Goal: Task Accomplishment & Management: Use online tool/utility

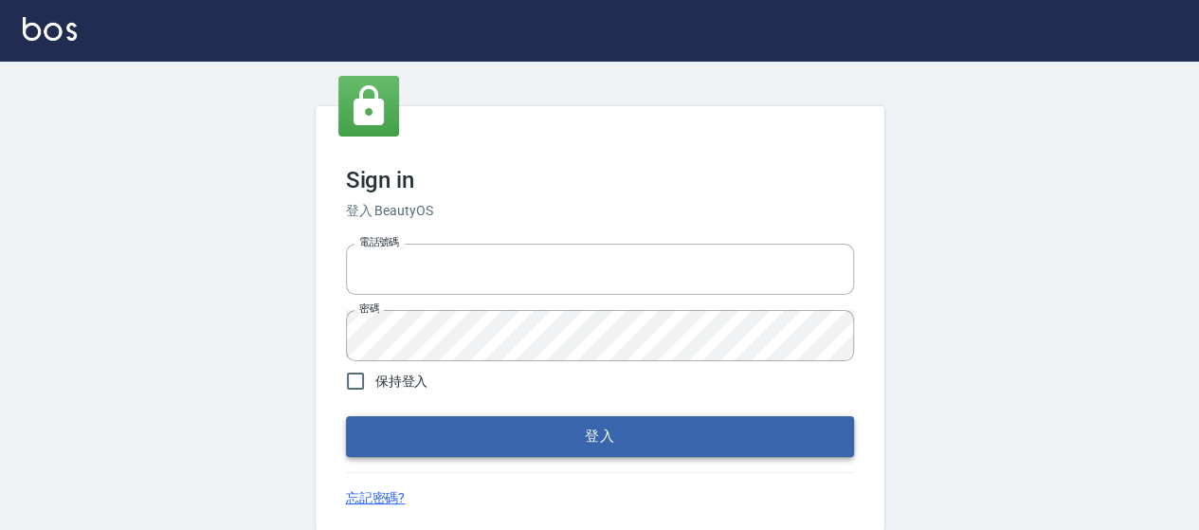
type input "0426657169"
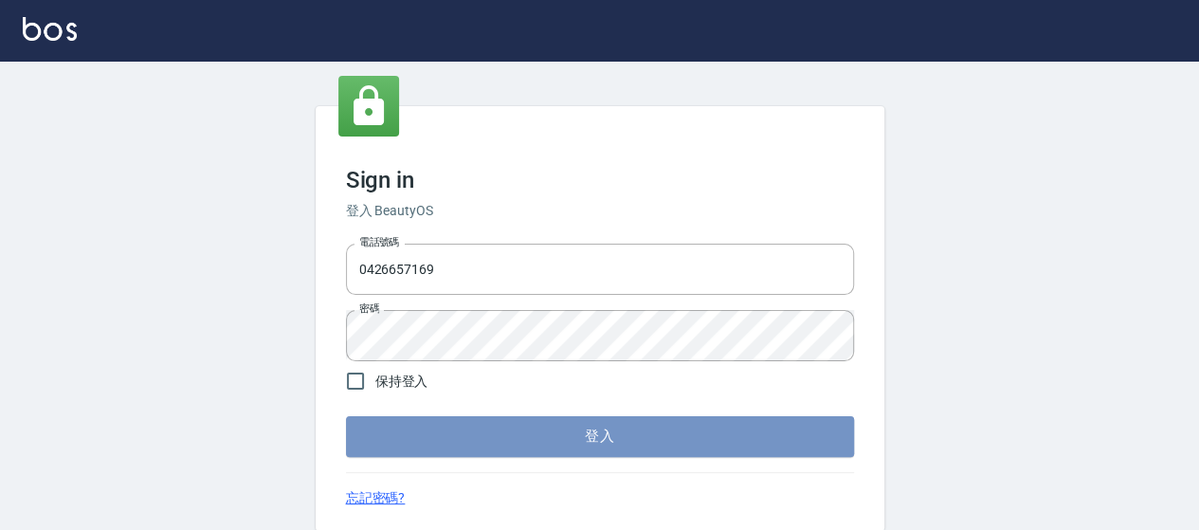
click at [416, 440] on button "登入" at bounding box center [600, 436] width 508 height 40
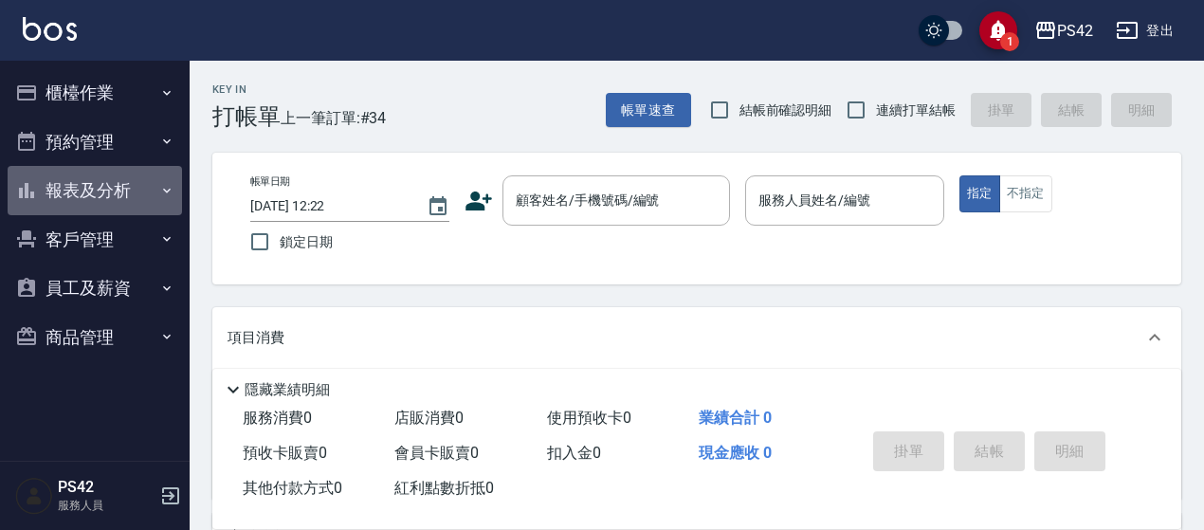
click at [80, 187] on button "報表及分析" at bounding box center [95, 190] width 174 height 49
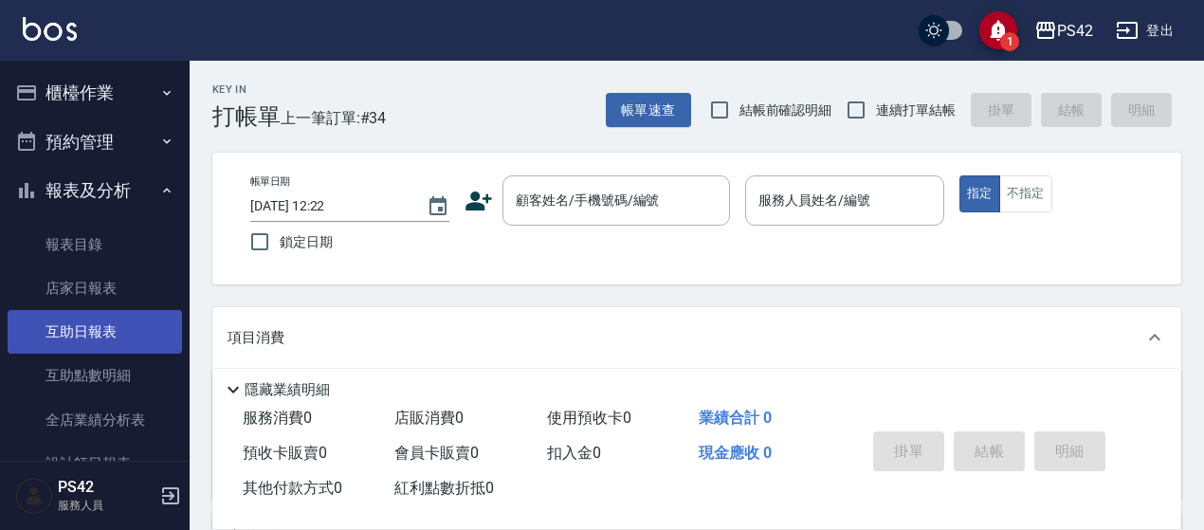
click at [99, 321] on link "互助日報表" at bounding box center [95, 332] width 174 height 44
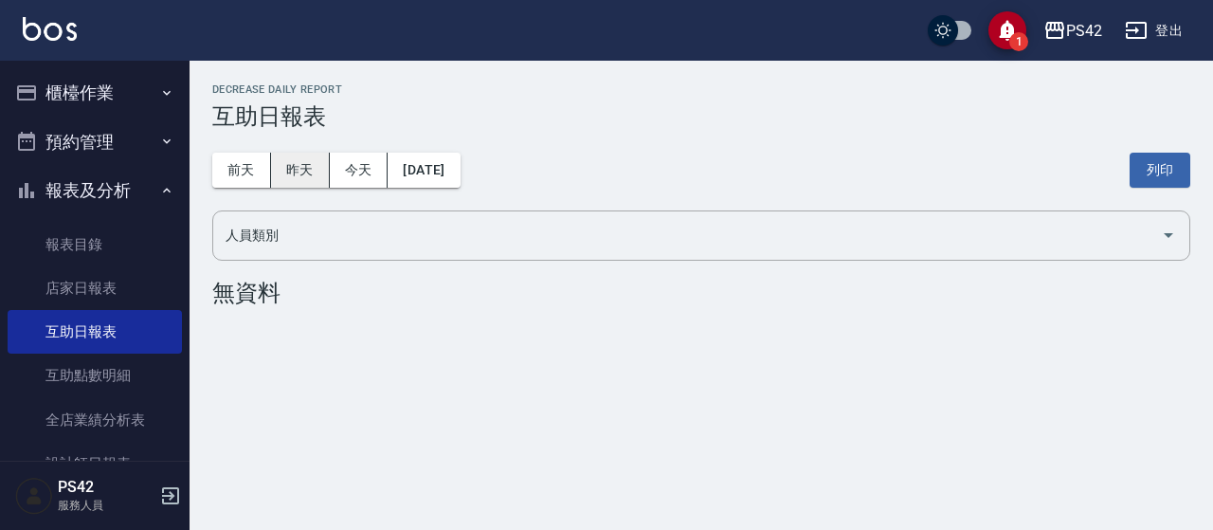
click at [294, 162] on button "昨天" at bounding box center [300, 170] width 59 height 35
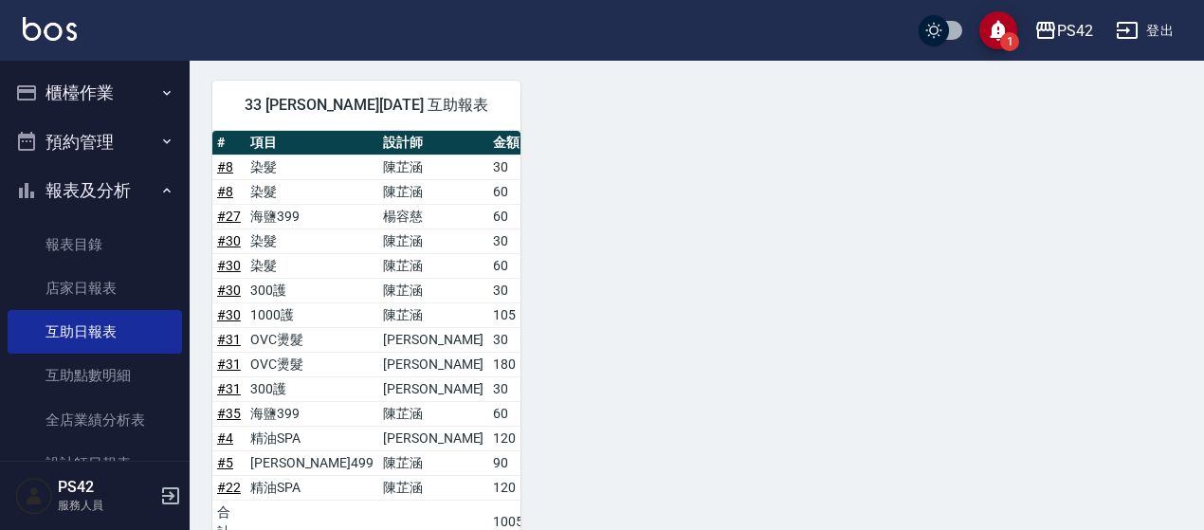
scroll to position [758, 0]
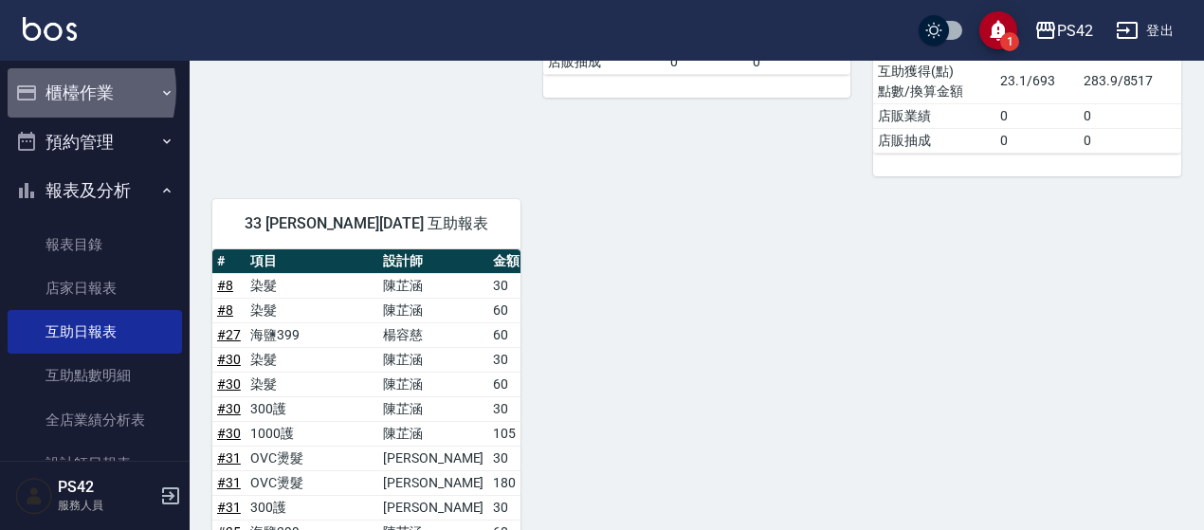
click at [52, 90] on button "櫃檯作業" at bounding box center [95, 92] width 174 height 49
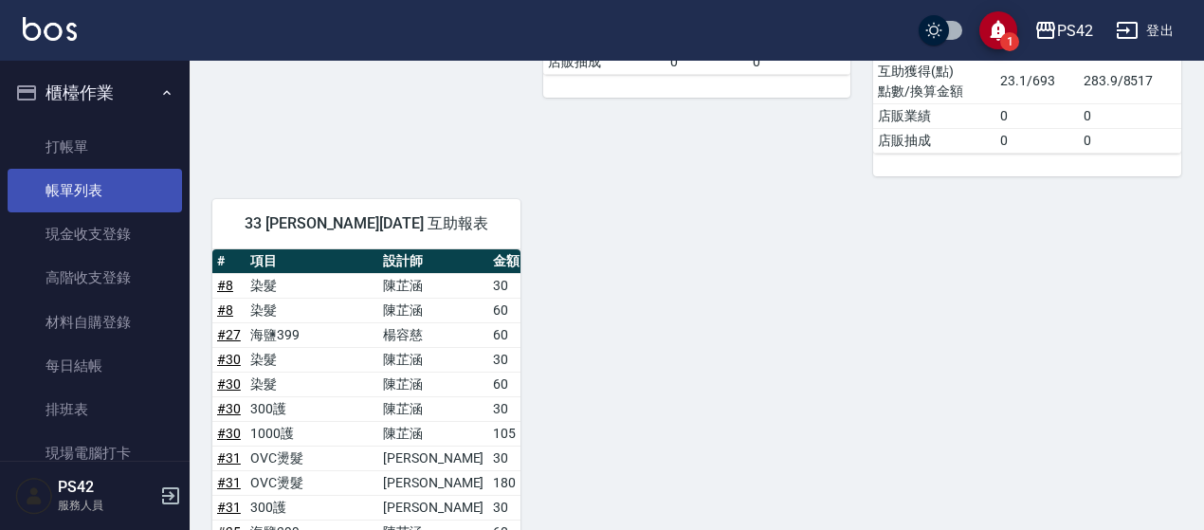
click at [66, 206] on link "帳單列表" at bounding box center [95, 191] width 174 height 44
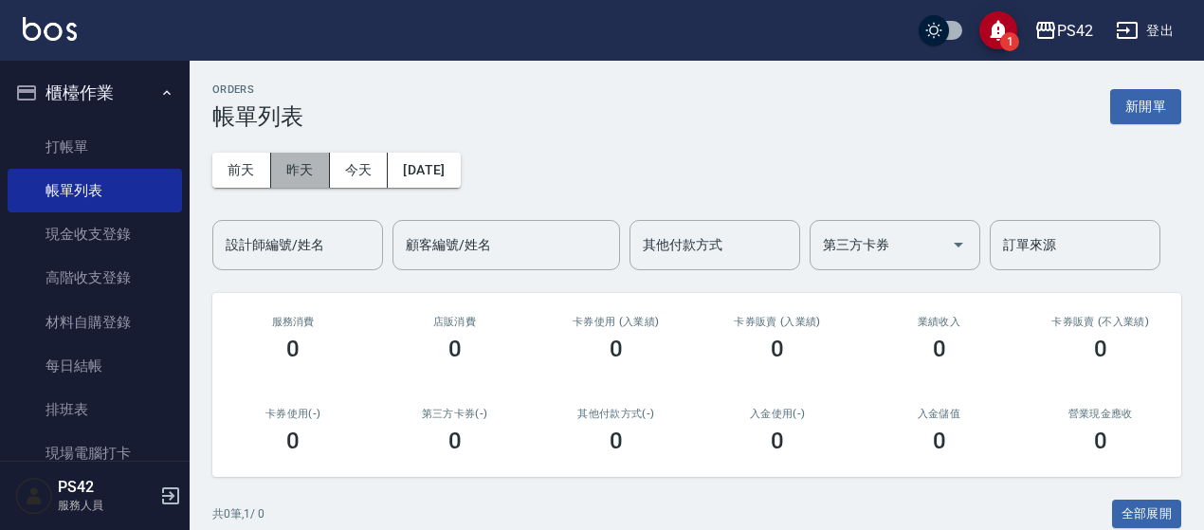
click at [318, 166] on button "昨天" at bounding box center [300, 170] width 59 height 35
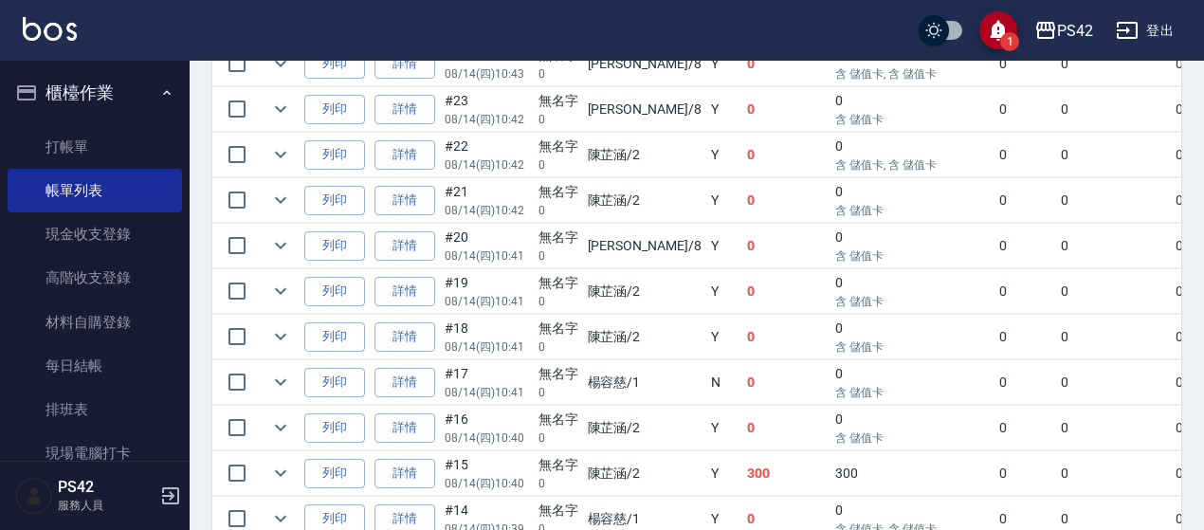
scroll to position [1137, 0]
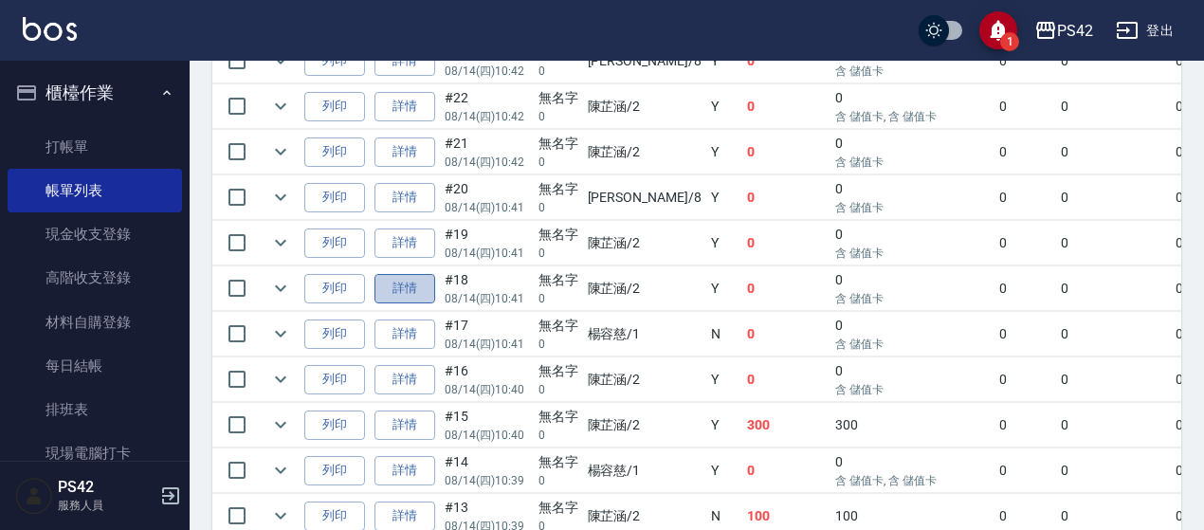
click at [411, 283] on link "詳情" at bounding box center [404, 288] width 61 height 29
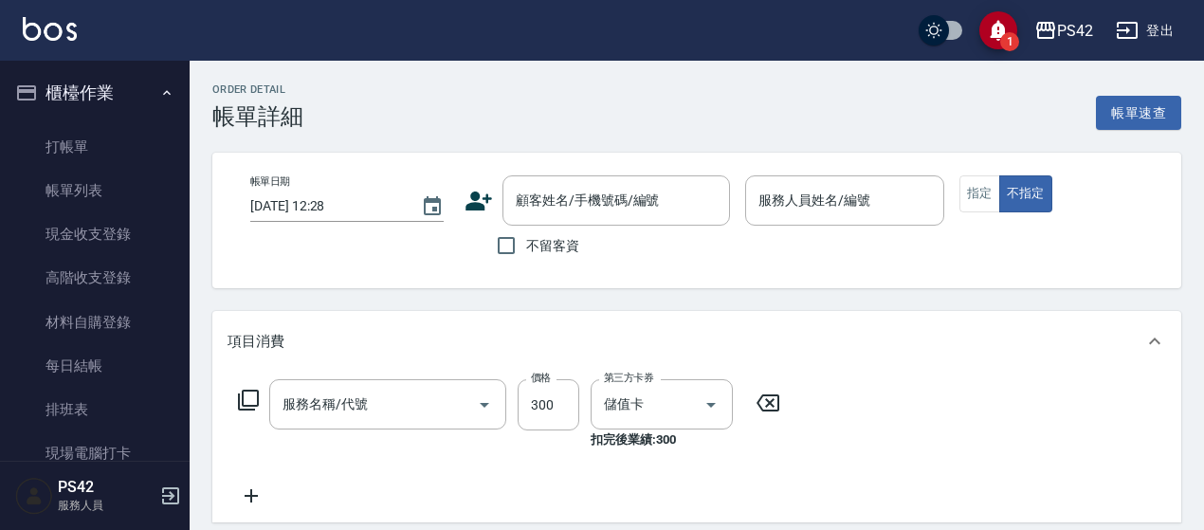
type input "[DATE] 10:41"
type input "[PERSON_NAME]-2"
type input "剪髮(302)"
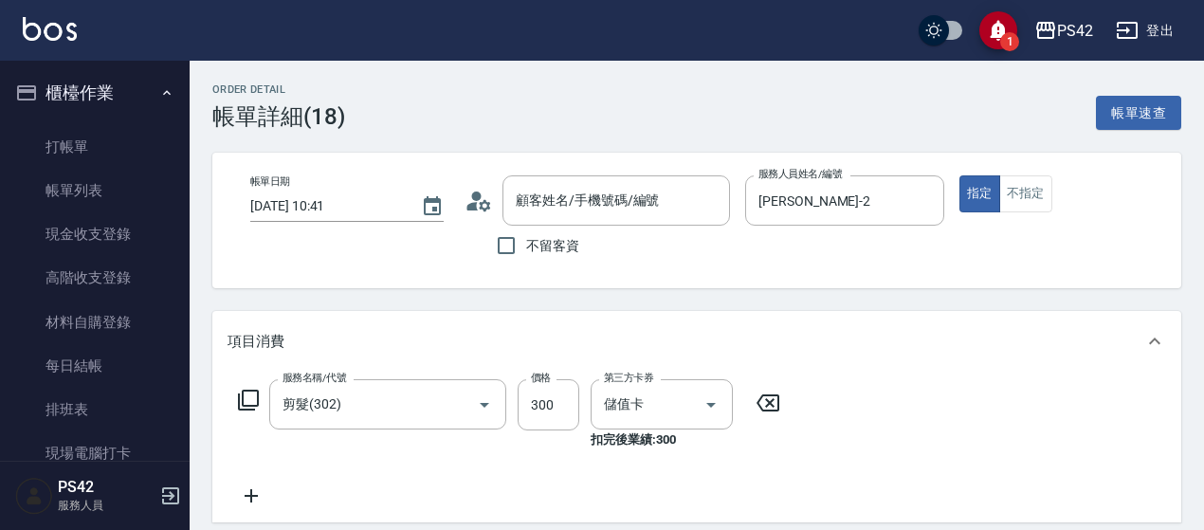
type input "無名字/0/null"
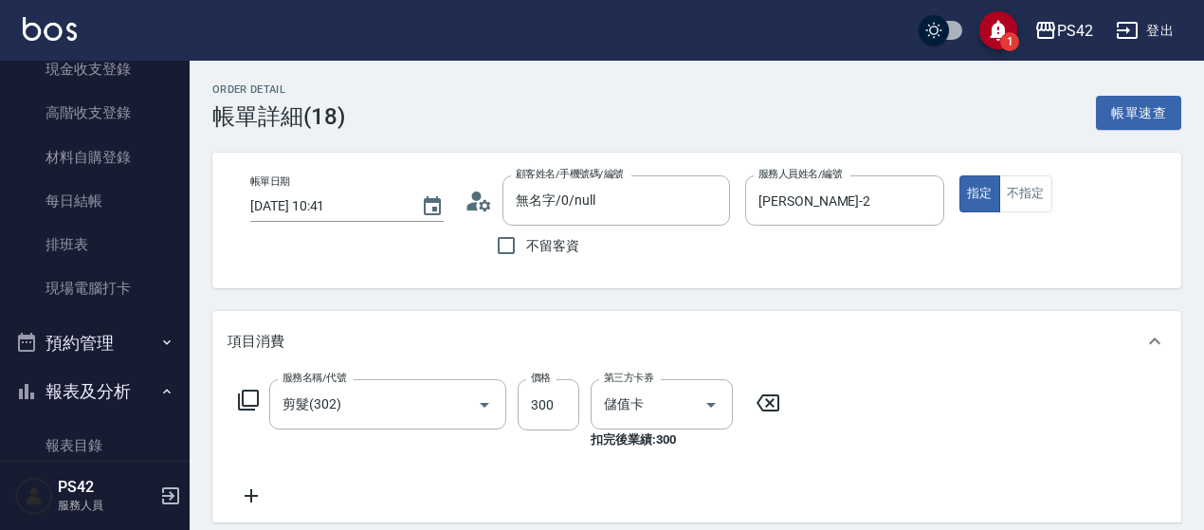
scroll to position [379, 0]
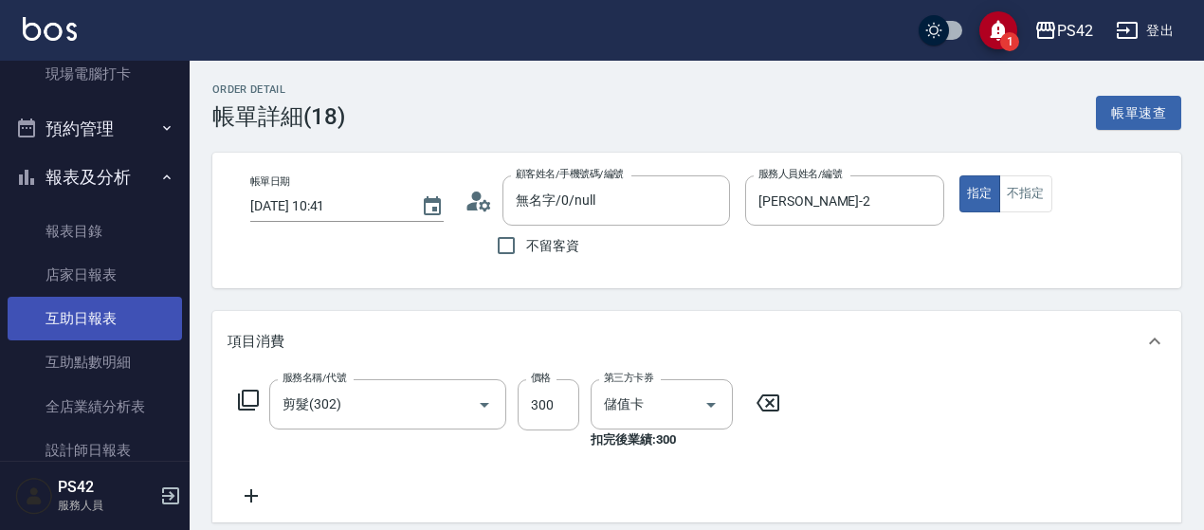
click at [67, 313] on link "互助日報表" at bounding box center [95, 319] width 174 height 44
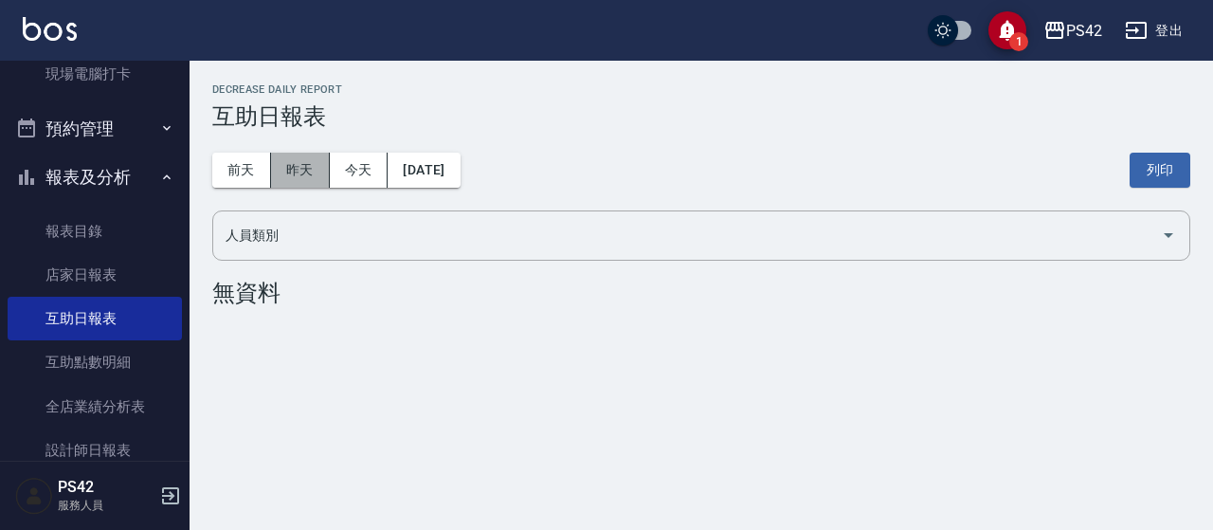
click at [309, 177] on button "昨天" at bounding box center [300, 170] width 59 height 35
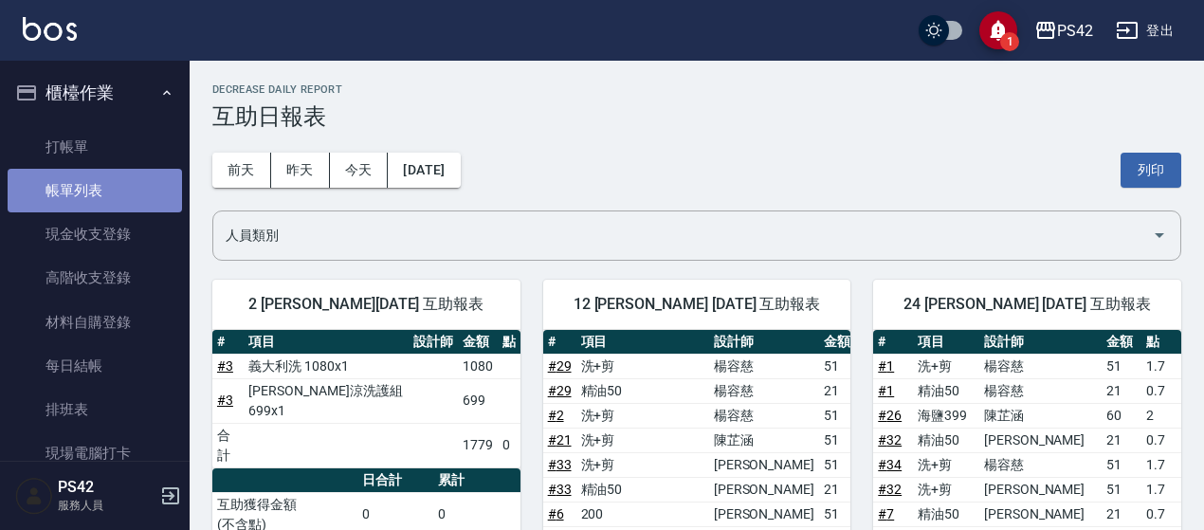
click at [137, 197] on link "帳單列表" at bounding box center [95, 191] width 174 height 44
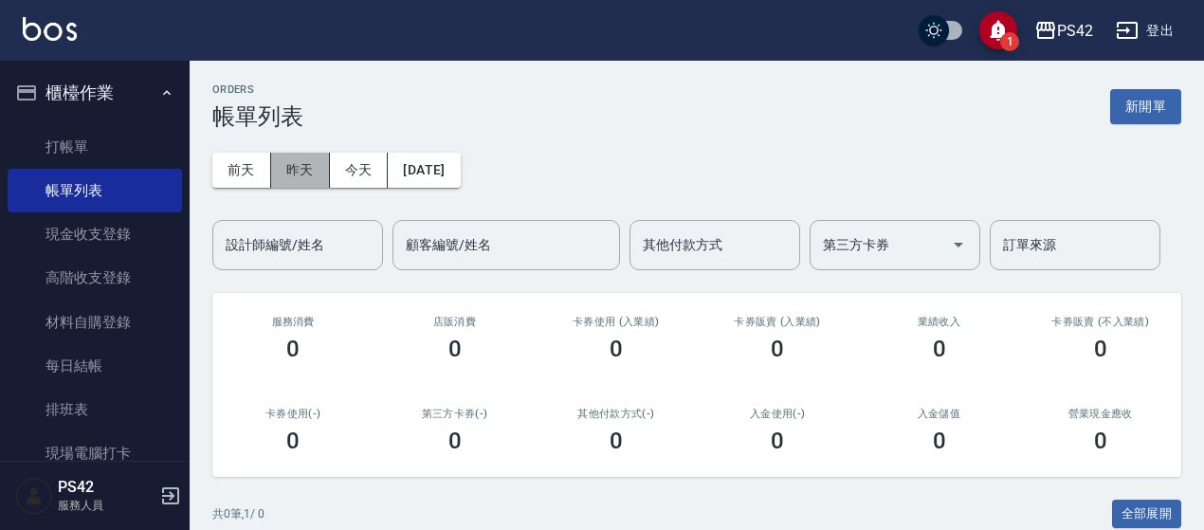
click at [294, 166] on button "昨天" at bounding box center [300, 170] width 59 height 35
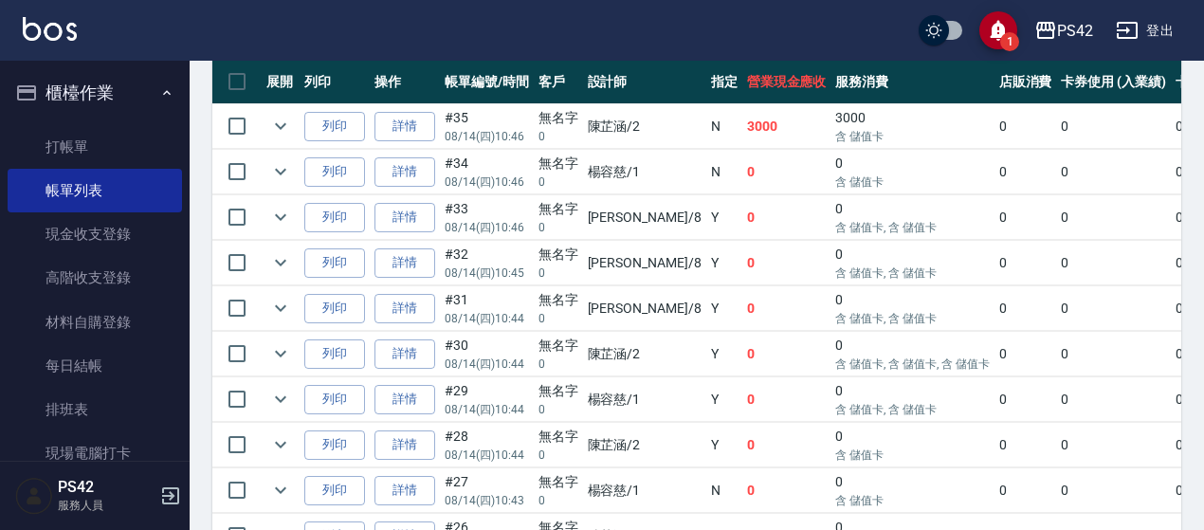
scroll to position [569, 0]
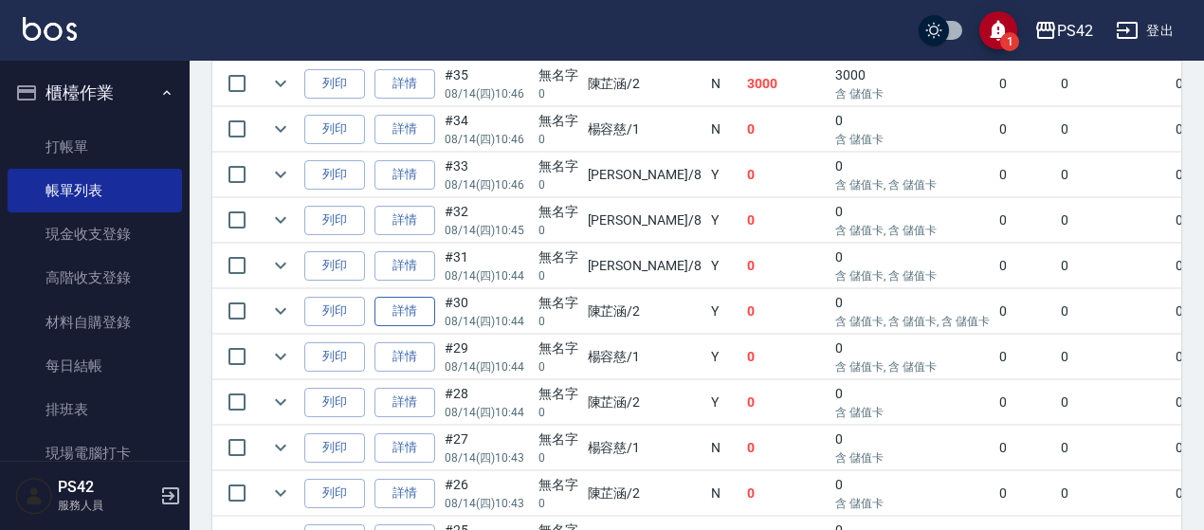
click at [407, 304] on link "詳情" at bounding box center [404, 311] width 61 height 29
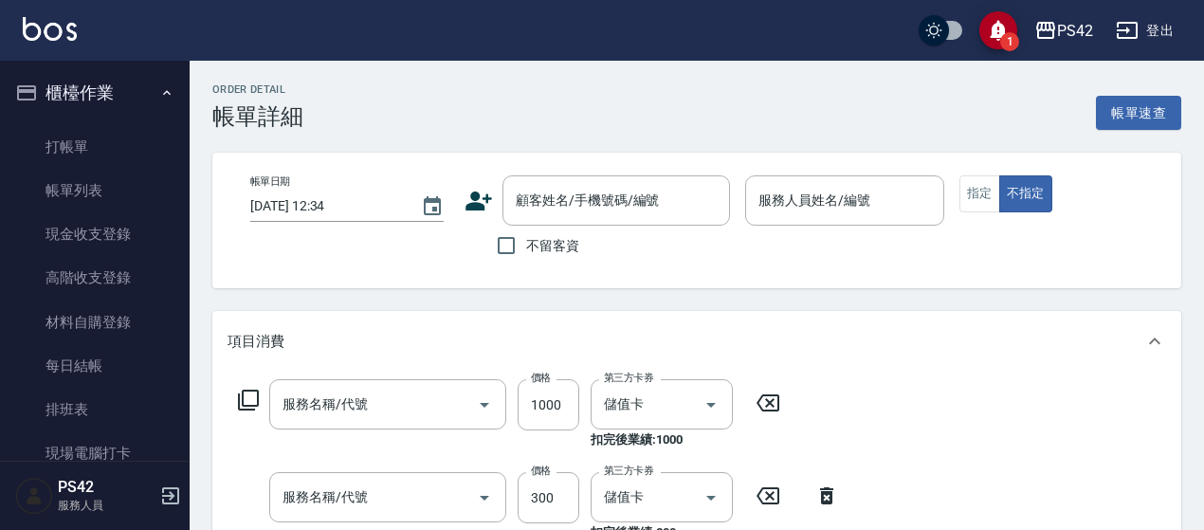
type input "[DATE] 10:44"
type input "[PERSON_NAME]-2"
type input "1000護(404)"
type input "300護(401)"
type input "染髮(501)"
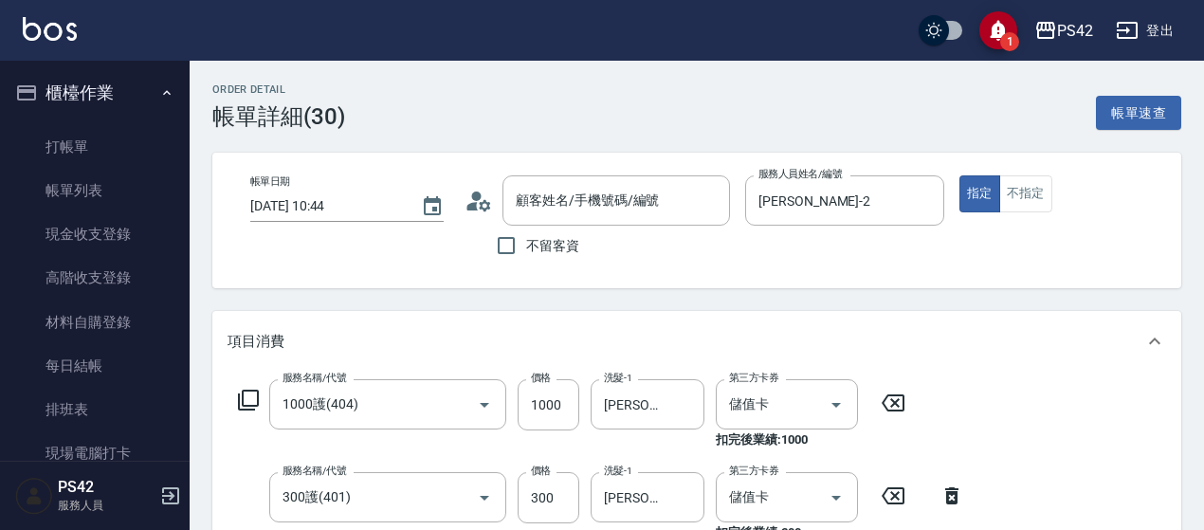
scroll to position [190, 0]
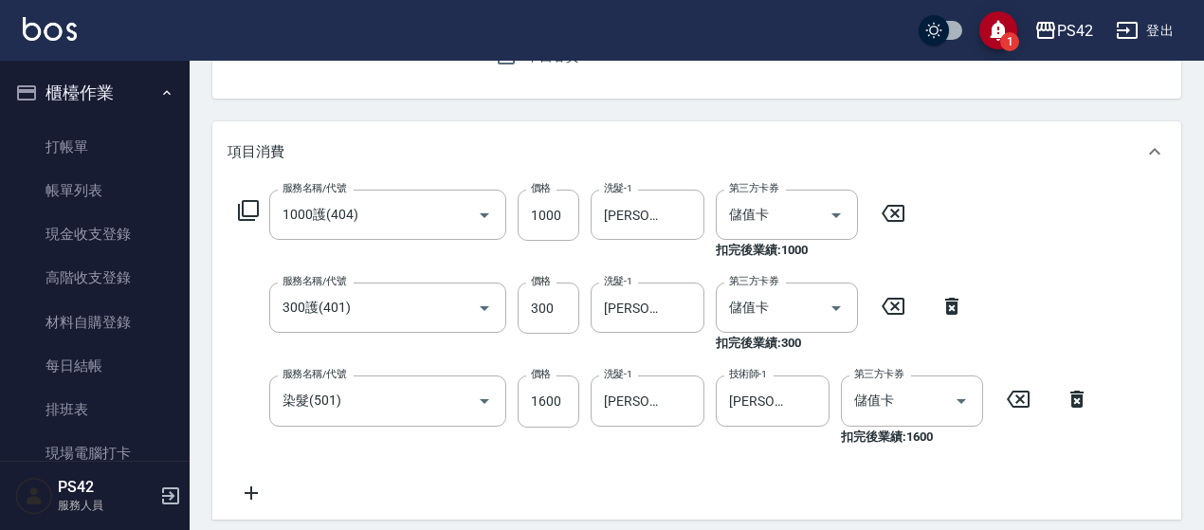
type input "無名字/0/null"
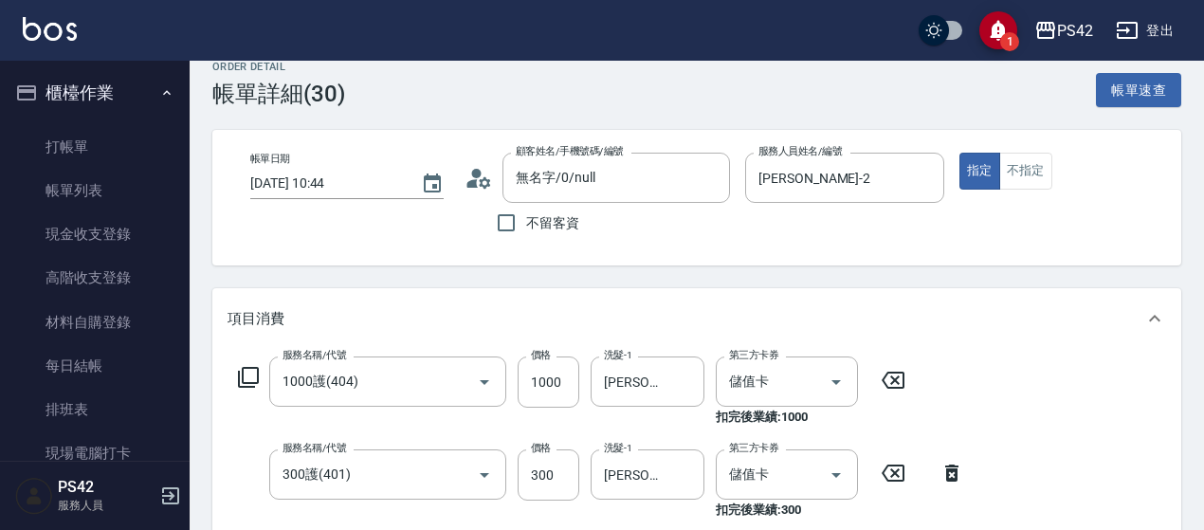
scroll to position [0, 0]
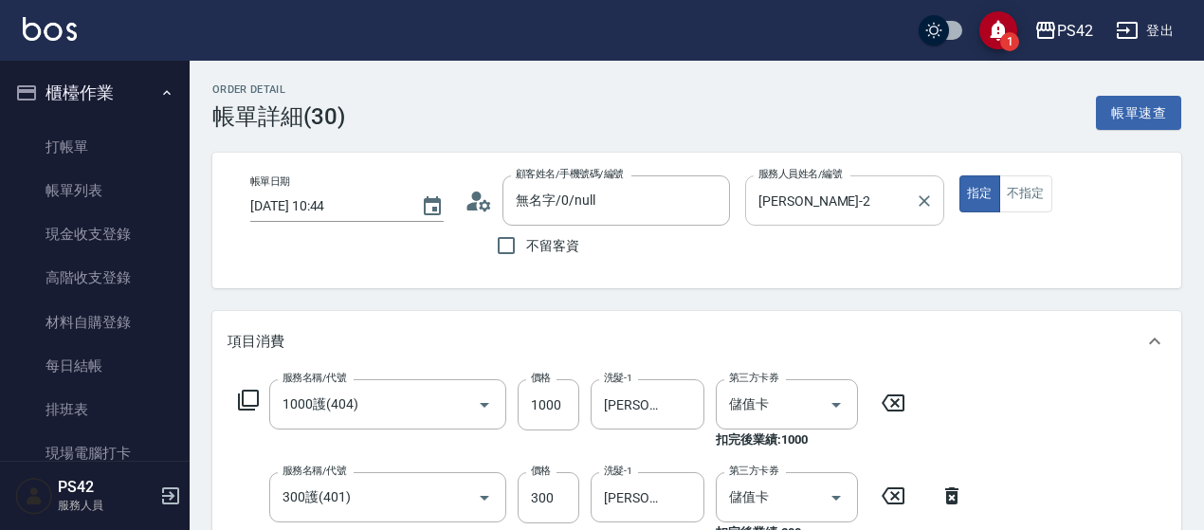
click at [904, 197] on input "[PERSON_NAME]-2" at bounding box center [830, 200] width 154 height 33
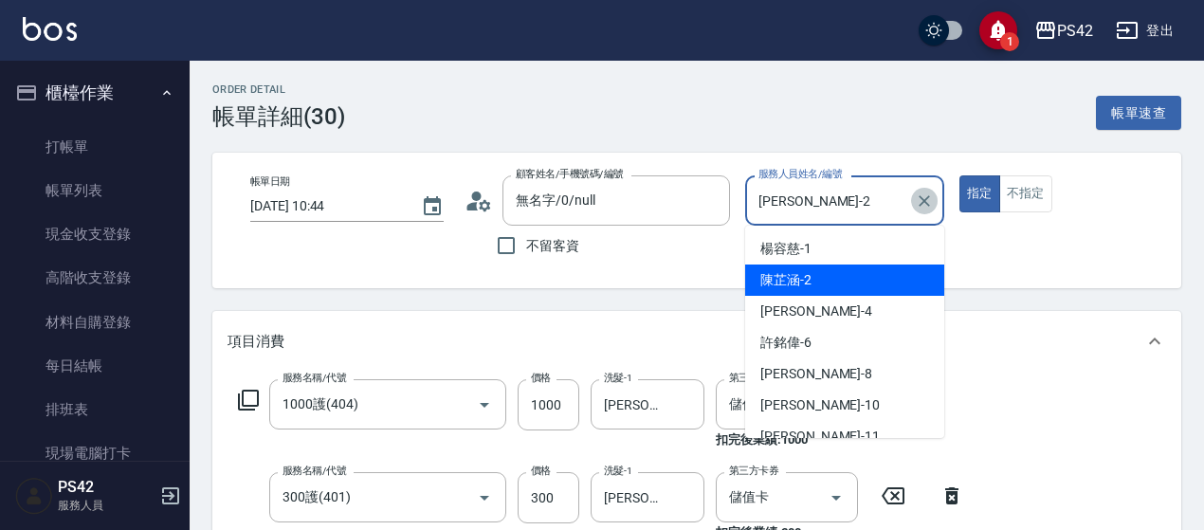
click at [925, 199] on icon "Clear" at bounding box center [923, 200] width 11 height 11
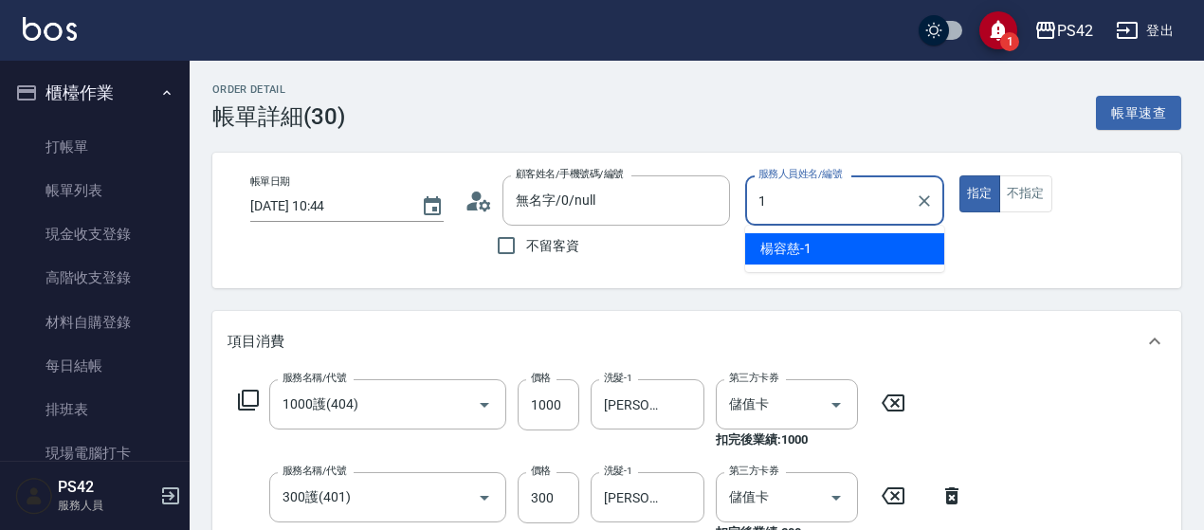
type input "[PERSON_NAME]-1"
type button "true"
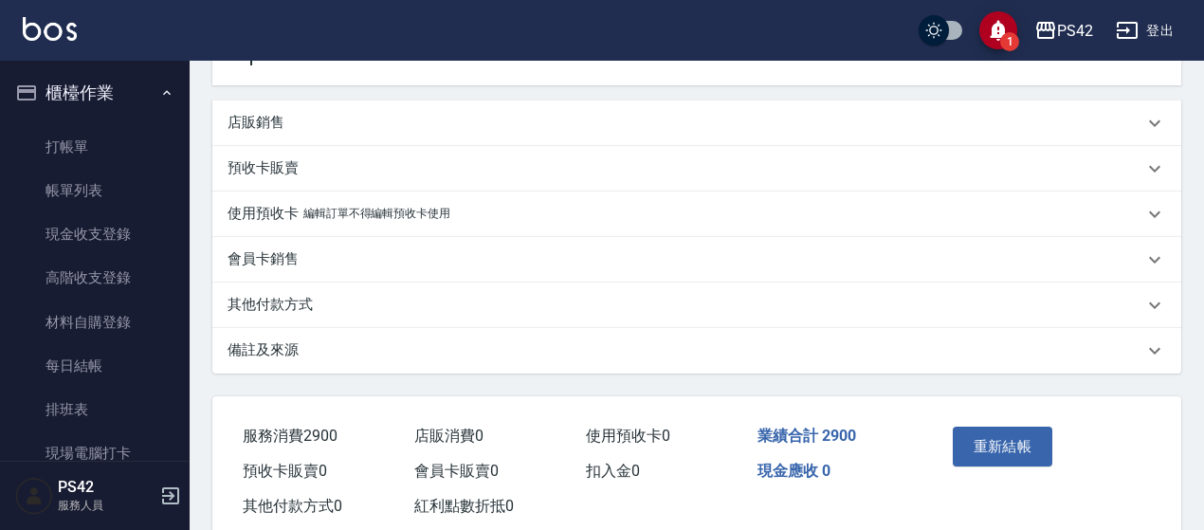
scroll to position [669, 0]
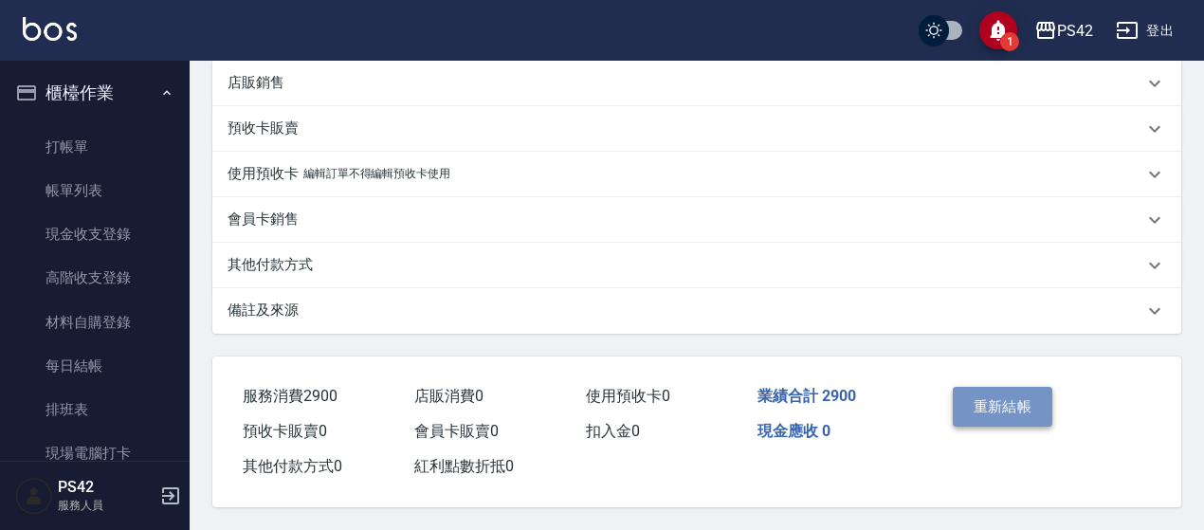
click at [992, 401] on button "重新結帳" at bounding box center [1002, 407] width 100 height 40
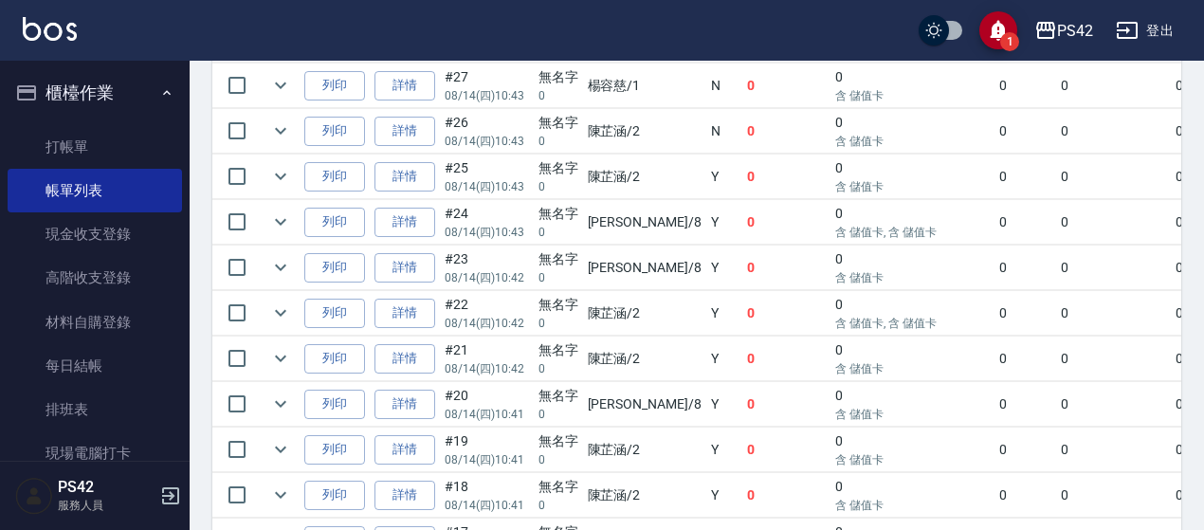
scroll to position [948, 0]
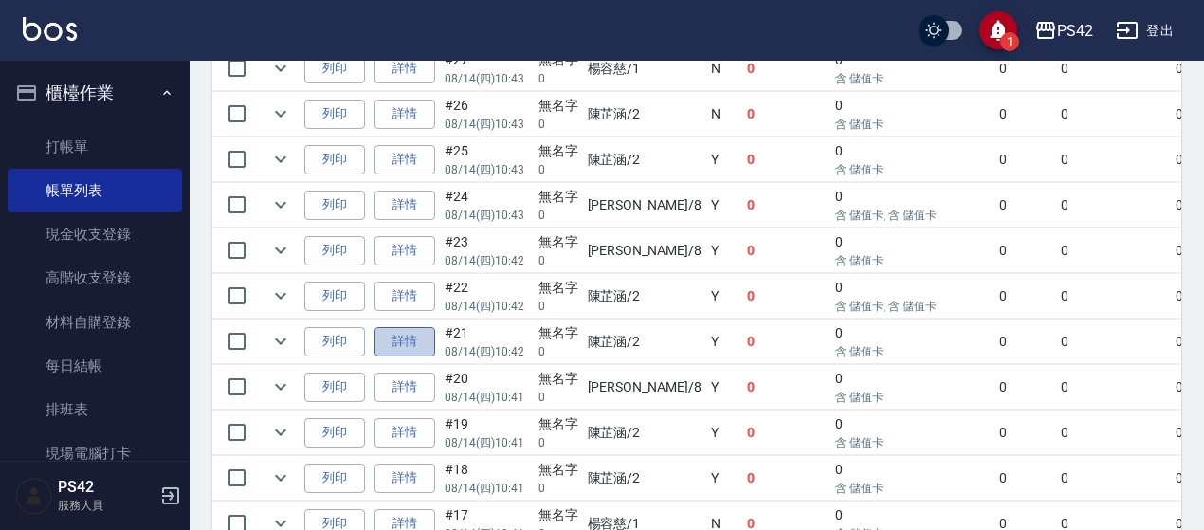
click at [386, 340] on link "詳情" at bounding box center [404, 341] width 61 height 29
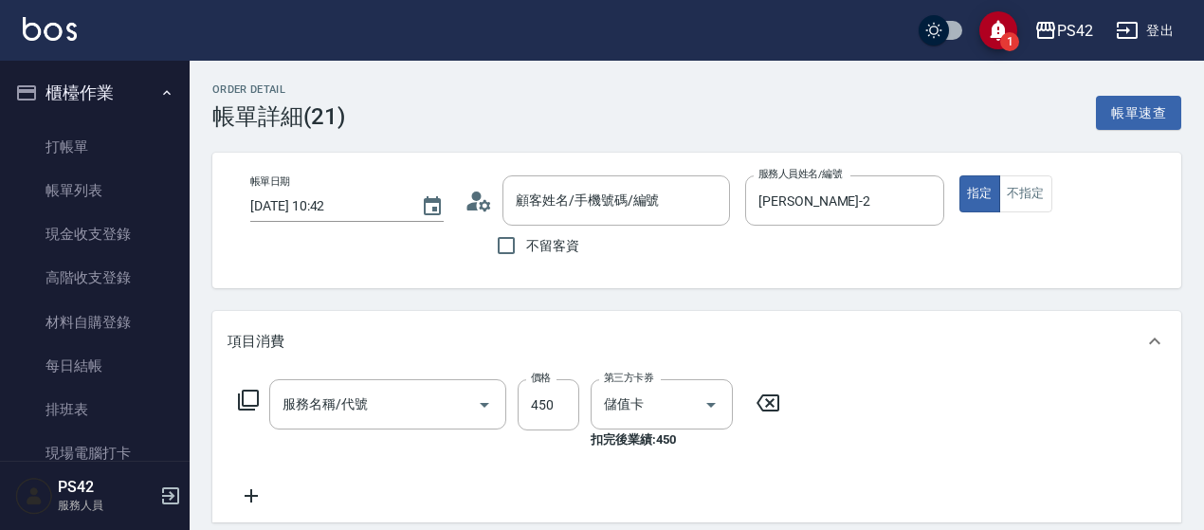
type input "[DATE] 10:42"
type input "[PERSON_NAME]-2"
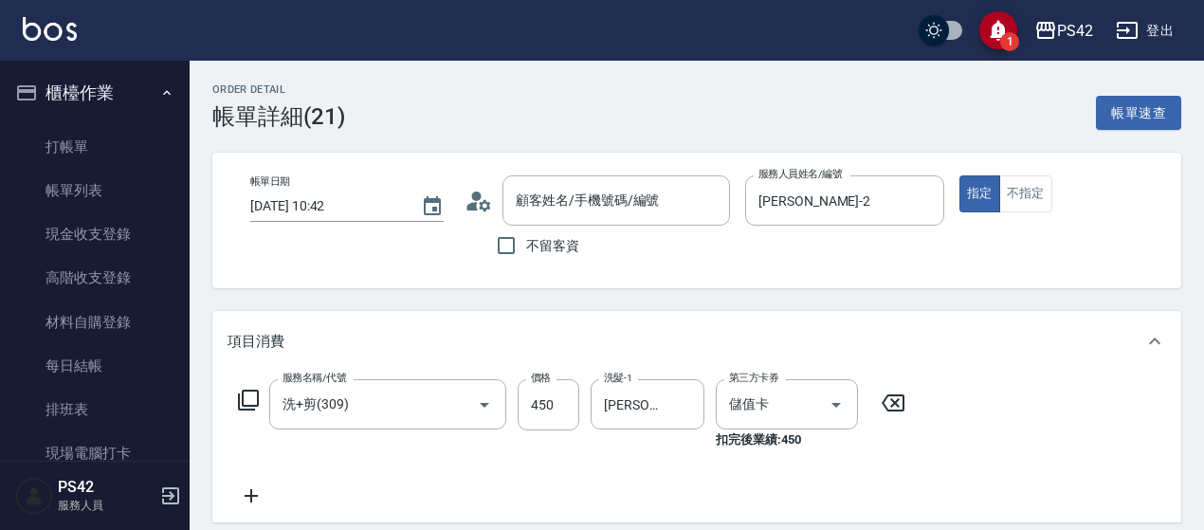
type input "洗+剪(309)"
type input "無名字/0/null"
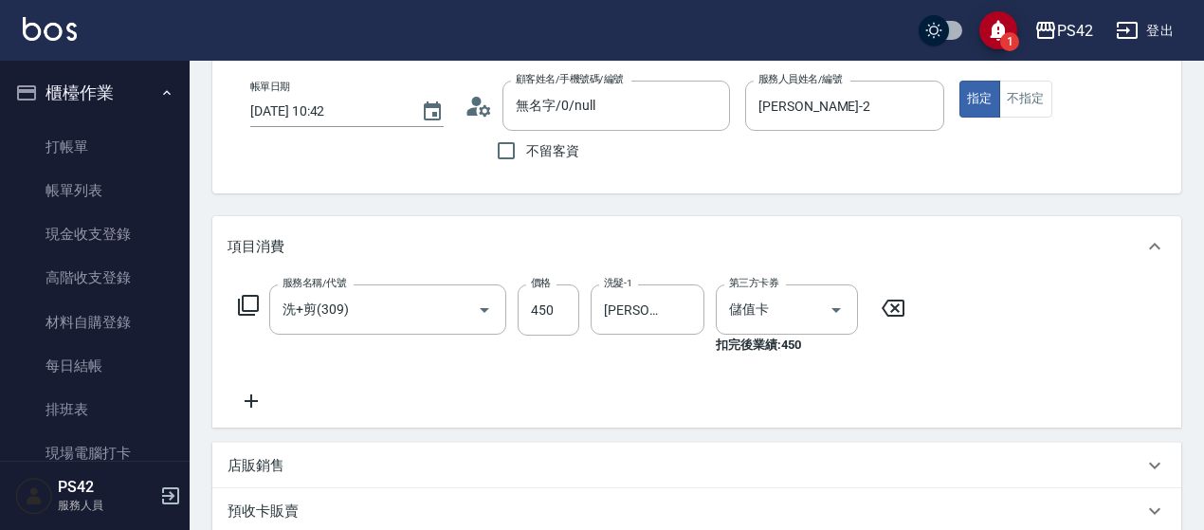
click at [905, 307] on icon at bounding box center [892, 308] width 47 height 23
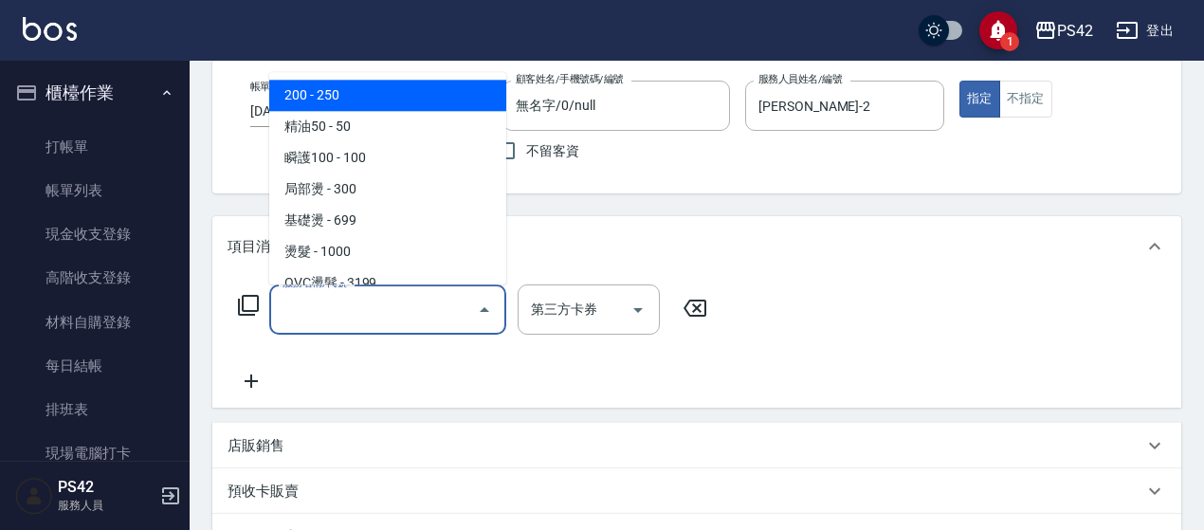
click at [330, 313] on input "服務名稱/代號" at bounding box center [373, 309] width 191 height 33
click at [55, 175] on link "帳單列表" at bounding box center [95, 191] width 174 height 44
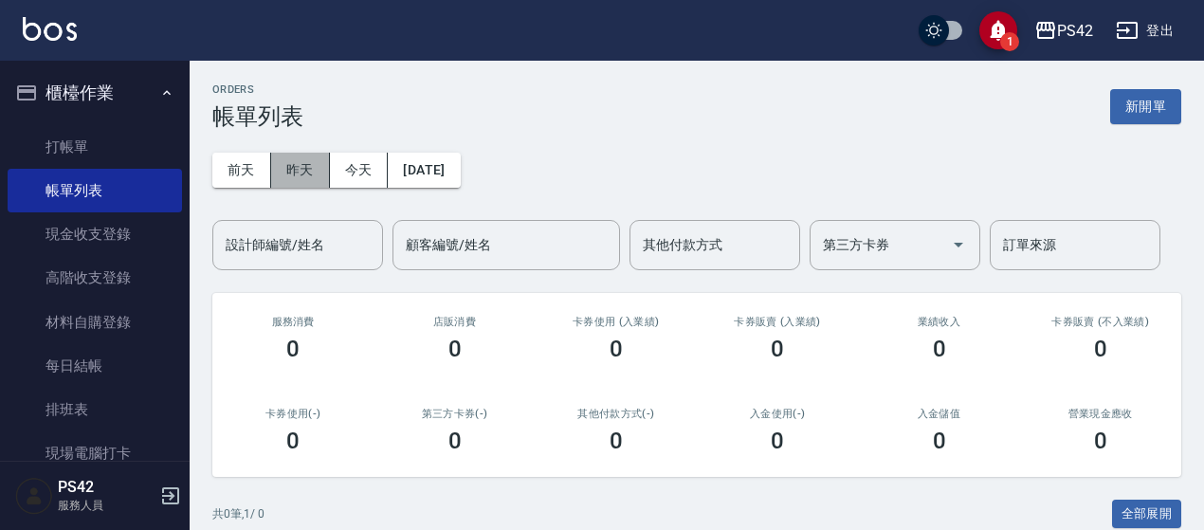
click at [298, 169] on button "昨天" at bounding box center [300, 170] width 59 height 35
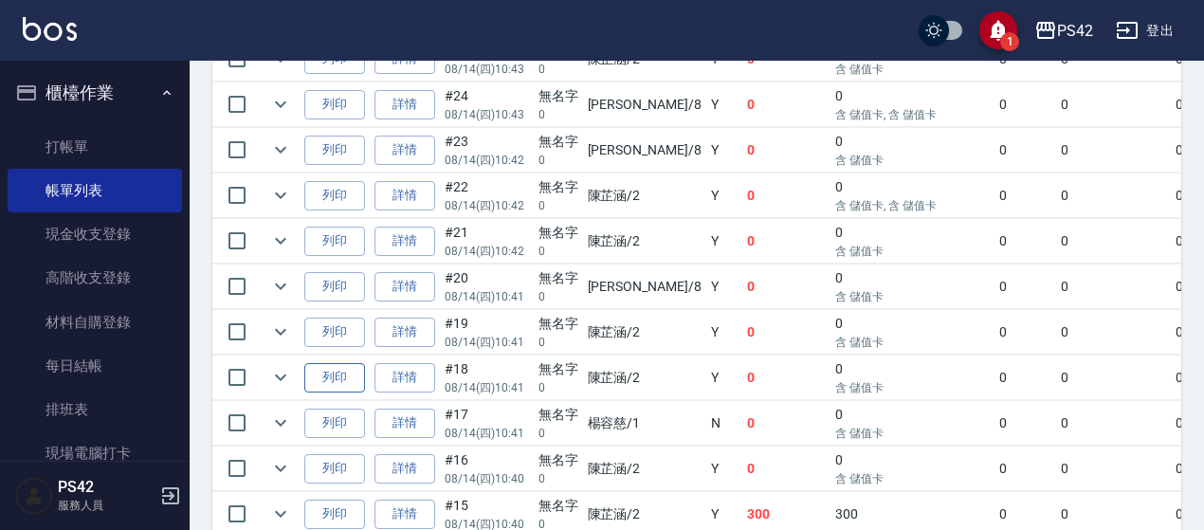
scroll to position [1137, 0]
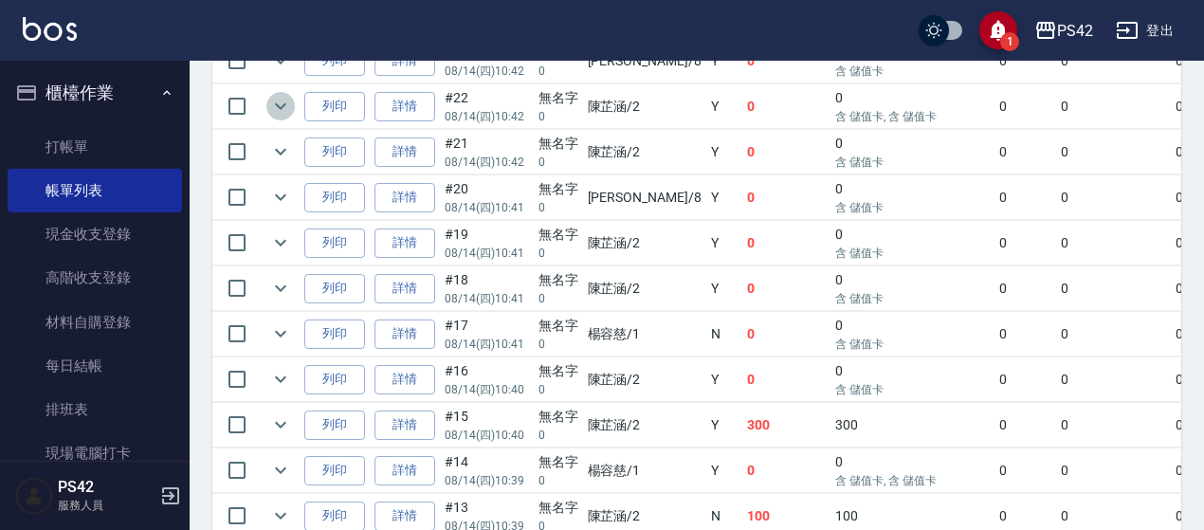
click at [281, 98] on icon "expand row" at bounding box center [280, 106] width 23 height 23
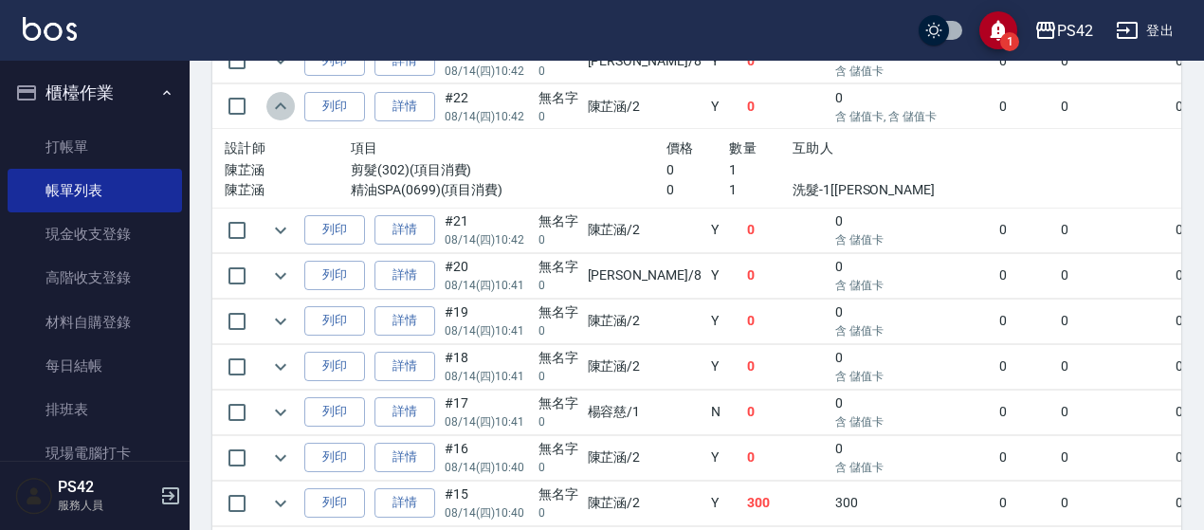
click at [281, 98] on icon "expand row" at bounding box center [280, 106] width 23 height 23
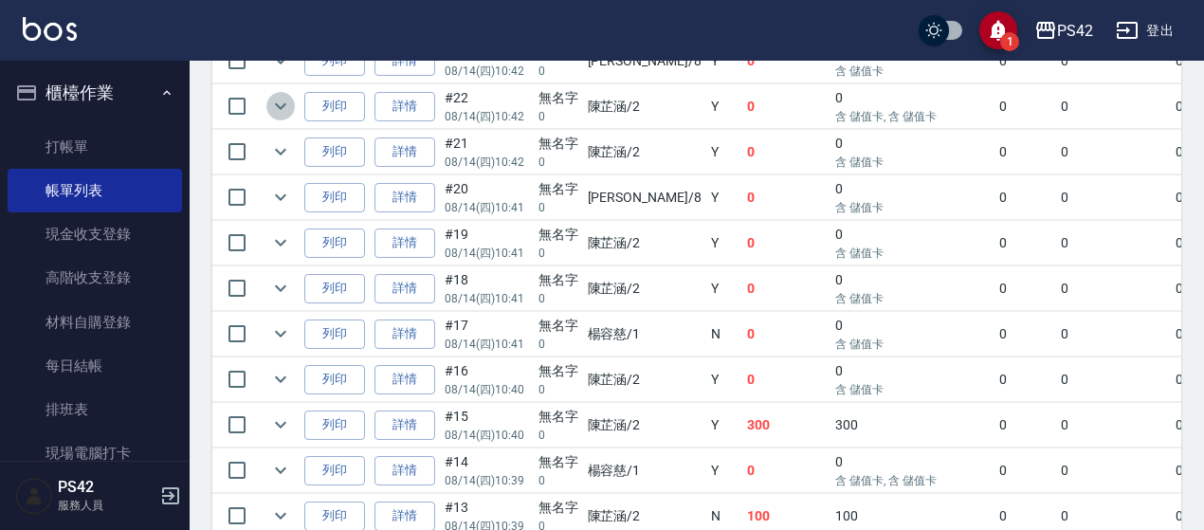
click at [280, 95] on icon "expand row" at bounding box center [280, 106] width 23 height 23
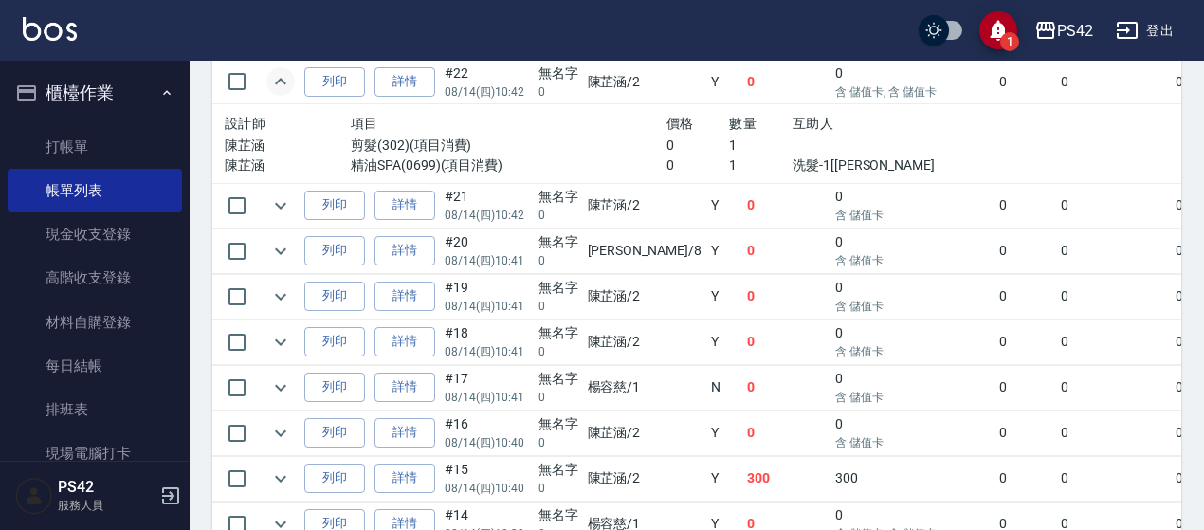
scroll to position [1232, 0]
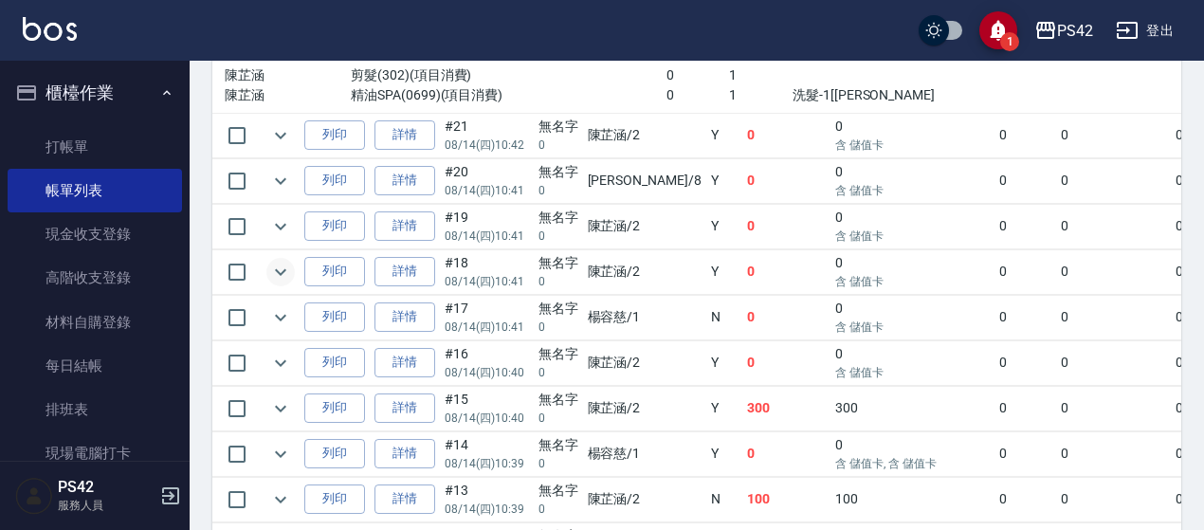
click at [290, 268] on icon "expand row" at bounding box center [280, 272] width 23 height 23
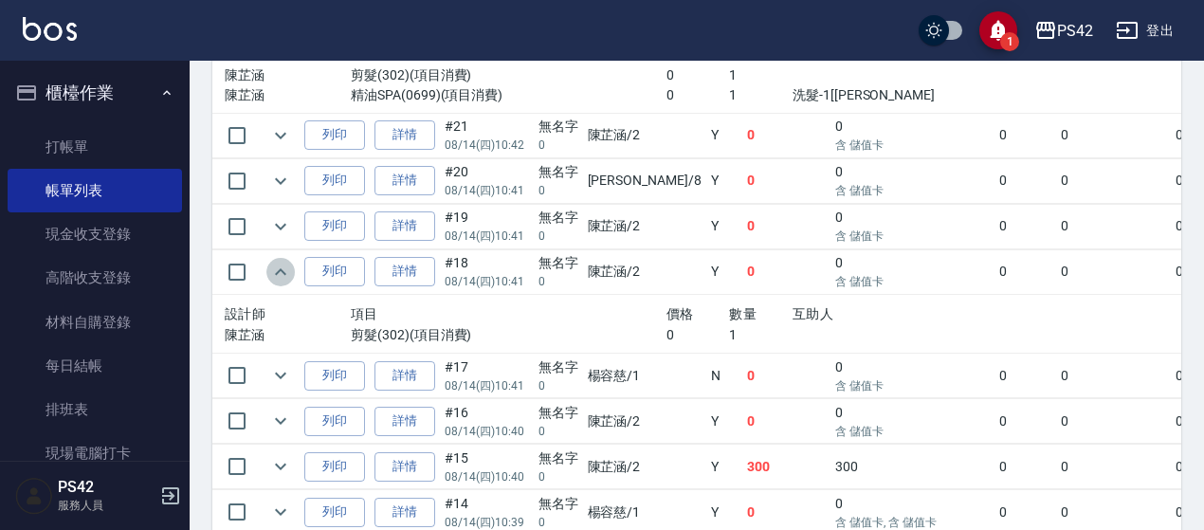
click at [290, 268] on icon "expand row" at bounding box center [280, 272] width 23 height 23
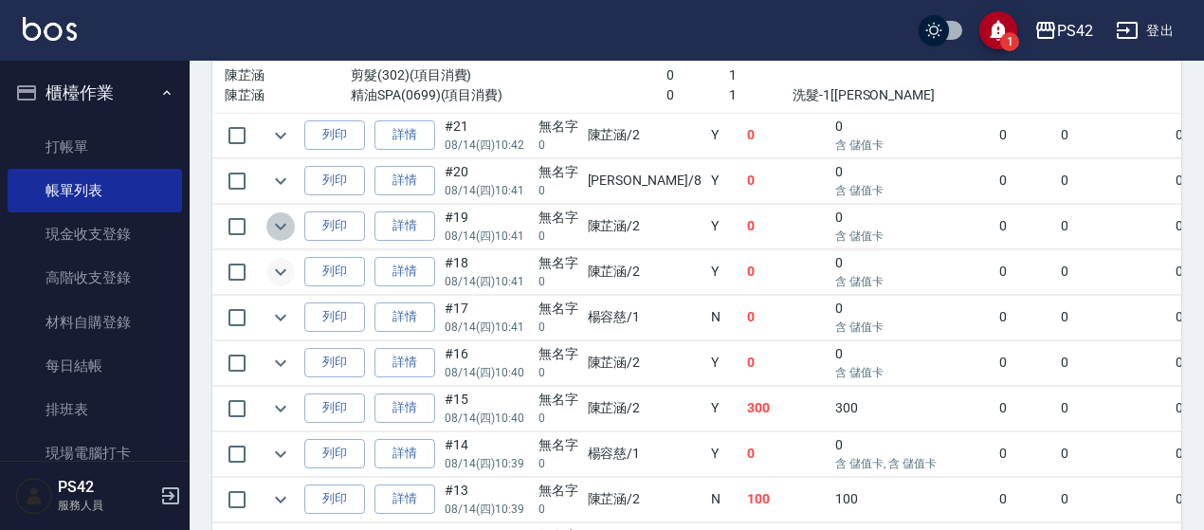
click at [282, 215] on icon "expand row" at bounding box center [280, 226] width 23 height 23
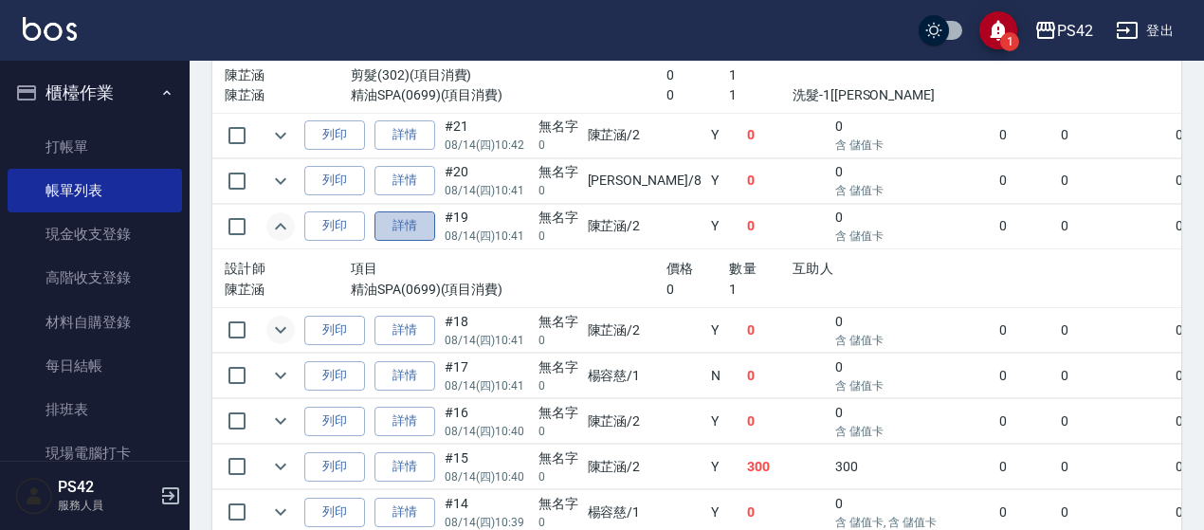
click at [400, 211] on link "詳情" at bounding box center [404, 225] width 61 height 29
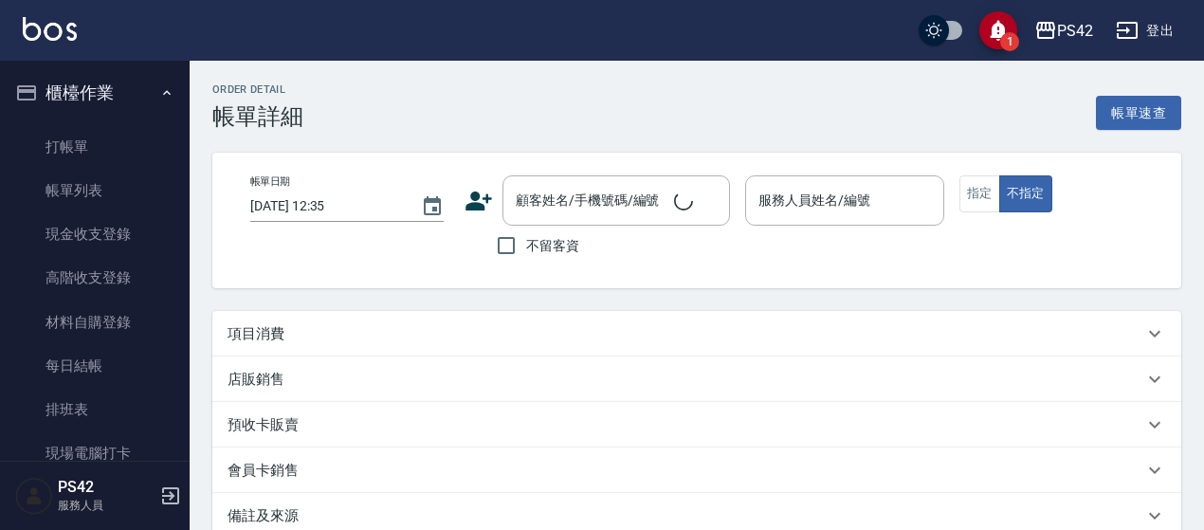
type input "[DATE] 10:41"
type input "[PERSON_NAME]-2"
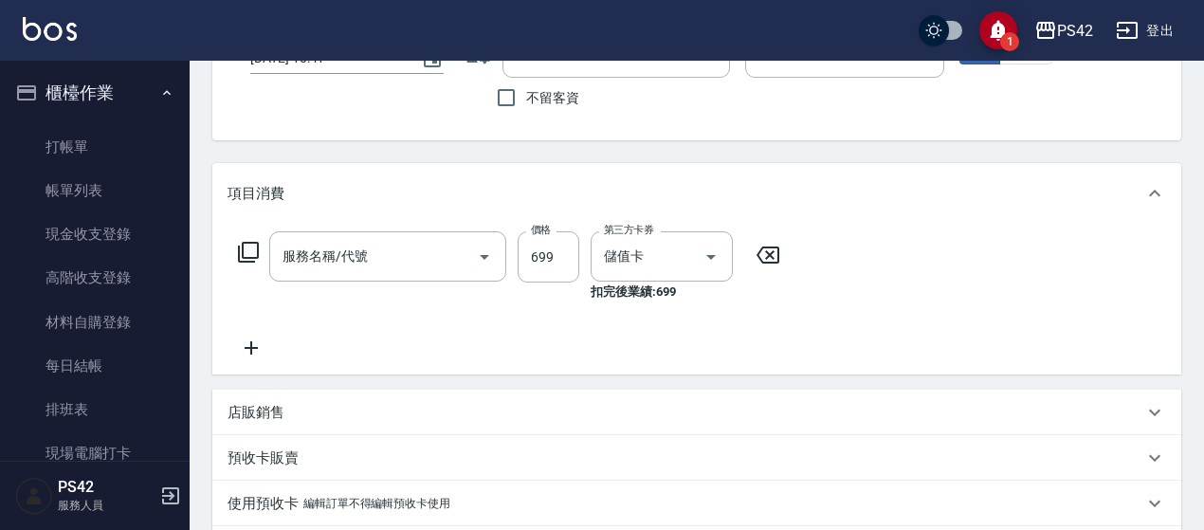
type input "無名字/0/null"
type input "精油SPA(0699)"
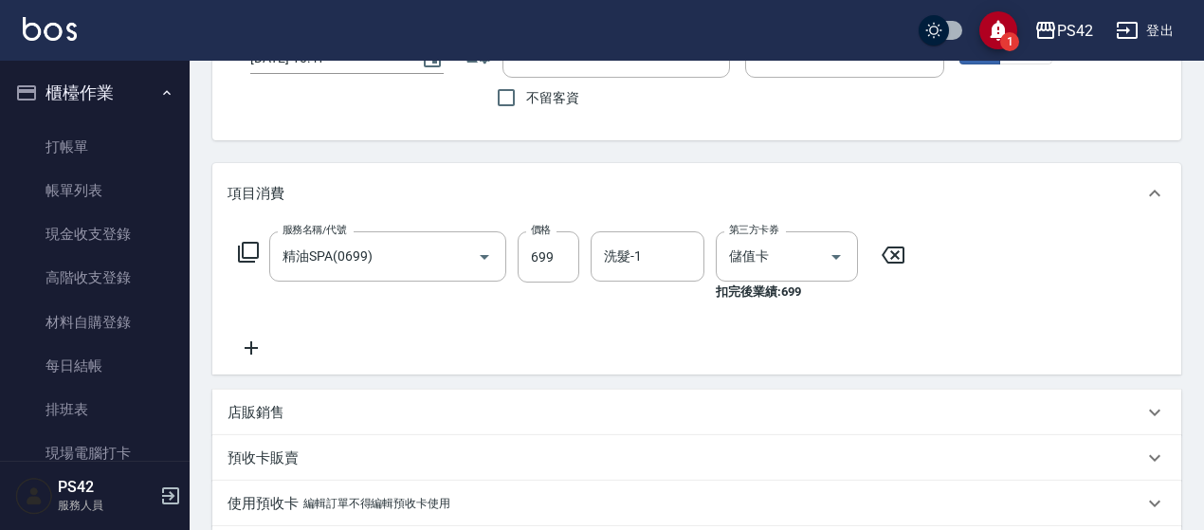
scroll to position [190, 0]
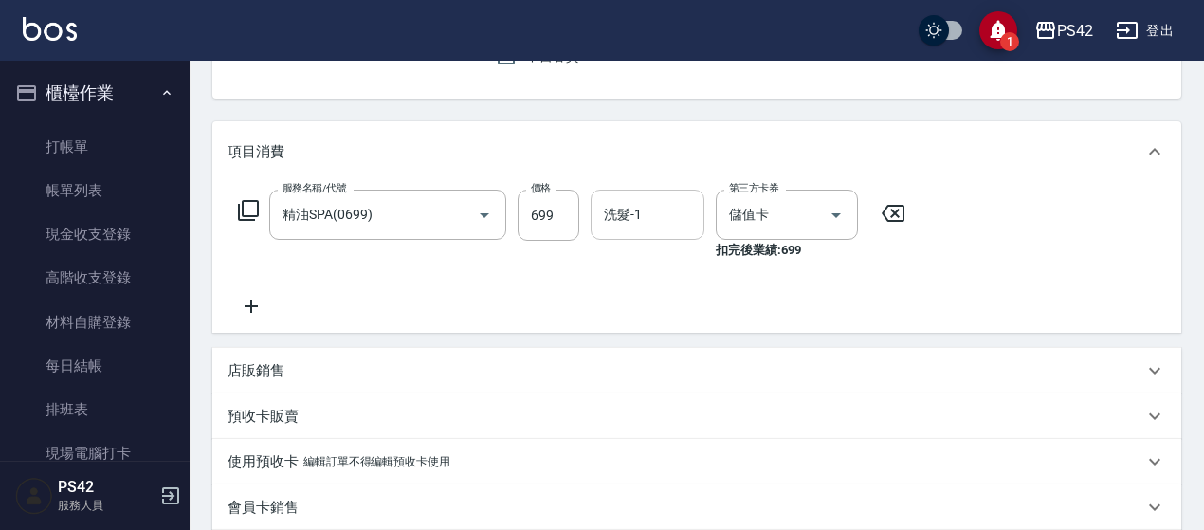
click at [663, 221] on input "洗髮-1" at bounding box center [647, 214] width 97 height 33
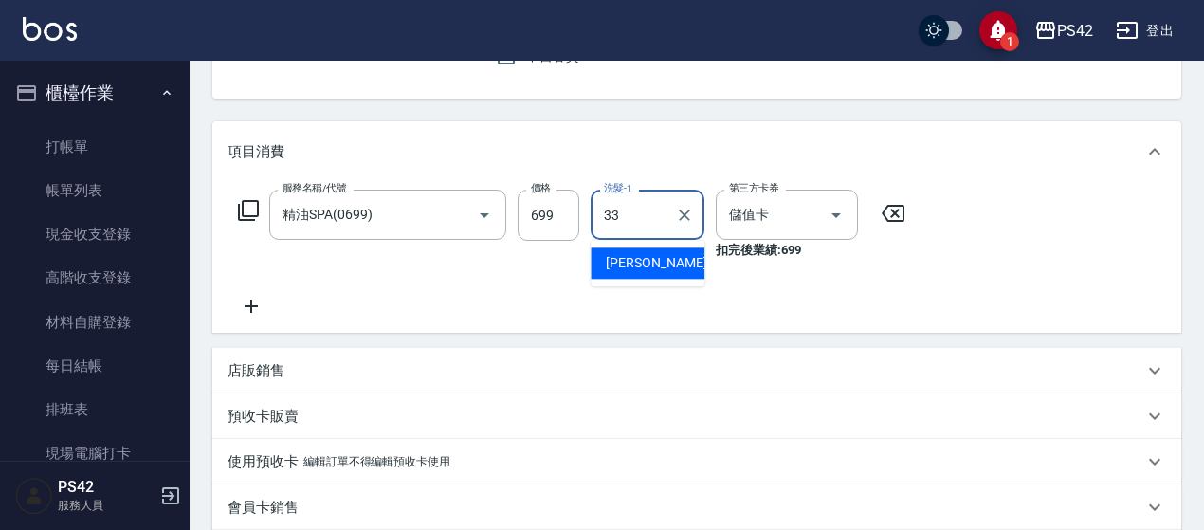
type input "[PERSON_NAME]-33"
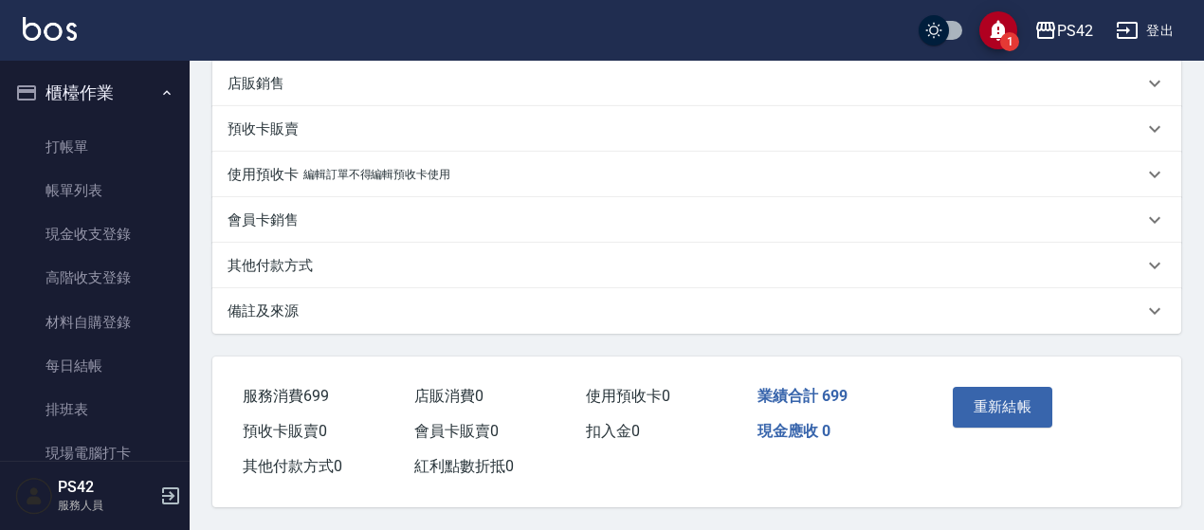
scroll to position [483, 0]
click at [994, 397] on button "重新結帳" at bounding box center [1002, 407] width 100 height 40
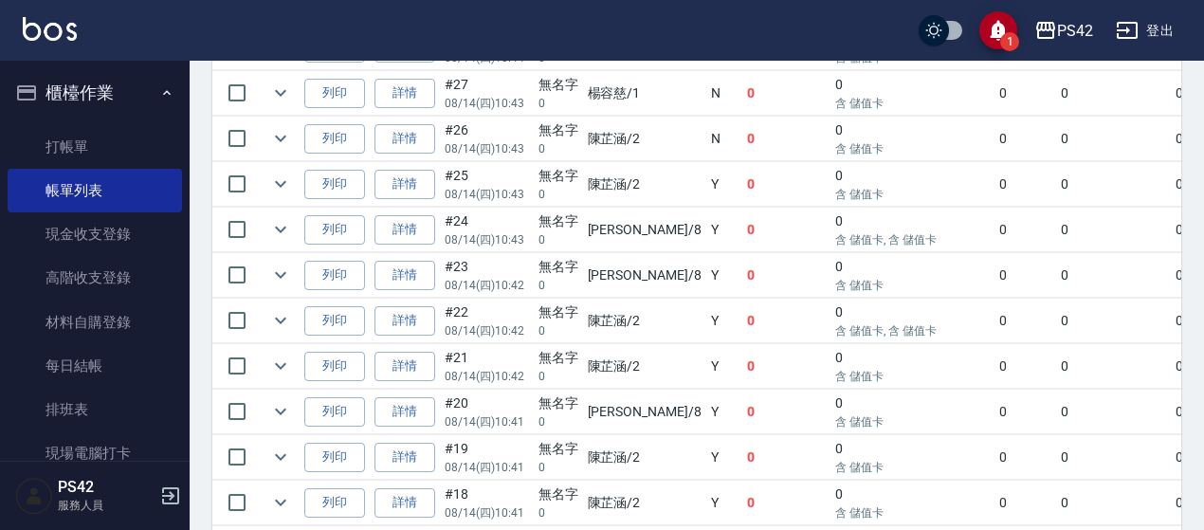
scroll to position [948, 0]
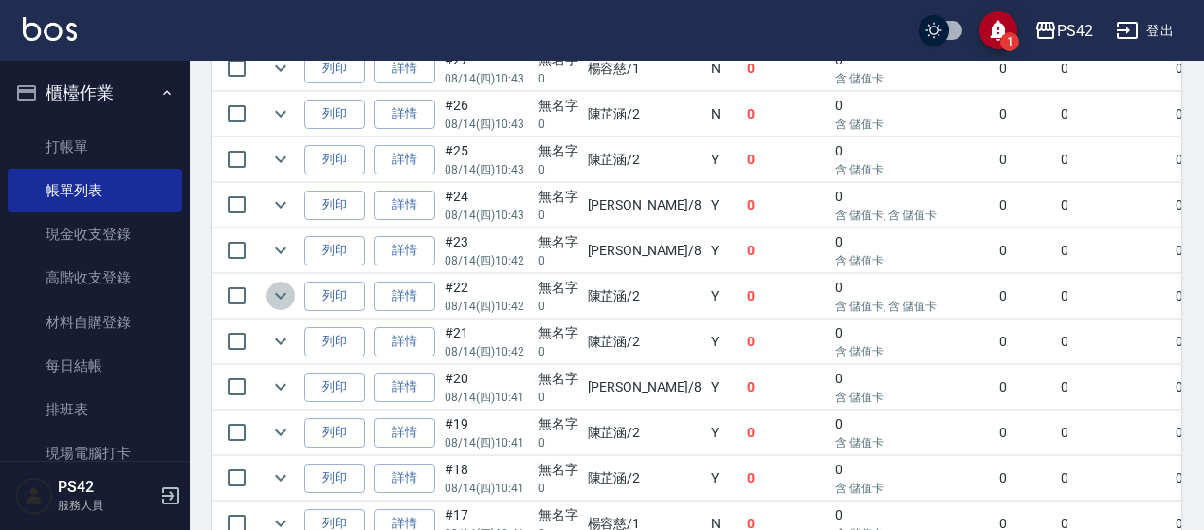
click at [279, 293] on icon "expand row" at bounding box center [280, 296] width 11 height 7
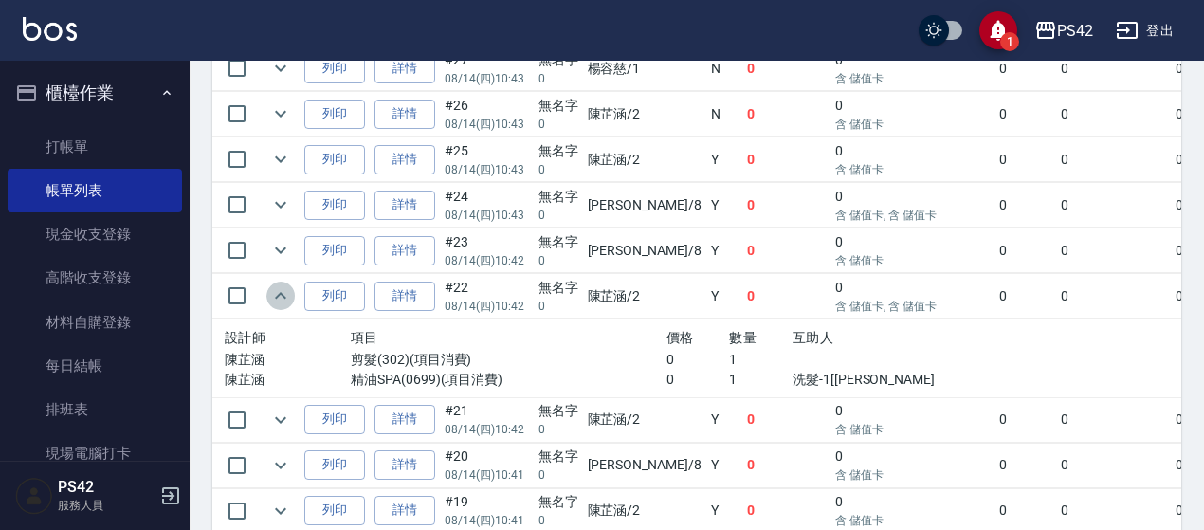
click at [280, 292] on icon "expand row" at bounding box center [280, 295] width 11 height 7
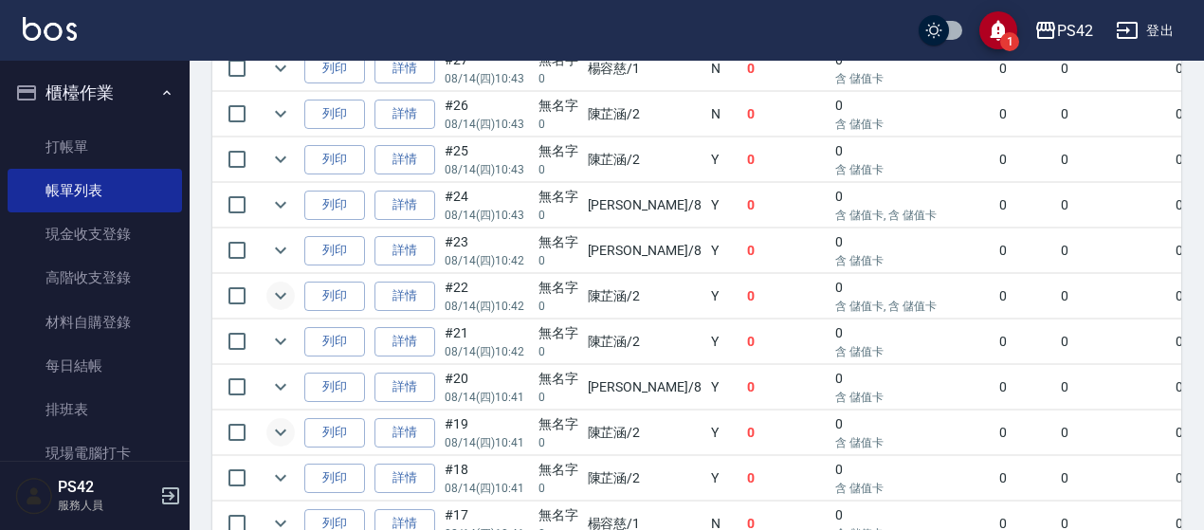
click at [274, 426] on icon "expand row" at bounding box center [280, 432] width 23 height 23
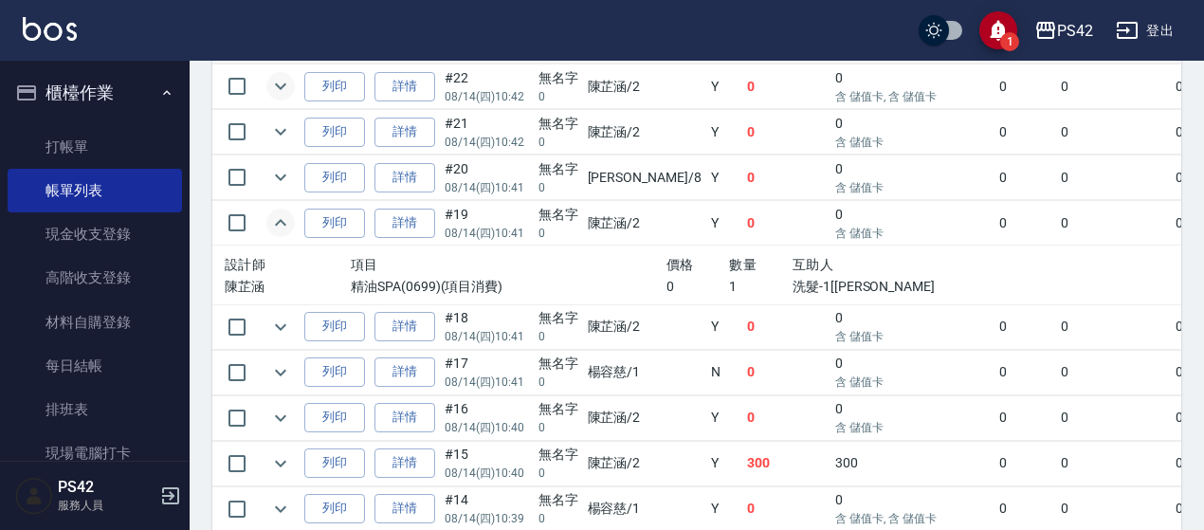
scroll to position [1232, 0]
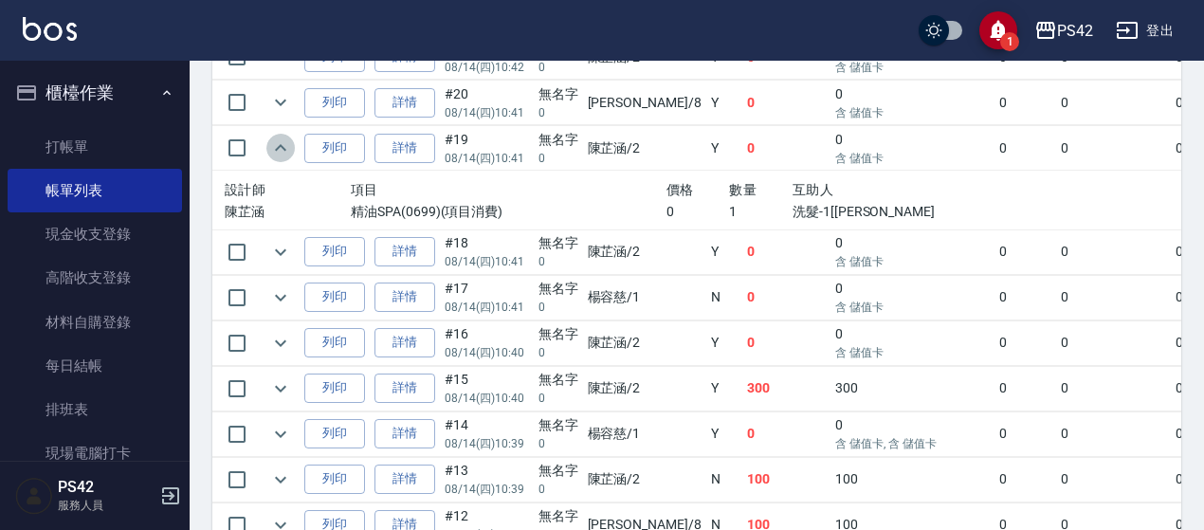
click at [274, 144] on icon "expand row" at bounding box center [280, 147] width 23 height 23
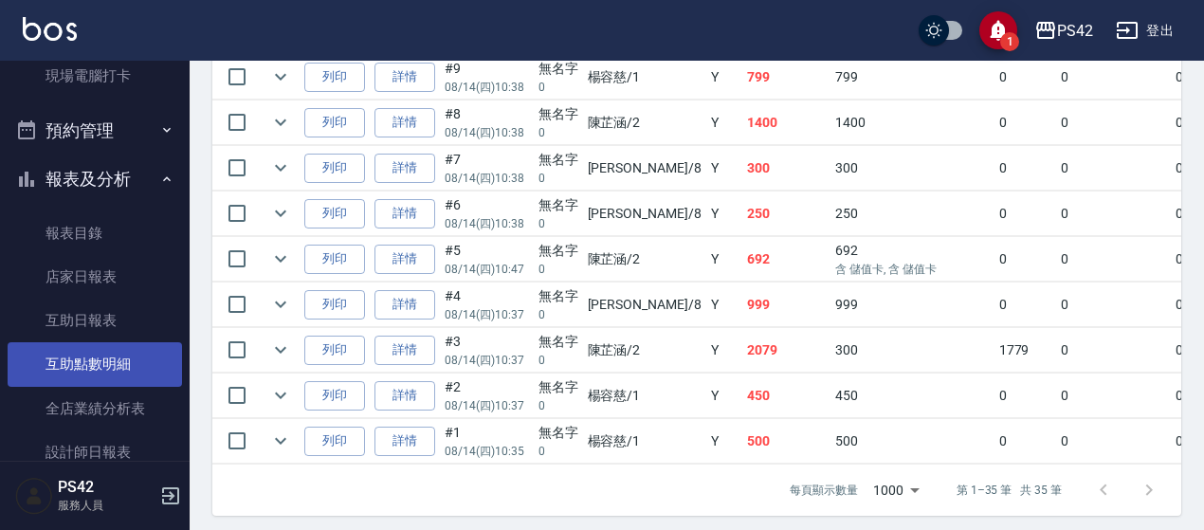
scroll to position [379, 0]
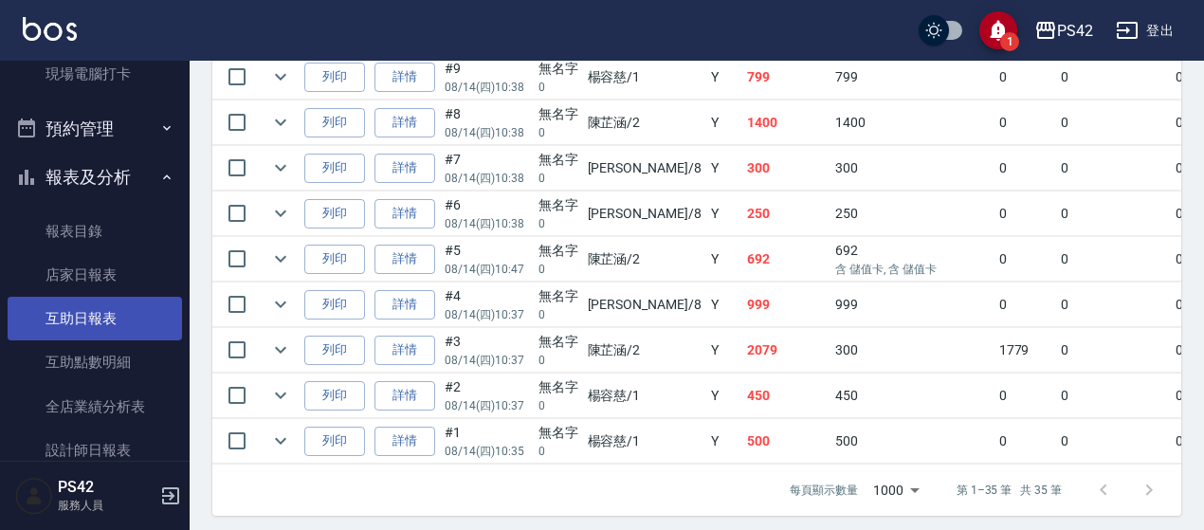
click at [88, 306] on link "互助日報表" at bounding box center [95, 319] width 174 height 44
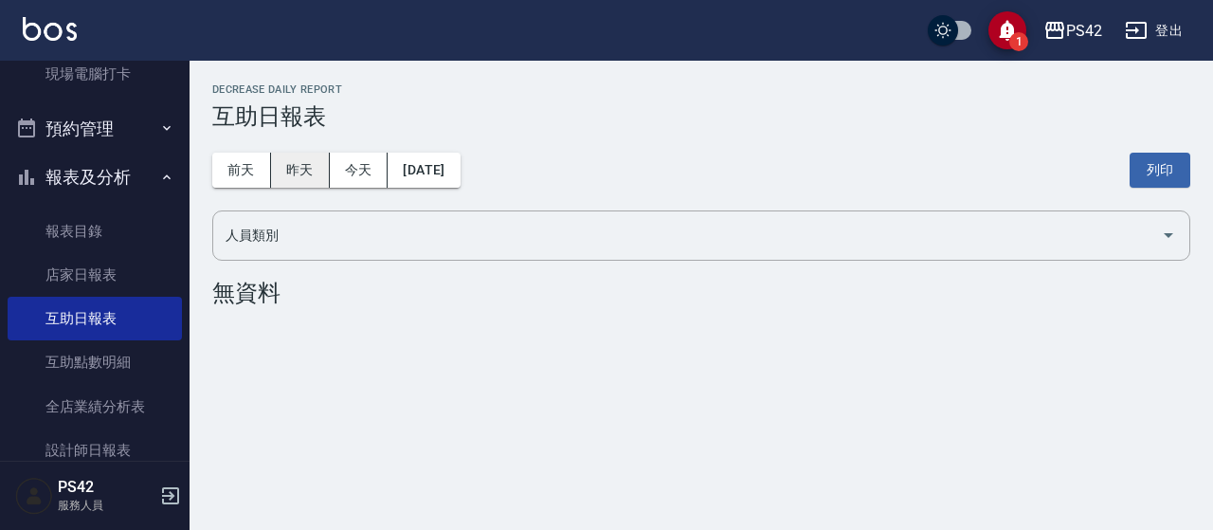
click at [287, 168] on button "昨天" at bounding box center [300, 170] width 59 height 35
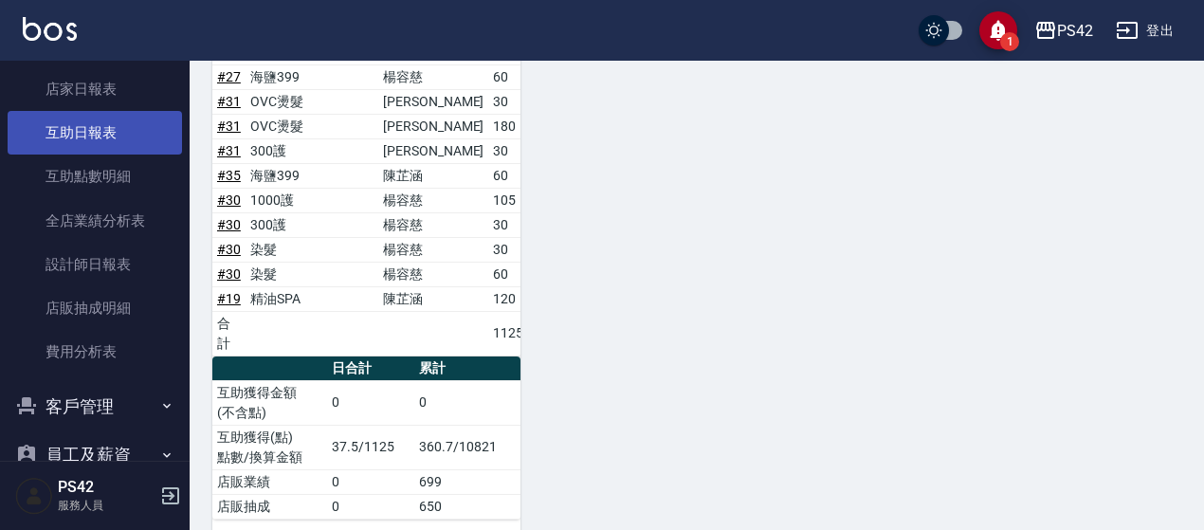
scroll to position [654, 0]
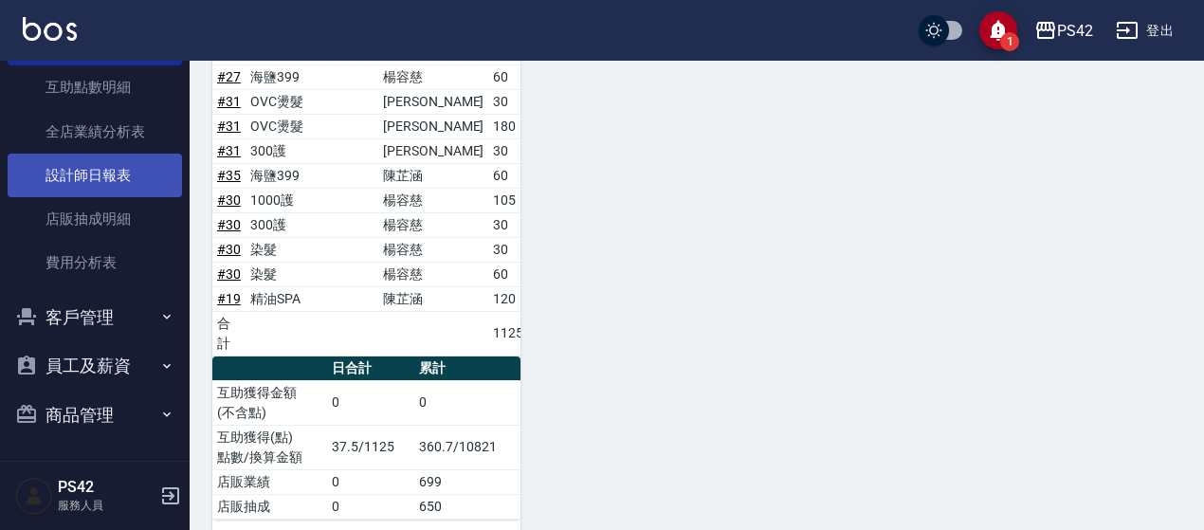
click at [60, 161] on link "設計師日報表" at bounding box center [95, 176] width 174 height 44
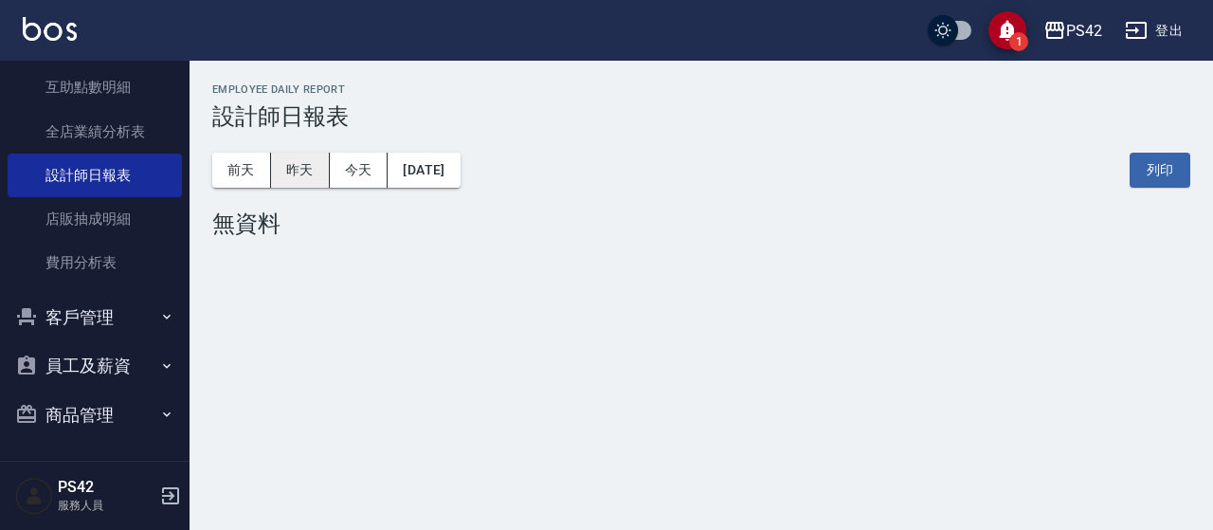
click at [299, 168] on button "昨天" at bounding box center [300, 170] width 59 height 35
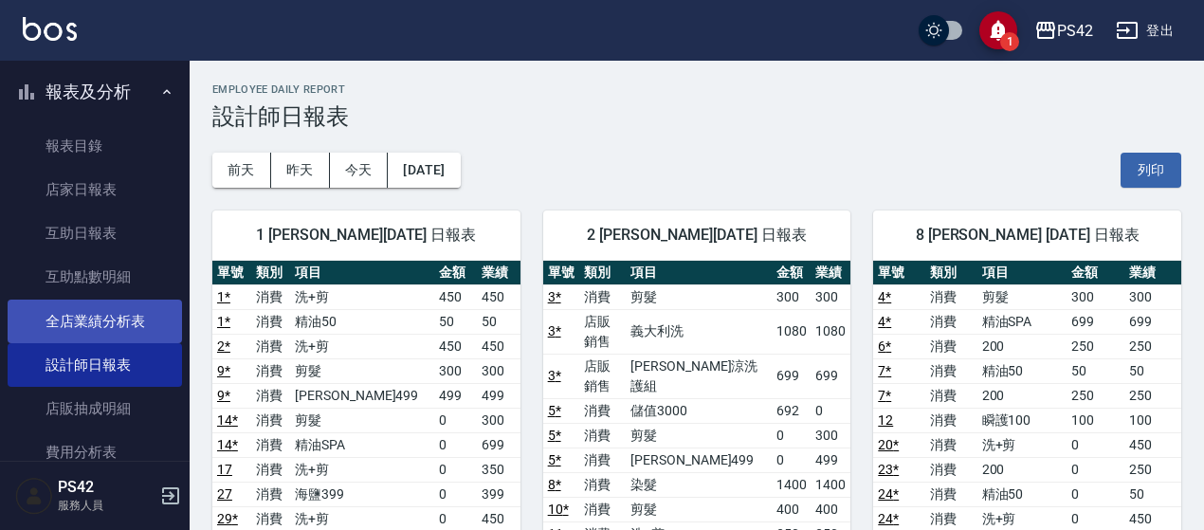
scroll to position [559, 0]
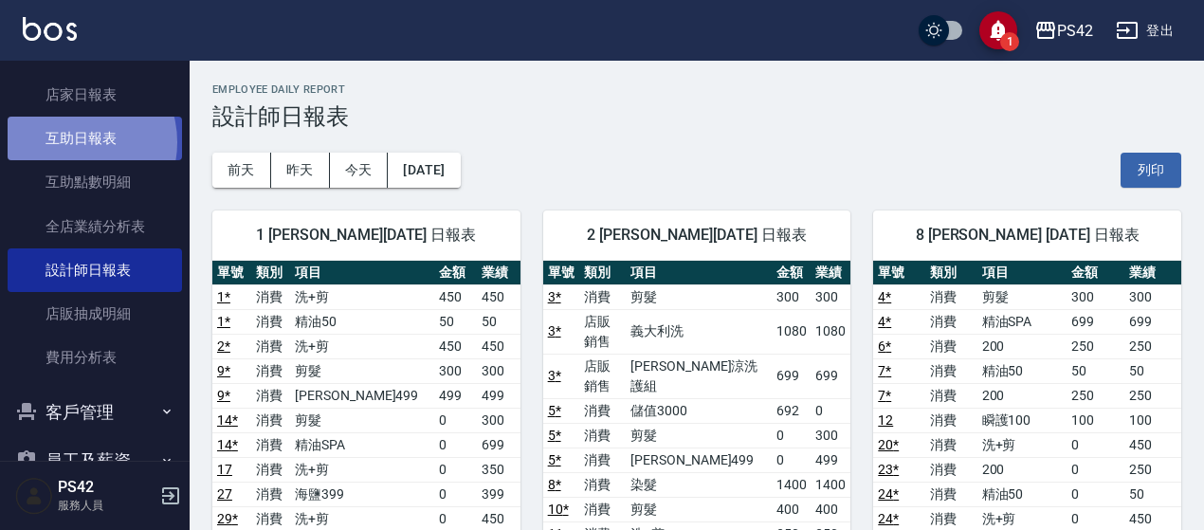
click at [73, 141] on link "互助日報表" at bounding box center [95, 139] width 174 height 44
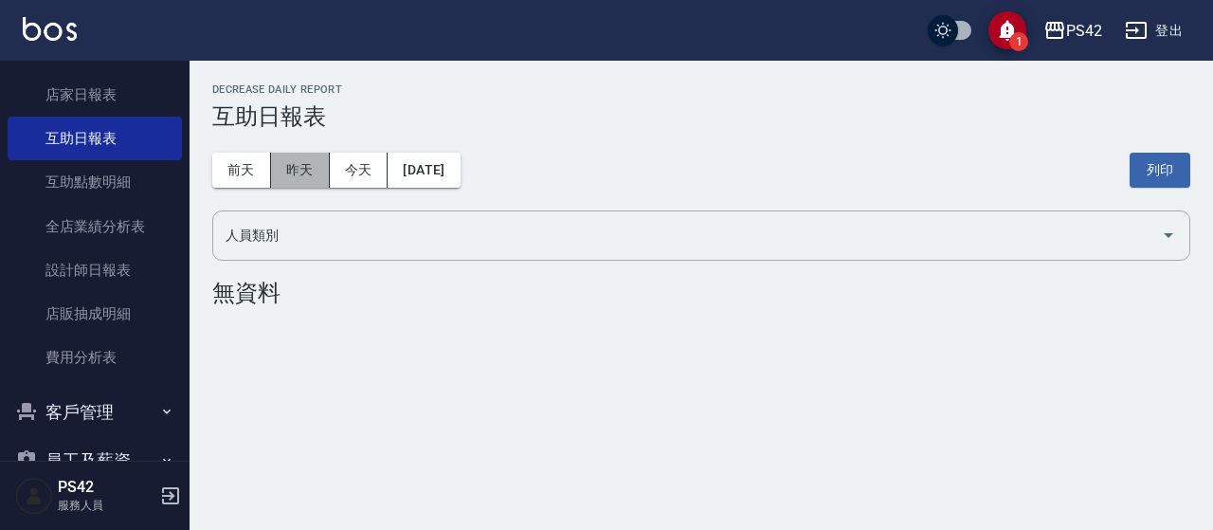
click at [318, 158] on button "昨天" at bounding box center [300, 170] width 59 height 35
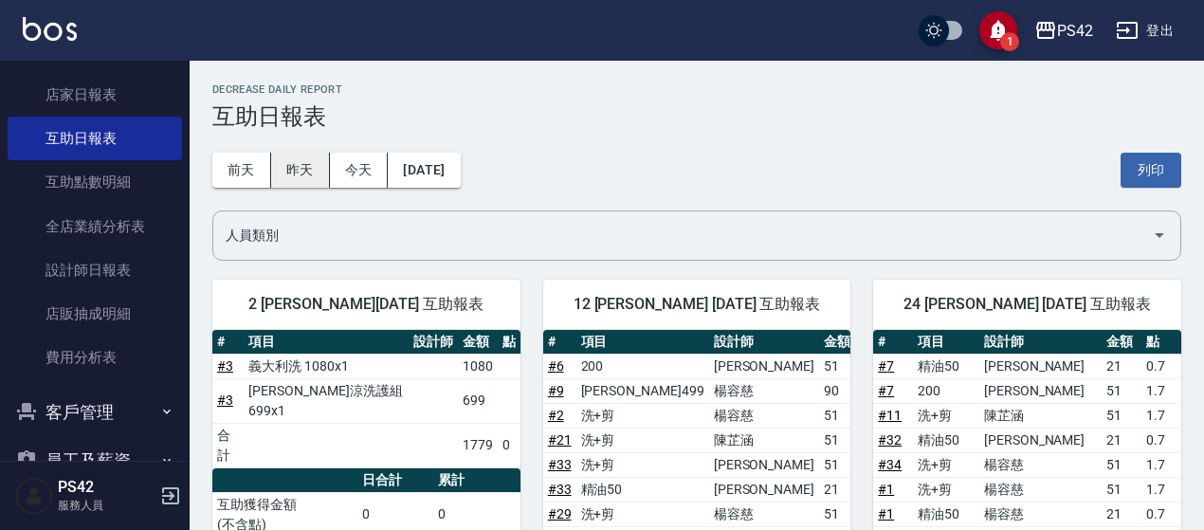
click at [301, 172] on button "昨天" at bounding box center [300, 170] width 59 height 35
click at [261, 167] on button "前天" at bounding box center [241, 170] width 59 height 35
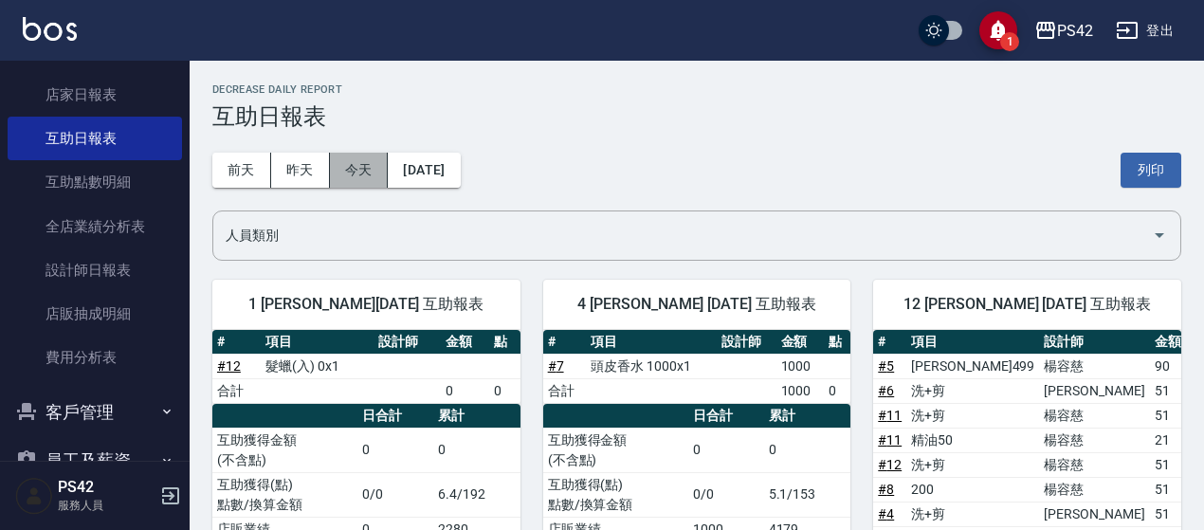
click at [378, 169] on button "今天" at bounding box center [359, 170] width 59 height 35
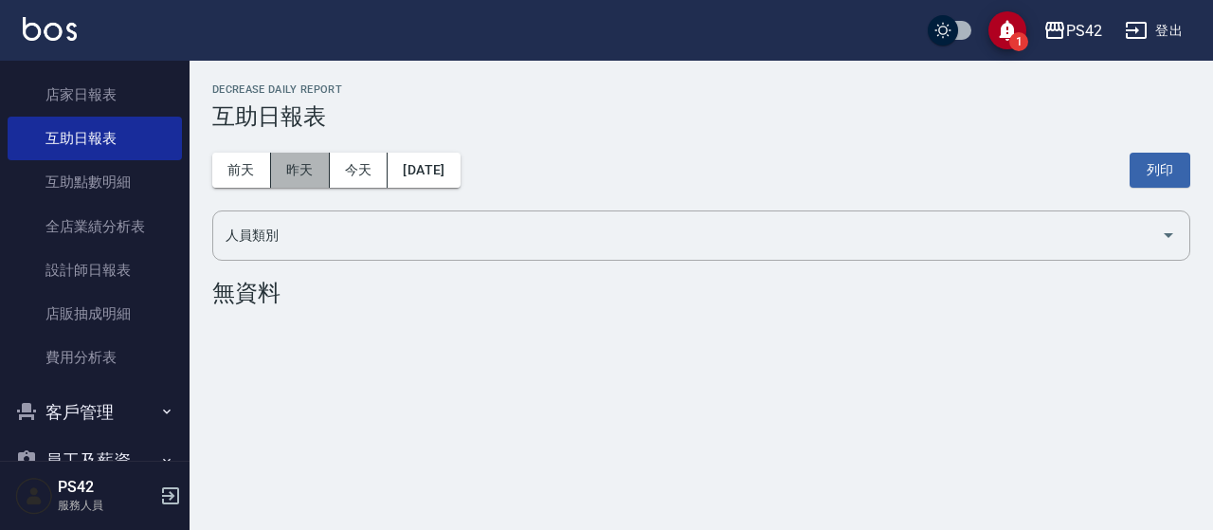
click at [303, 164] on button "昨天" at bounding box center [300, 170] width 59 height 35
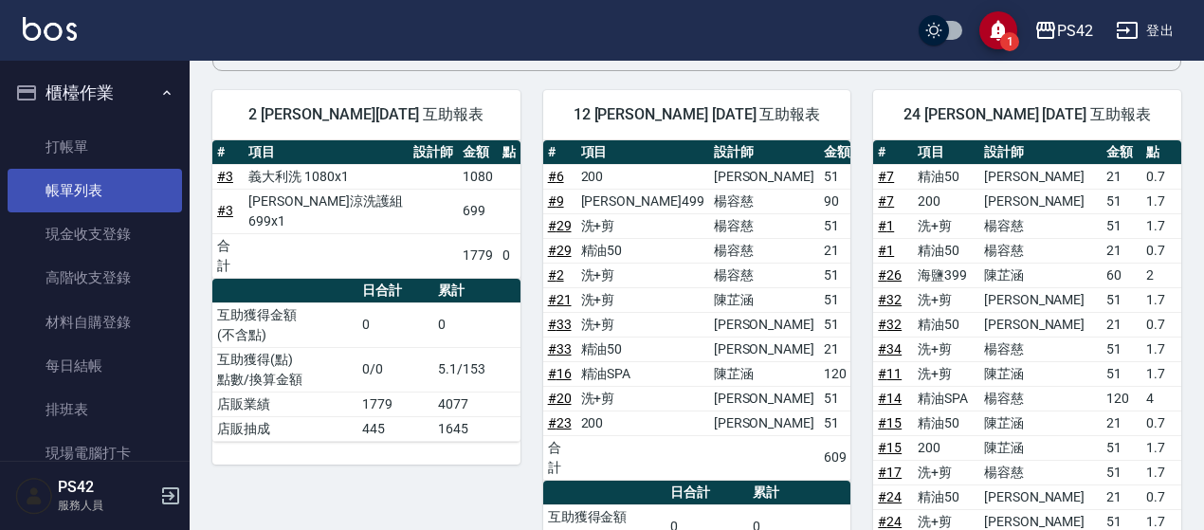
click at [126, 195] on link "帳單列表" at bounding box center [95, 191] width 174 height 44
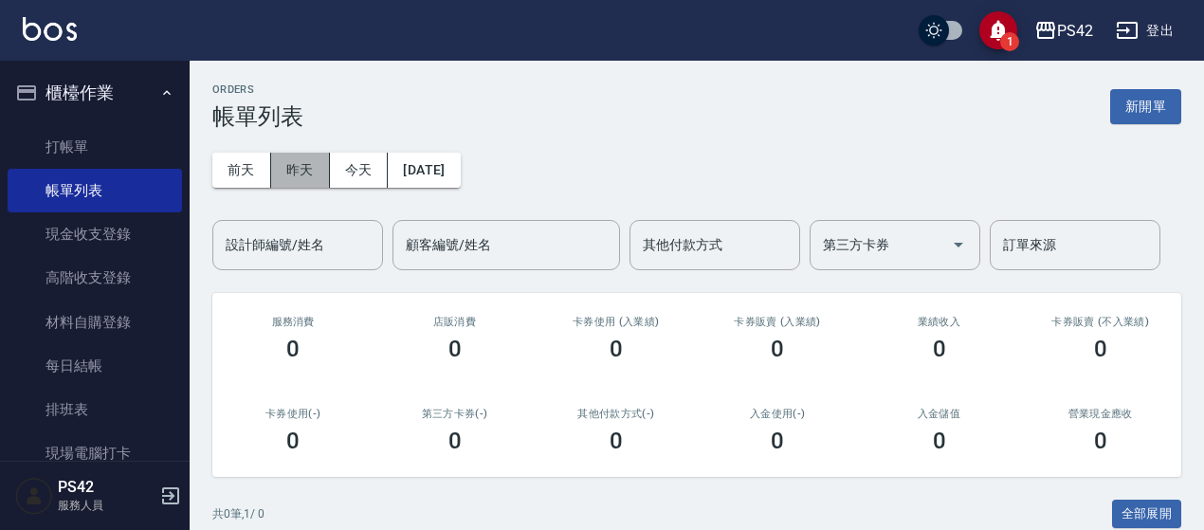
click at [292, 167] on button "昨天" at bounding box center [300, 170] width 59 height 35
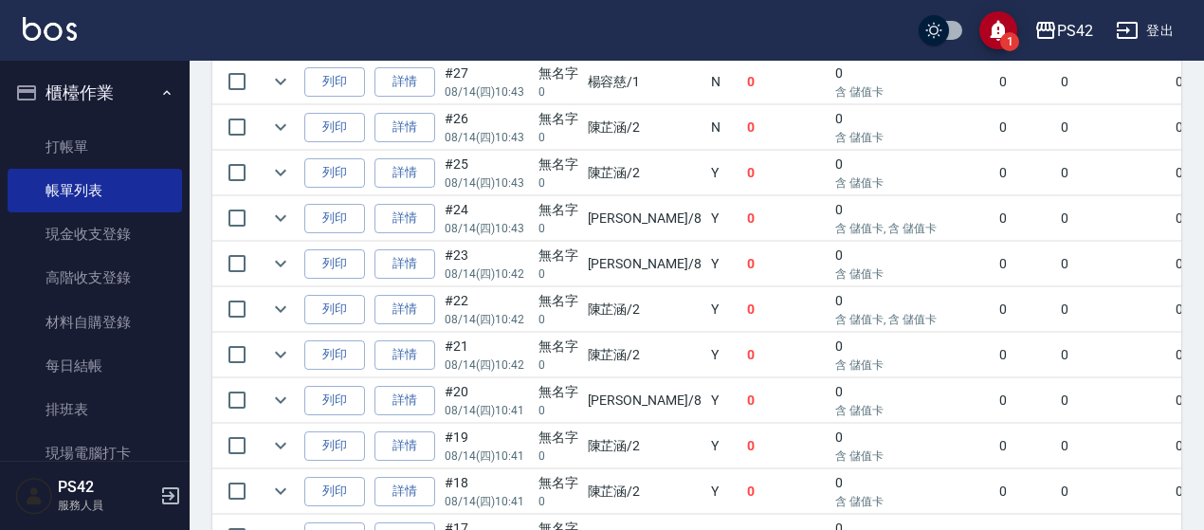
scroll to position [948, 0]
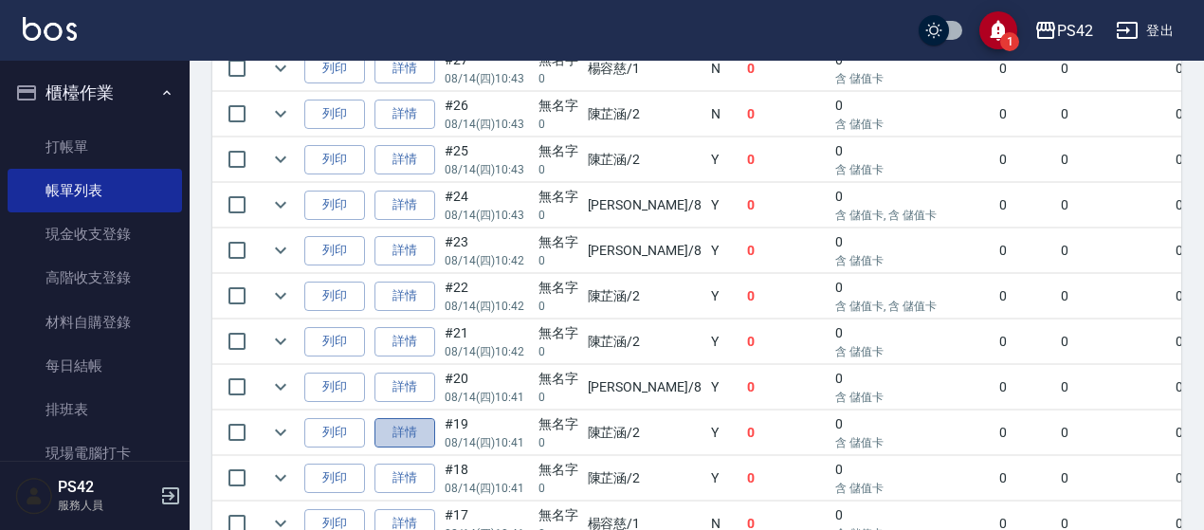
click at [405, 418] on link "詳情" at bounding box center [404, 432] width 61 height 29
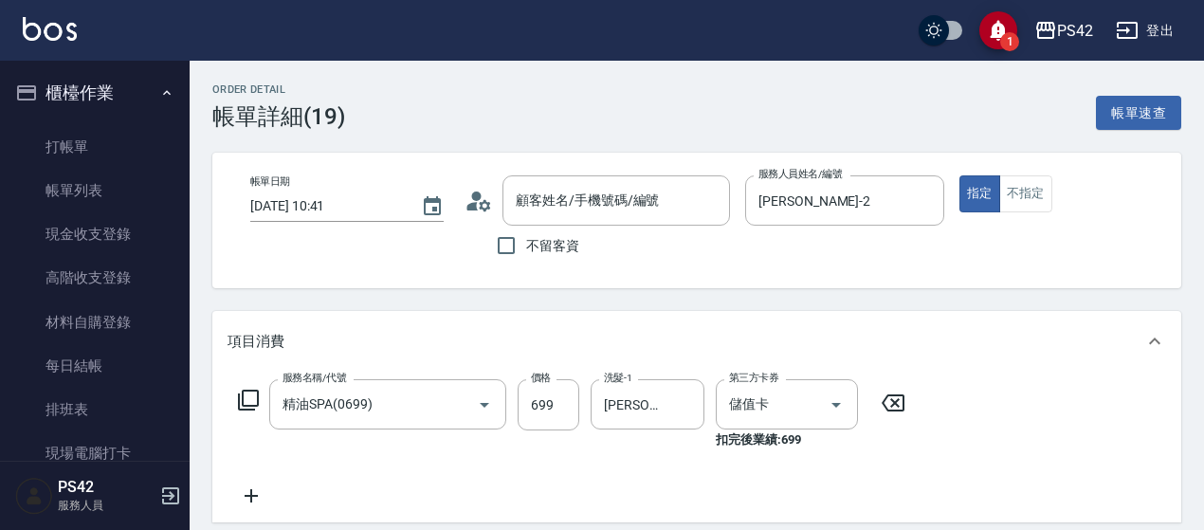
type input "[DATE] 10:41"
type input "[PERSON_NAME]-2"
type input "精油SPA(0699)"
type input "無名字/0/null"
click at [806, 405] on icon "Clear" at bounding box center [809, 404] width 19 height 19
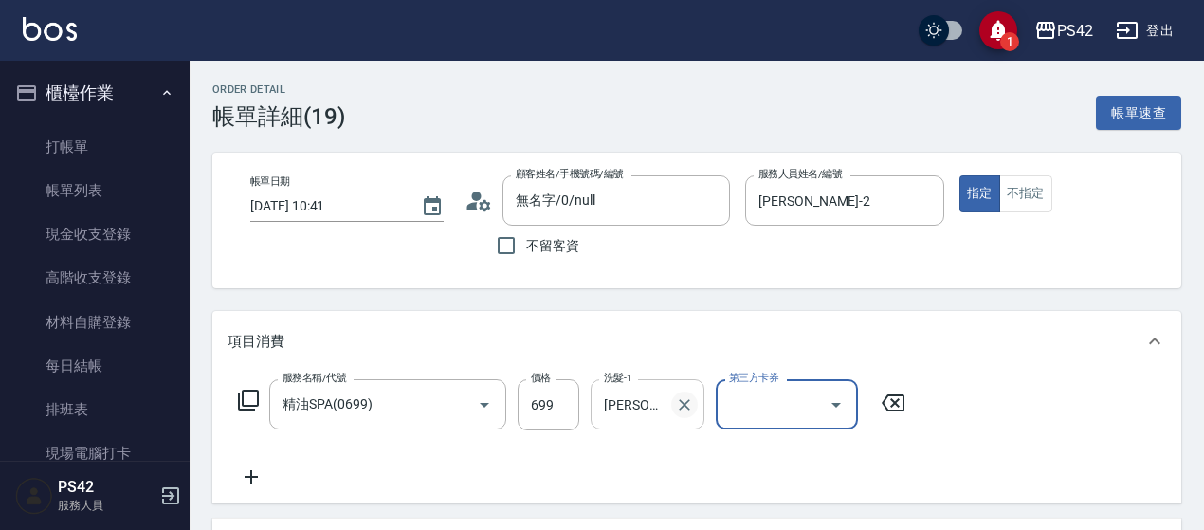
click at [679, 400] on icon "Clear" at bounding box center [684, 404] width 11 height 11
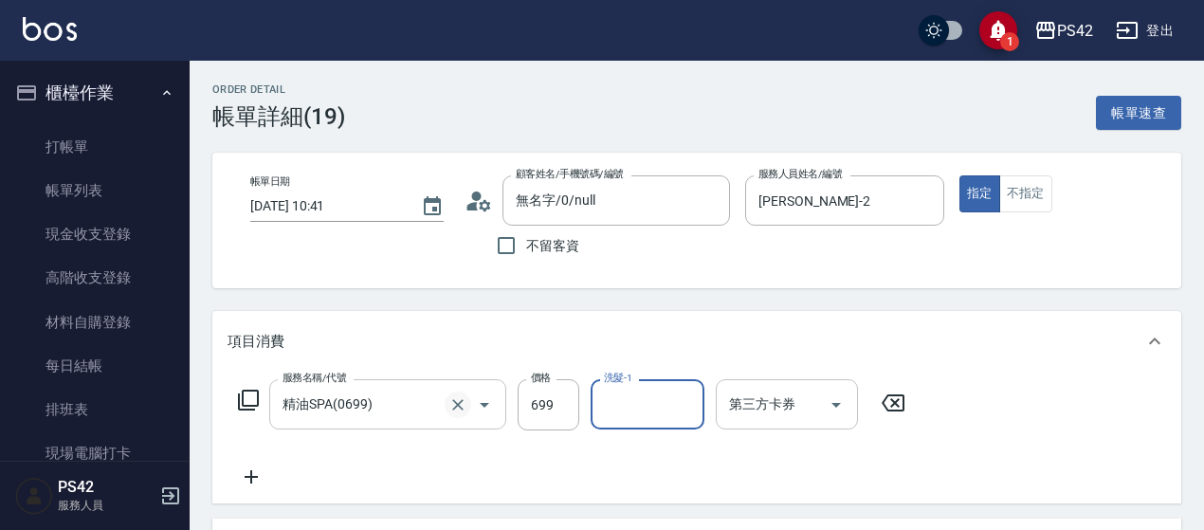
click at [459, 405] on icon "Clear" at bounding box center [457, 404] width 11 height 11
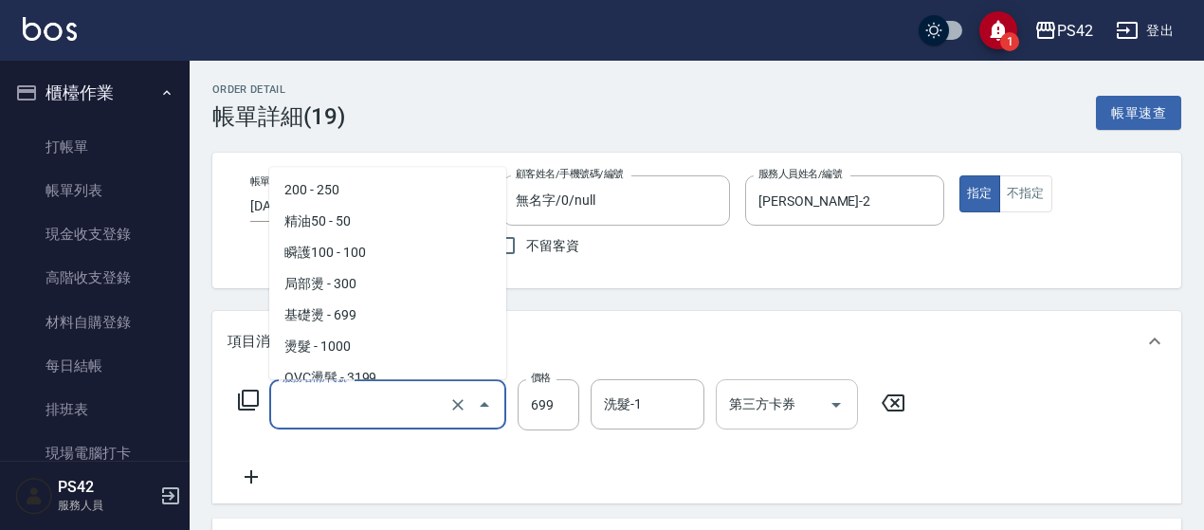
click at [375, 398] on input "服務名稱/代號" at bounding box center [361, 404] width 167 height 33
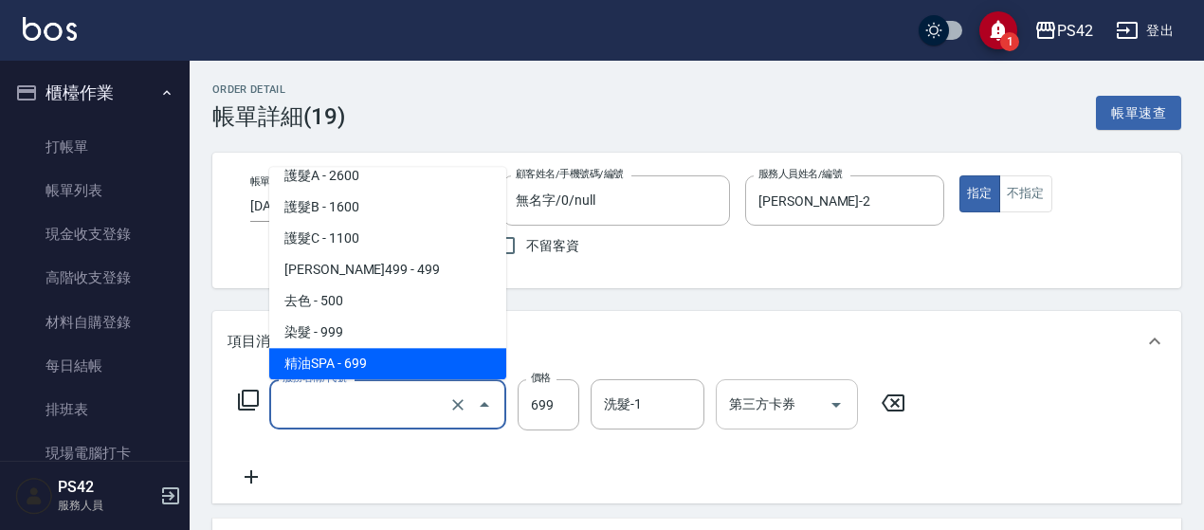
type input "精油SPA(0699)"
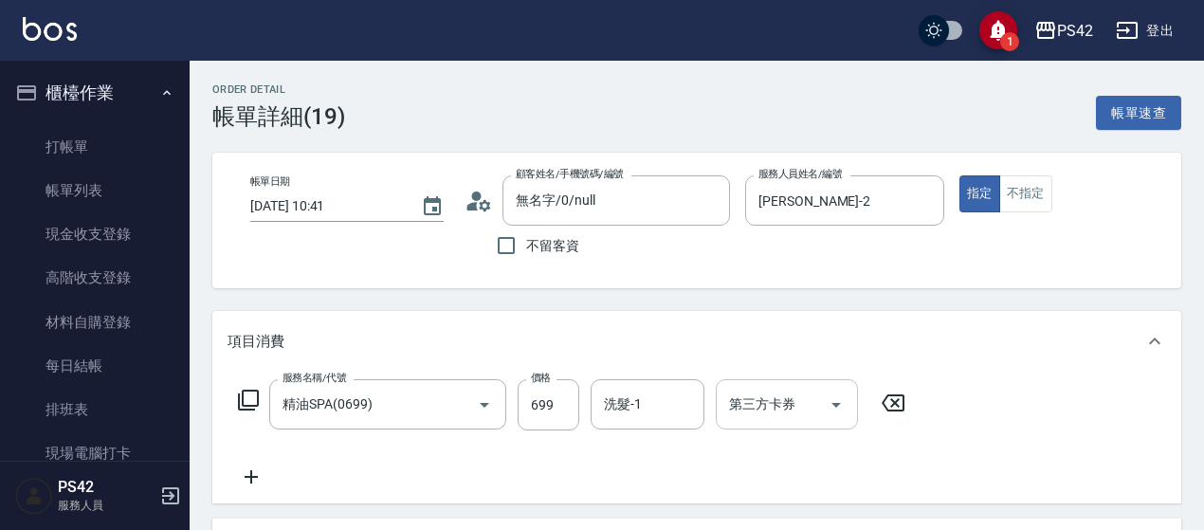
drag, startPoint x: 898, startPoint y: 404, endPoint x: 789, endPoint y: 390, distance: 110.7
click at [898, 405] on icon at bounding box center [892, 402] width 47 height 23
click at [385, 395] on input "服務名稱/代號" at bounding box center [373, 404] width 191 height 33
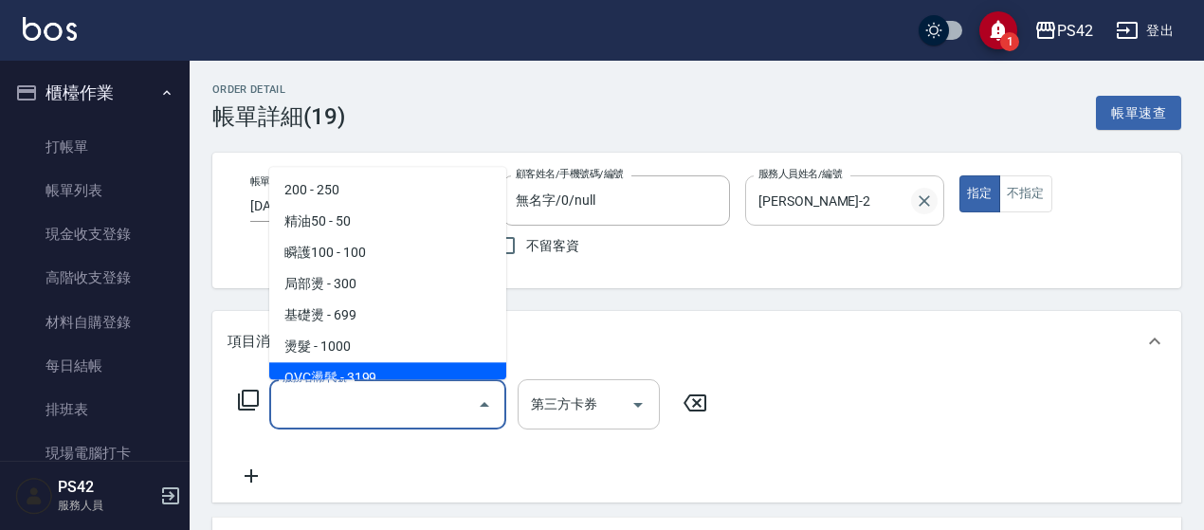
click at [925, 209] on button "Clear" at bounding box center [924, 201] width 27 height 27
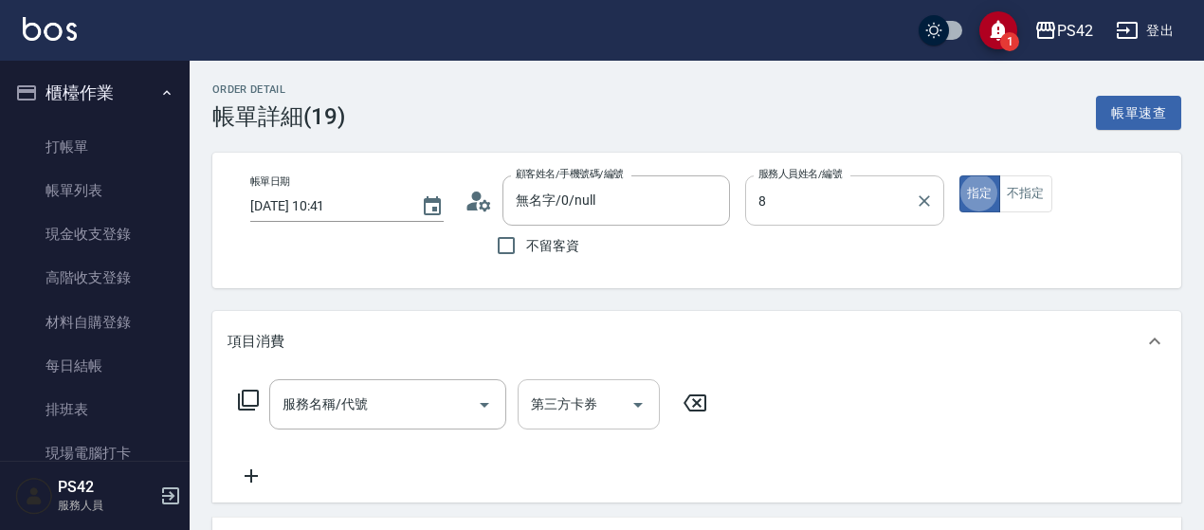
type input "[PERSON_NAME]-8"
type button "true"
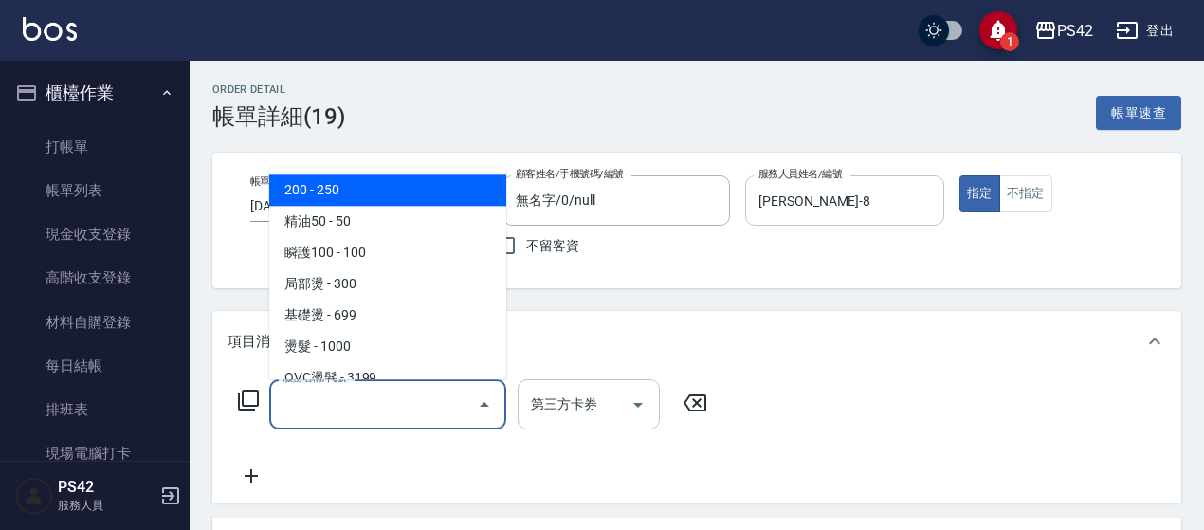
click at [312, 405] on input "服務名稱/代號" at bounding box center [373, 404] width 191 height 33
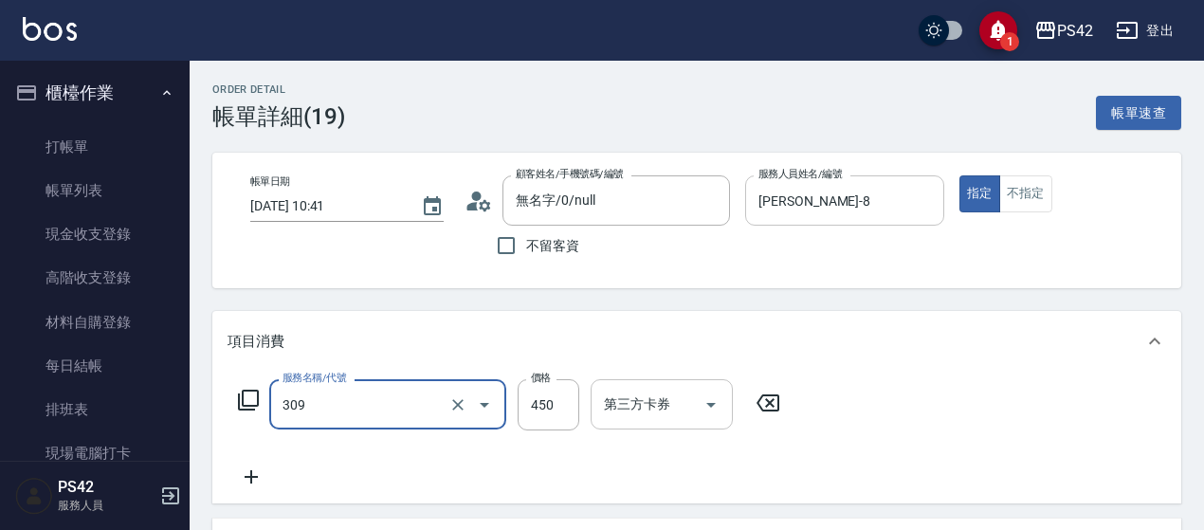
type input "洗+剪(309)"
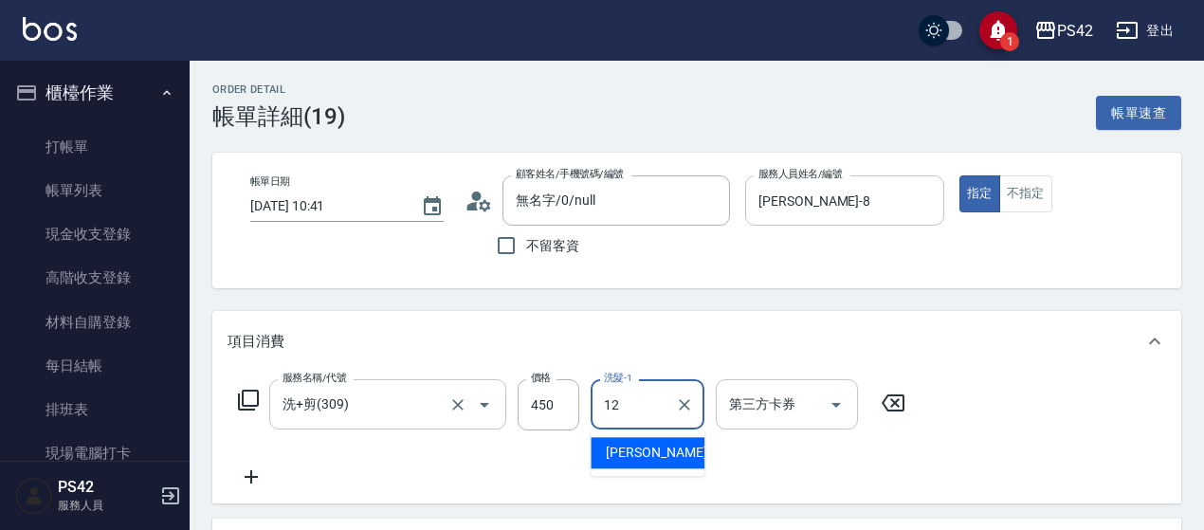
type input "[PERSON_NAME]-12"
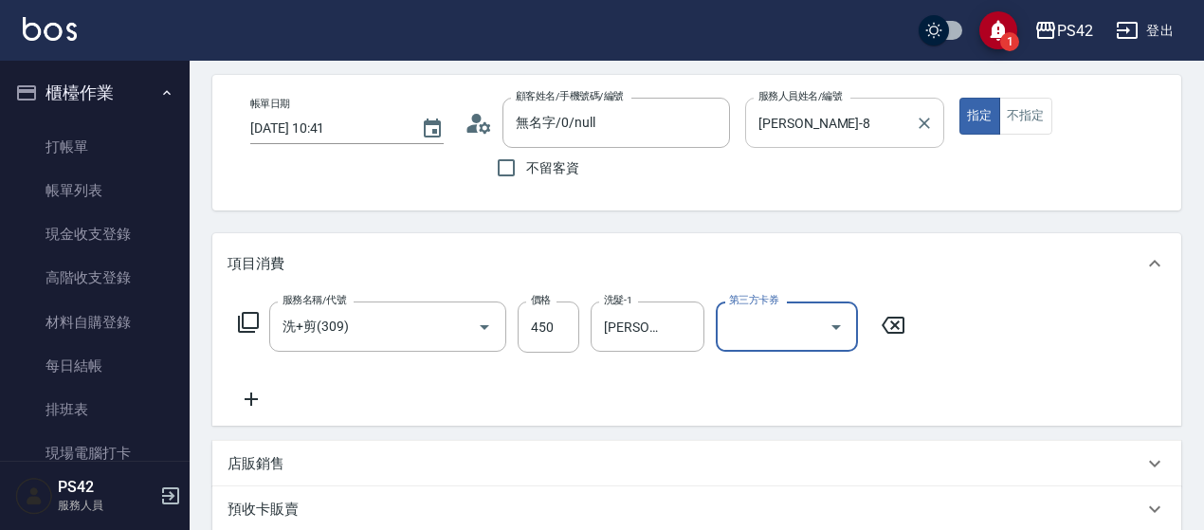
scroll to position [0, 0]
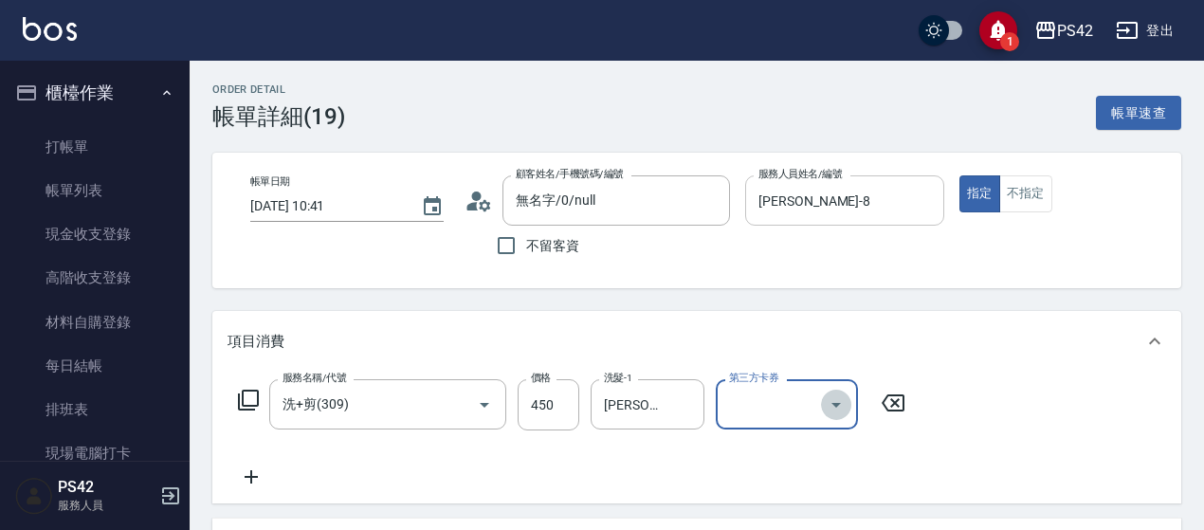
click at [832, 407] on icon "Open" at bounding box center [836, 404] width 23 height 23
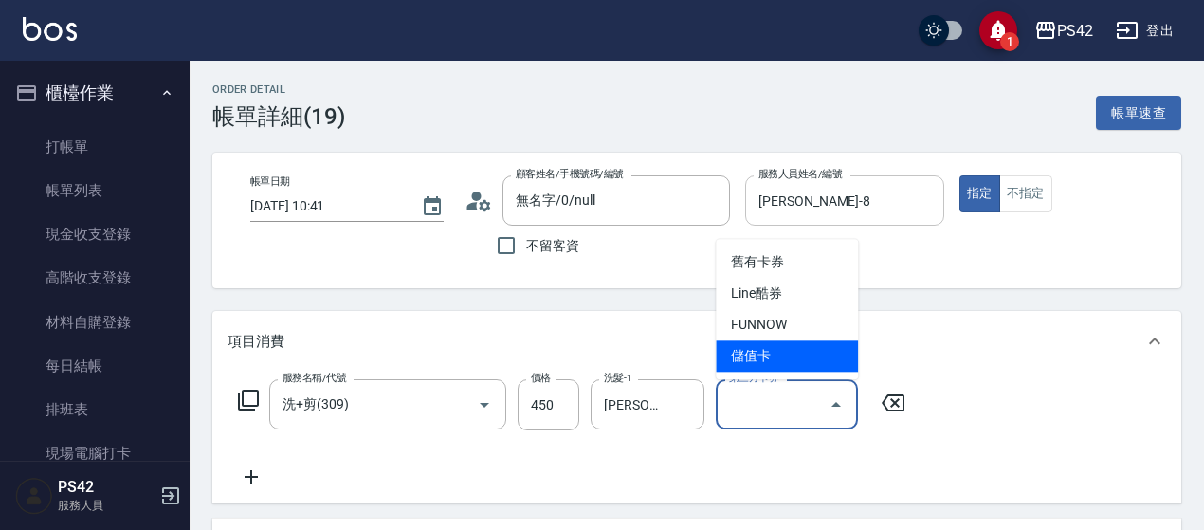
click at [781, 357] on span "儲值卡" at bounding box center [787, 355] width 142 height 31
type input "儲值卡"
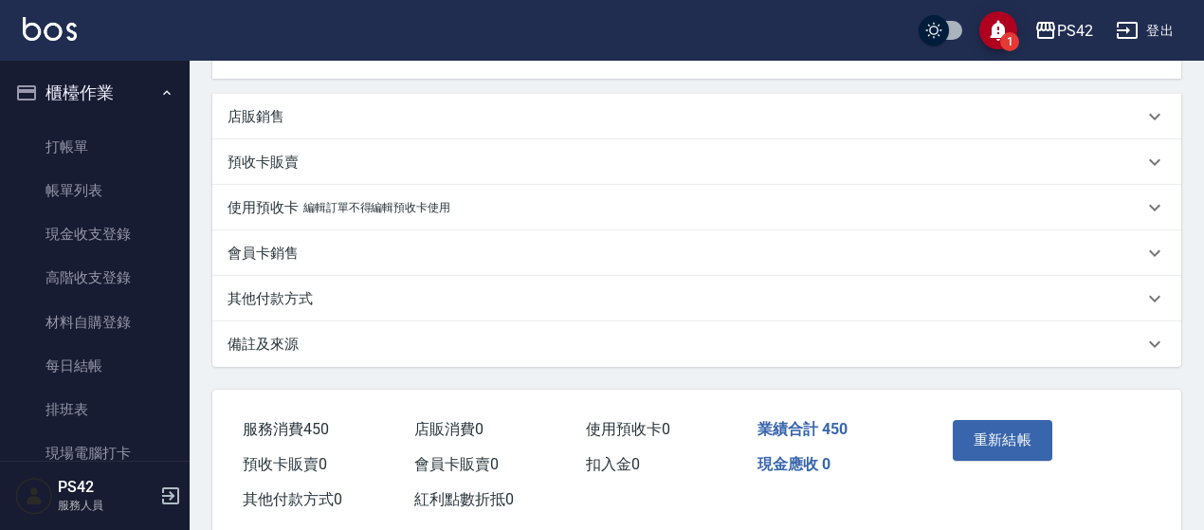
scroll to position [483, 0]
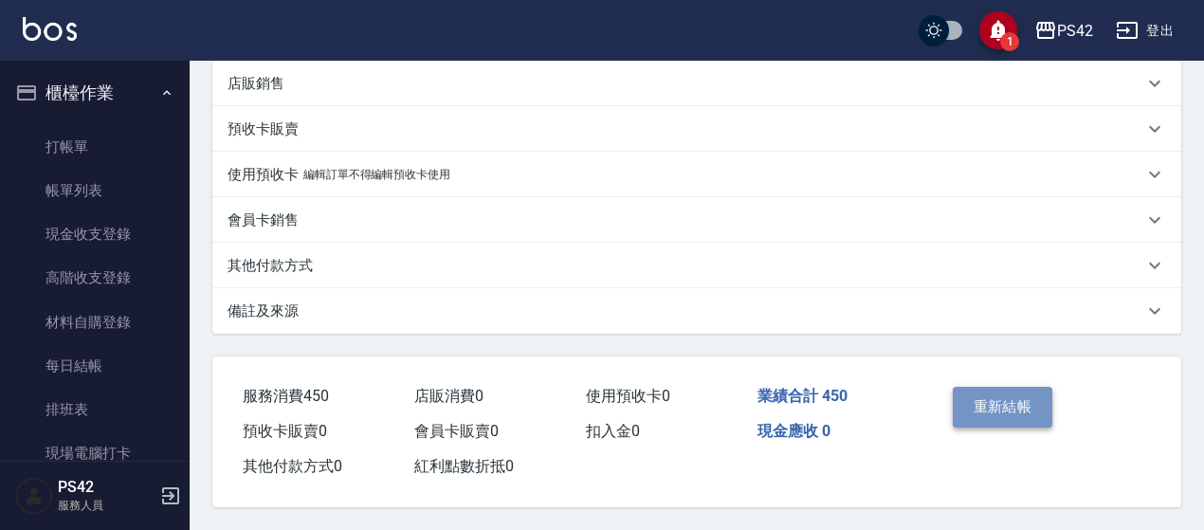
click at [1025, 397] on button "重新結帳" at bounding box center [1002, 407] width 100 height 40
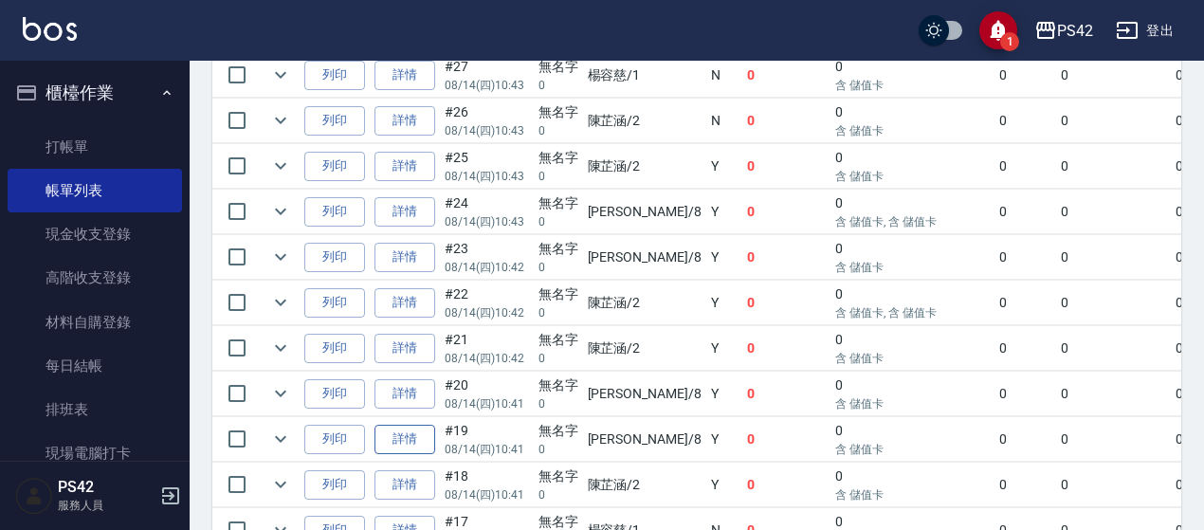
scroll to position [1043, 0]
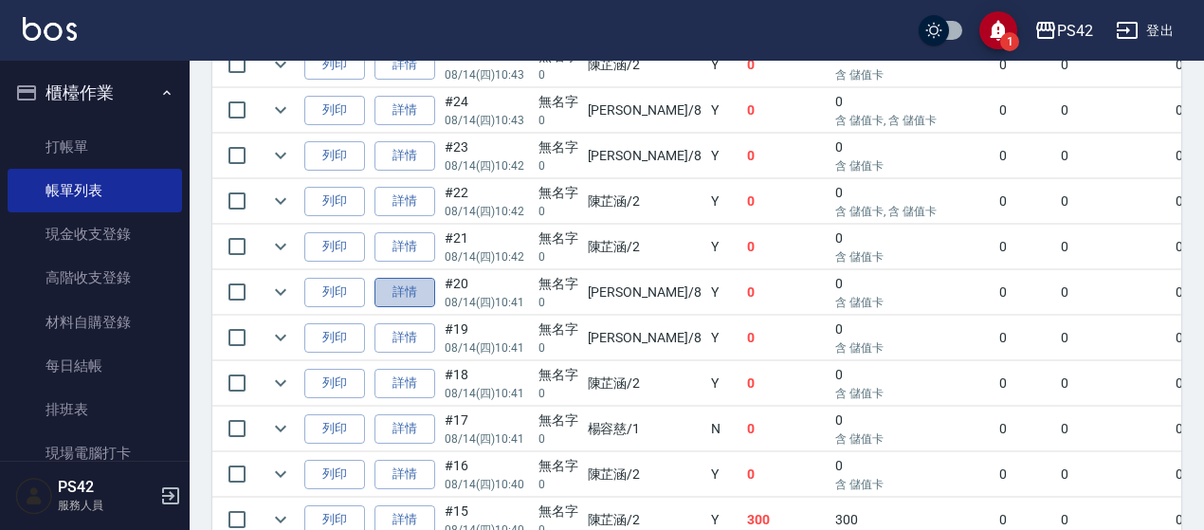
click at [401, 278] on link "詳情" at bounding box center [404, 292] width 61 height 29
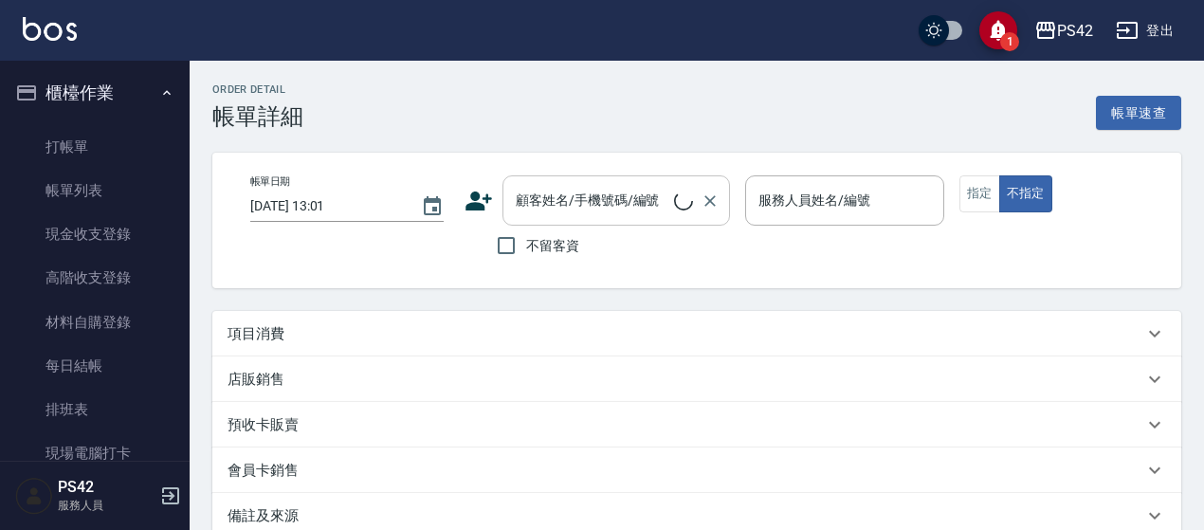
type input "[DATE] 10:41"
type input "[PERSON_NAME]-8"
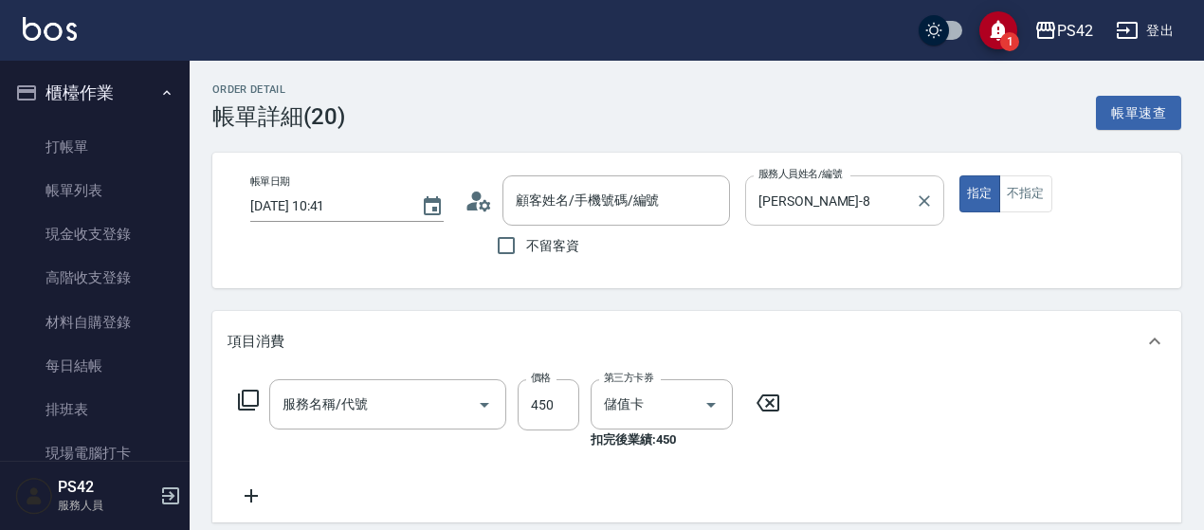
type input "無名字/0/null"
type input "洗+剪(309)"
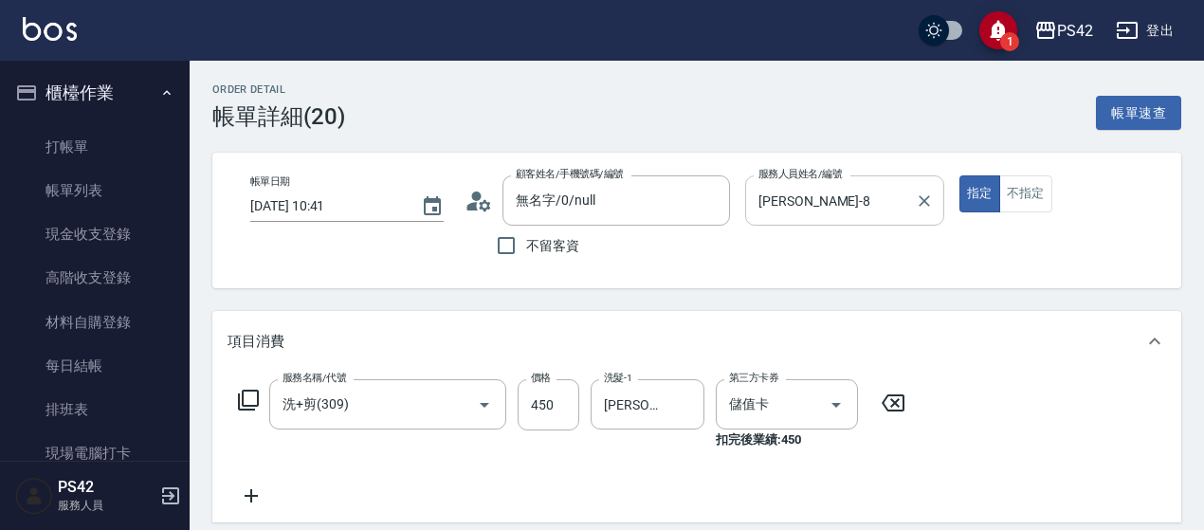
drag, startPoint x: 916, startPoint y: 196, endPoint x: 927, endPoint y: 197, distance: 10.5
click at [919, 196] on icon "Clear" at bounding box center [924, 200] width 19 height 19
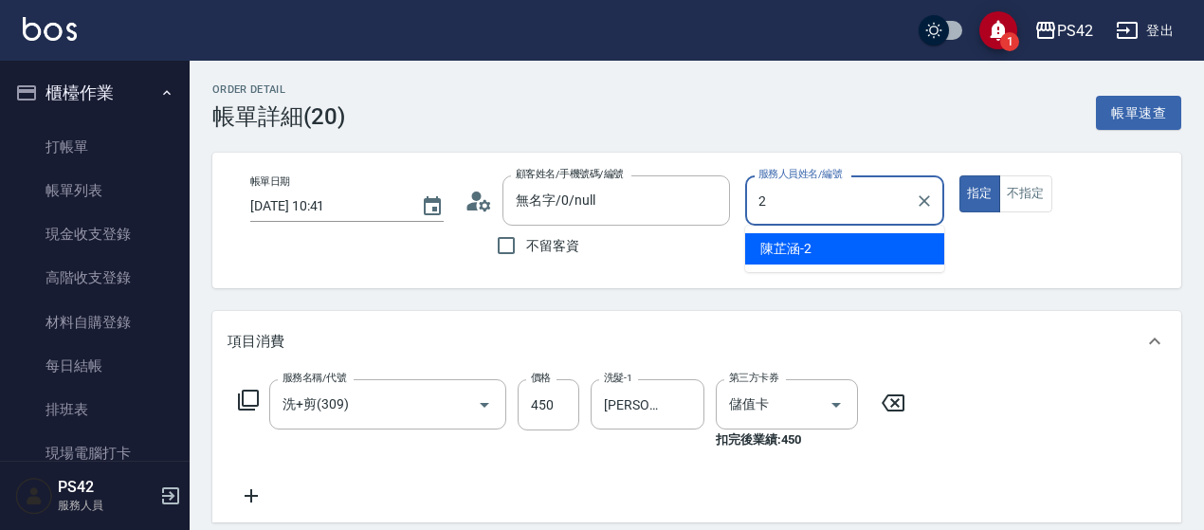
type input "[PERSON_NAME]-2"
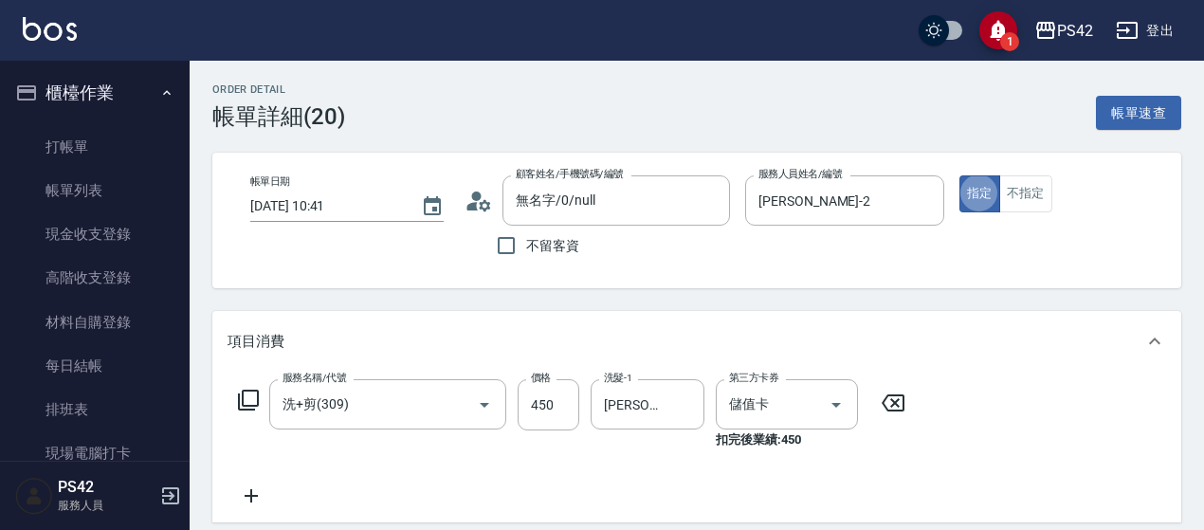
type button "true"
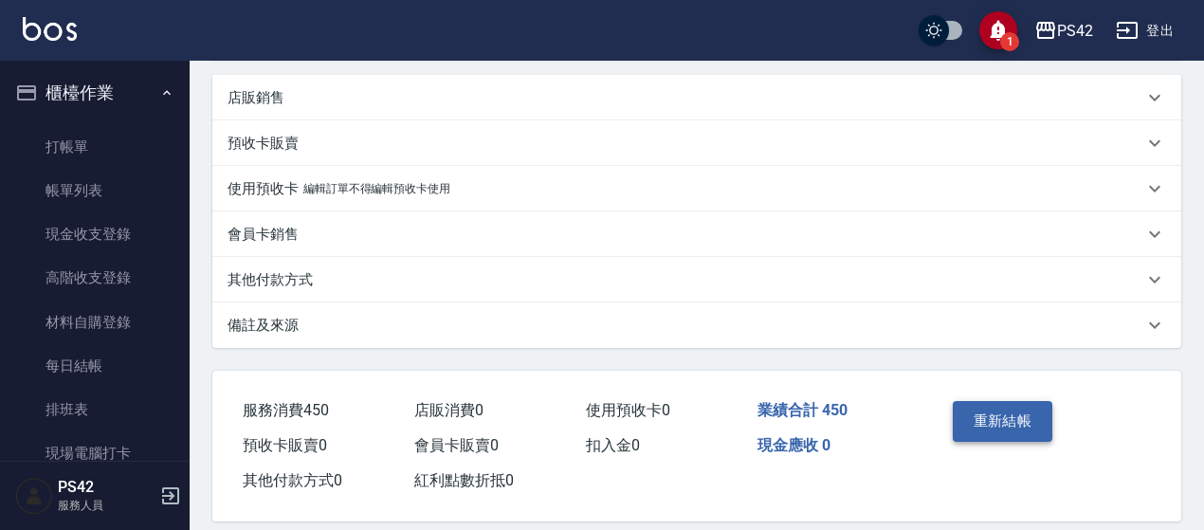
scroll to position [474, 0]
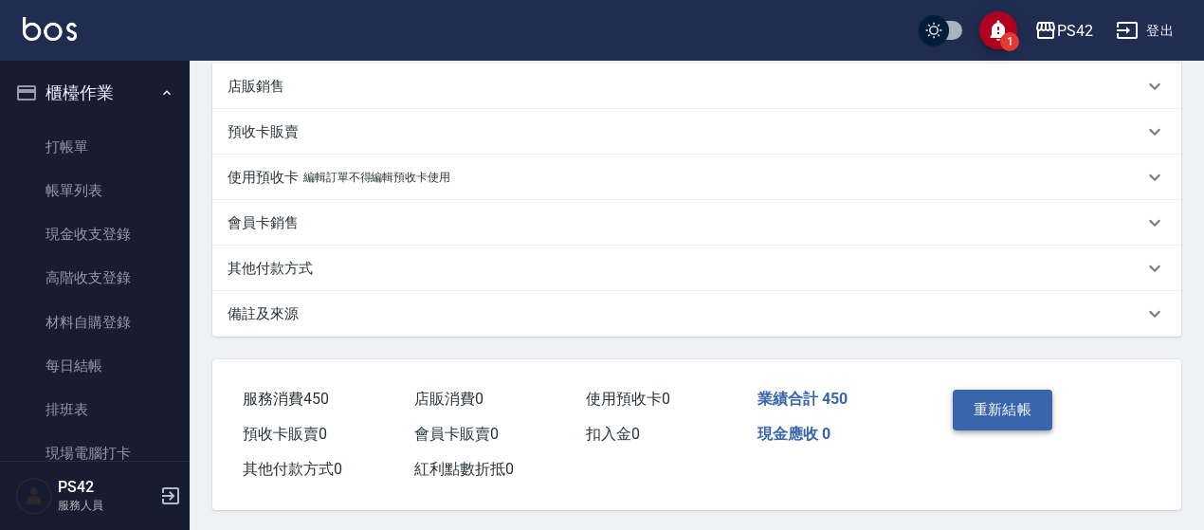
click at [997, 412] on button "重新結帳" at bounding box center [1002, 410] width 100 height 40
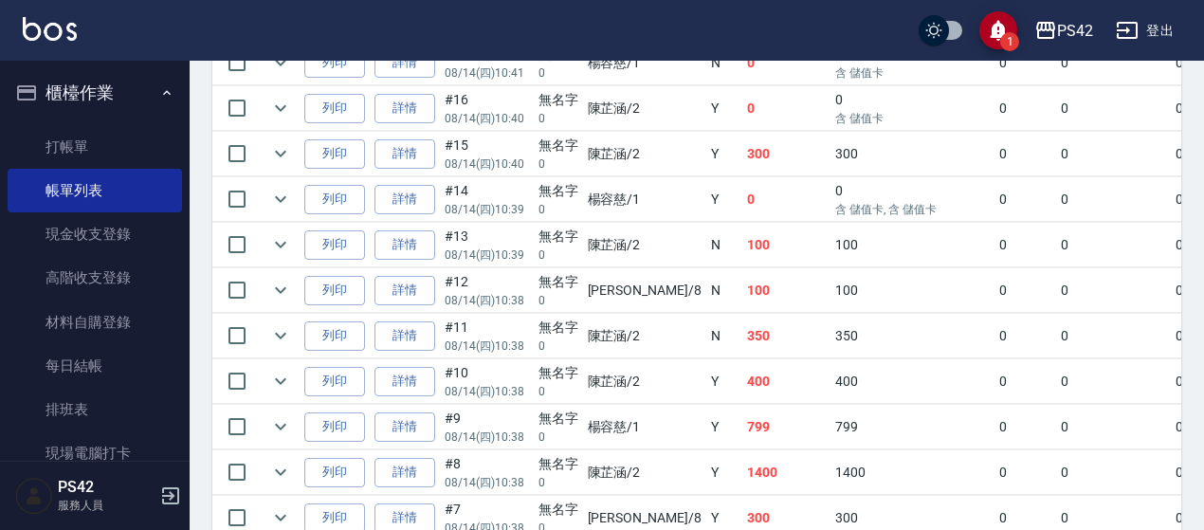
scroll to position [1379, 0]
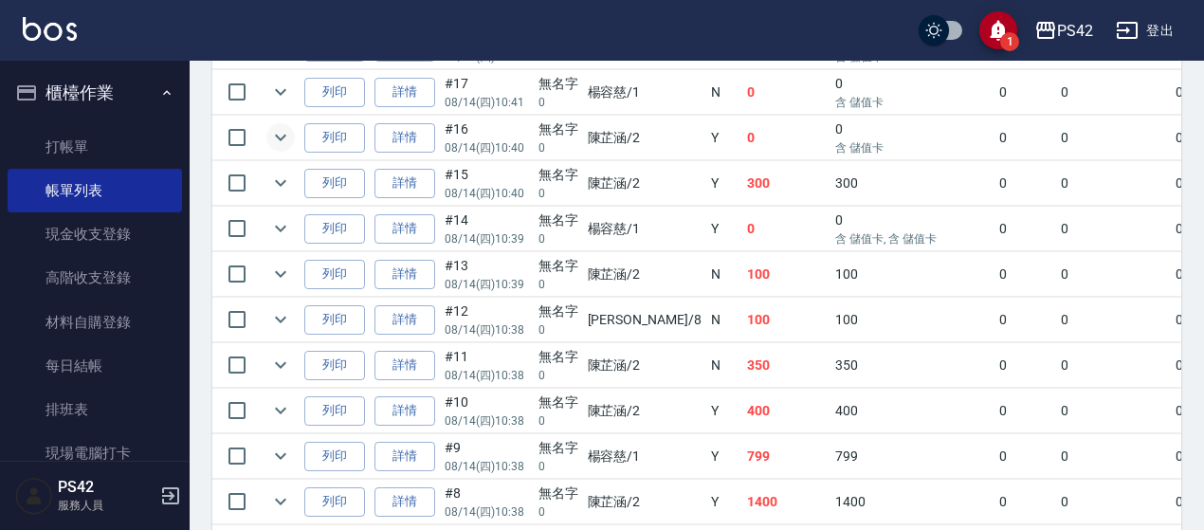
click at [282, 126] on icon "expand row" at bounding box center [280, 137] width 23 height 23
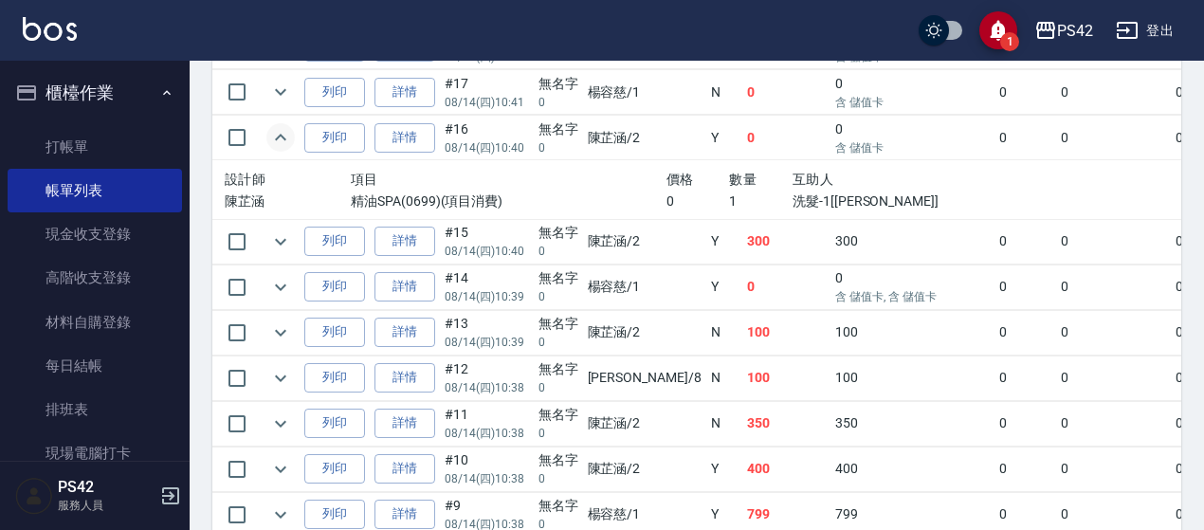
click at [282, 126] on icon "expand row" at bounding box center [280, 137] width 23 height 23
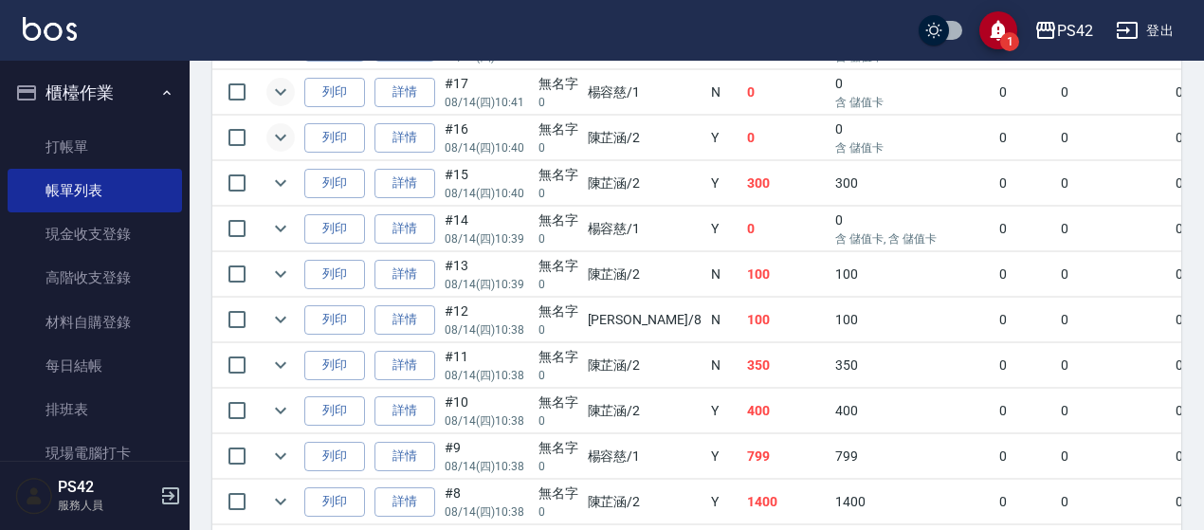
click at [284, 89] on icon "expand row" at bounding box center [280, 92] width 11 height 7
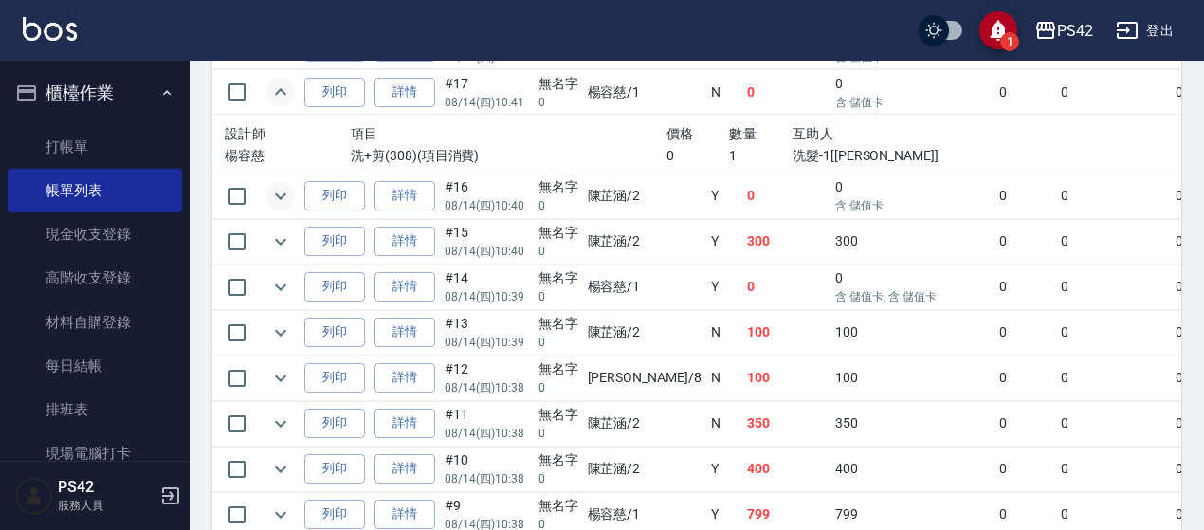
click at [286, 82] on icon "expand row" at bounding box center [280, 92] width 23 height 23
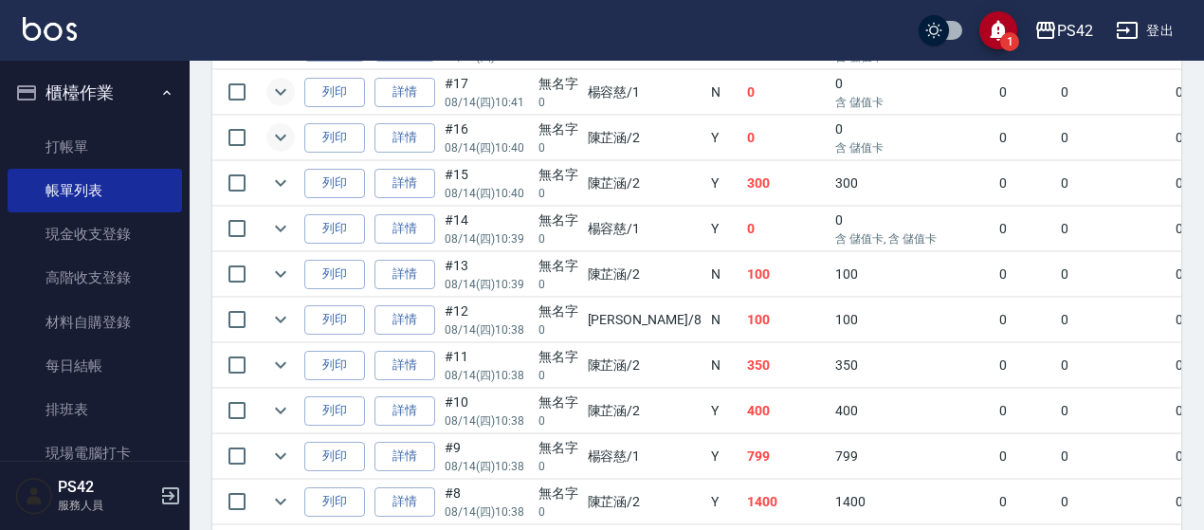
click at [275, 132] on icon "expand row" at bounding box center [280, 137] width 23 height 23
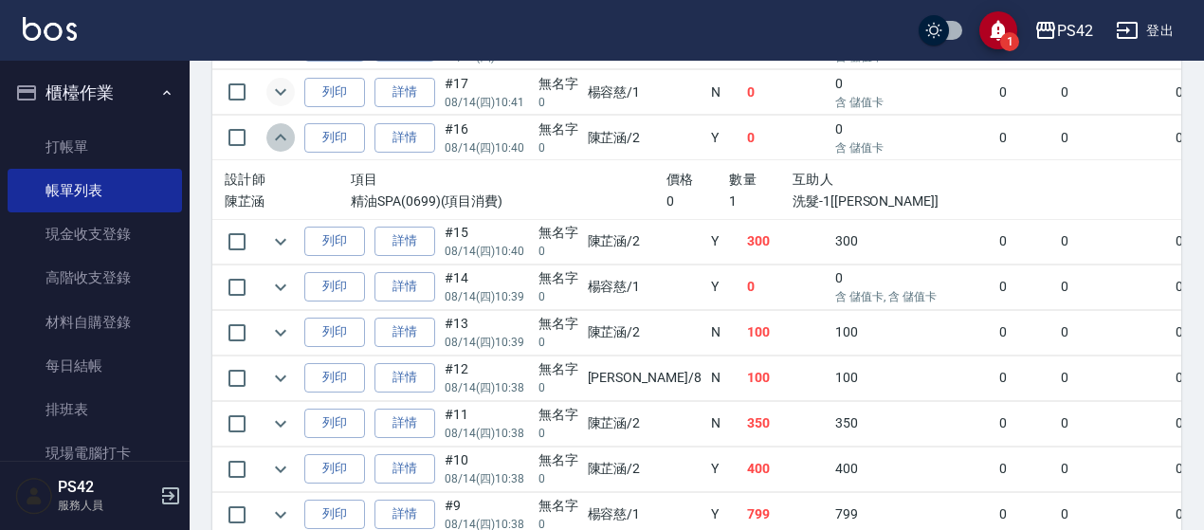
click at [275, 132] on icon "expand row" at bounding box center [280, 137] width 23 height 23
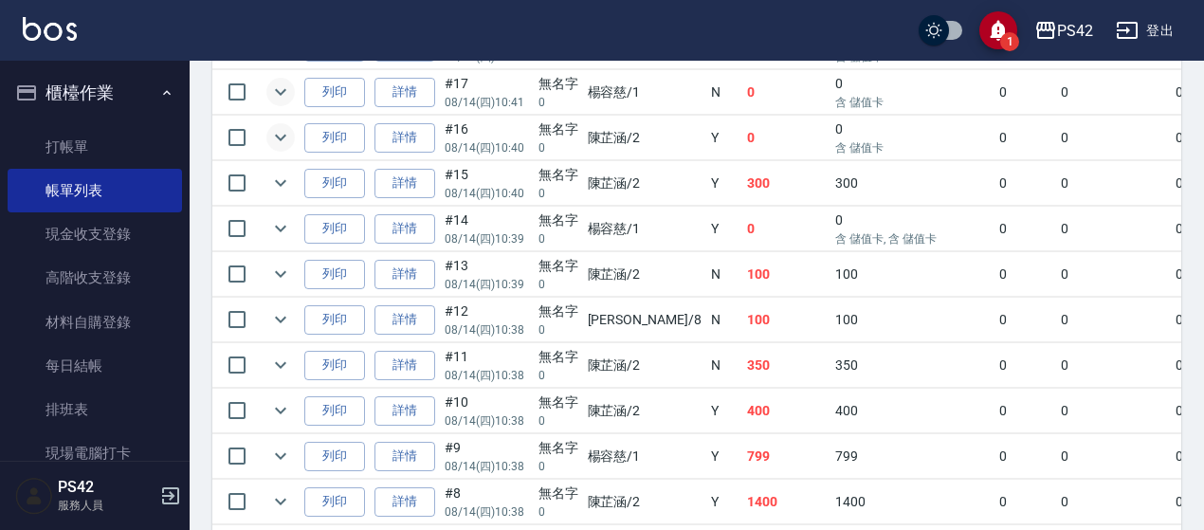
click at [283, 89] on icon "expand row" at bounding box center [280, 92] width 11 height 7
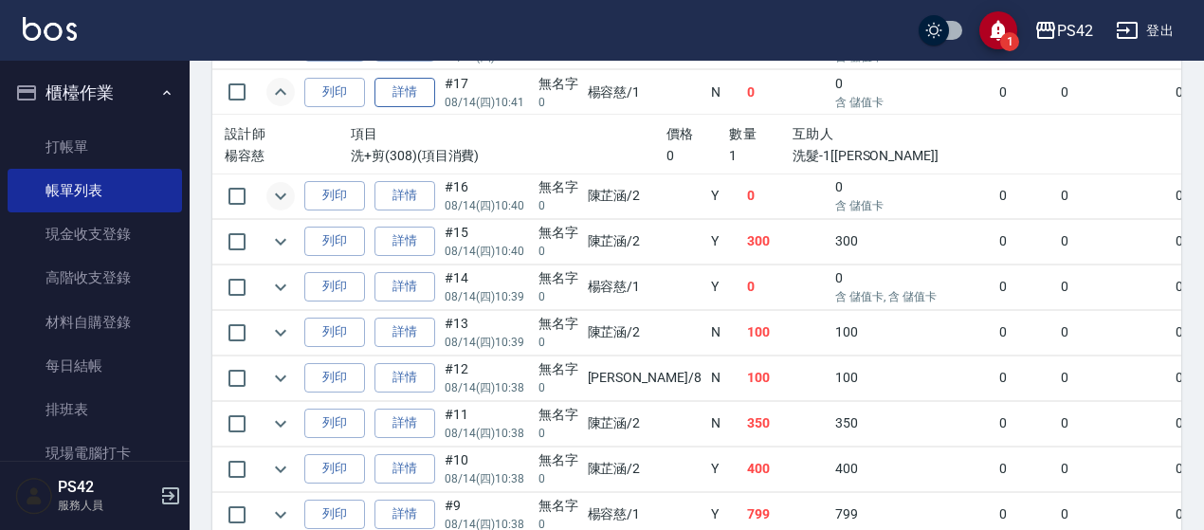
click at [422, 90] on link "詳情" at bounding box center [404, 92] width 61 height 29
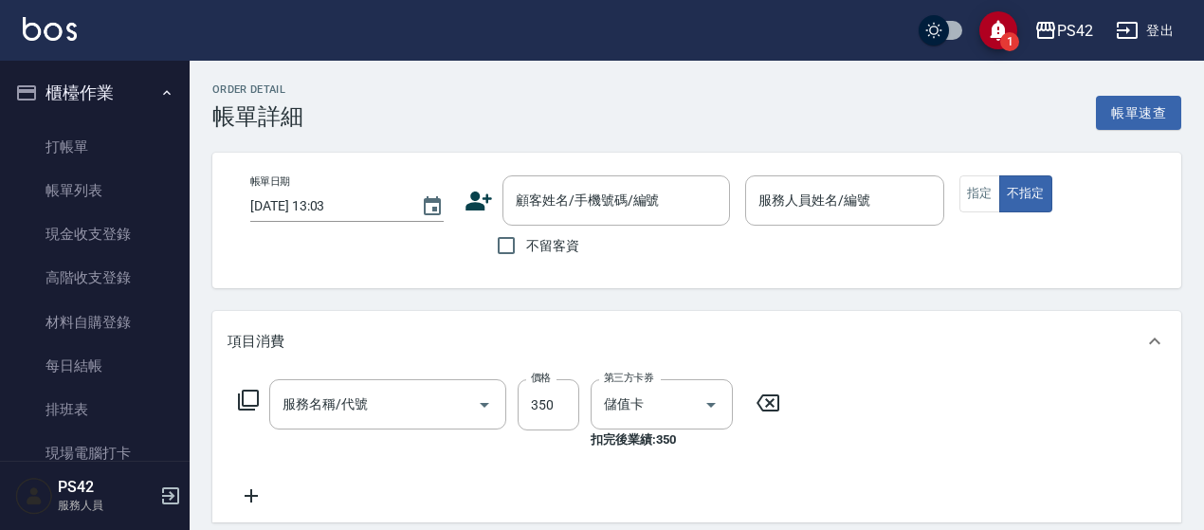
type input "[DATE] 10:41"
type input "[PERSON_NAME]-1"
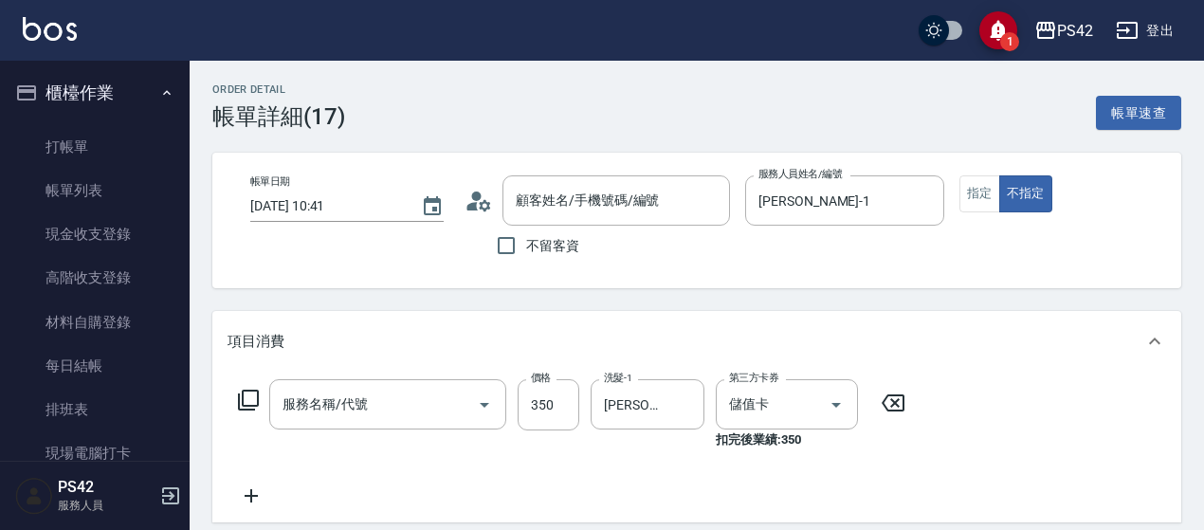
type input "洗+剪(308)"
type input "無名字/0/null"
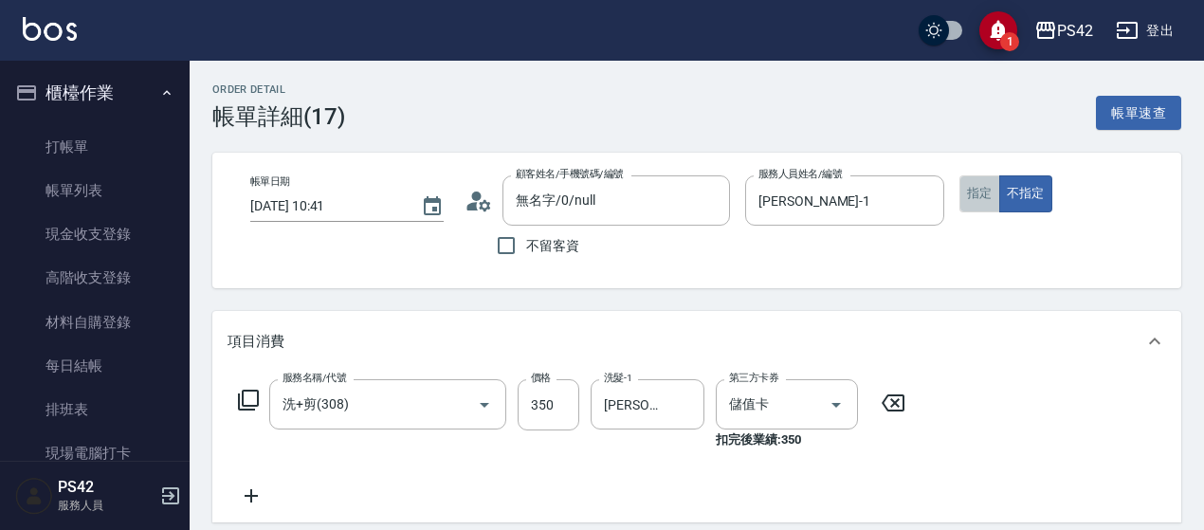
click at [991, 194] on button "指定" at bounding box center [979, 193] width 41 height 37
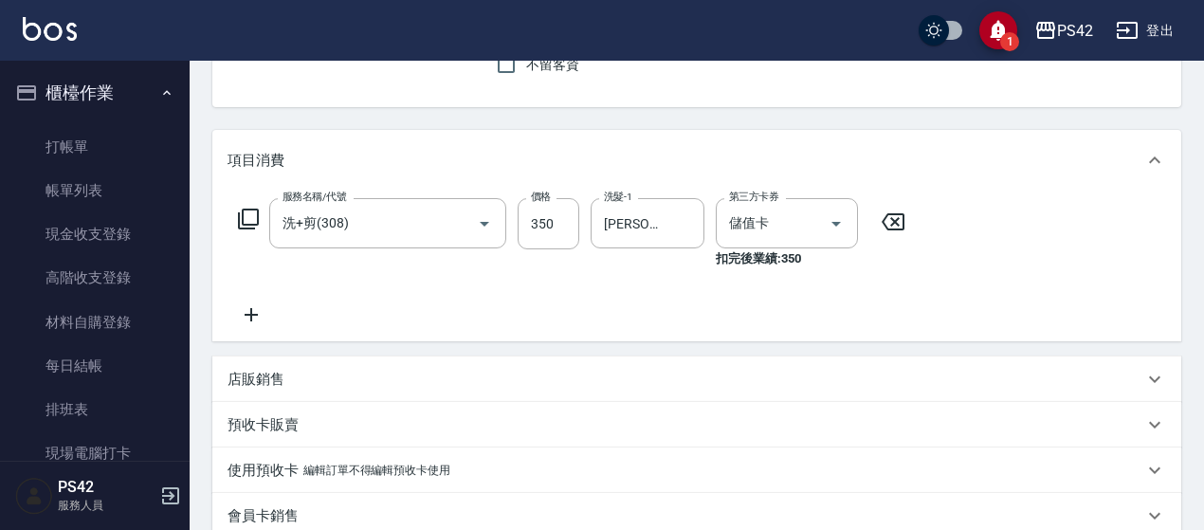
scroll to position [190, 0]
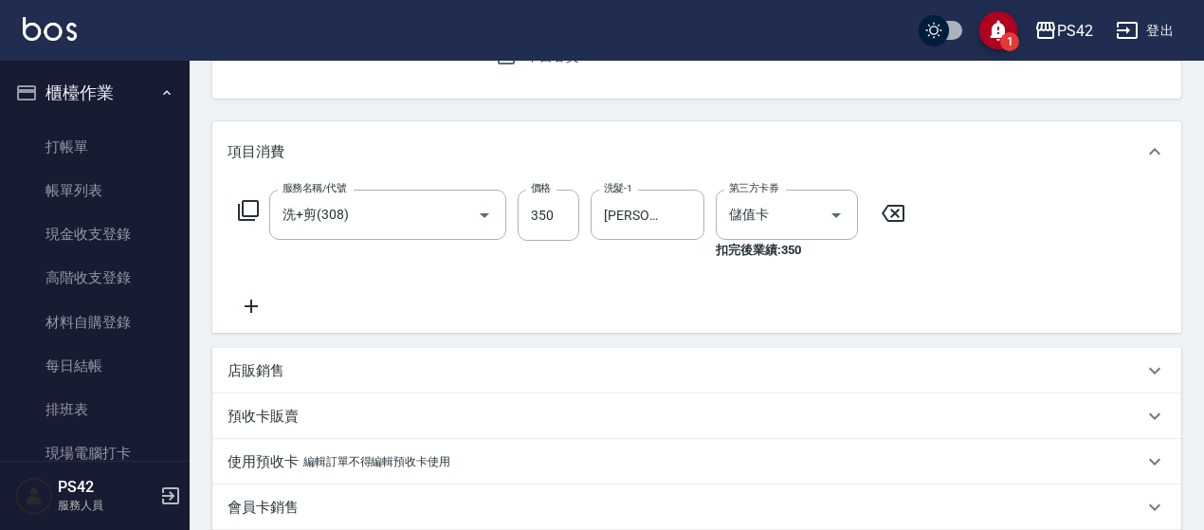
click at [894, 205] on icon at bounding box center [892, 213] width 23 height 17
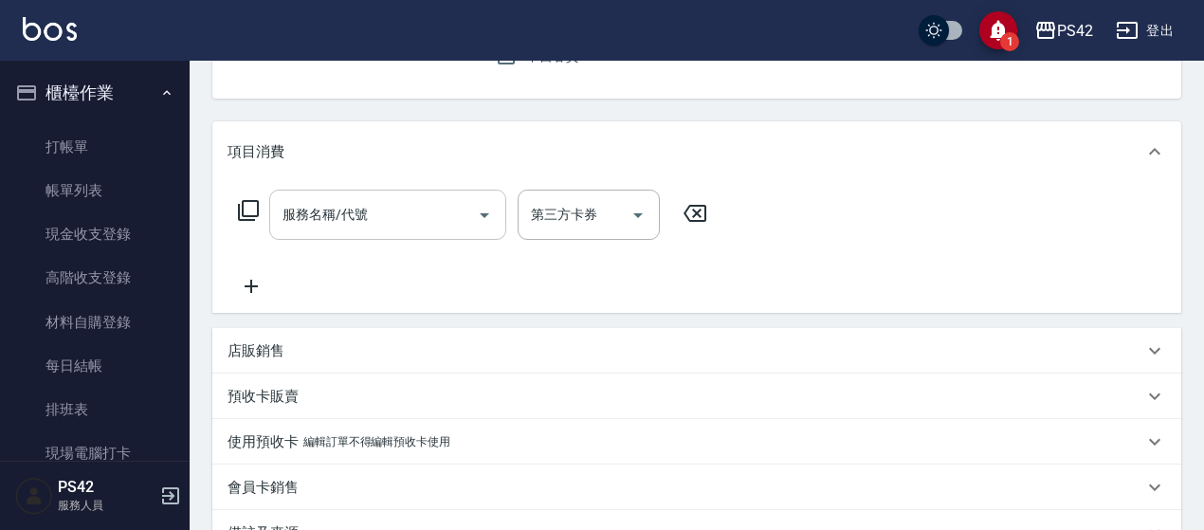
click at [409, 221] on input "服務名稱/代號" at bounding box center [373, 214] width 191 height 33
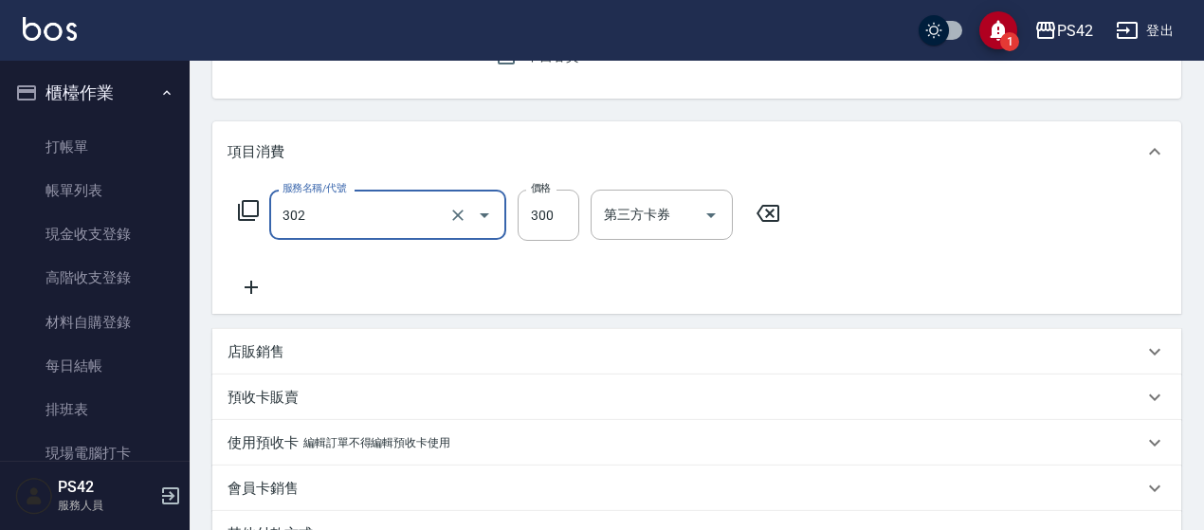
type input "剪髮(302)"
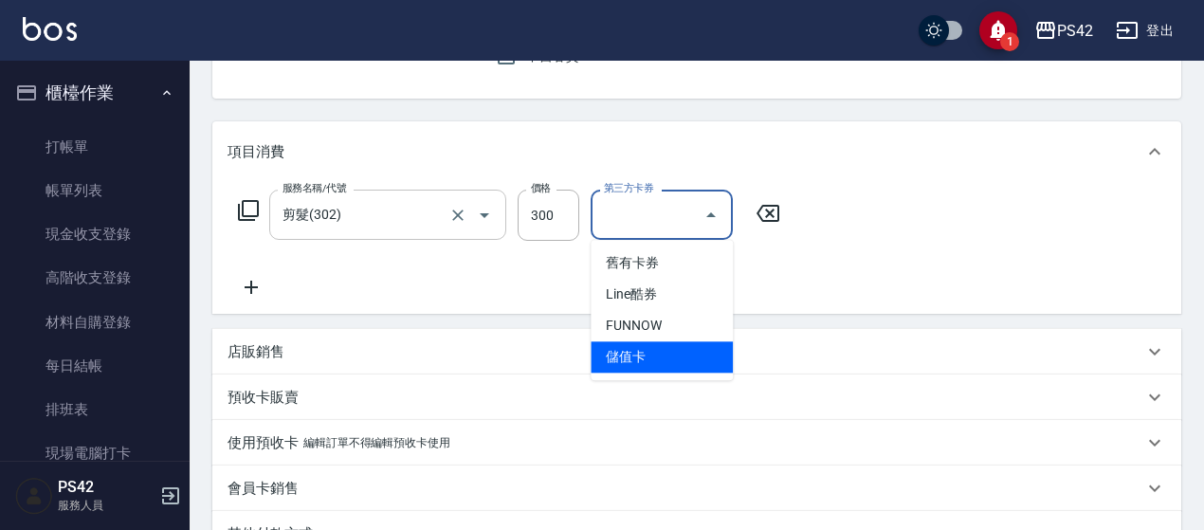
type input "儲值卡"
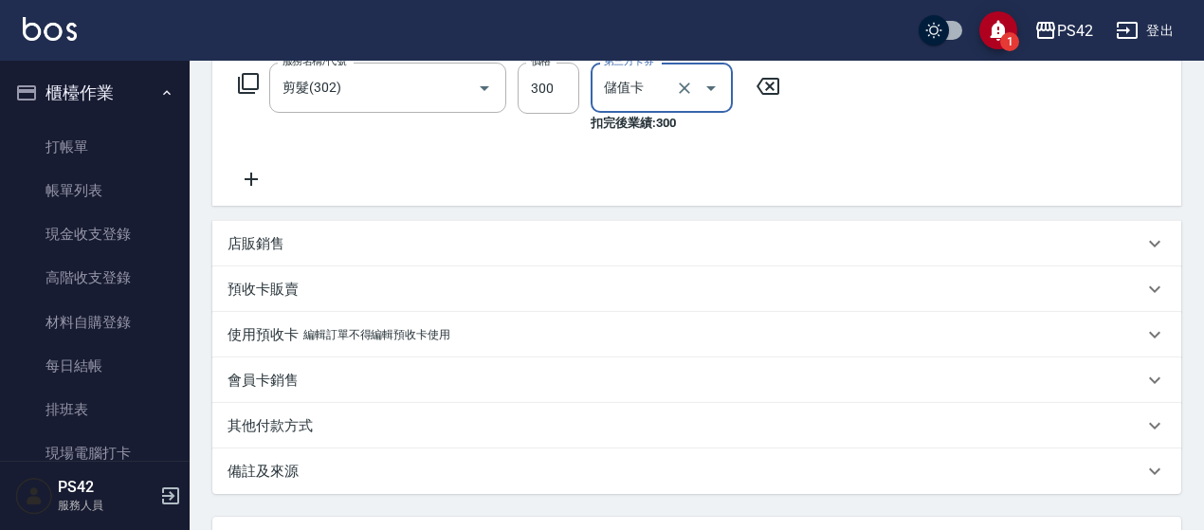
scroll to position [474, 0]
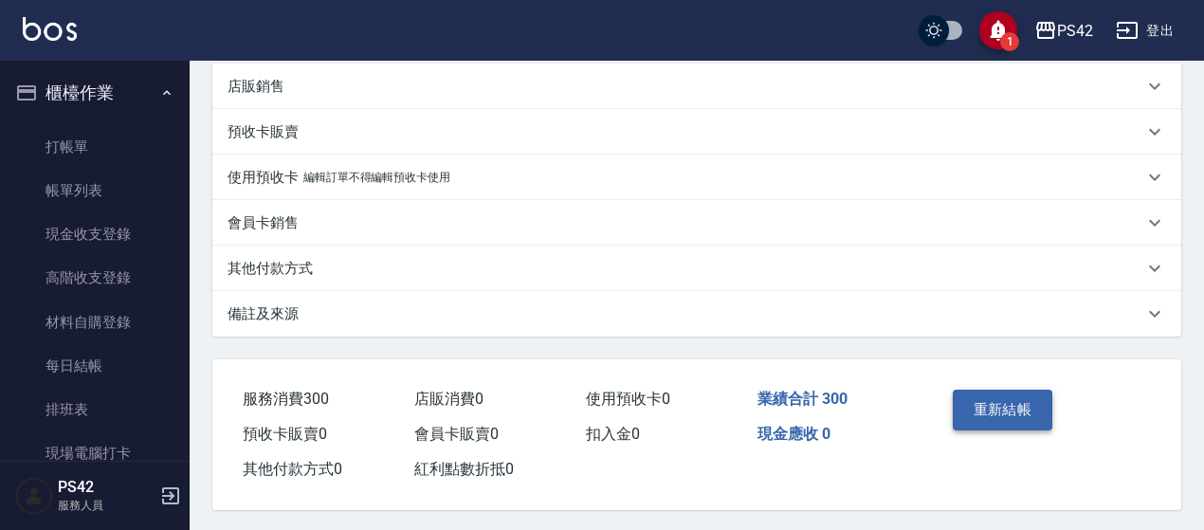
click at [1016, 400] on button "重新結帳" at bounding box center [1002, 410] width 100 height 40
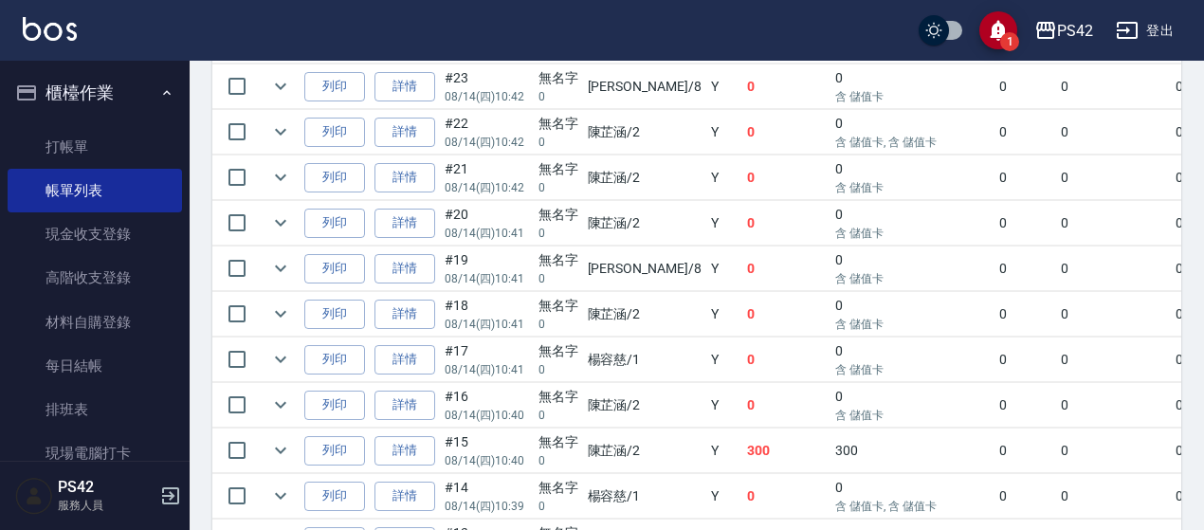
scroll to position [1137, 0]
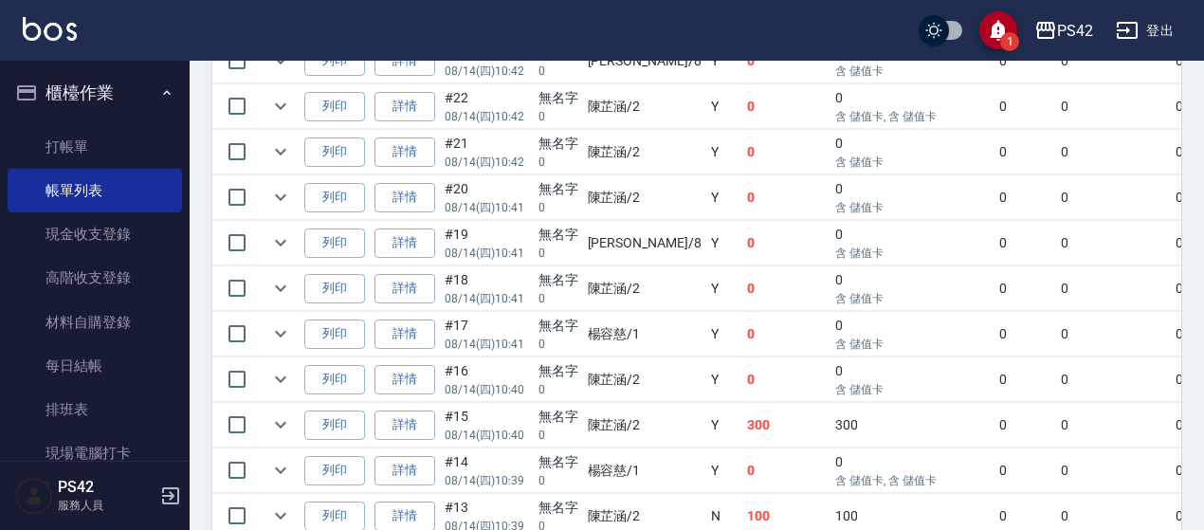
click at [297, 281] on td at bounding box center [281, 288] width 38 height 45
click at [285, 284] on icon "expand row" at bounding box center [280, 288] width 23 height 23
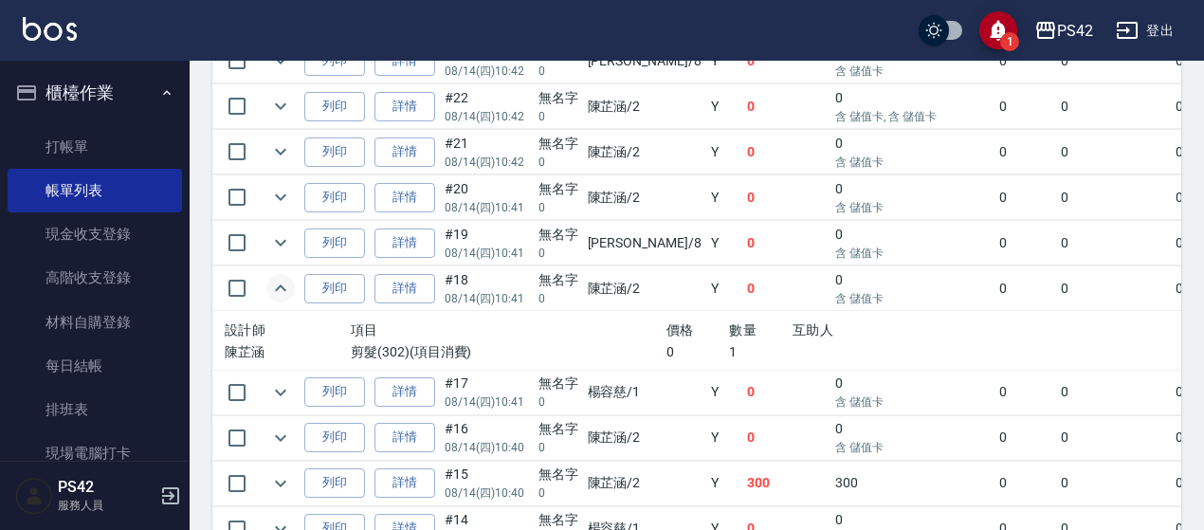
click at [285, 284] on icon "expand row" at bounding box center [280, 288] width 23 height 23
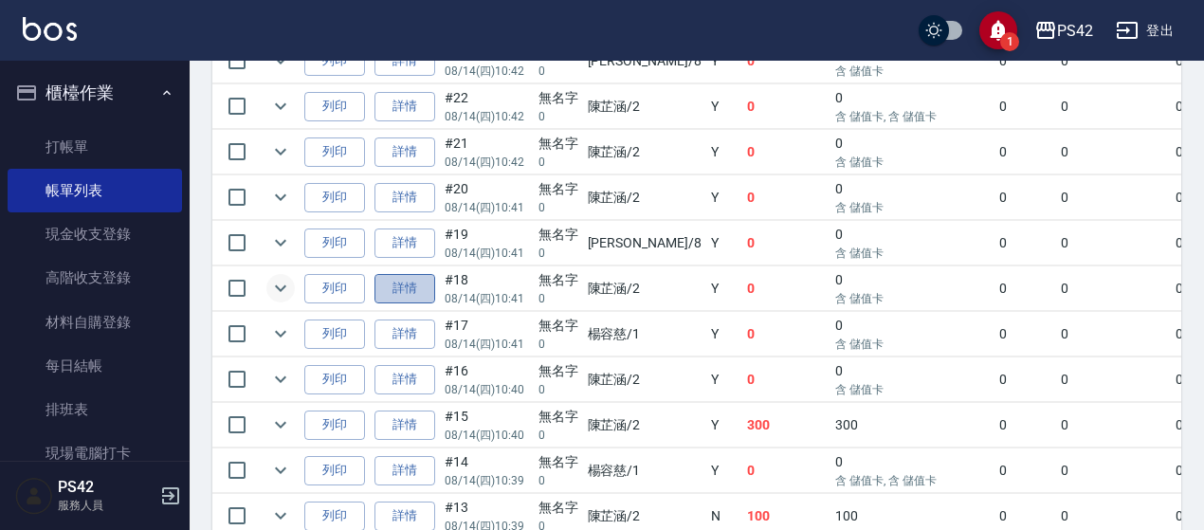
click at [420, 287] on link "詳情" at bounding box center [404, 288] width 61 height 29
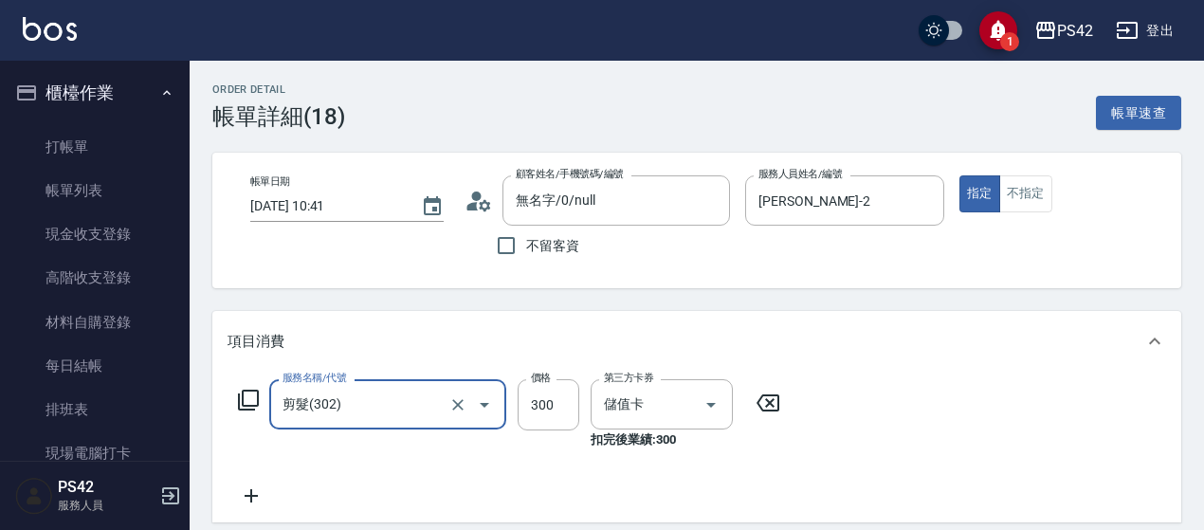
type input "無名字/0/null"
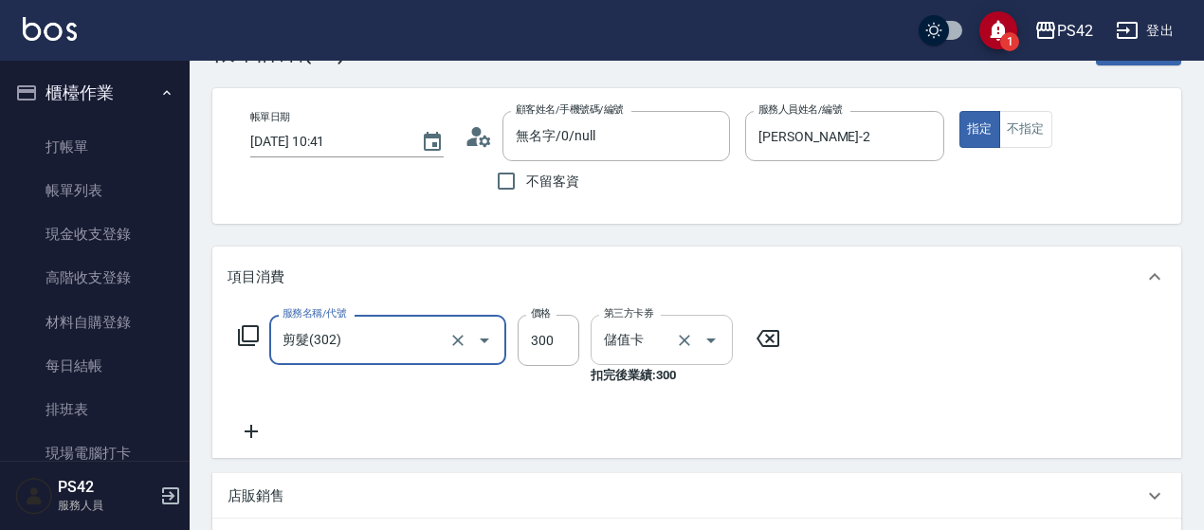
scroll to position [95, 0]
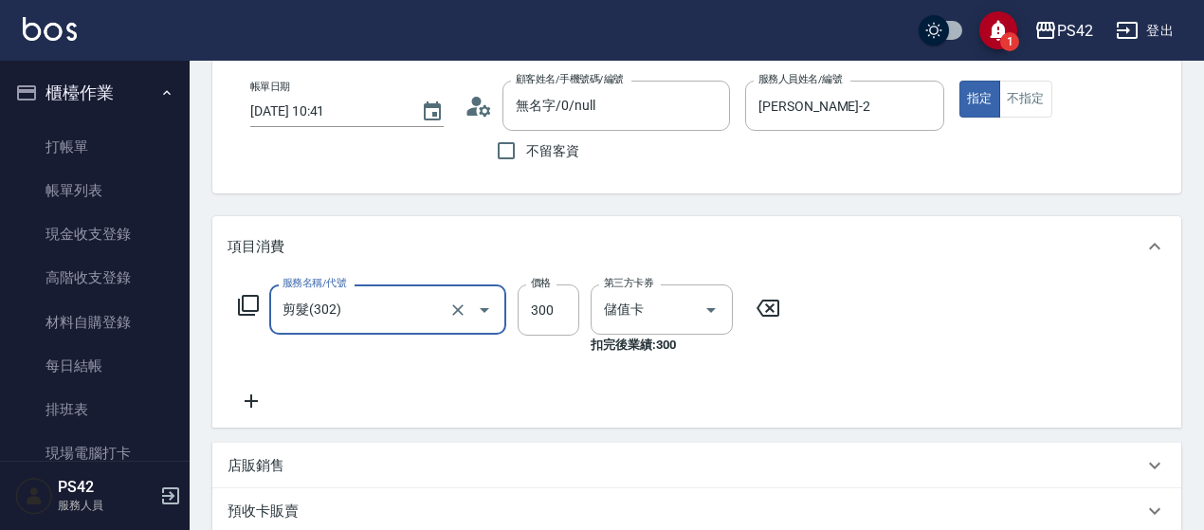
drag, startPoint x: 764, startPoint y: 308, endPoint x: 514, endPoint y: 308, distance: 250.2
click at [764, 308] on icon at bounding box center [767, 308] width 47 height 23
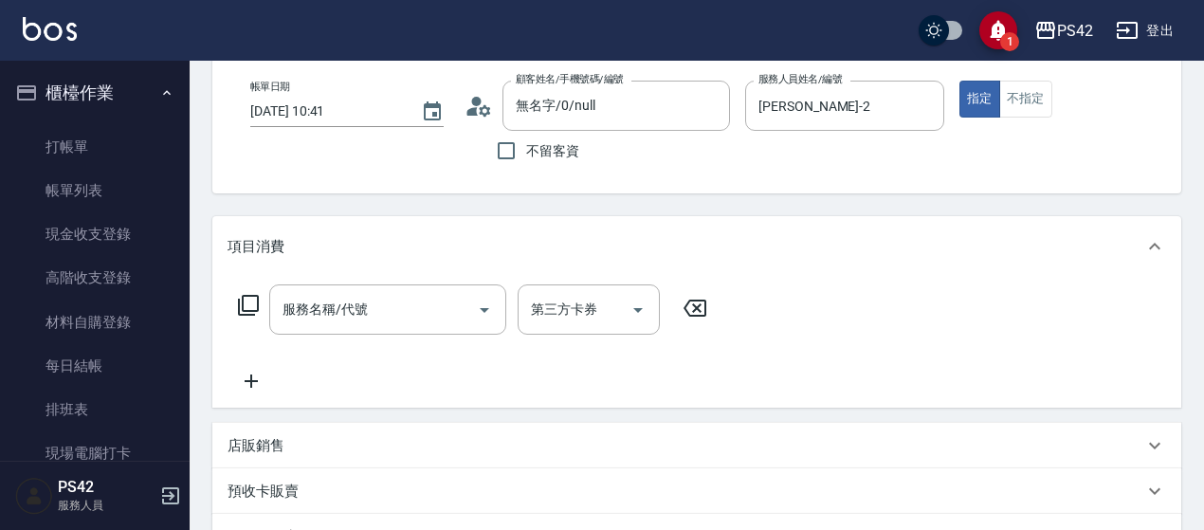
drag, startPoint x: 271, startPoint y: 293, endPoint x: 325, endPoint y: 293, distance: 54.0
click at [305, 293] on div "服務名稱/代號" at bounding box center [387, 309] width 237 height 50
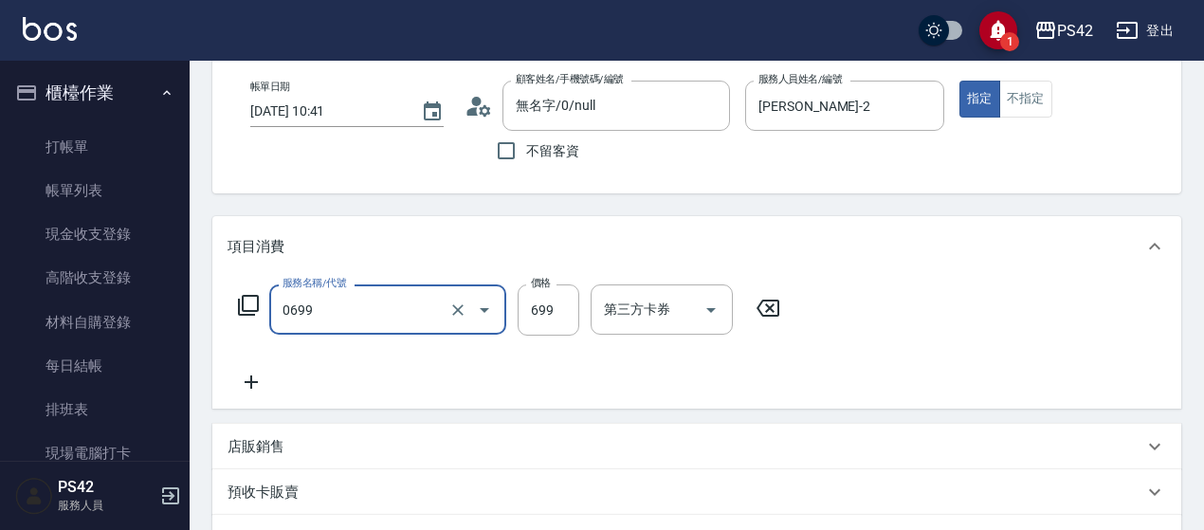
type input "精油SPA(0699)"
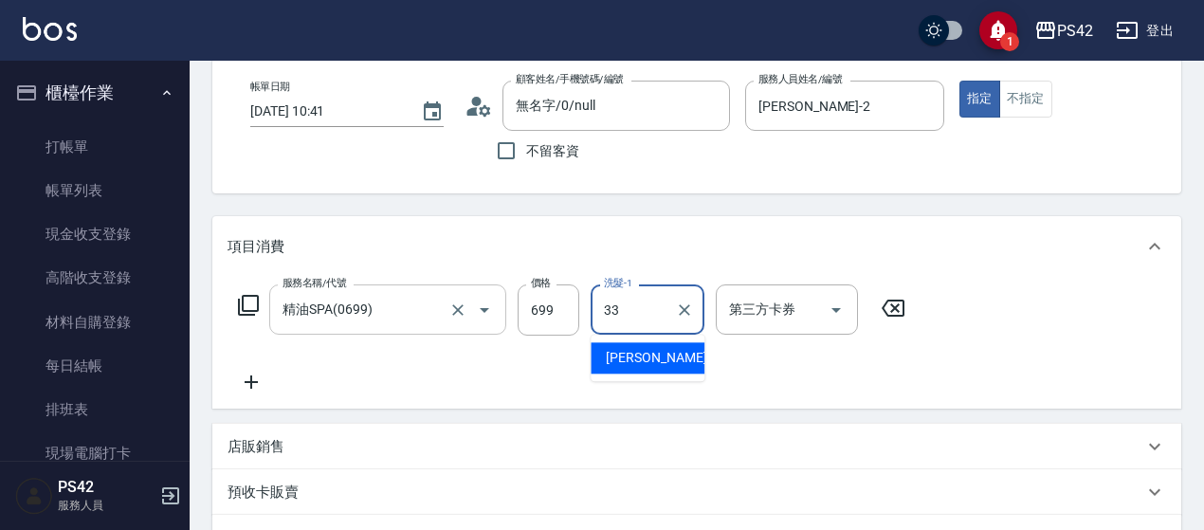
type input "[PERSON_NAME]-33"
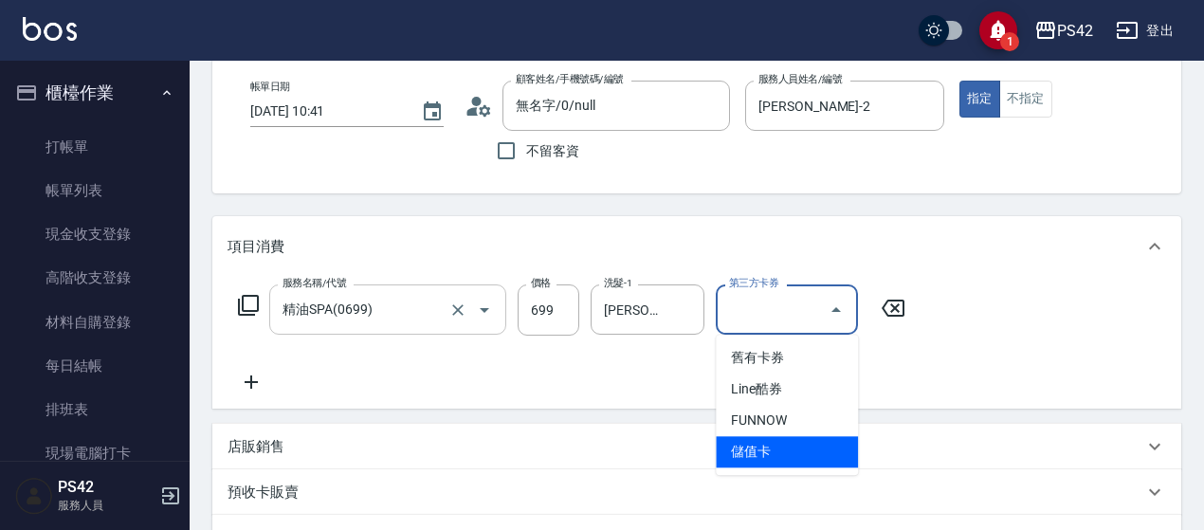
type input "儲值卡"
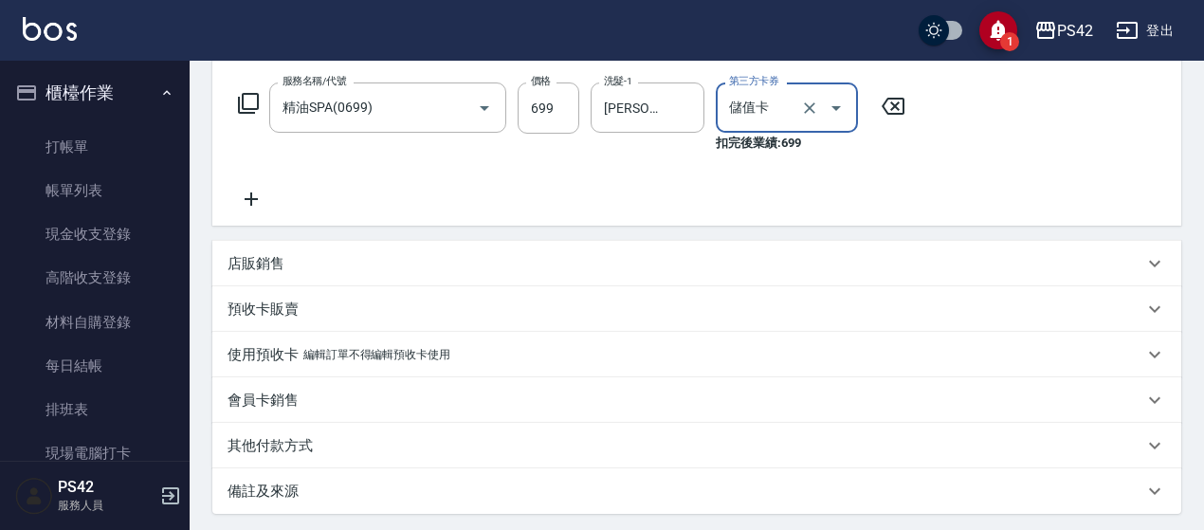
scroll to position [483, 0]
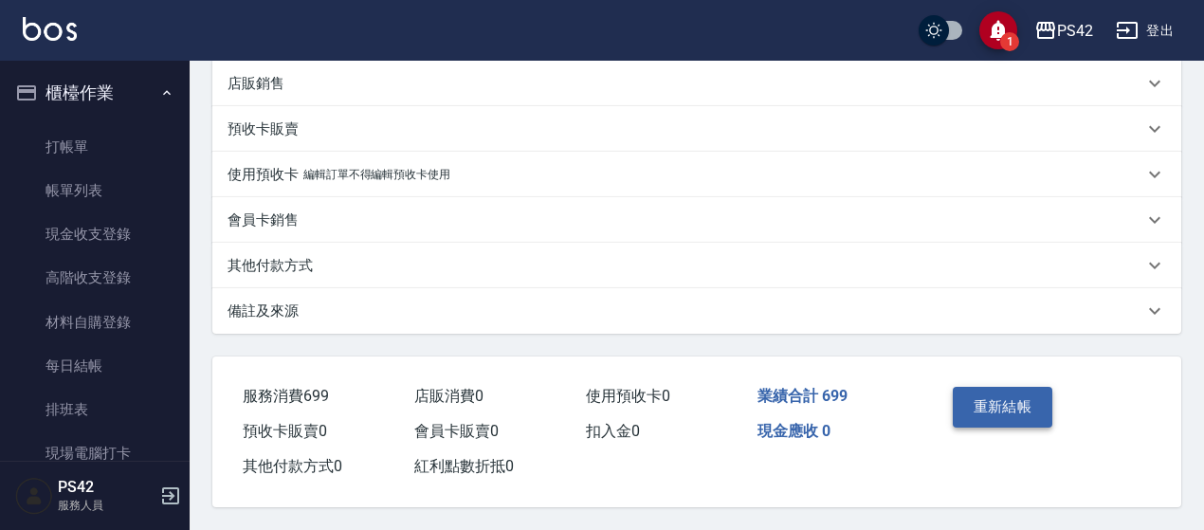
click at [984, 396] on button "重新結帳" at bounding box center [1002, 407] width 100 height 40
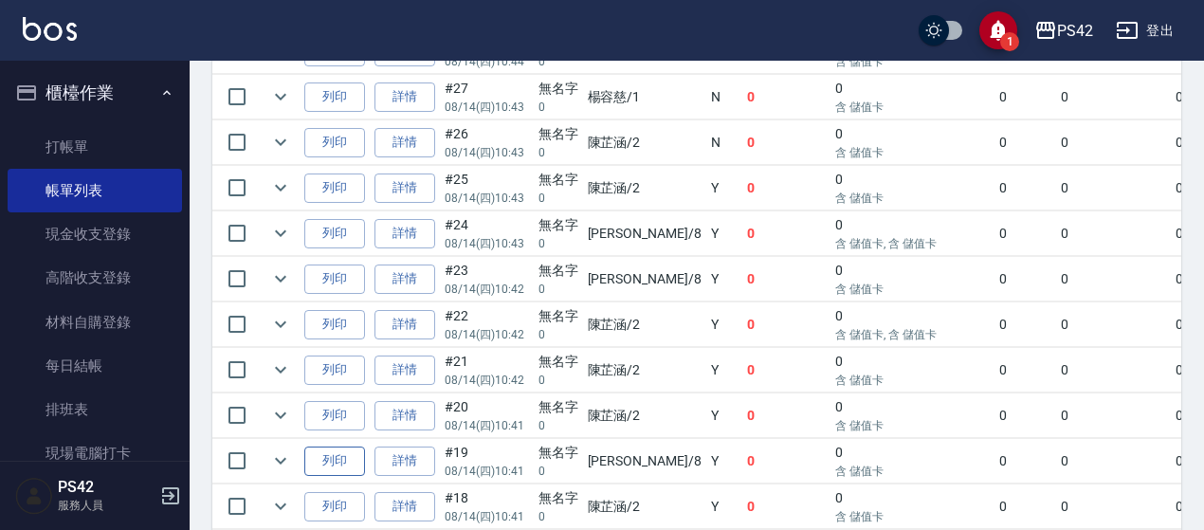
scroll to position [948, 0]
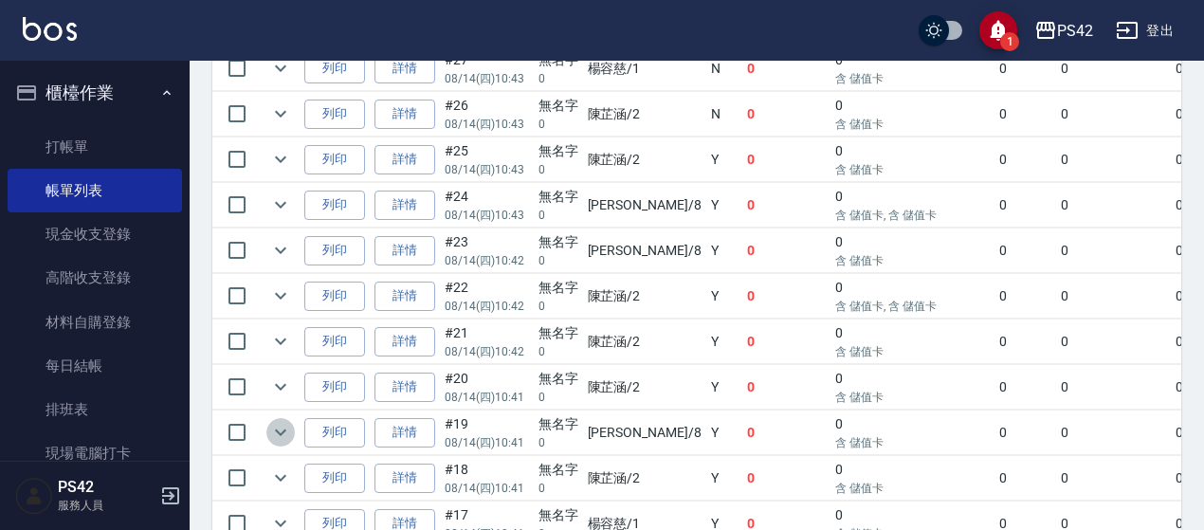
click at [288, 421] on icon "expand row" at bounding box center [280, 432] width 23 height 23
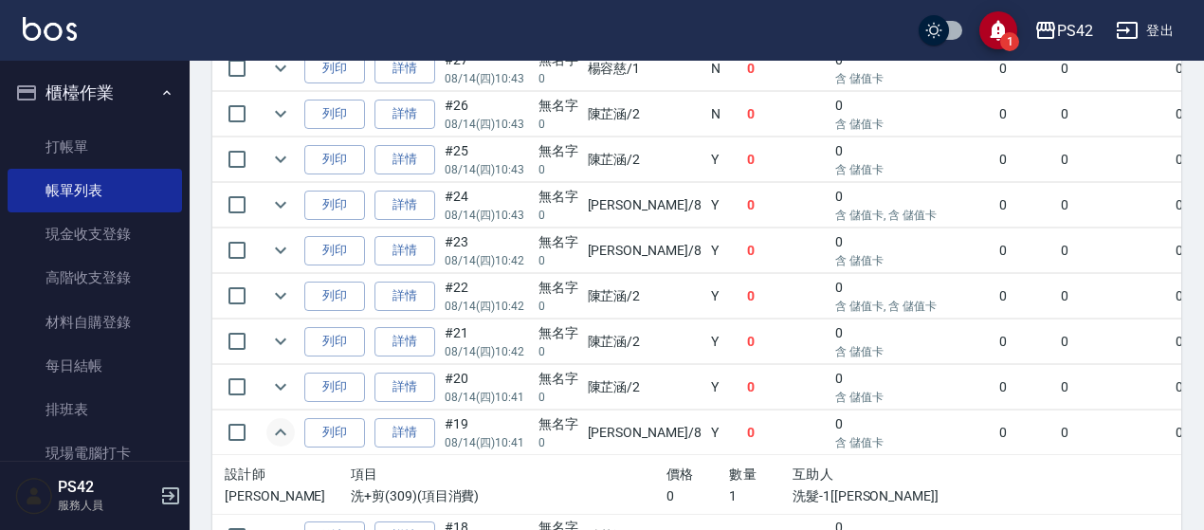
click at [282, 426] on icon "expand row" at bounding box center [280, 432] width 23 height 23
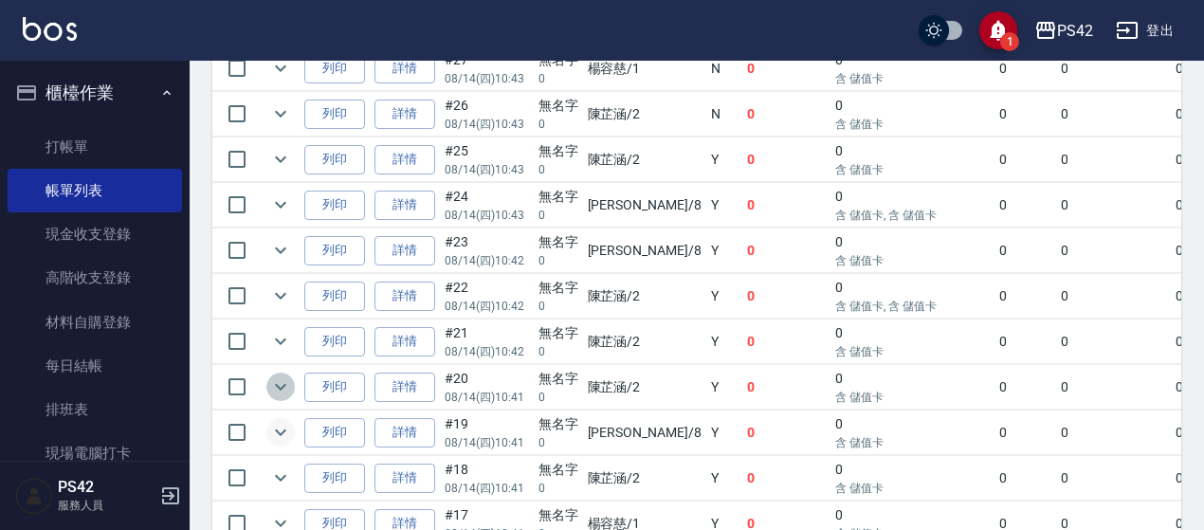
click at [279, 378] on icon "expand row" at bounding box center [280, 386] width 23 height 23
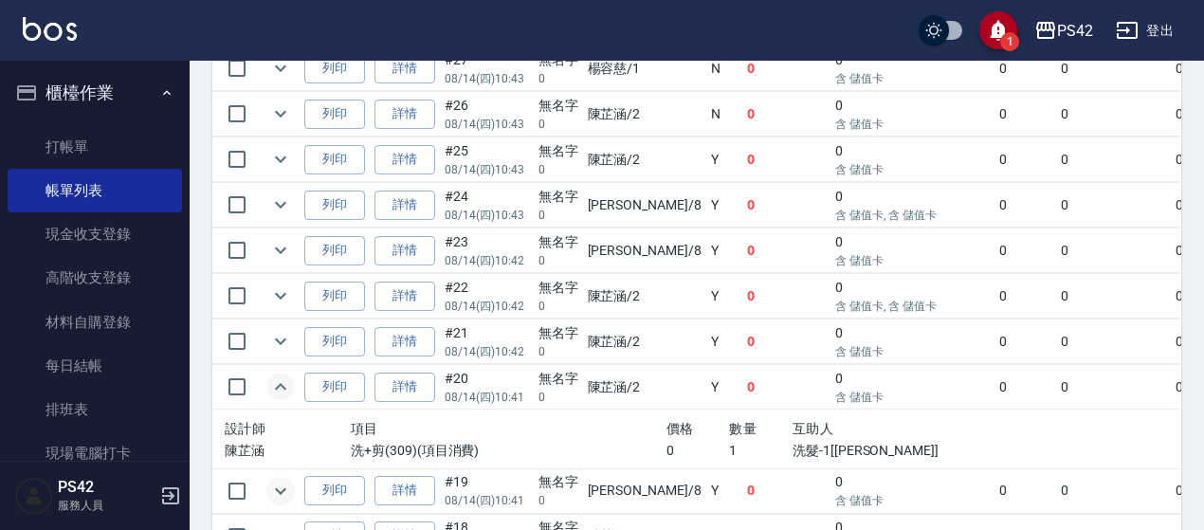
click at [279, 378] on icon "expand row" at bounding box center [280, 386] width 23 height 23
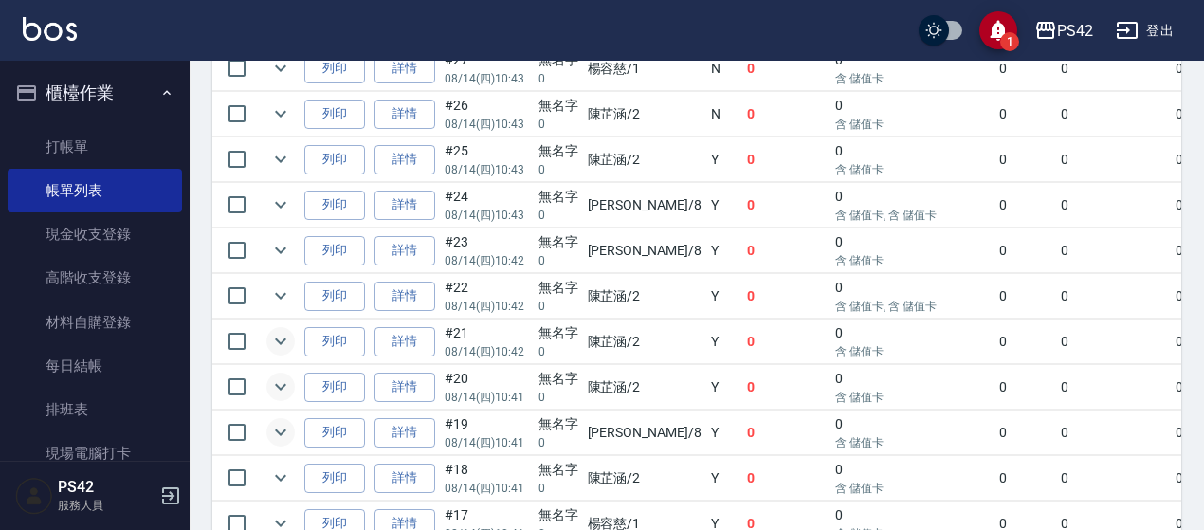
click at [278, 330] on icon "expand row" at bounding box center [280, 341] width 23 height 23
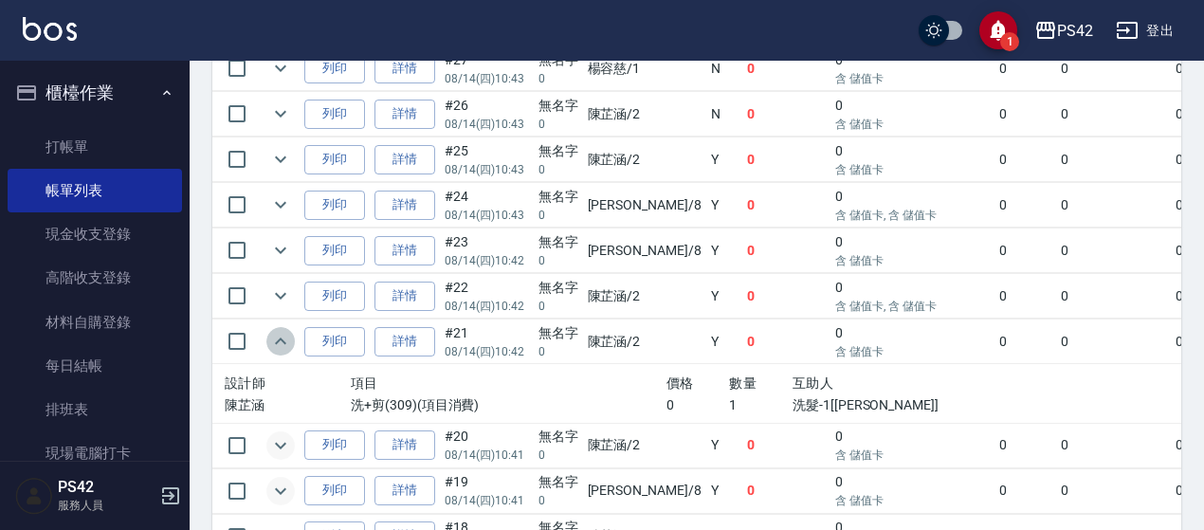
click at [286, 331] on icon "expand row" at bounding box center [280, 341] width 23 height 23
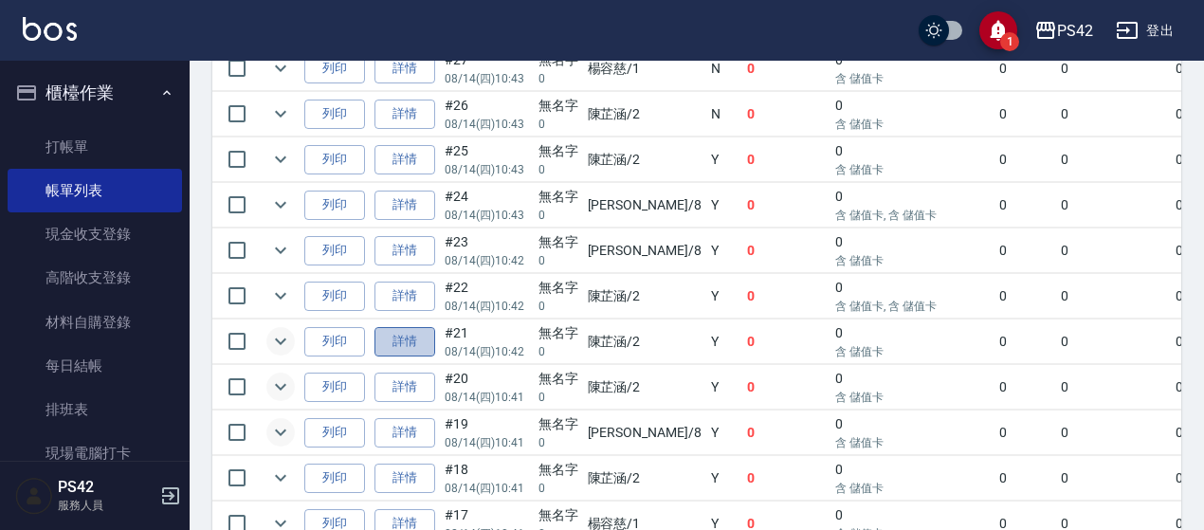
click at [417, 339] on link "詳情" at bounding box center [404, 341] width 61 height 29
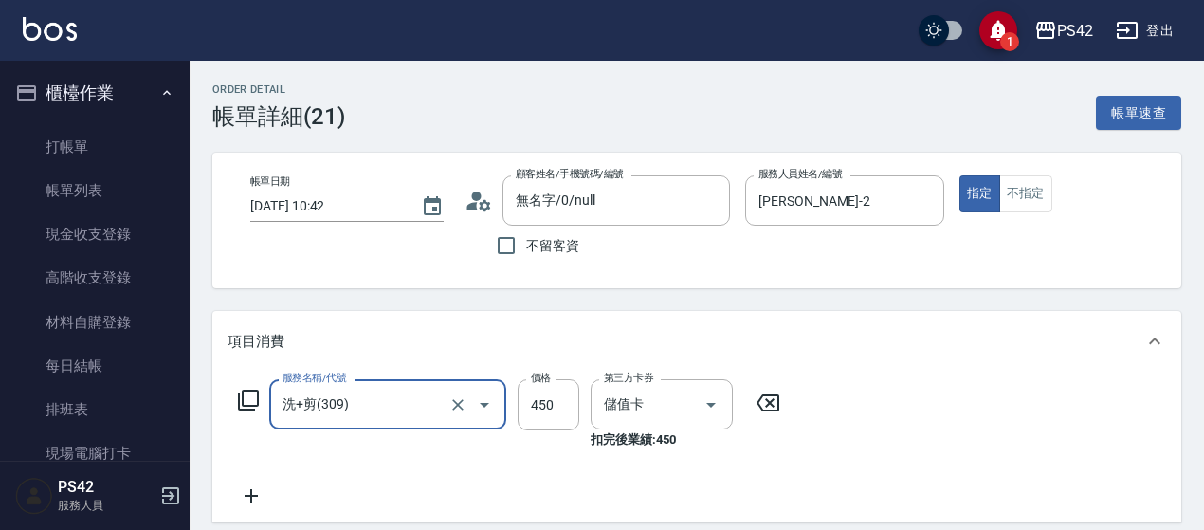
type input "無名字/0/null"
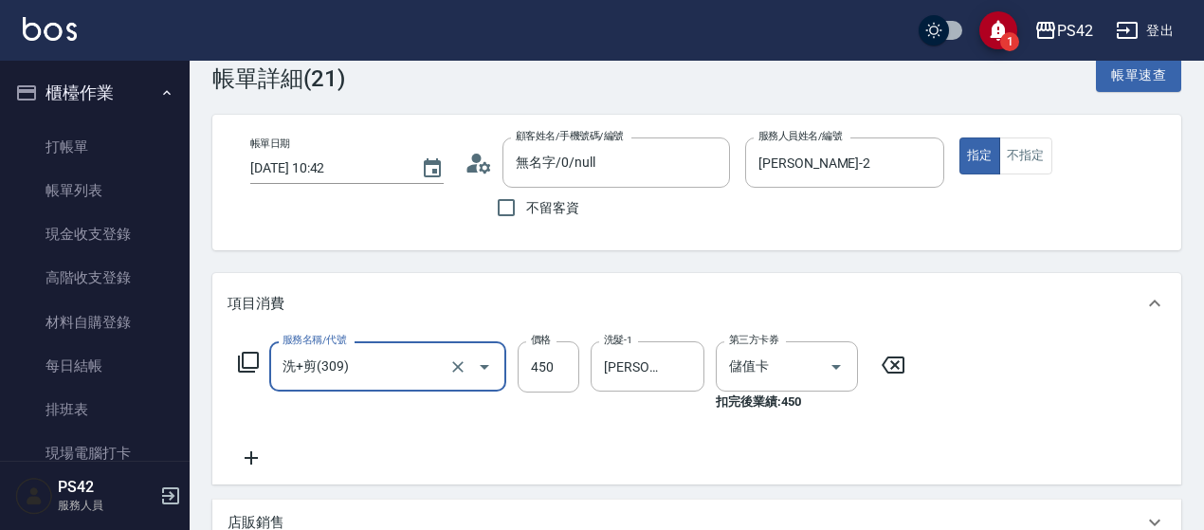
scroll to position [95, 0]
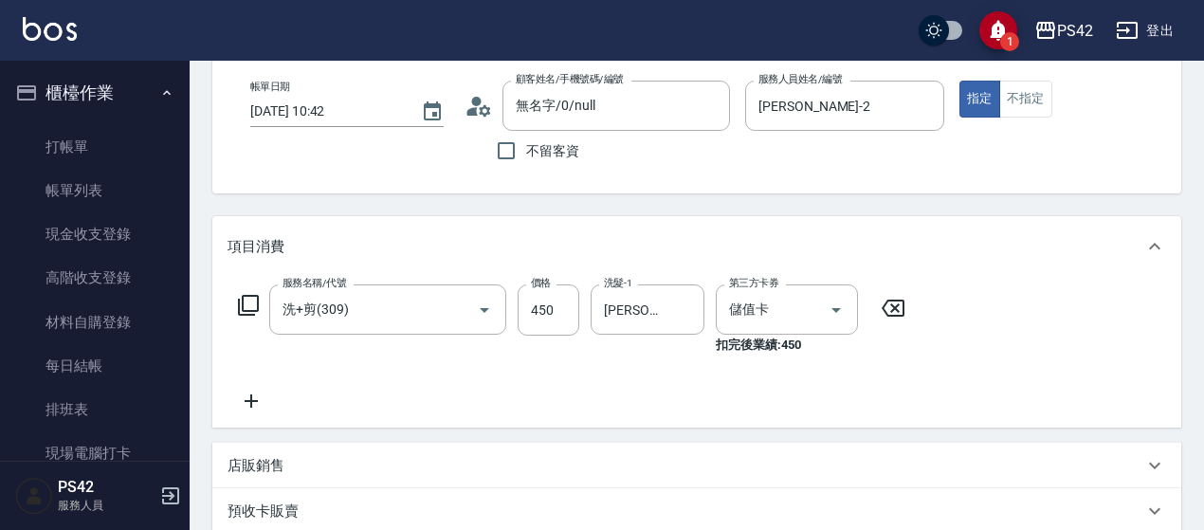
click at [897, 310] on icon at bounding box center [892, 307] width 23 height 17
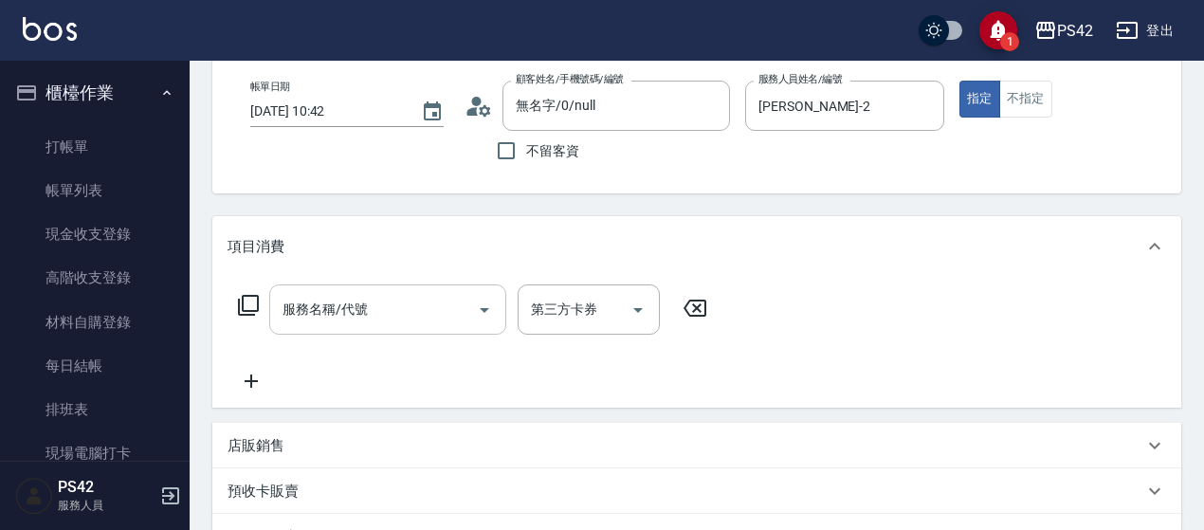
click at [360, 316] on input "服務名稱/代號" at bounding box center [373, 309] width 191 height 33
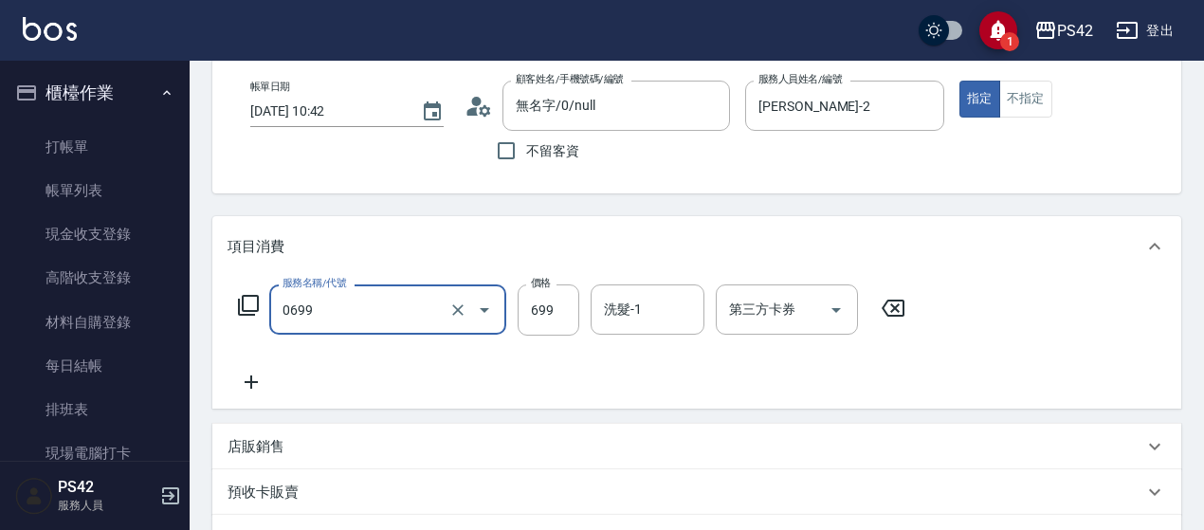
type input "精油SPA(0699)"
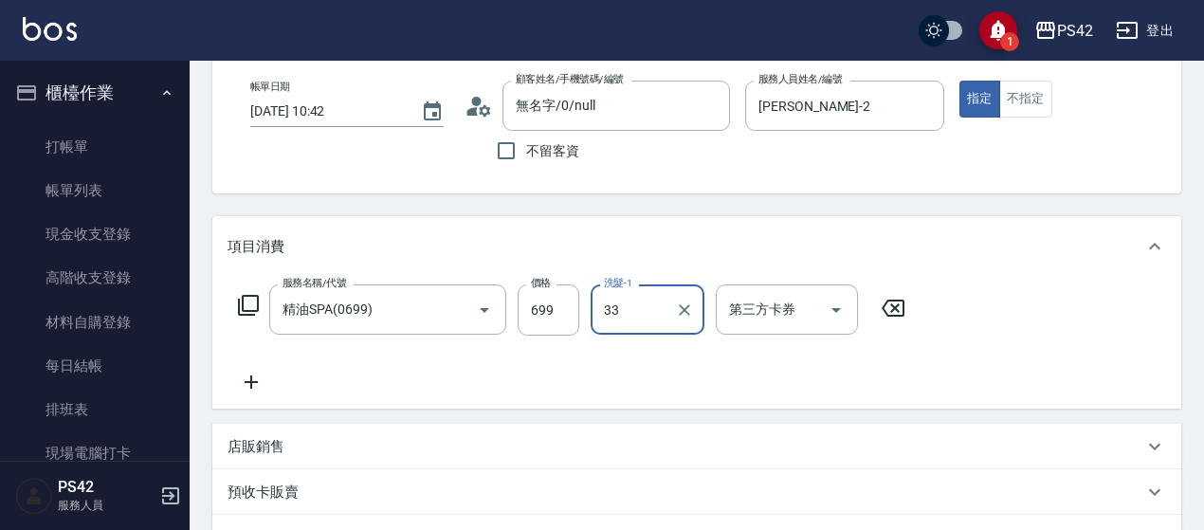
type input "[PERSON_NAME]-33"
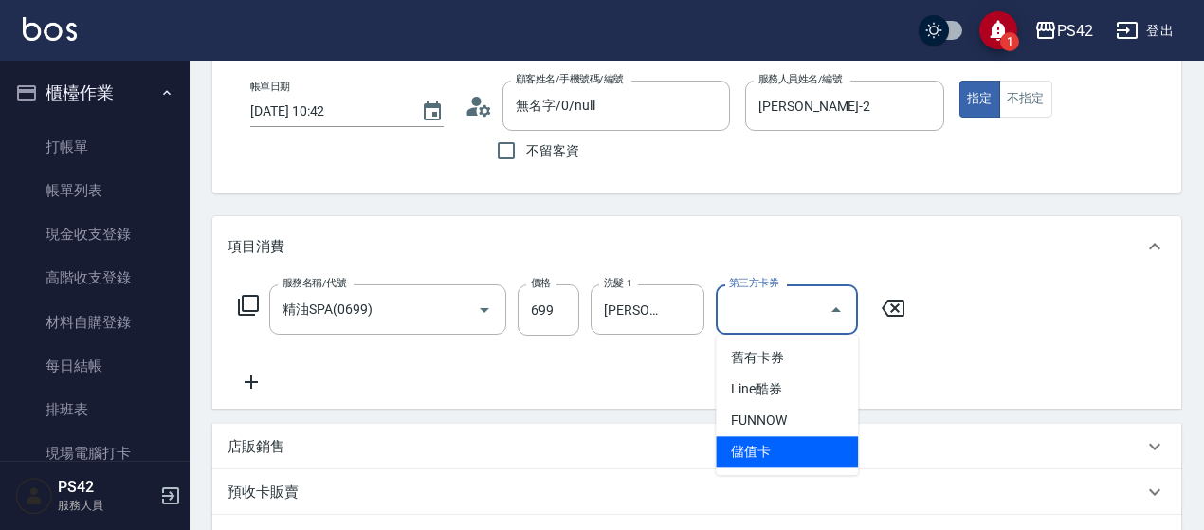
type input "儲值卡"
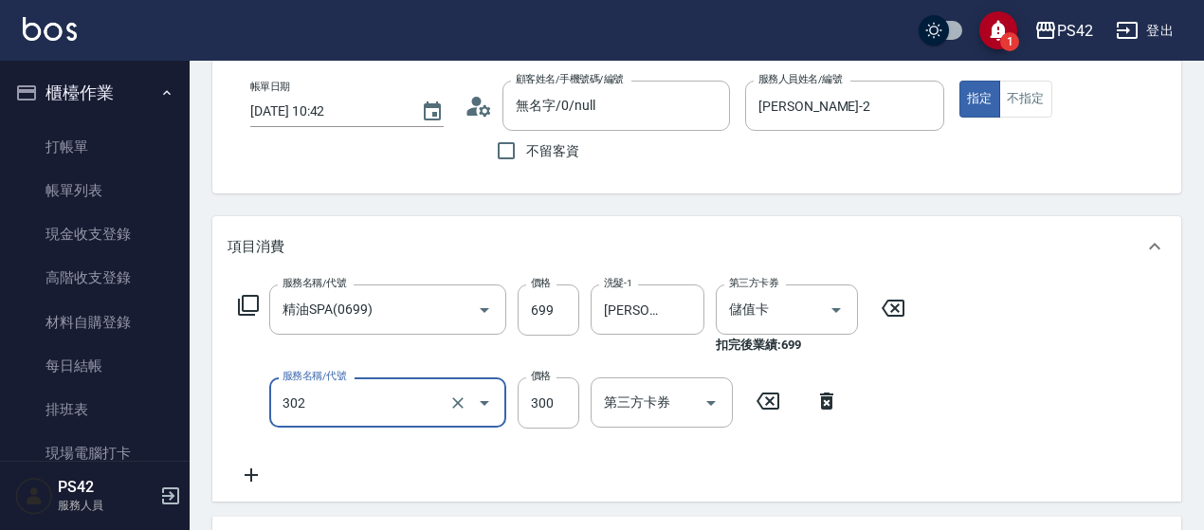
type input "剪髮(302)"
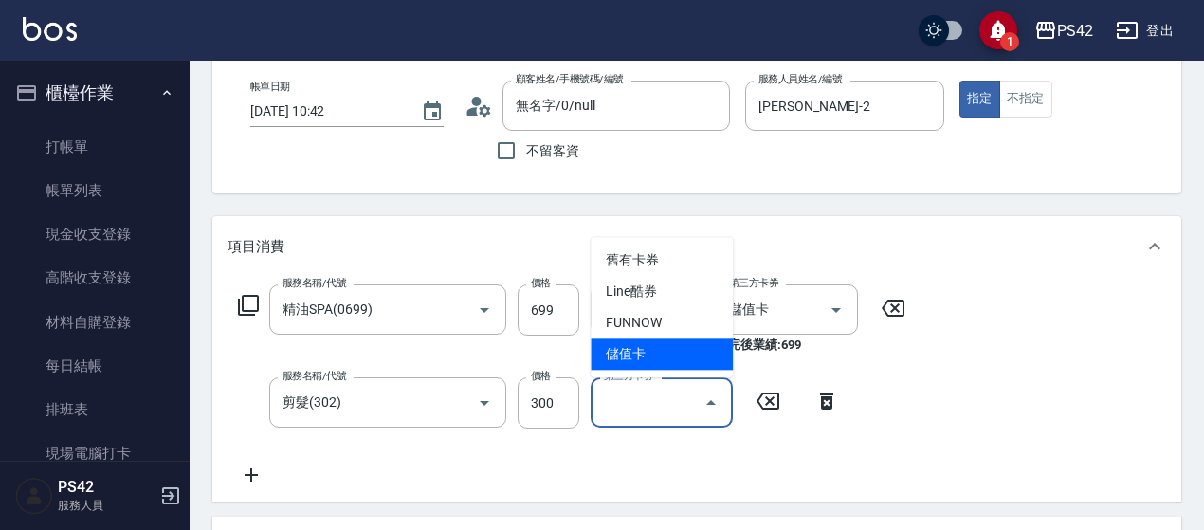
type input "儲值卡"
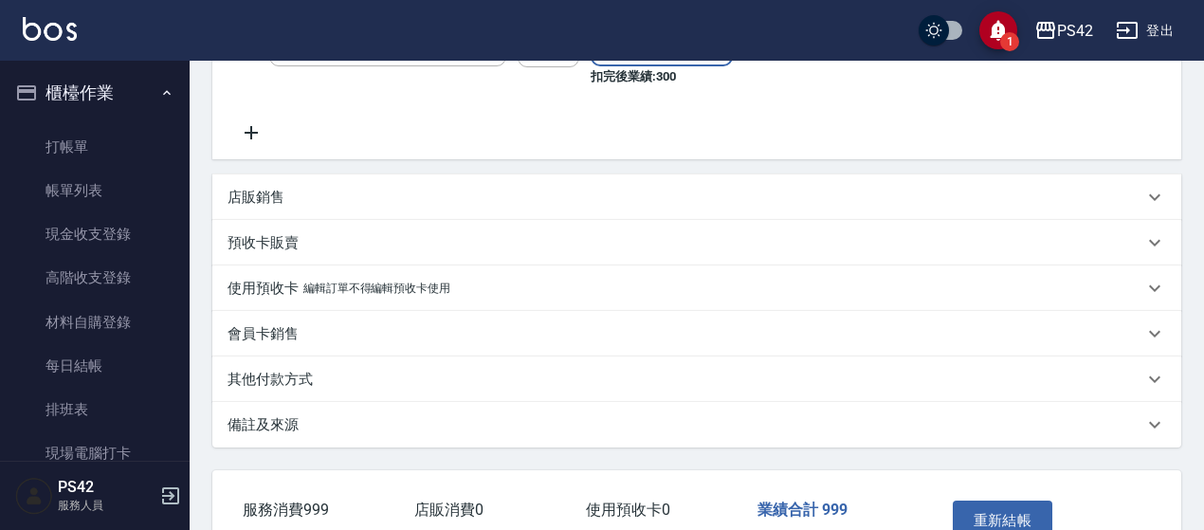
scroll to position [569, 0]
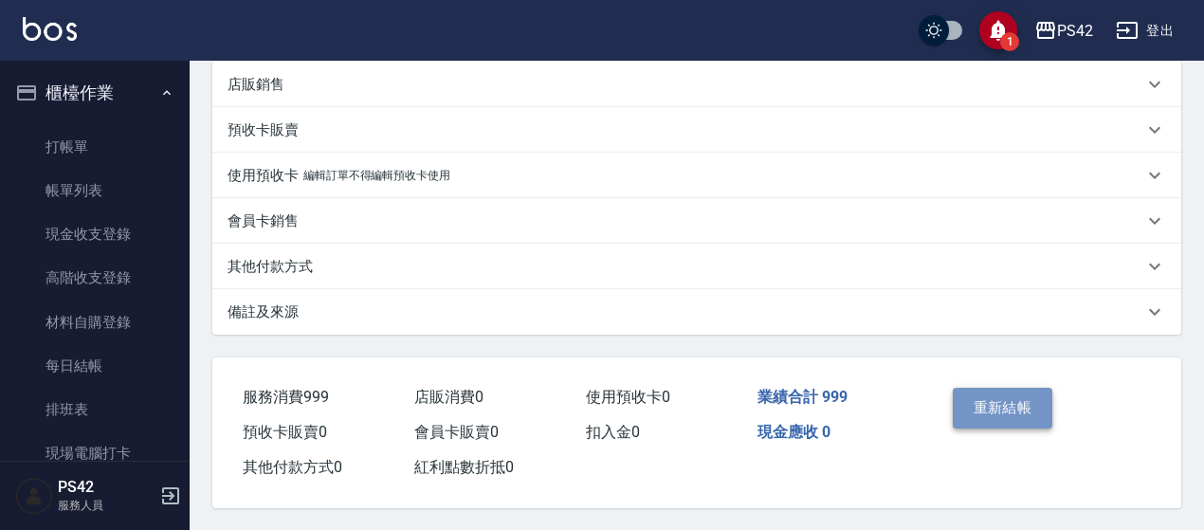
click at [995, 408] on button "重新結帳" at bounding box center [1002, 408] width 100 height 40
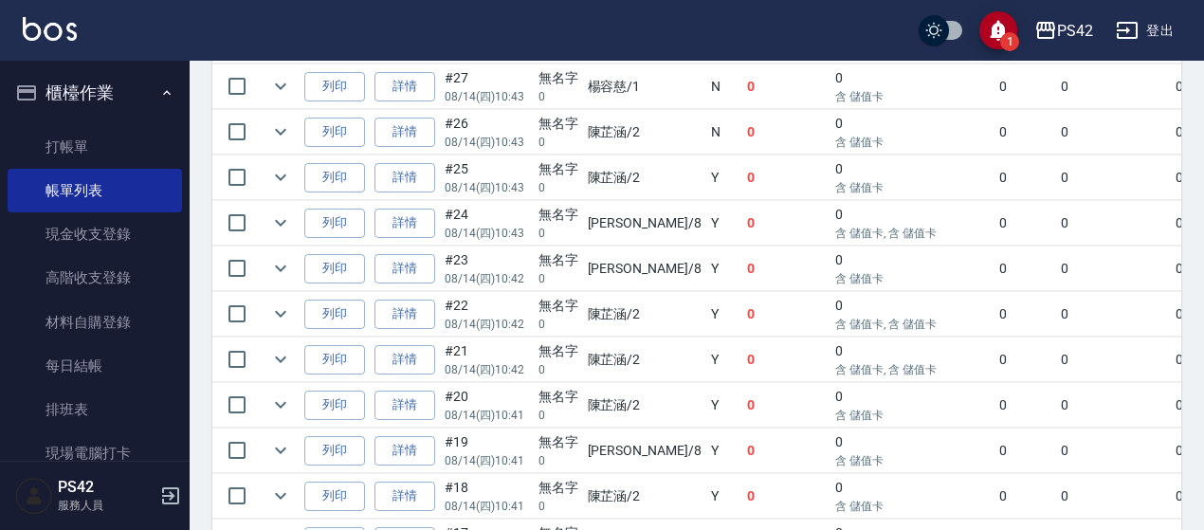
scroll to position [948, 0]
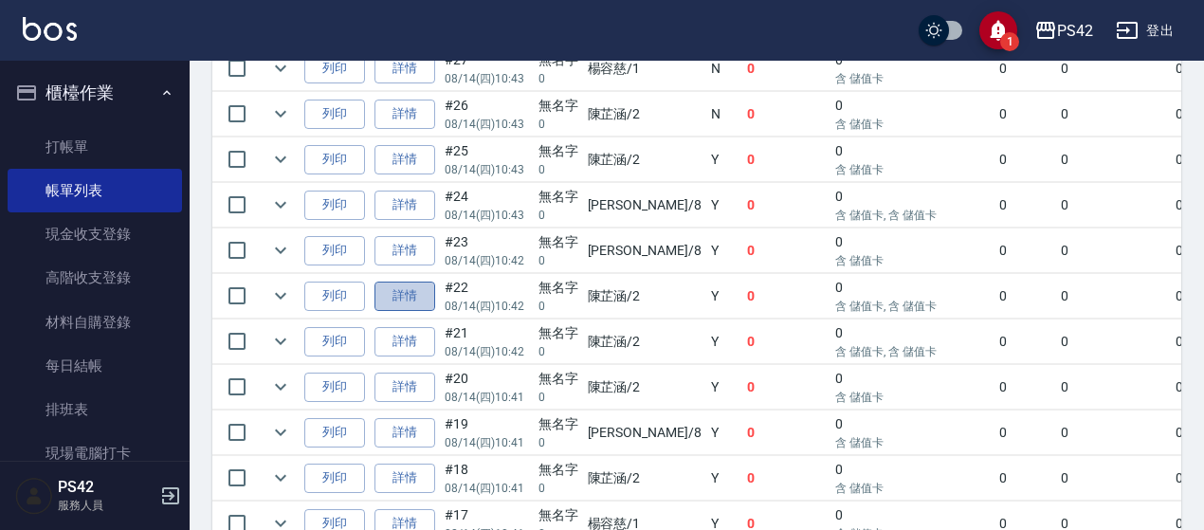
click at [425, 289] on link "詳情" at bounding box center [404, 295] width 61 height 29
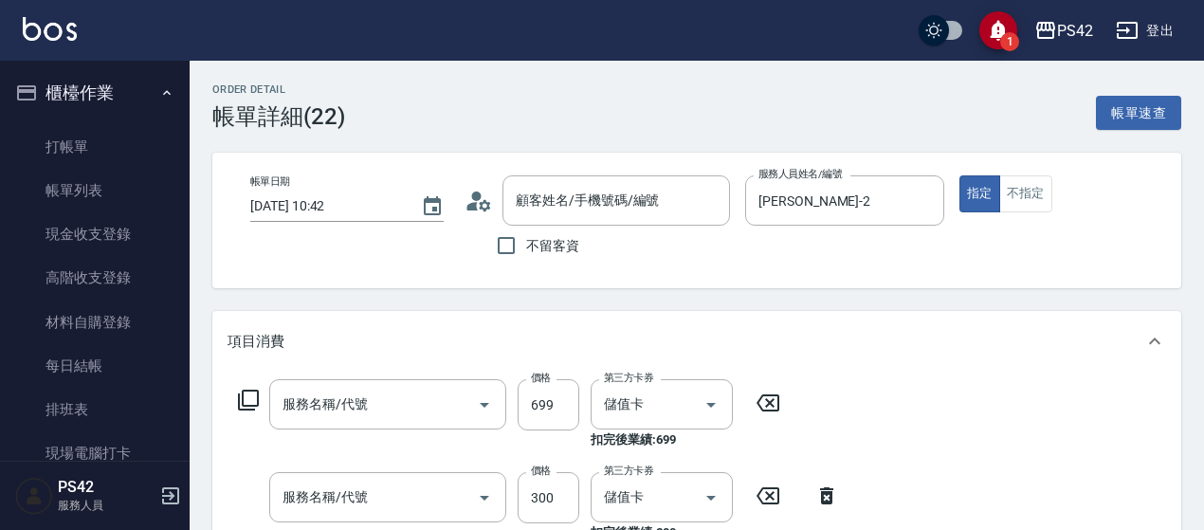
type input "[DATE] 10:42"
type input "[PERSON_NAME]-2"
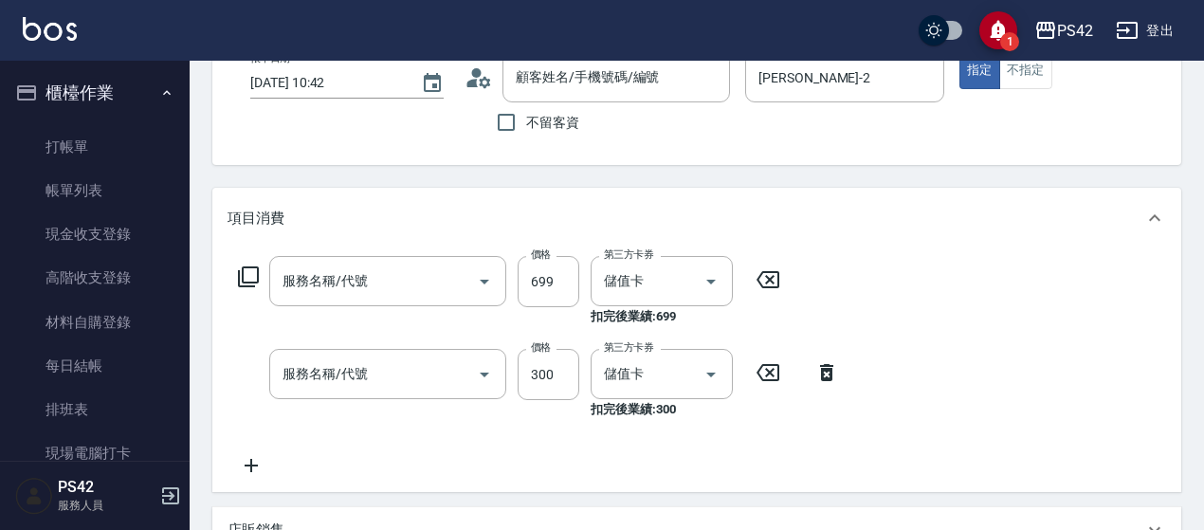
type input "無名字/0/null"
type input "精油SPA(0699)"
type input "剪髮(302)"
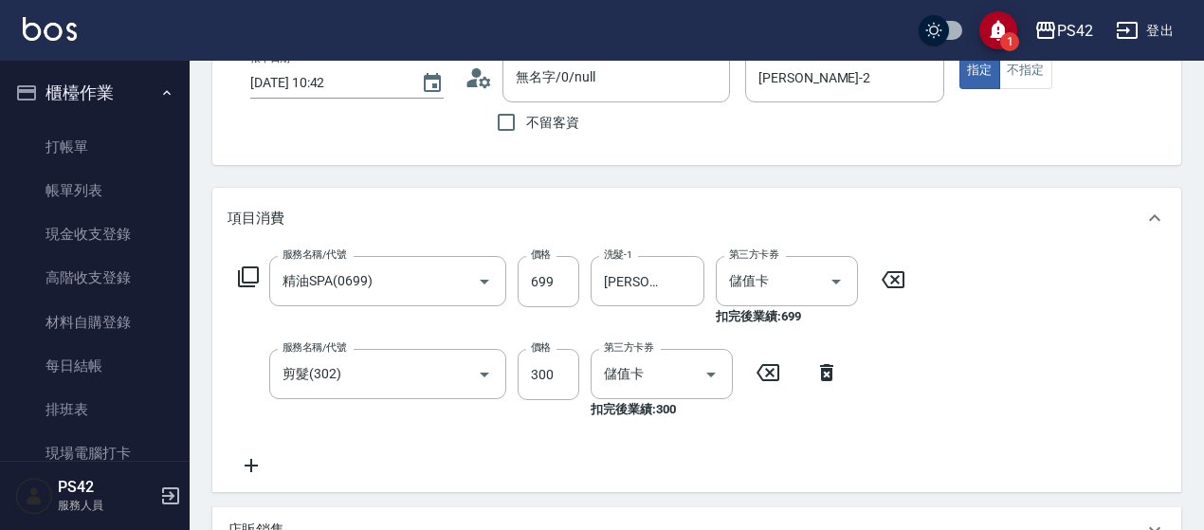
scroll to position [190, 0]
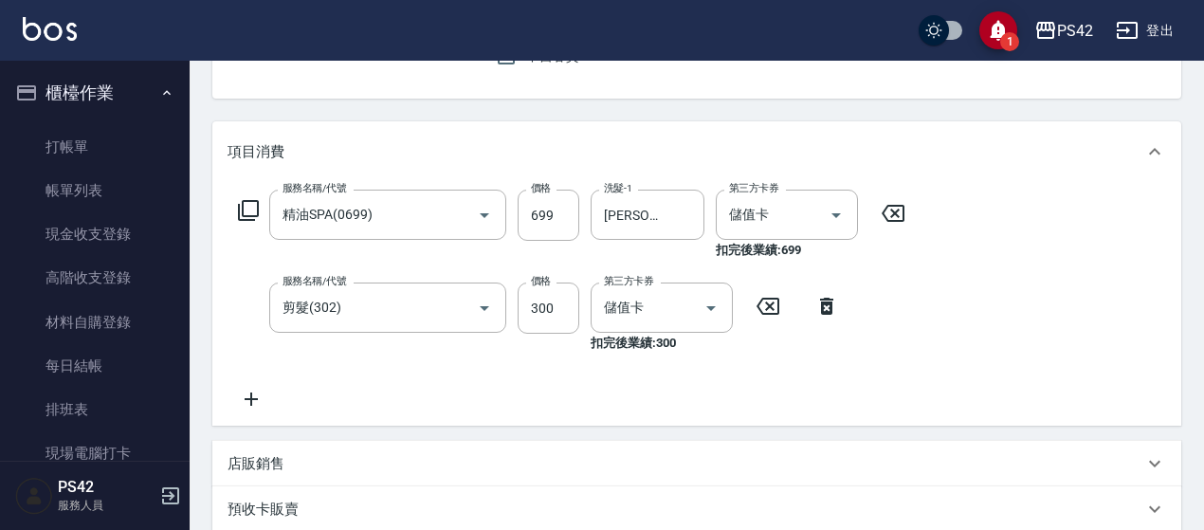
drag, startPoint x: 897, startPoint y: 214, endPoint x: 861, endPoint y: 215, distance: 36.0
click at [898, 215] on icon at bounding box center [892, 213] width 47 height 23
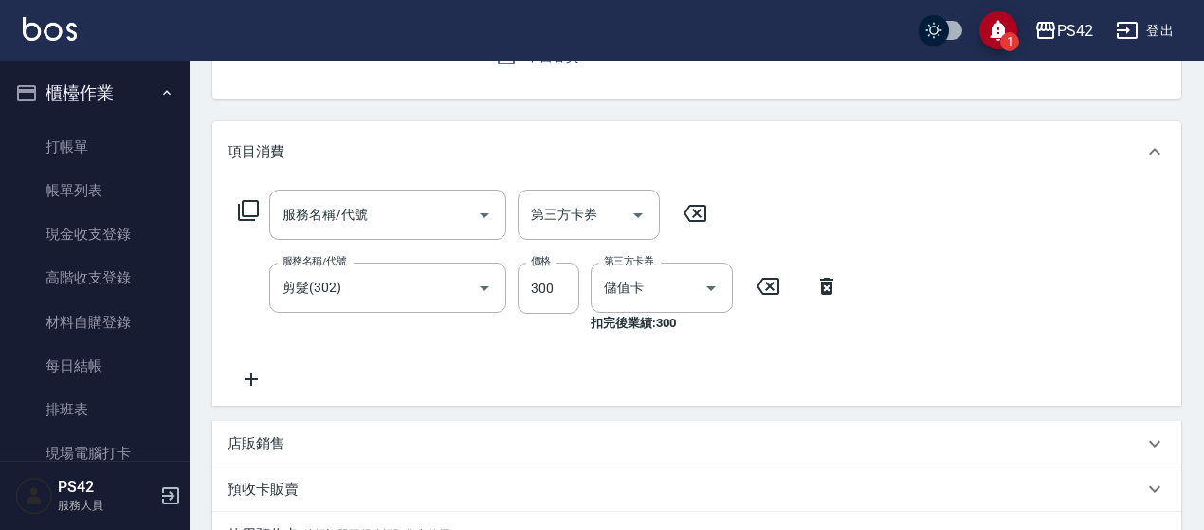
click at [776, 287] on icon at bounding box center [767, 286] width 47 height 23
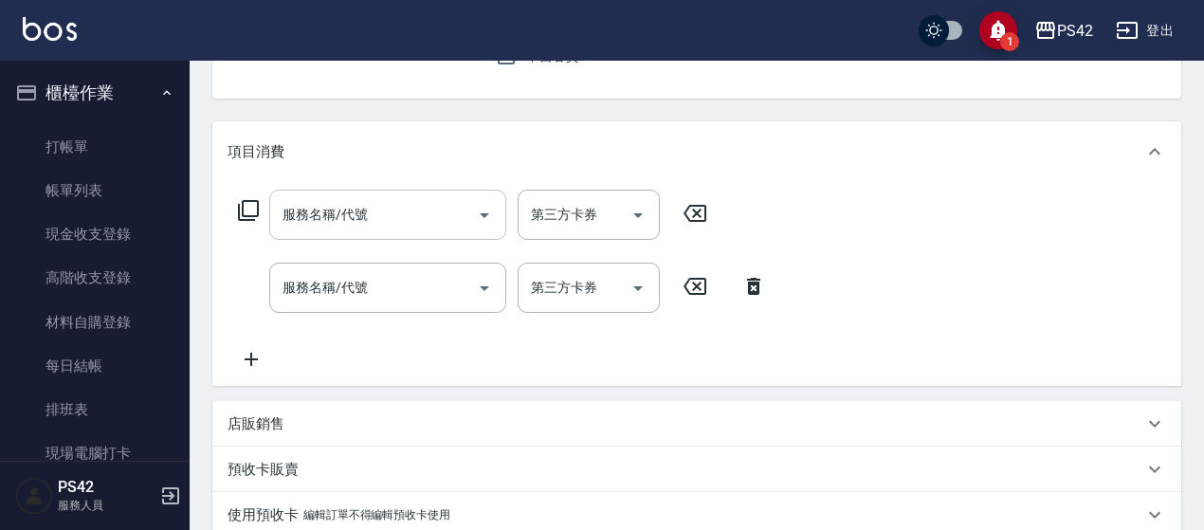
click at [419, 209] on input "服務名稱/代號" at bounding box center [373, 214] width 191 height 33
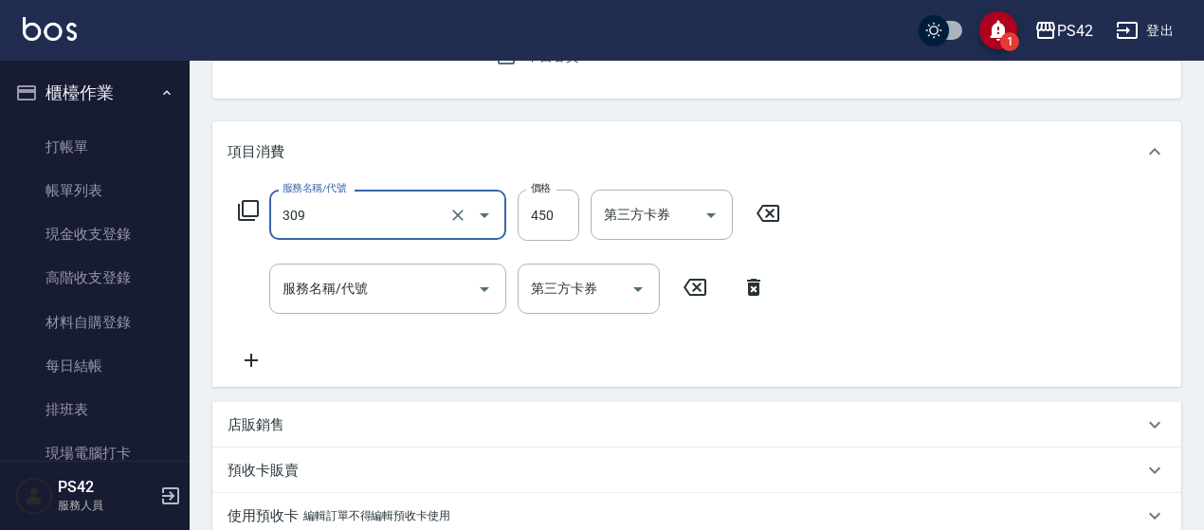
type input "洗+剪(309)"
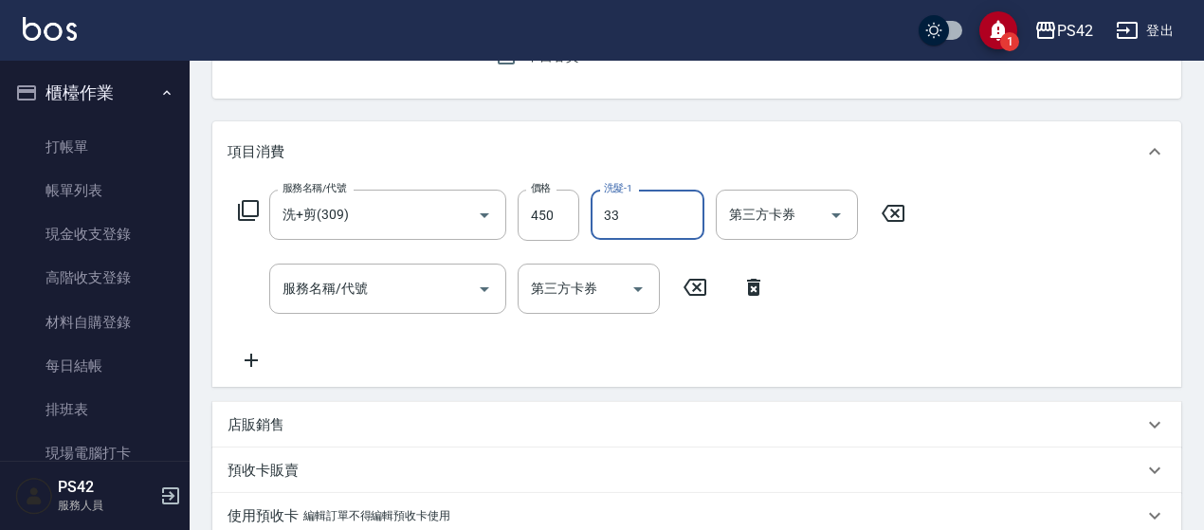
type input "[PERSON_NAME]-33"
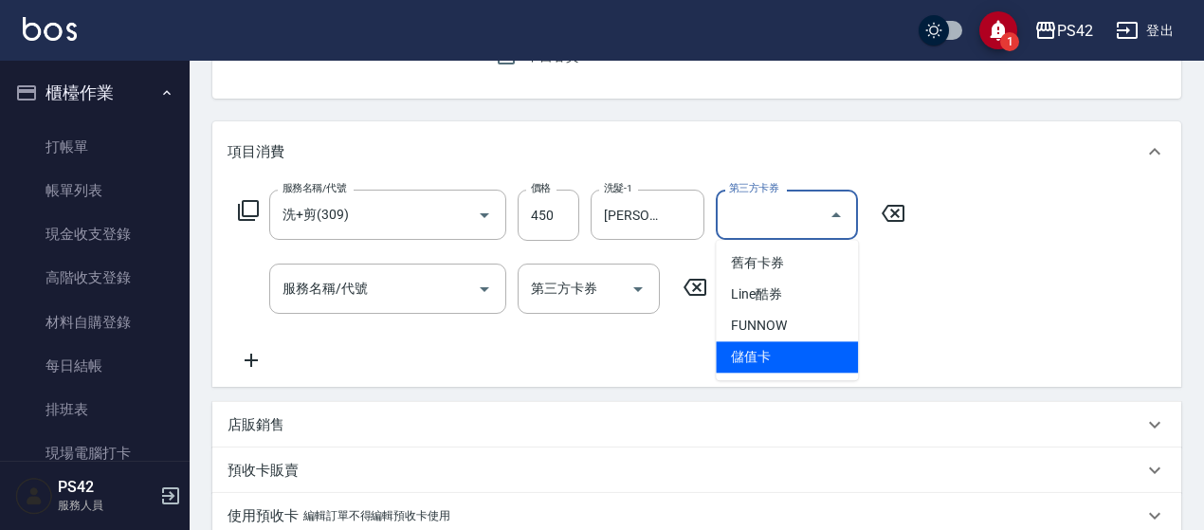
type input "儲值卡"
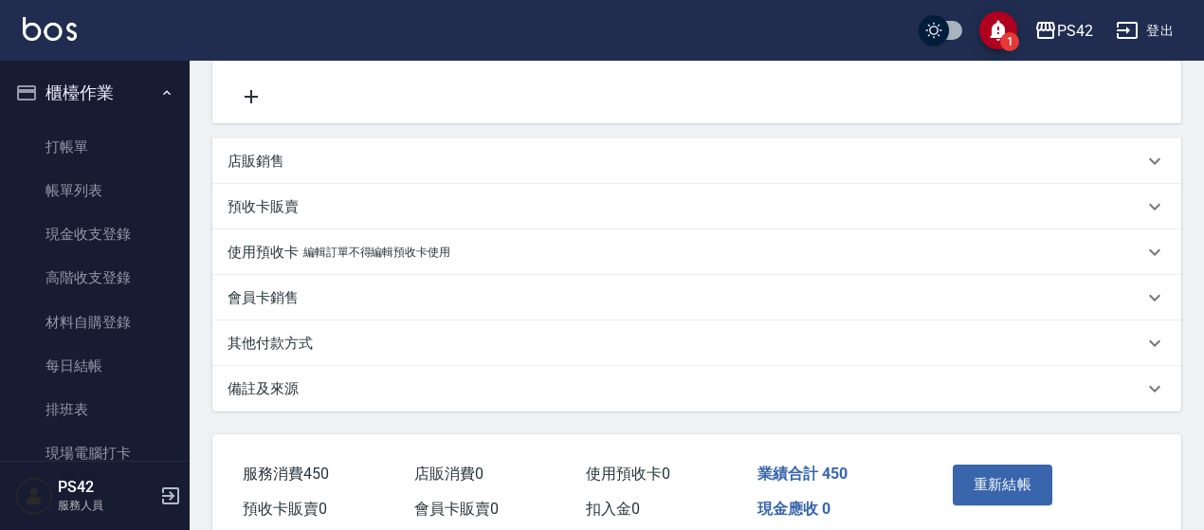
scroll to position [556, 0]
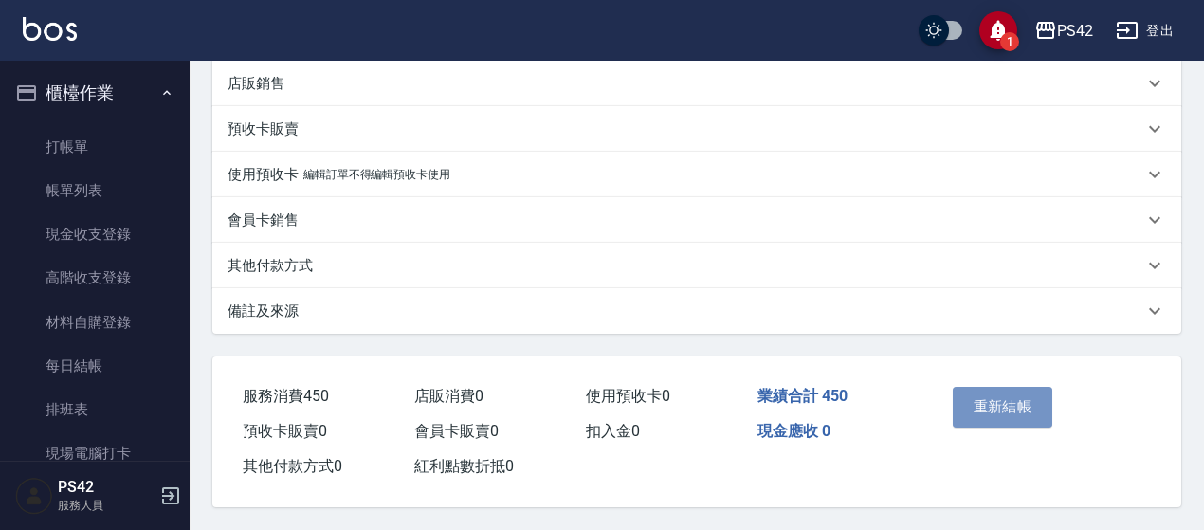
click at [1005, 403] on button "重新結帳" at bounding box center [1002, 407] width 100 height 40
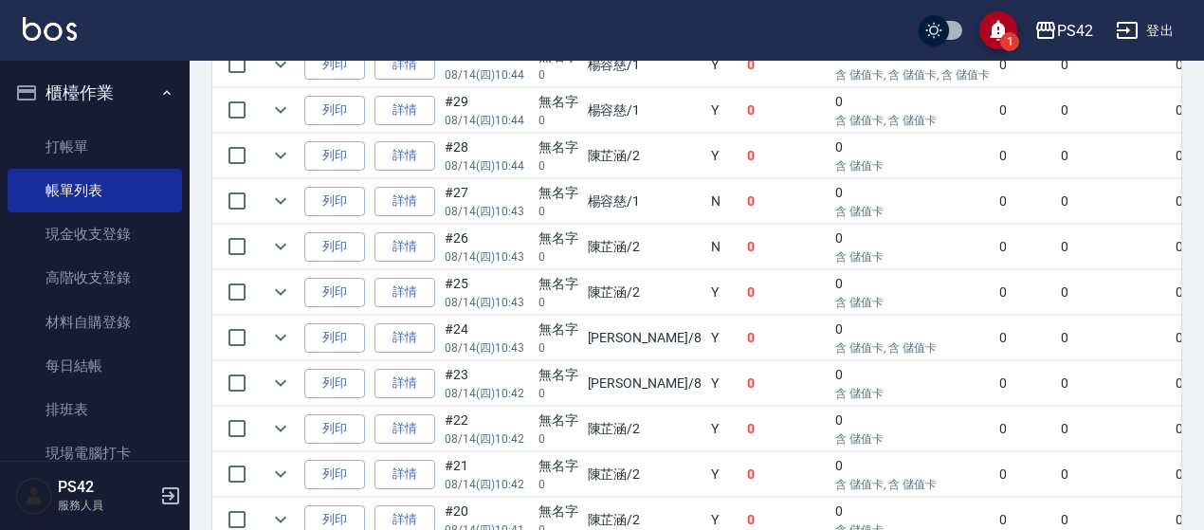
scroll to position [853, 0]
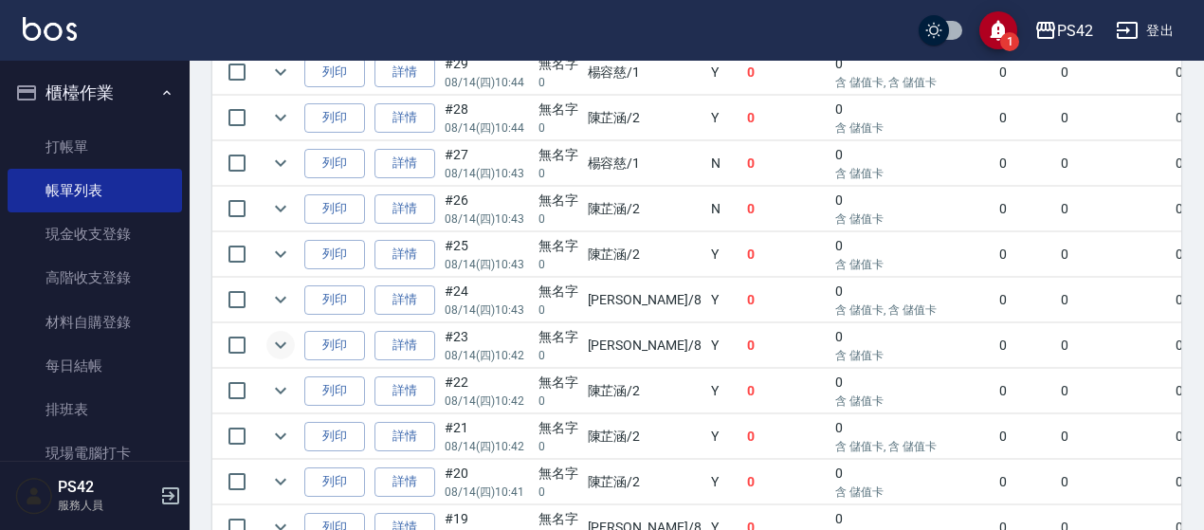
click at [285, 334] on icon "expand row" at bounding box center [280, 345] width 23 height 23
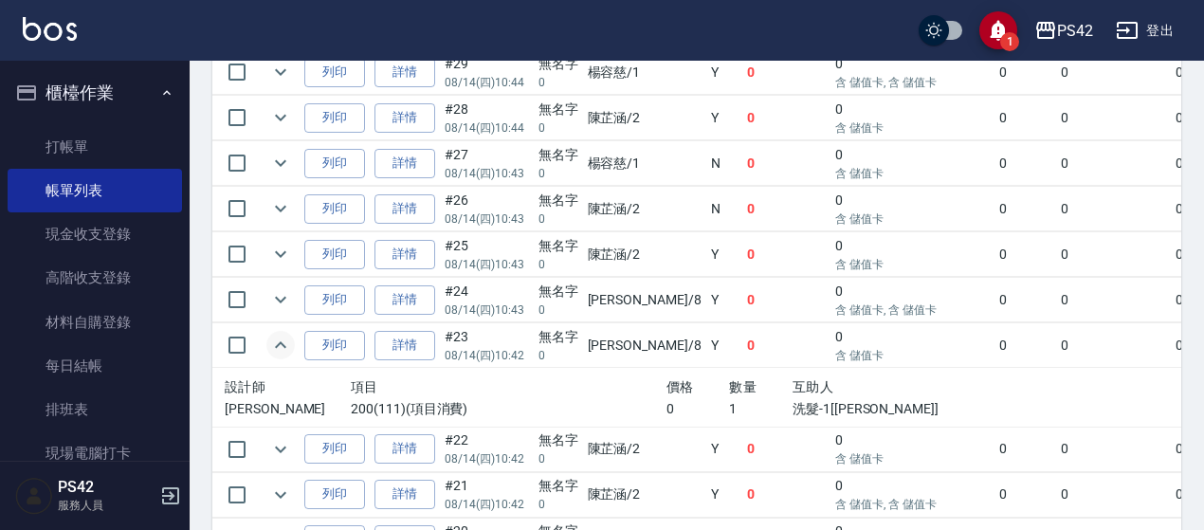
click at [275, 336] on icon "expand row" at bounding box center [280, 345] width 23 height 23
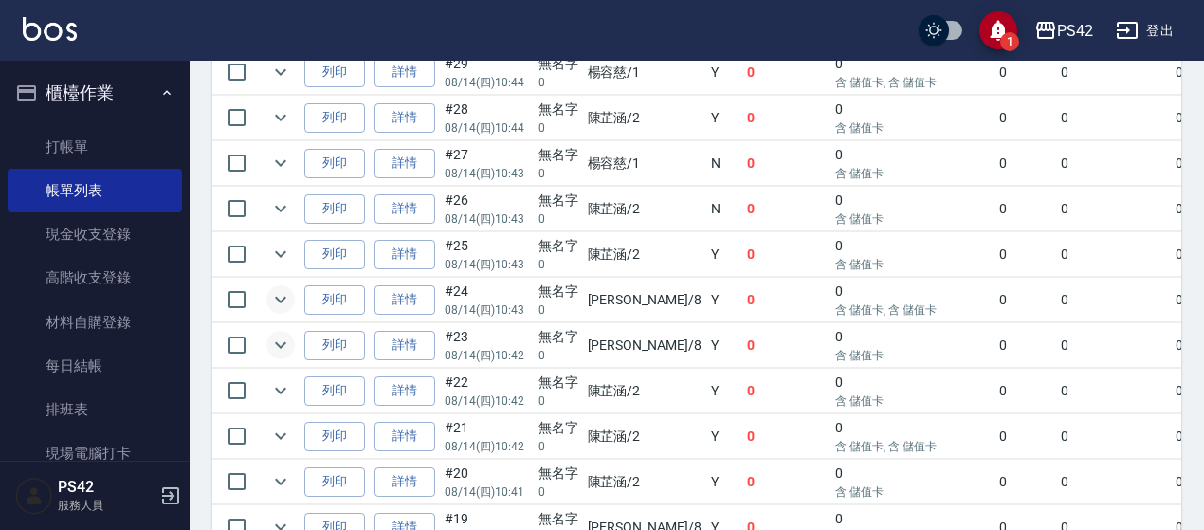
click at [281, 301] on icon "expand row" at bounding box center [280, 299] width 23 height 23
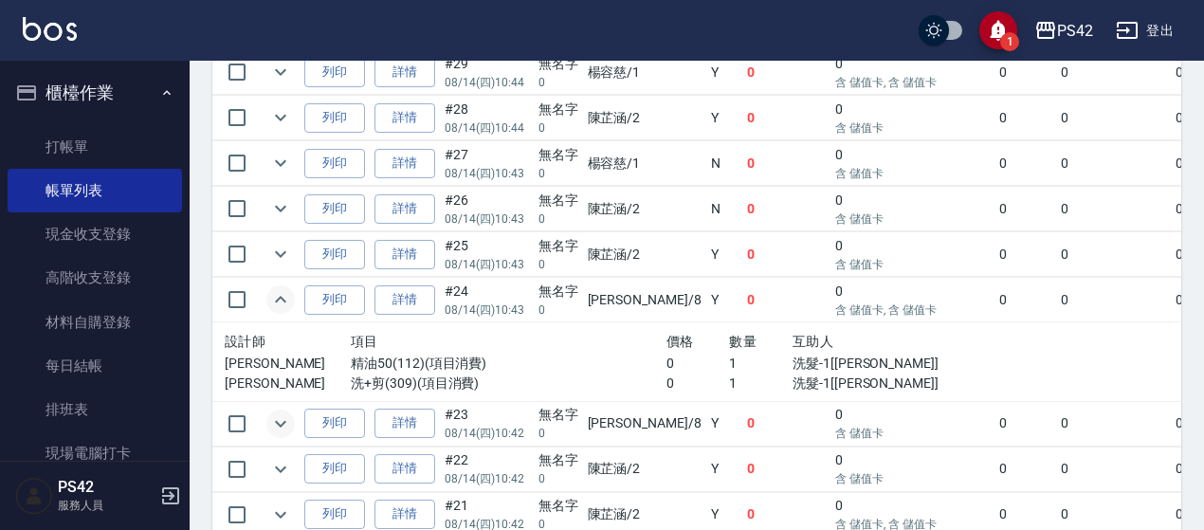
click at [282, 300] on icon "expand row" at bounding box center [280, 299] width 23 height 23
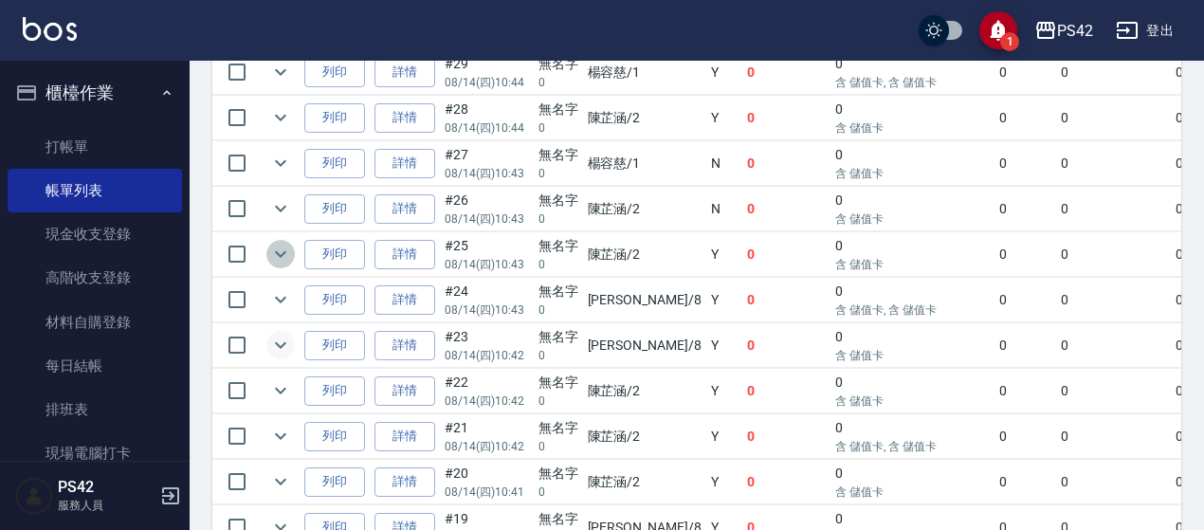
click at [285, 253] on icon "expand row" at bounding box center [280, 254] width 23 height 23
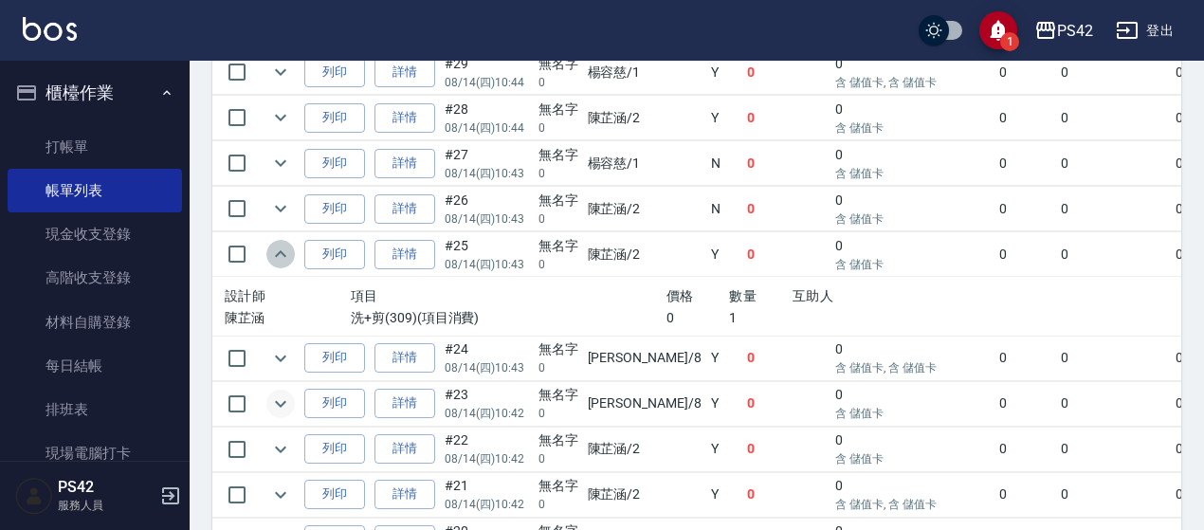
click at [285, 253] on icon "expand row" at bounding box center [280, 254] width 23 height 23
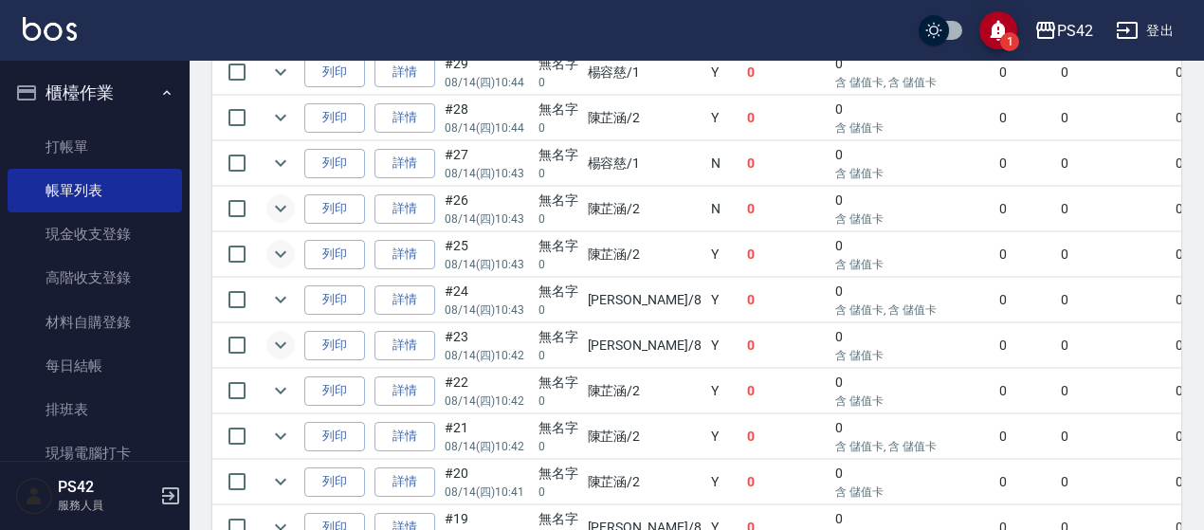
click at [278, 205] on icon "expand row" at bounding box center [280, 208] width 23 height 23
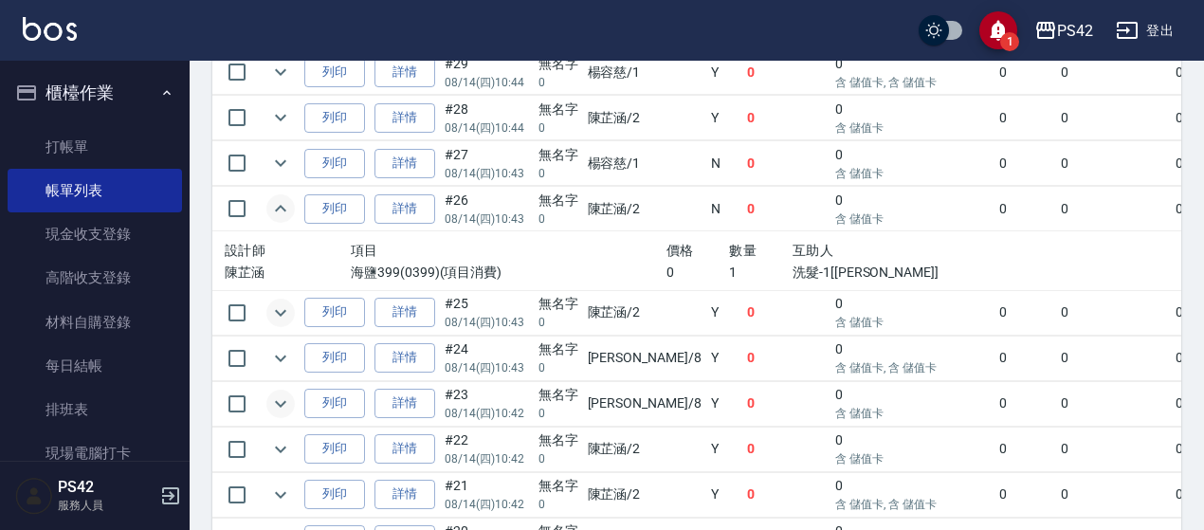
click at [286, 197] on icon "expand row" at bounding box center [280, 208] width 23 height 23
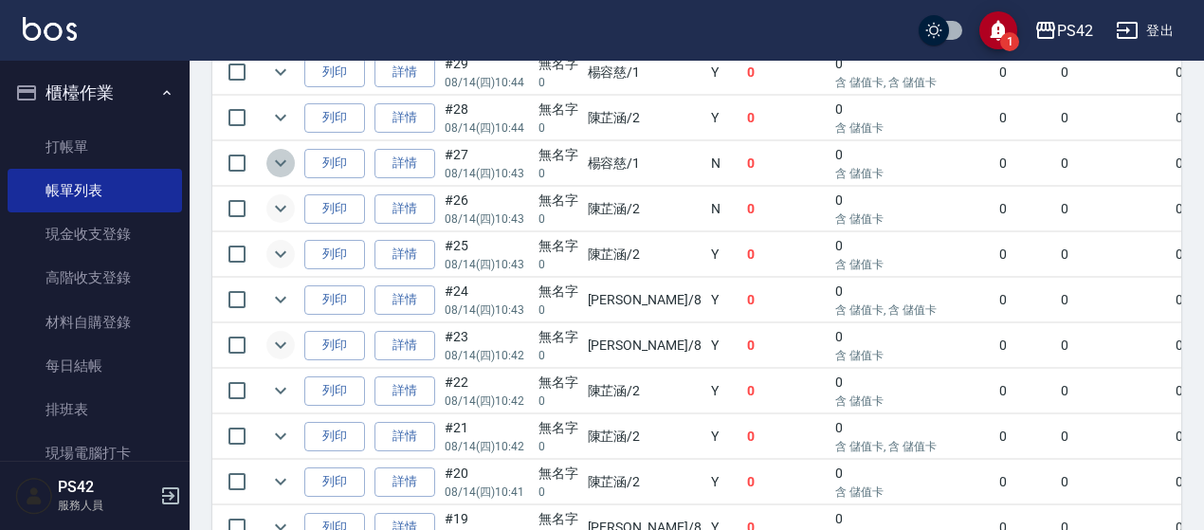
click at [267, 160] on button "expand row" at bounding box center [280, 163] width 28 height 28
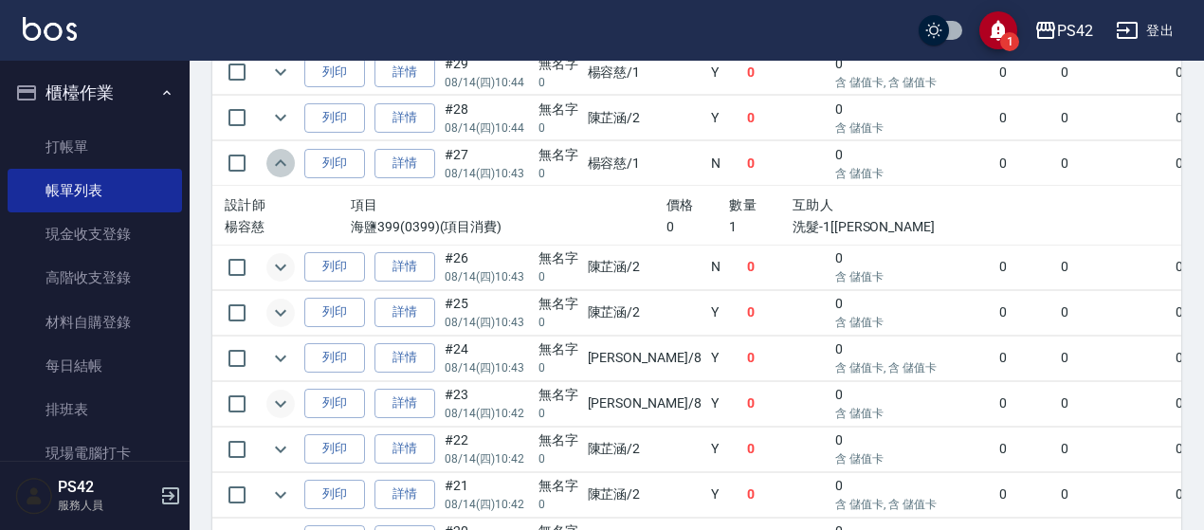
drag, startPoint x: 278, startPoint y: 169, endPoint x: 284, endPoint y: 144, distance: 25.5
click at [279, 168] on button "expand row" at bounding box center [280, 163] width 28 height 28
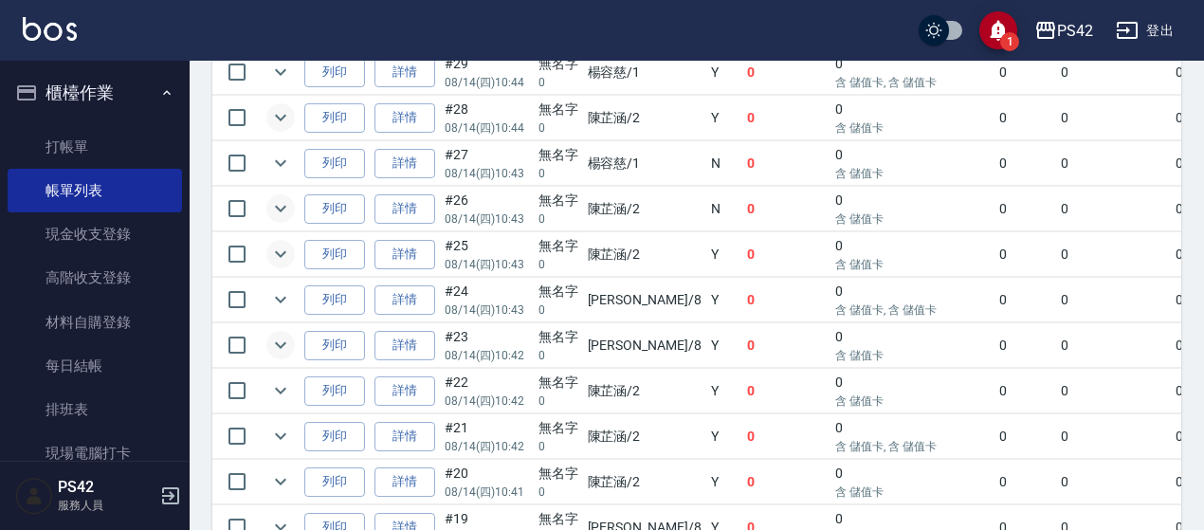
click at [283, 114] on icon "expand row" at bounding box center [280, 117] width 23 height 23
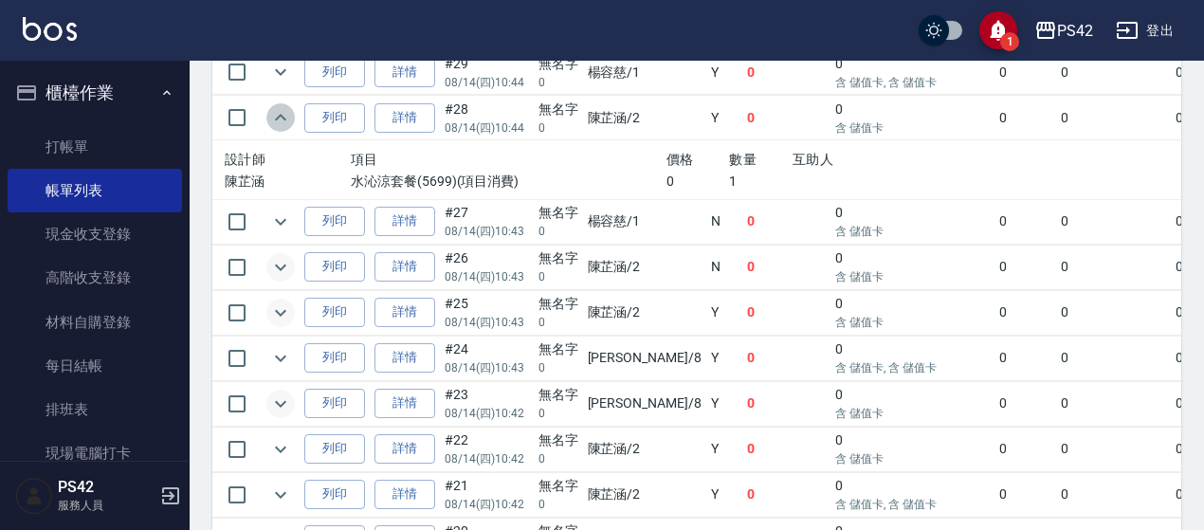
click at [282, 115] on icon "expand row" at bounding box center [280, 117] width 23 height 23
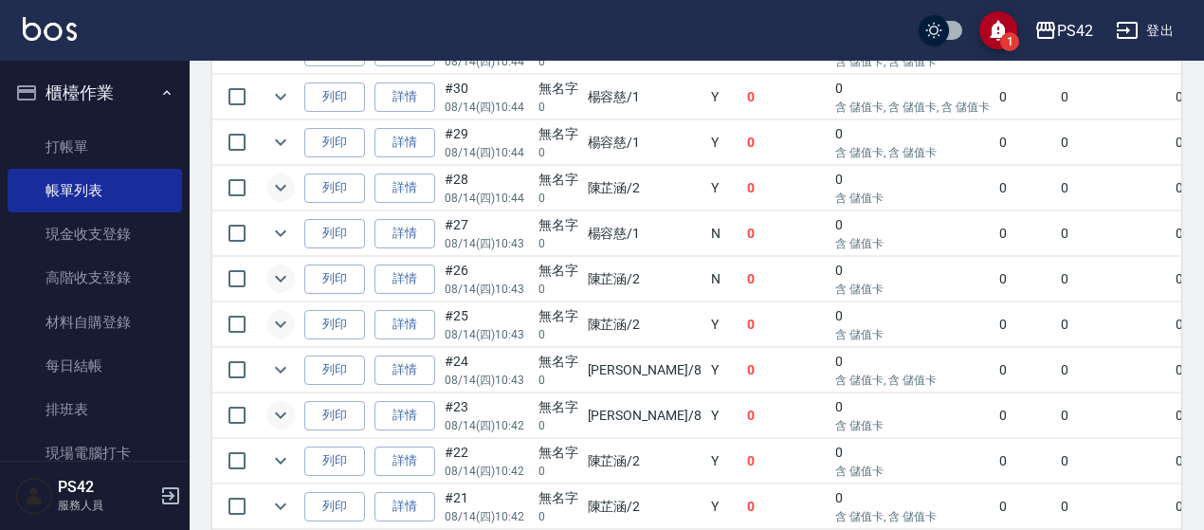
scroll to position [758, 0]
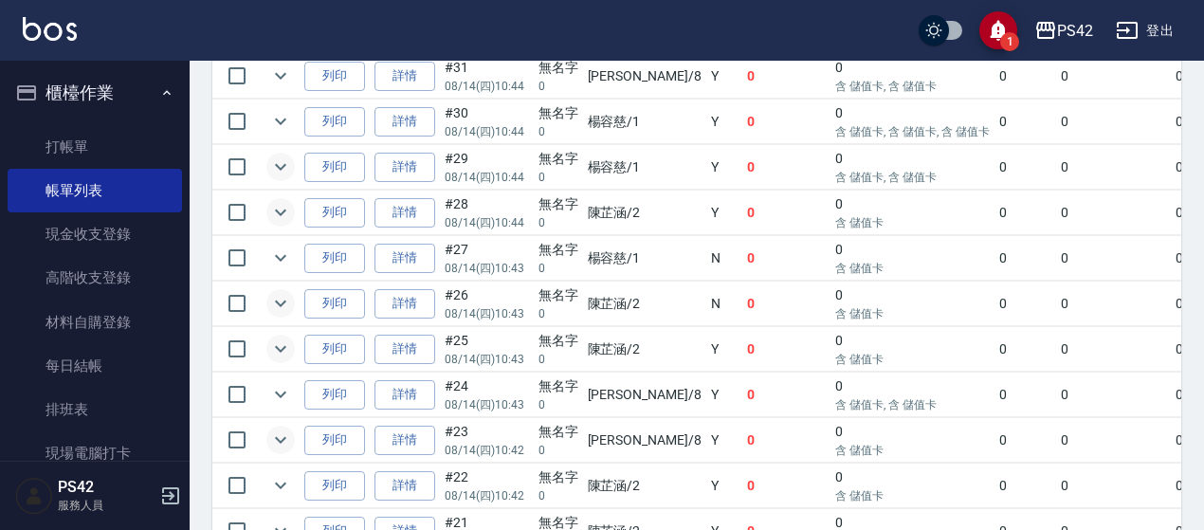
click at [278, 156] on icon "expand row" at bounding box center [280, 166] width 23 height 23
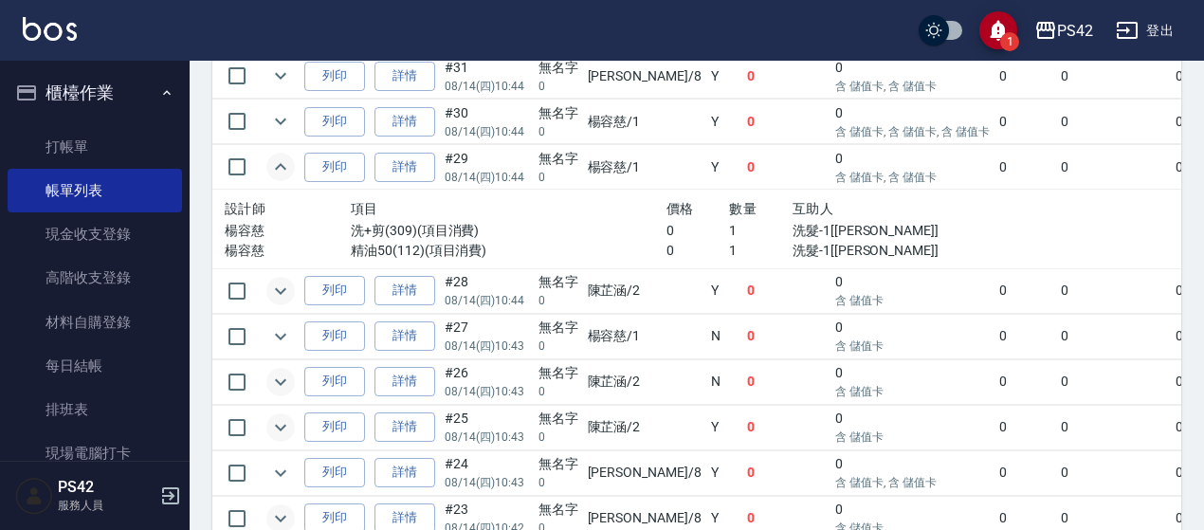
click at [286, 168] on icon "expand row" at bounding box center [280, 166] width 23 height 23
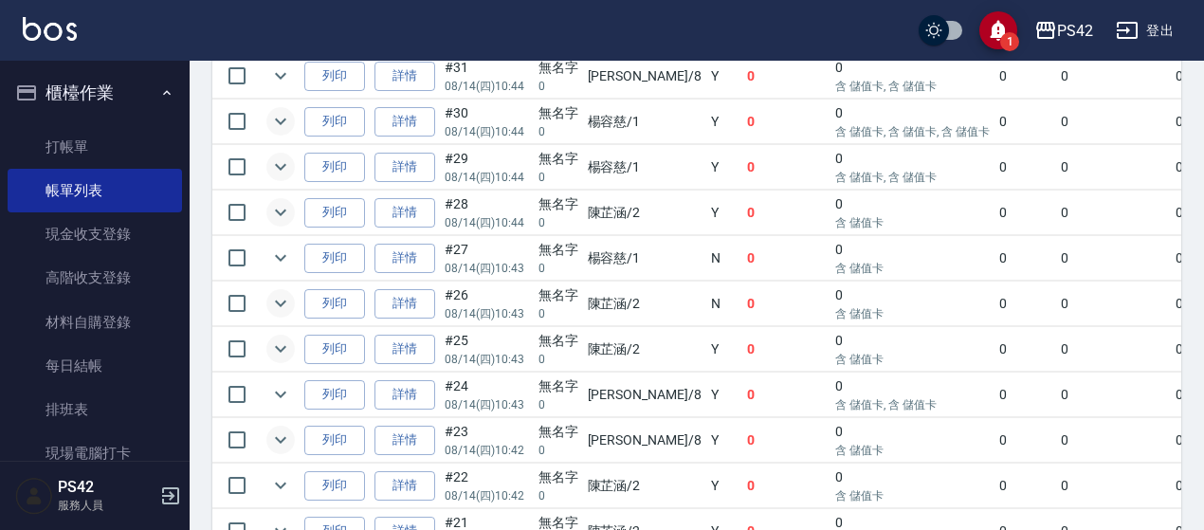
click at [279, 120] on icon "expand row" at bounding box center [280, 121] width 23 height 23
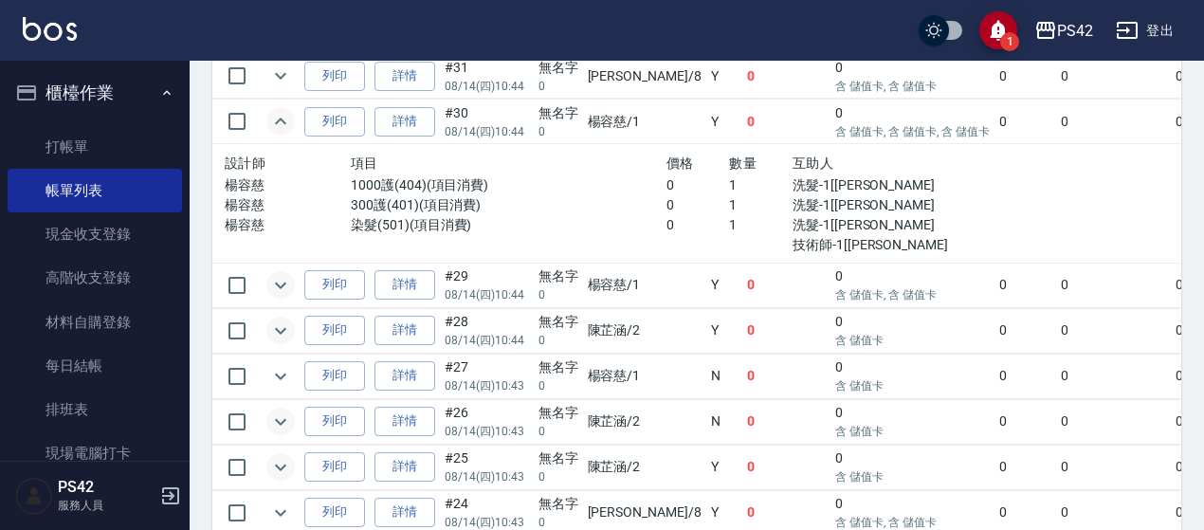
click at [280, 117] on icon "expand row" at bounding box center [280, 121] width 23 height 23
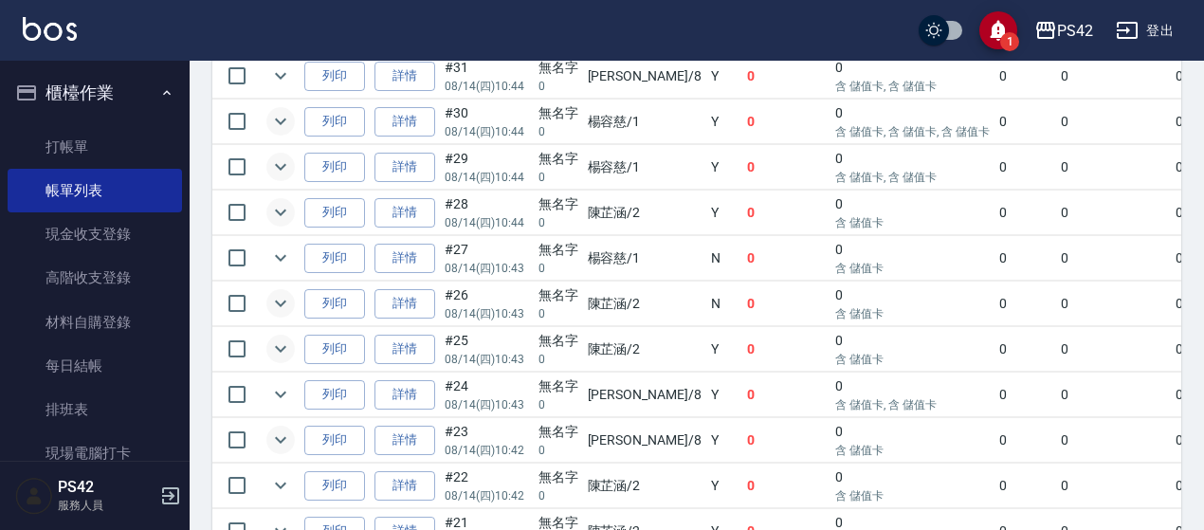
click at [276, 107] on button "expand row" at bounding box center [280, 121] width 28 height 28
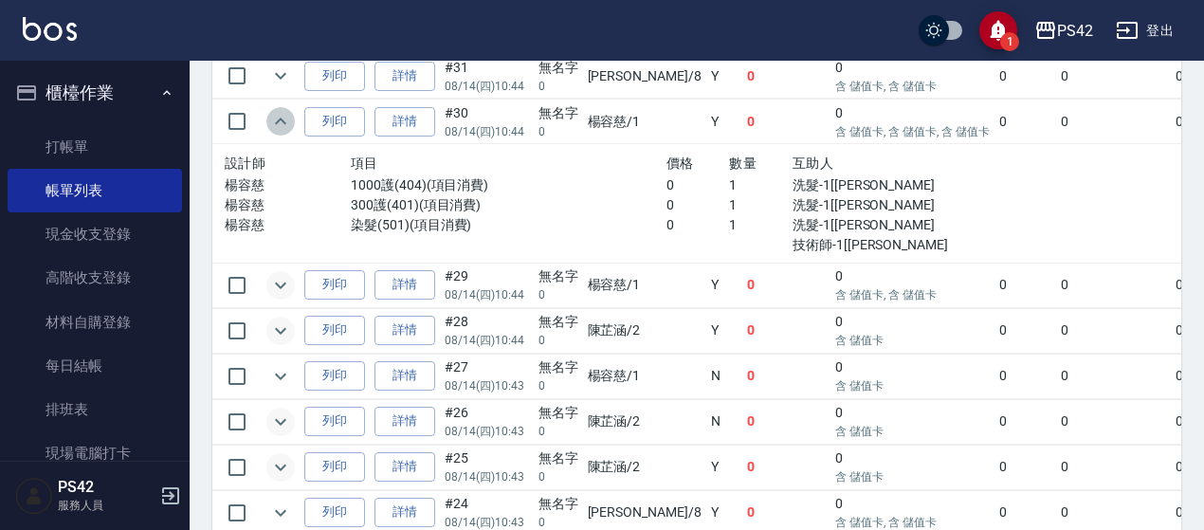
click at [279, 118] on icon "expand row" at bounding box center [280, 121] width 23 height 23
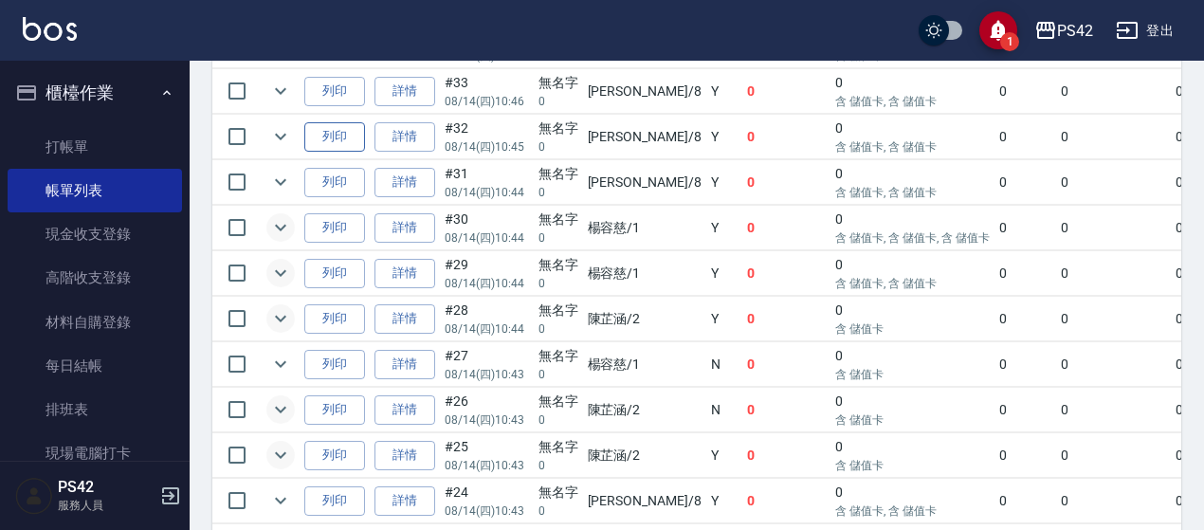
scroll to position [569, 0]
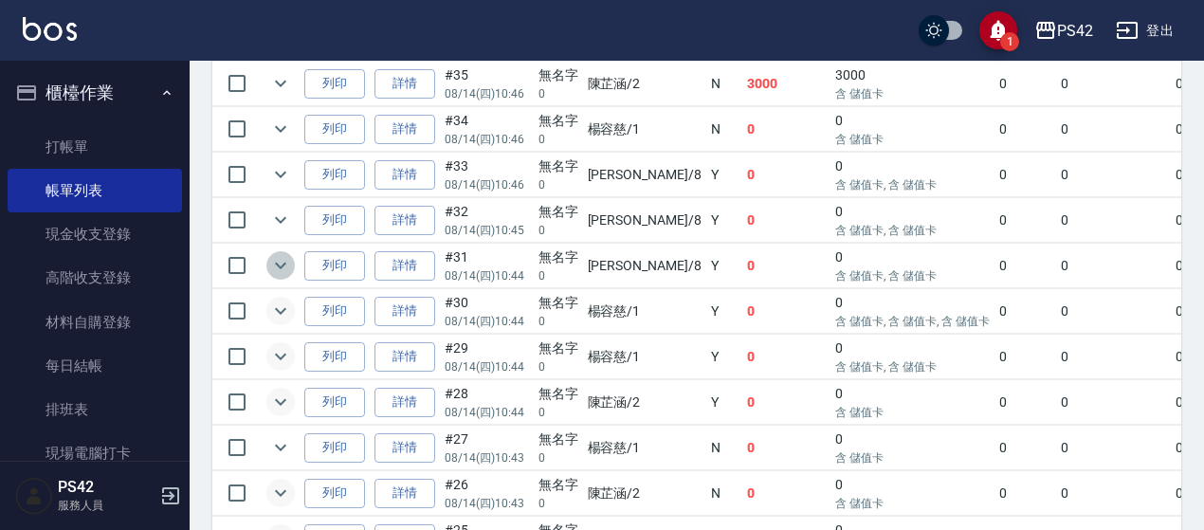
click at [277, 263] on icon "expand row" at bounding box center [280, 265] width 23 height 23
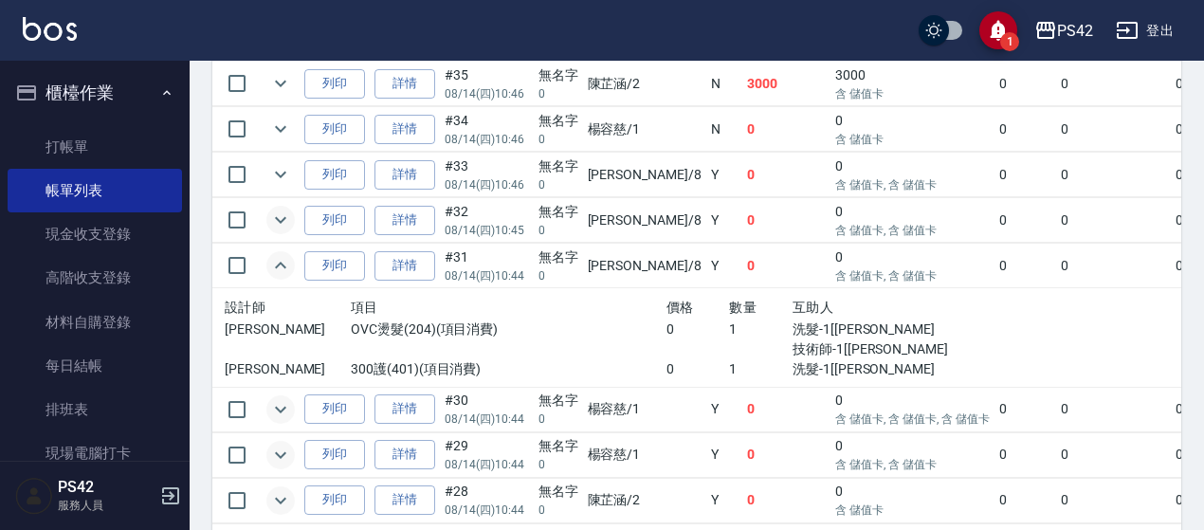
click at [278, 221] on icon "expand row" at bounding box center [280, 220] width 23 height 23
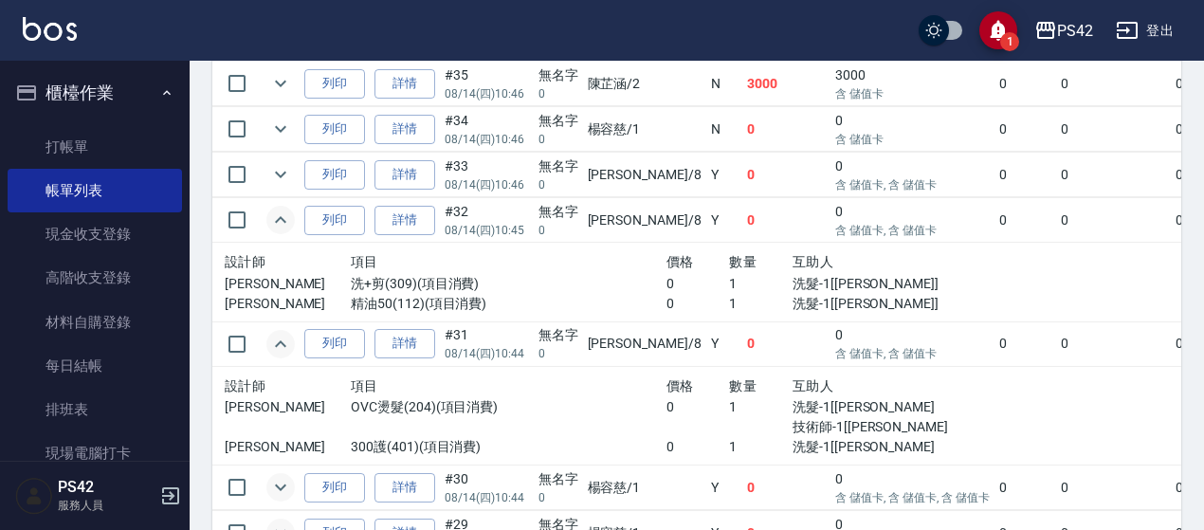
click at [278, 221] on icon "expand row" at bounding box center [280, 220] width 23 height 23
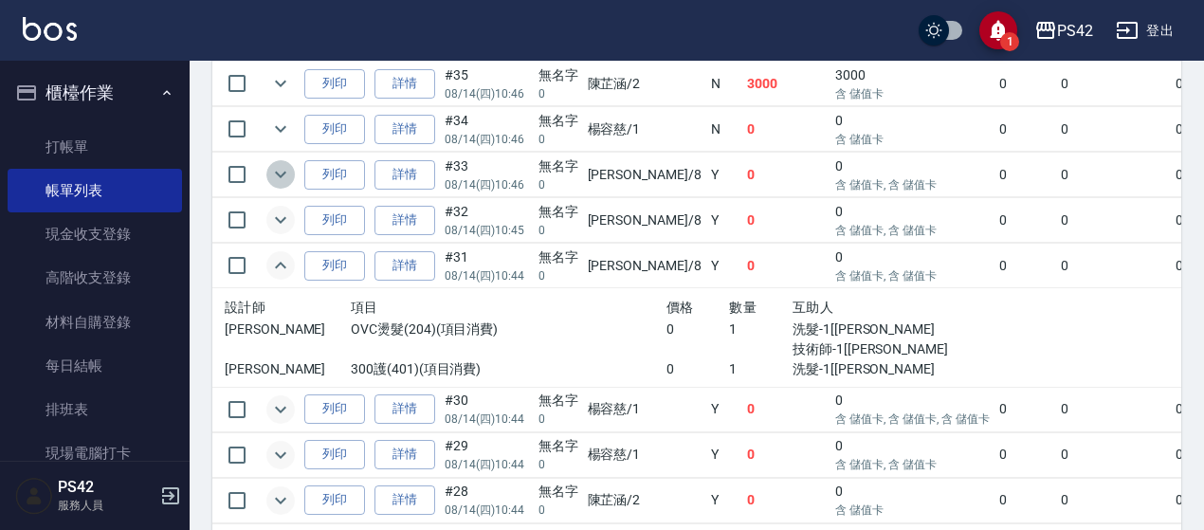
click at [288, 175] on icon "expand row" at bounding box center [280, 174] width 23 height 23
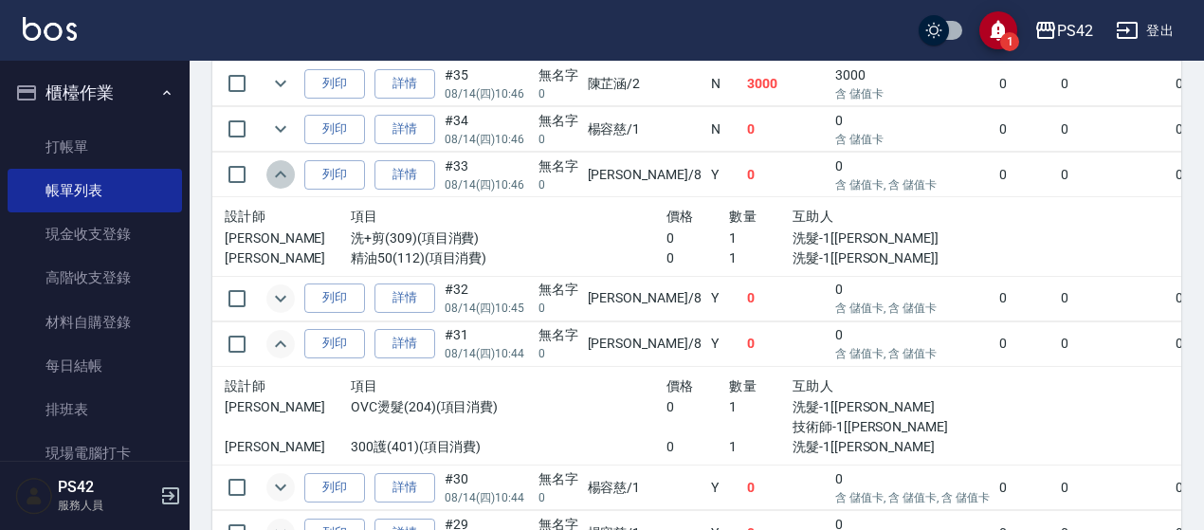
click at [275, 172] on icon "expand row" at bounding box center [280, 174] width 23 height 23
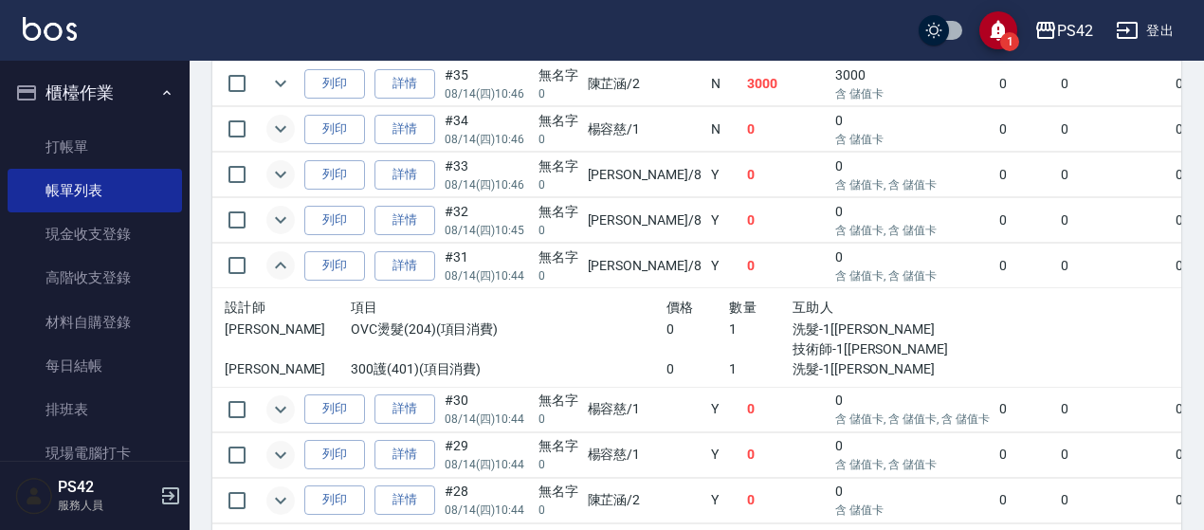
click at [277, 132] on icon "expand row" at bounding box center [280, 129] width 23 height 23
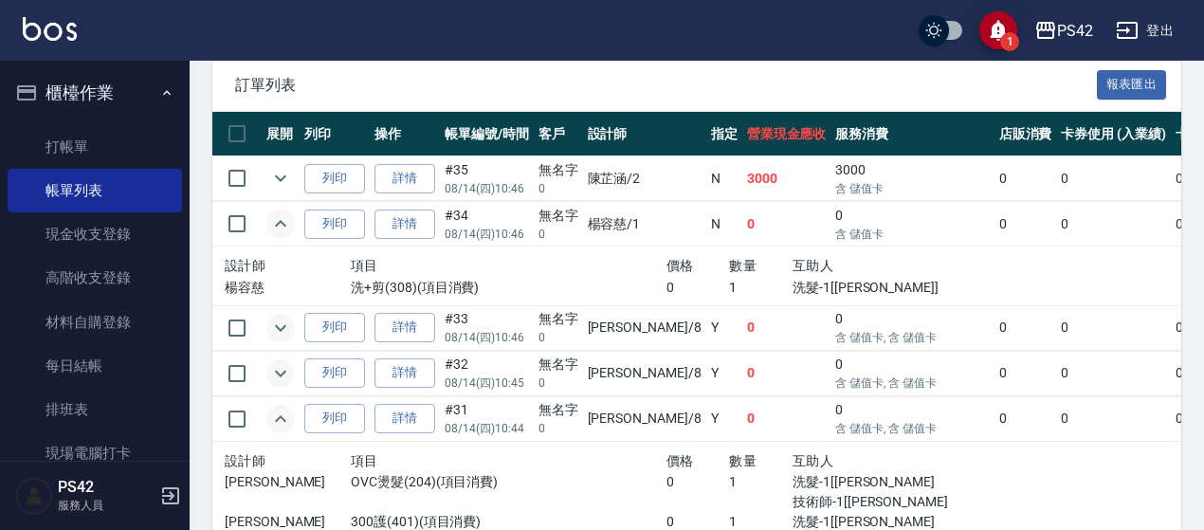
scroll to position [379, 0]
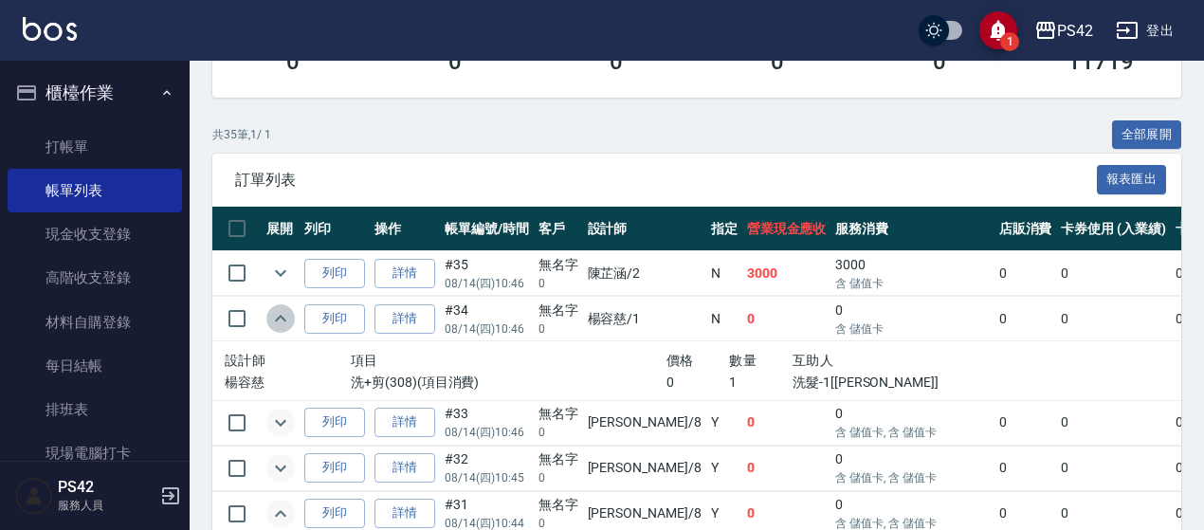
click at [284, 312] on icon "expand row" at bounding box center [280, 318] width 23 height 23
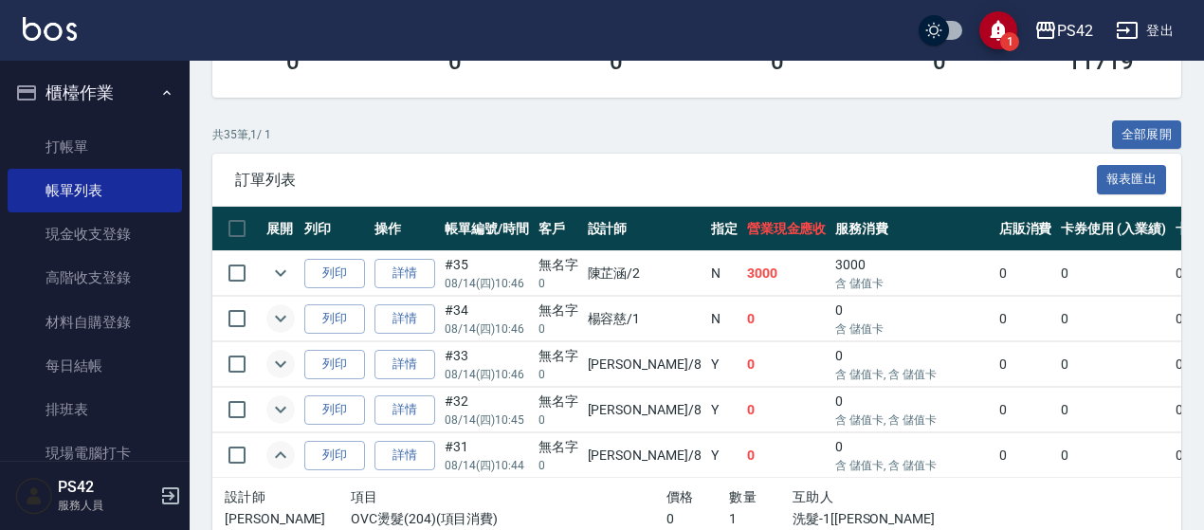
click at [278, 316] on icon "expand row" at bounding box center [280, 318] width 23 height 23
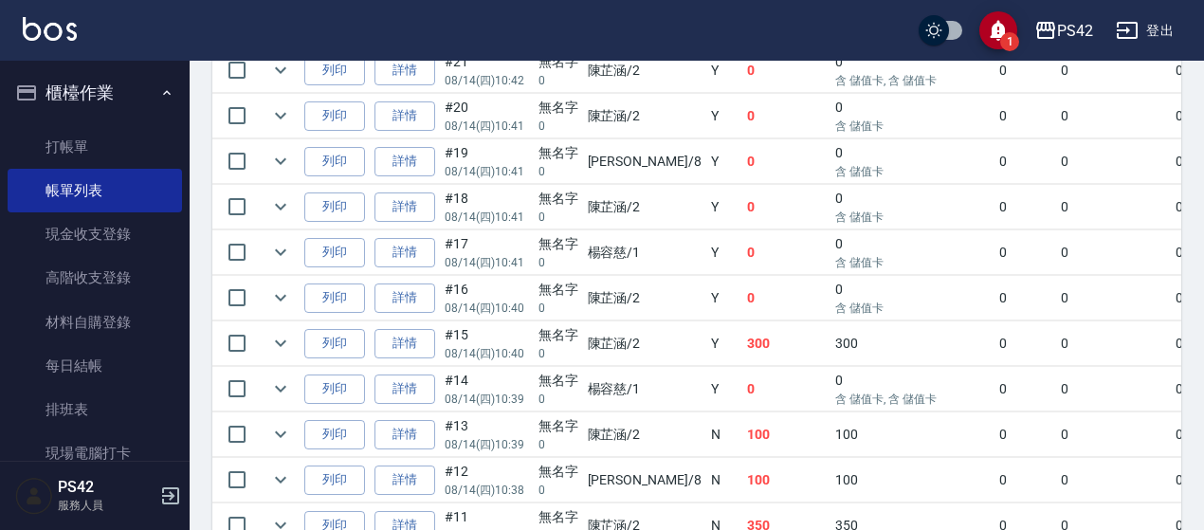
scroll to position [1346, 0]
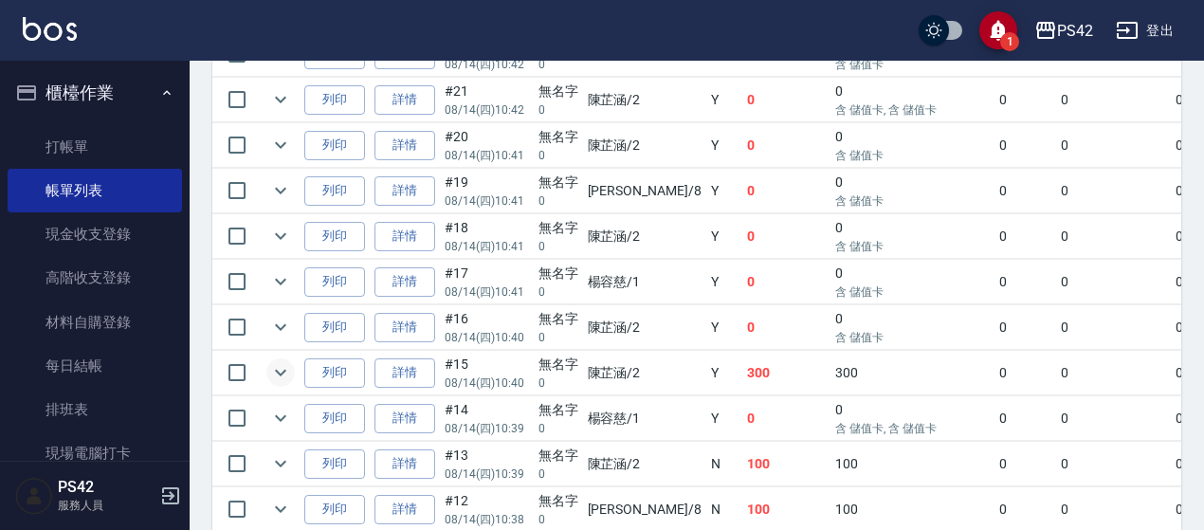
click at [275, 361] on icon "expand row" at bounding box center [280, 372] width 23 height 23
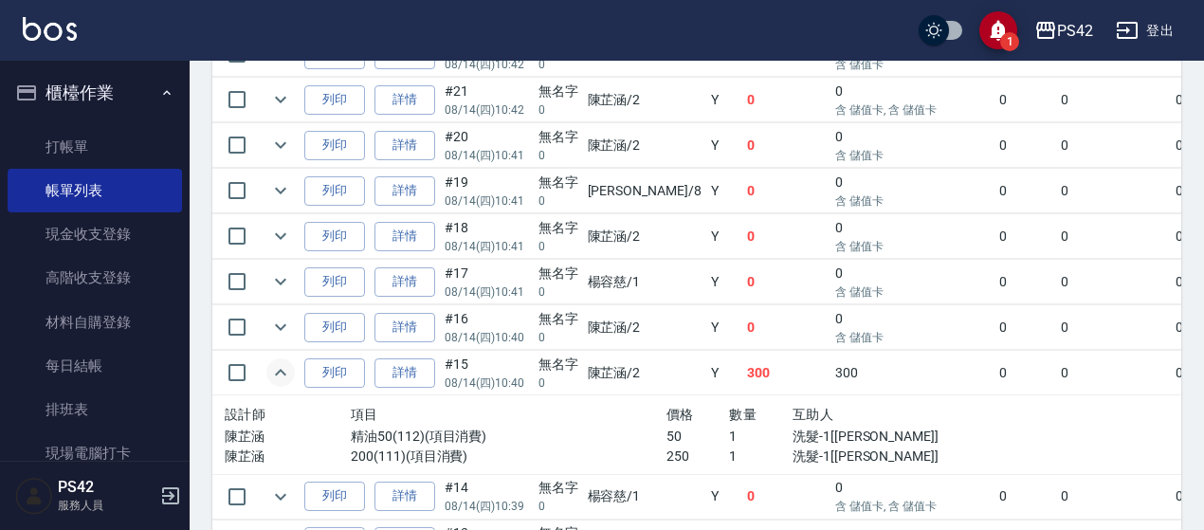
click at [275, 361] on icon "expand row" at bounding box center [280, 372] width 23 height 23
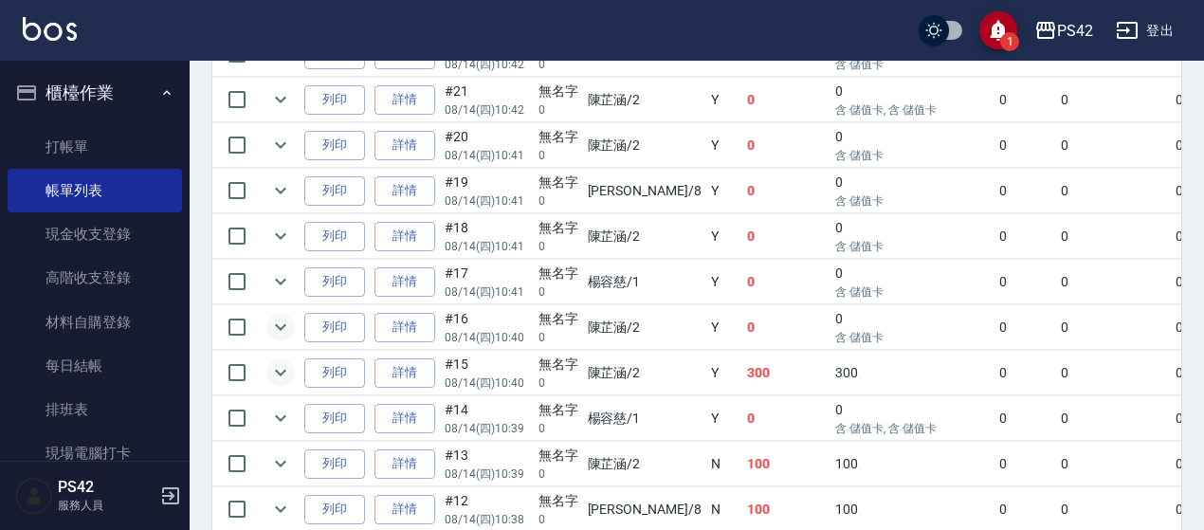
click at [277, 324] on icon "expand row" at bounding box center [280, 327] width 11 height 7
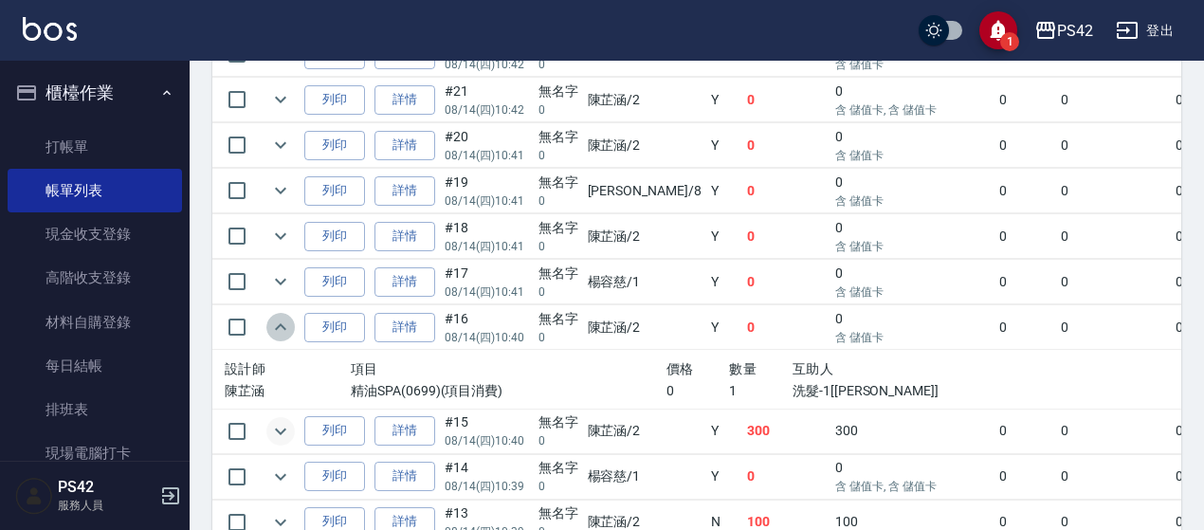
click at [271, 316] on icon "expand row" at bounding box center [280, 327] width 23 height 23
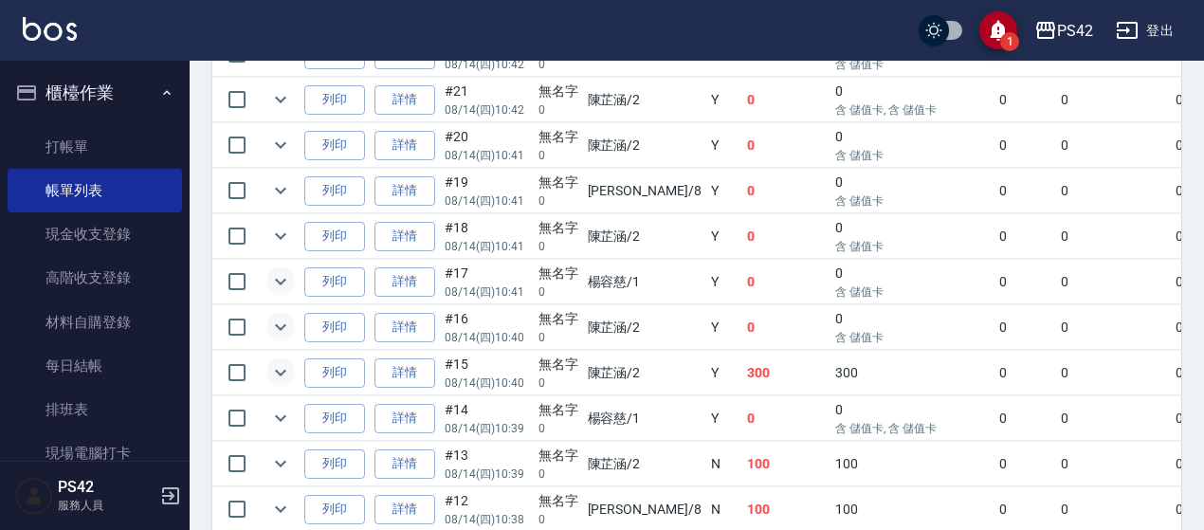
click at [287, 270] on icon "expand row" at bounding box center [280, 281] width 23 height 23
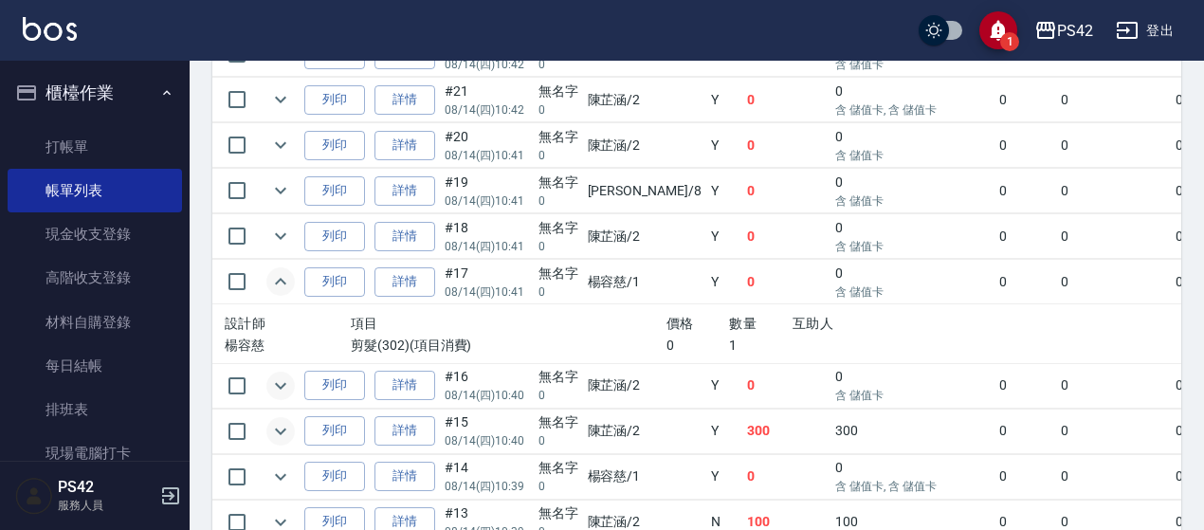
click at [282, 270] on icon "expand row" at bounding box center [280, 281] width 23 height 23
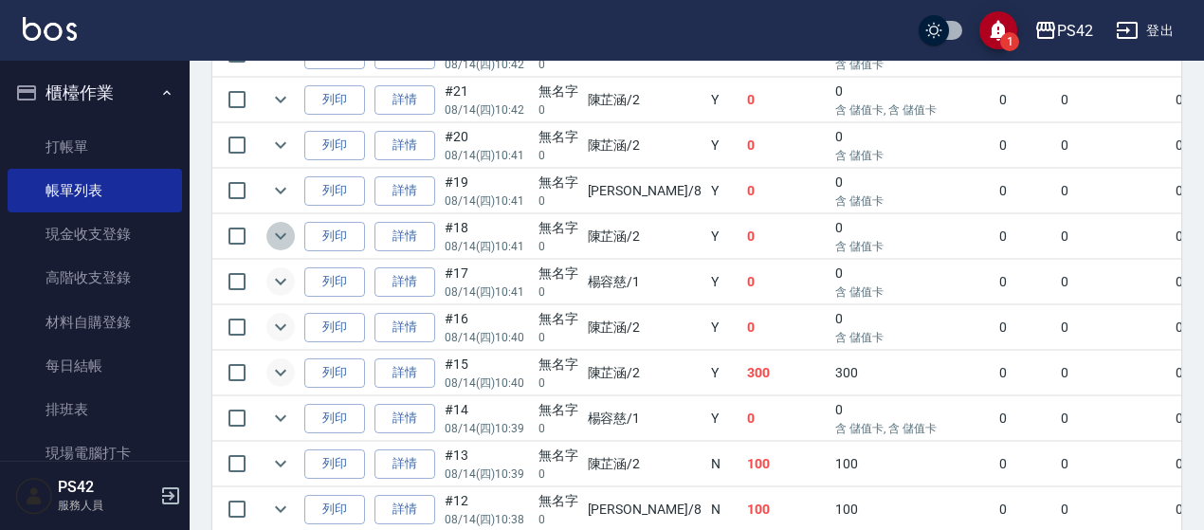
click at [279, 225] on icon "expand row" at bounding box center [280, 236] width 23 height 23
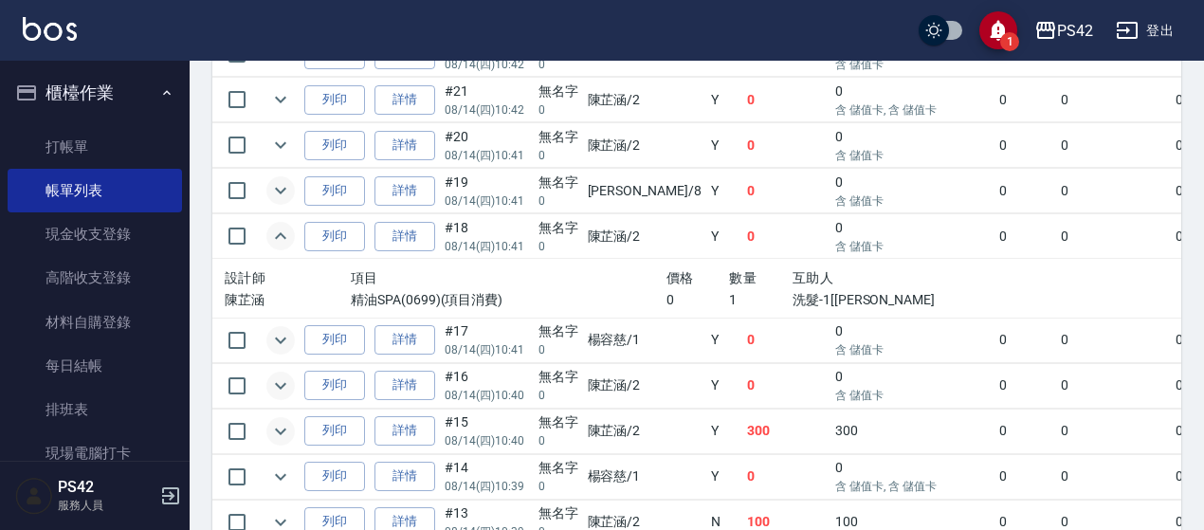
click at [282, 179] on icon "expand row" at bounding box center [280, 190] width 23 height 23
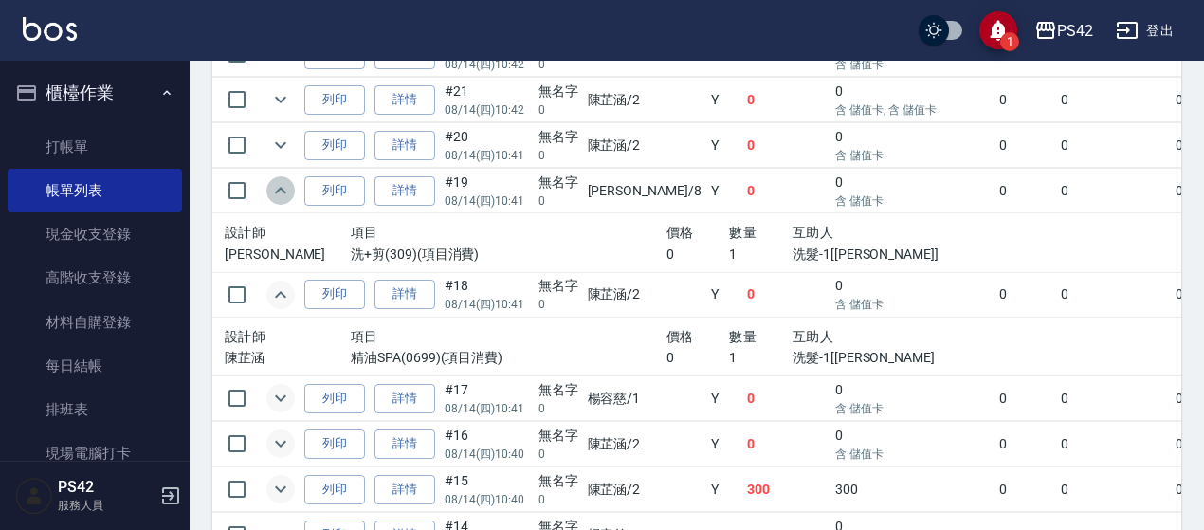
click at [275, 180] on icon "expand row" at bounding box center [280, 190] width 23 height 23
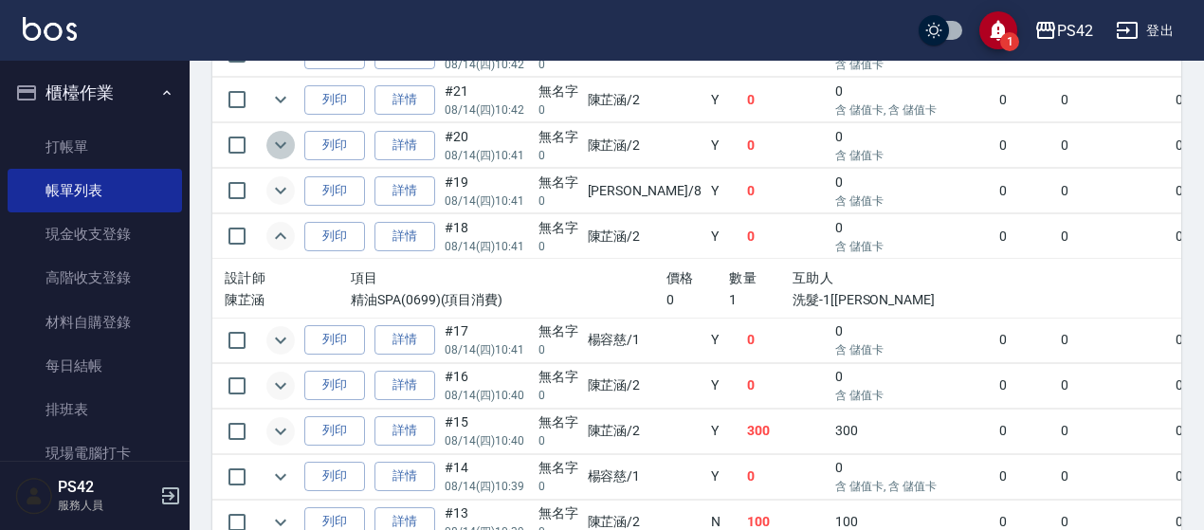
click at [276, 138] on icon "expand row" at bounding box center [280, 145] width 23 height 23
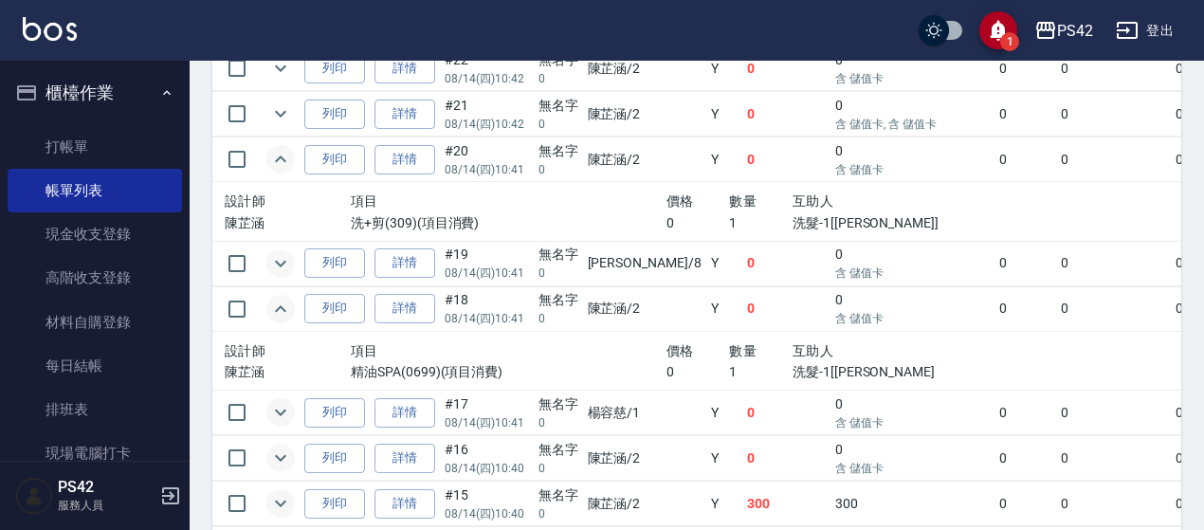
scroll to position [1156, 0]
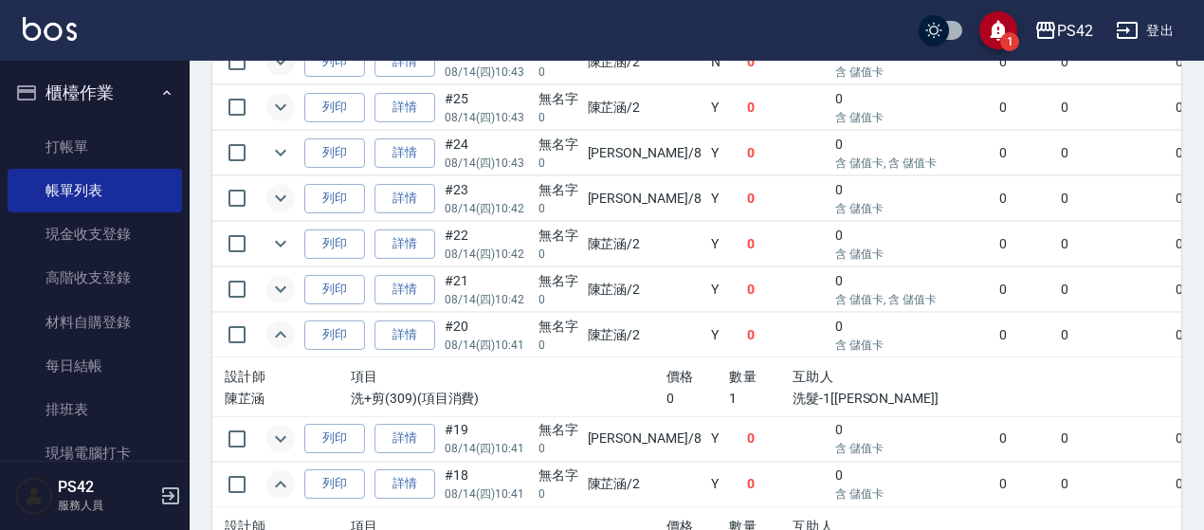
click at [278, 278] on icon "expand row" at bounding box center [280, 289] width 23 height 23
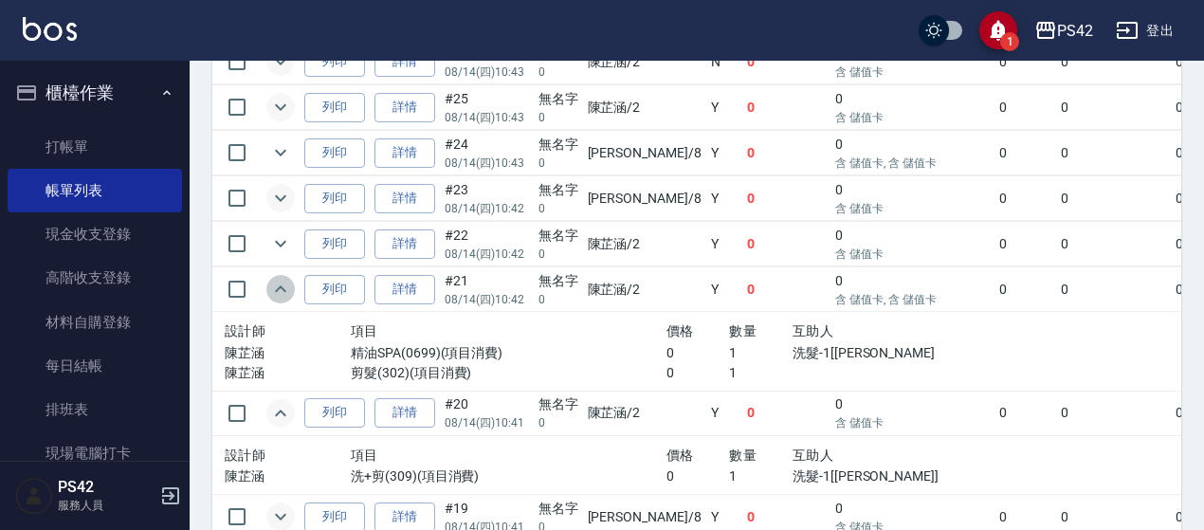
click at [270, 287] on icon "expand row" at bounding box center [280, 289] width 23 height 23
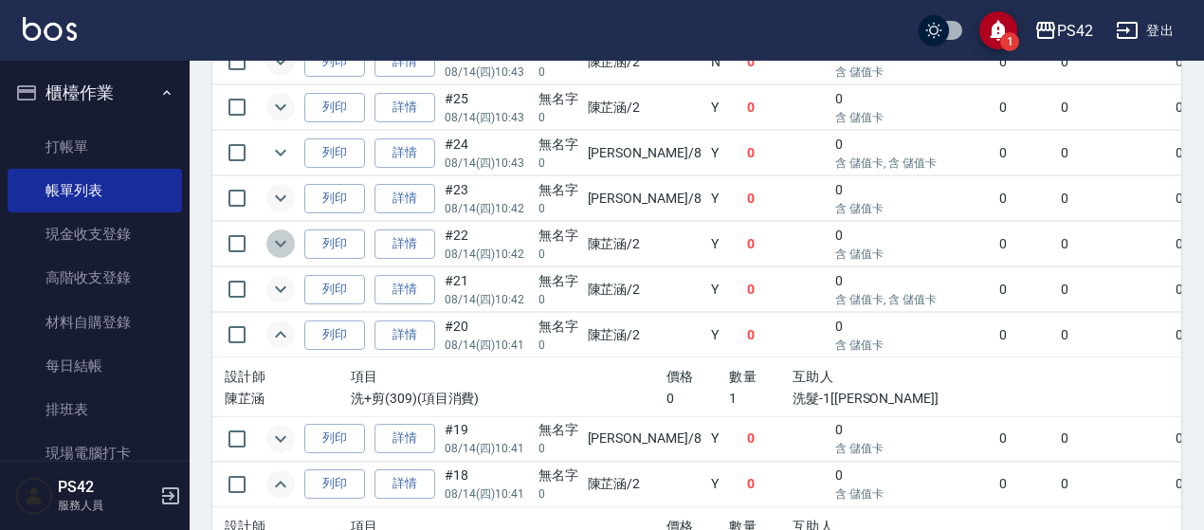
click at [290, 233] on icon "expand row" at bounding box center [280, 243] width 23 height 23
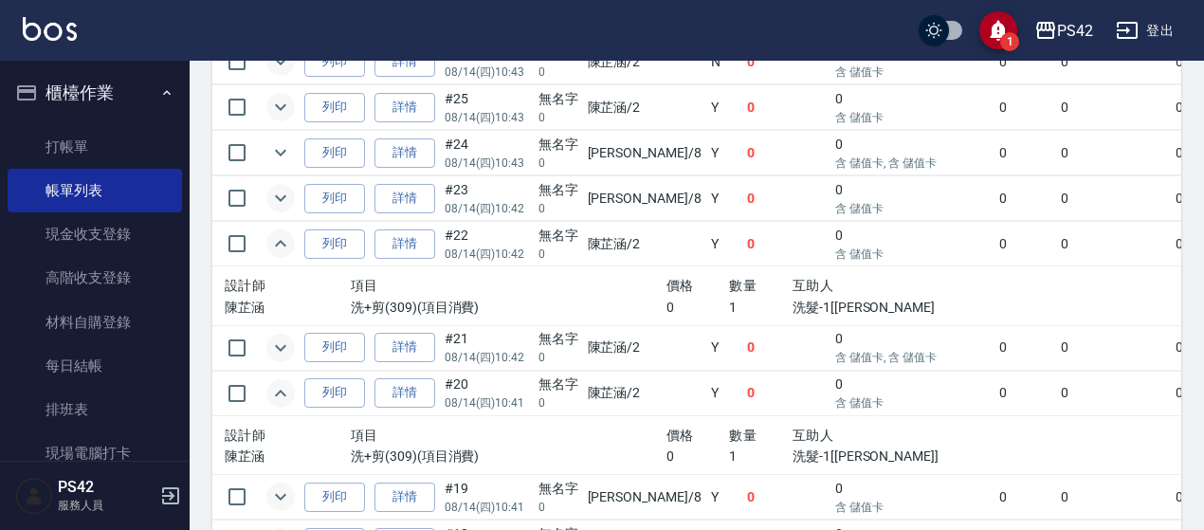
click at [278, 194] on icon "expand row" at bounding box center [280, 198] width 23 height 23
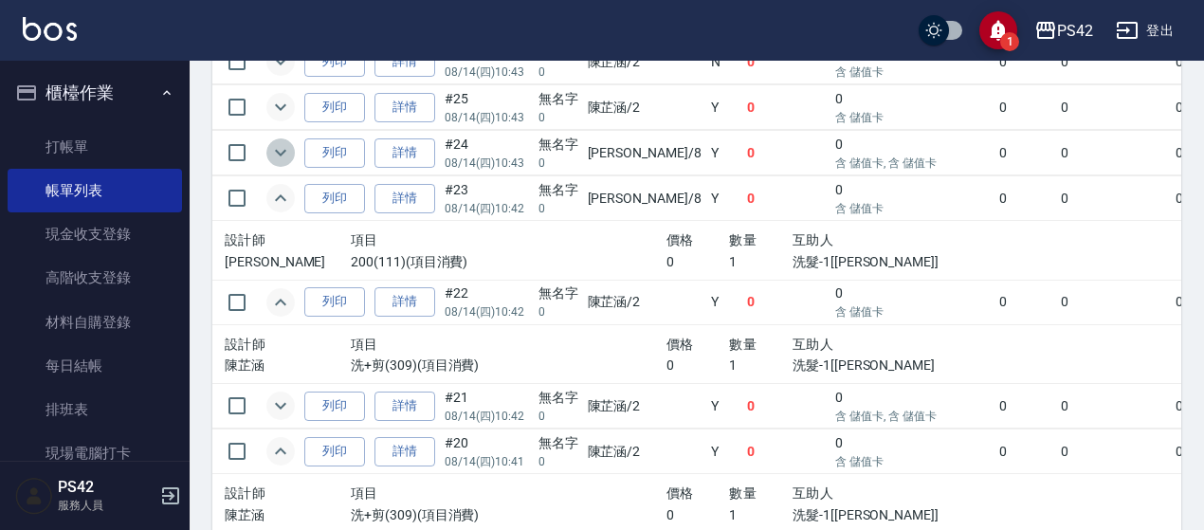
click at [271, 149] on icon "expand row" at bounding box center [280, 152] width 23 height 23
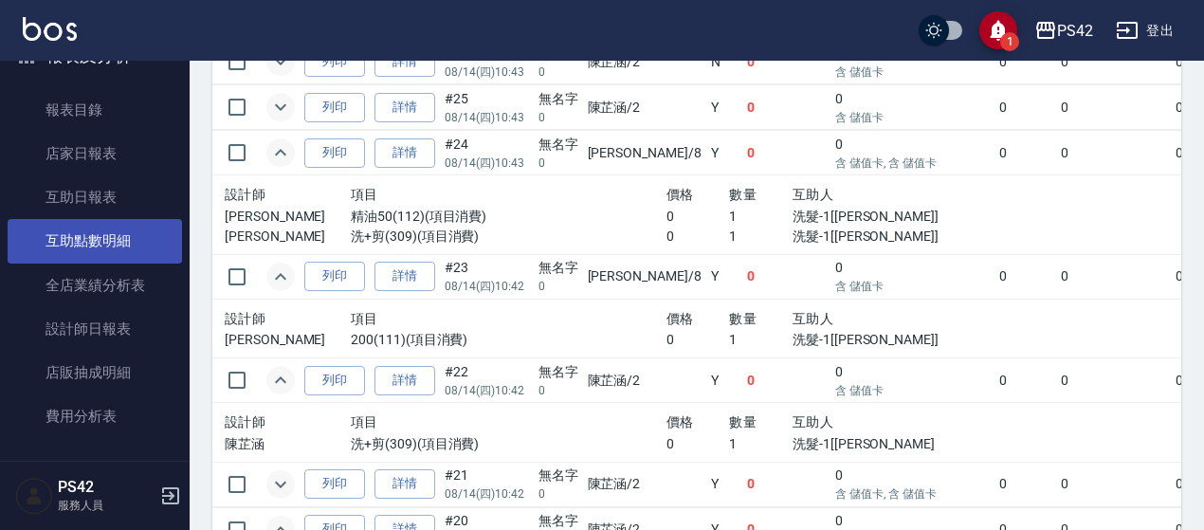
scroll to position [569, 0]
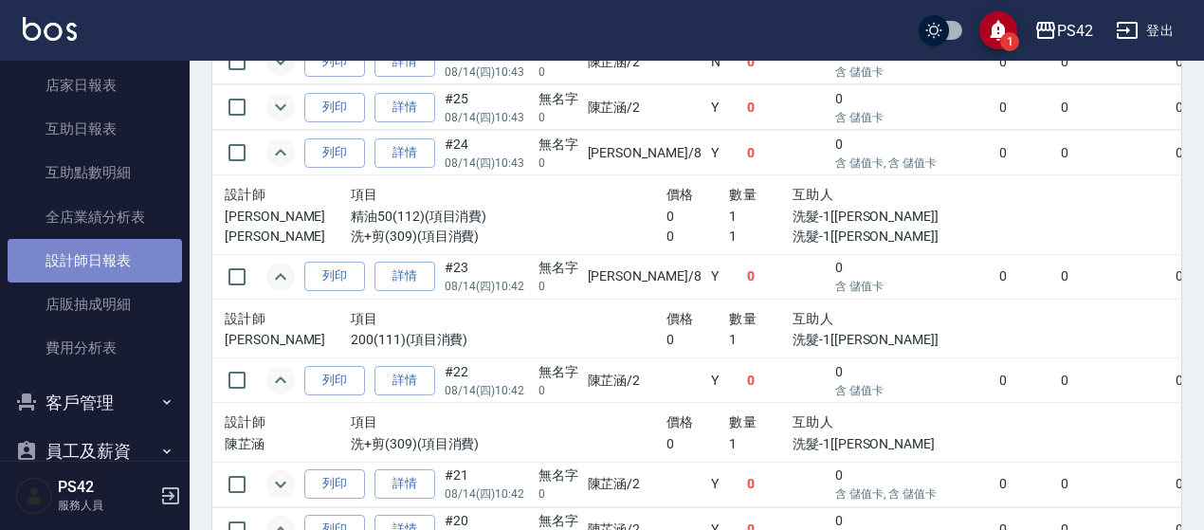
click at [106, 263] on link "設計師日報表" at bounding box center [95, 261] width 174 height 44
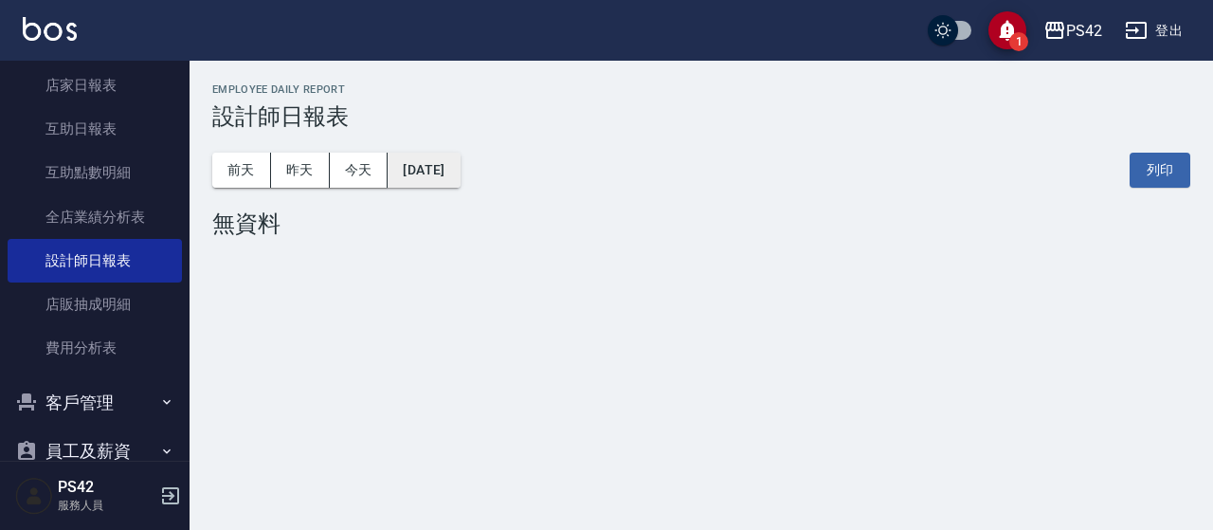
click at [433, 157] on button "[DATE]" at bounding box center [424, 170] width 72 height 35
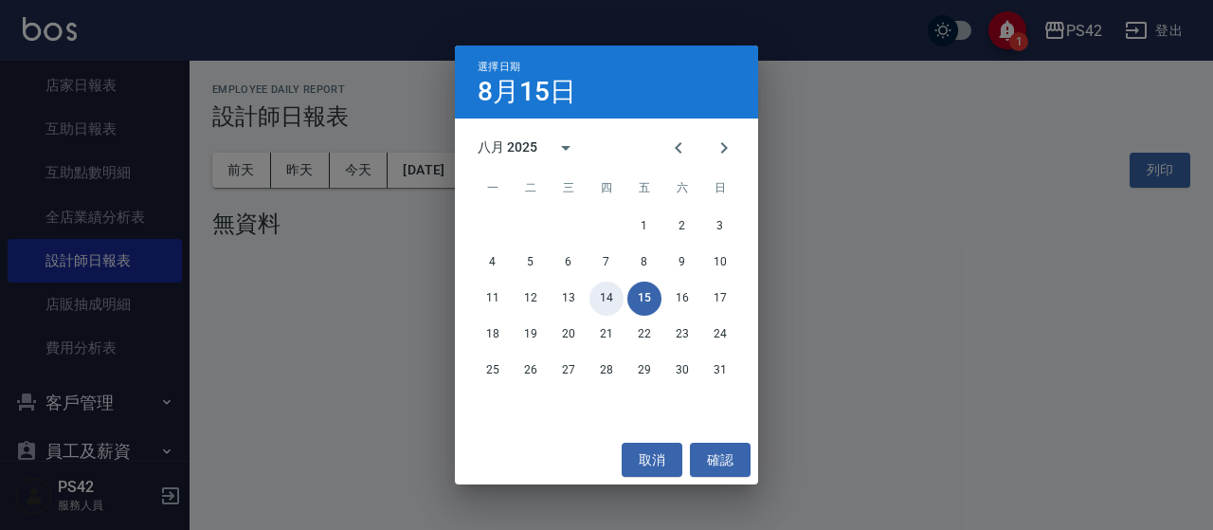
click at [603, 289] on button "14" at bounding box center [607, 298] width 34 height 34
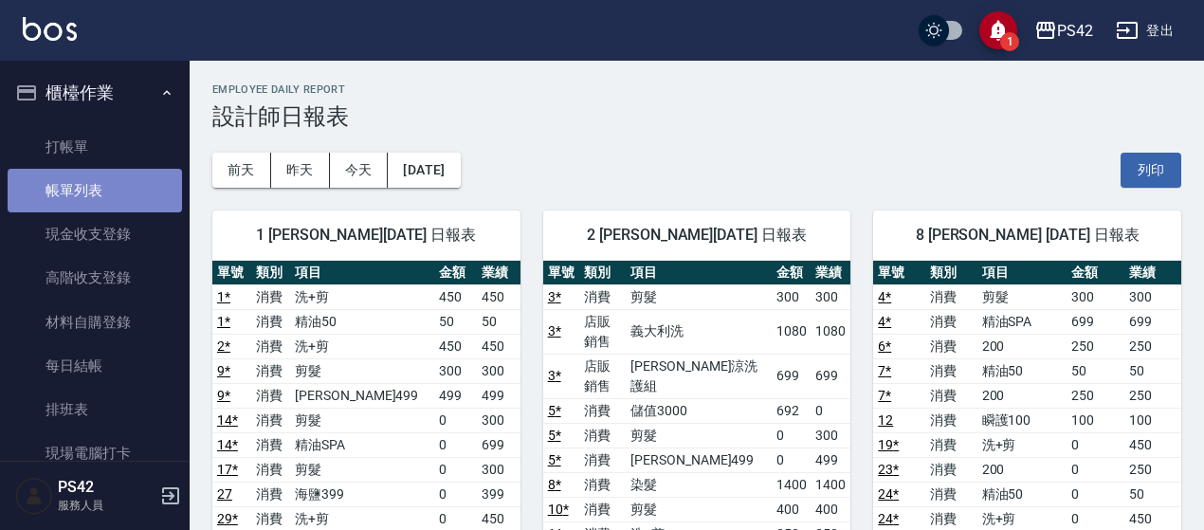
click at [126, 180] on link "帳單列表" at bounding box center [95, 191] width 174 height 44
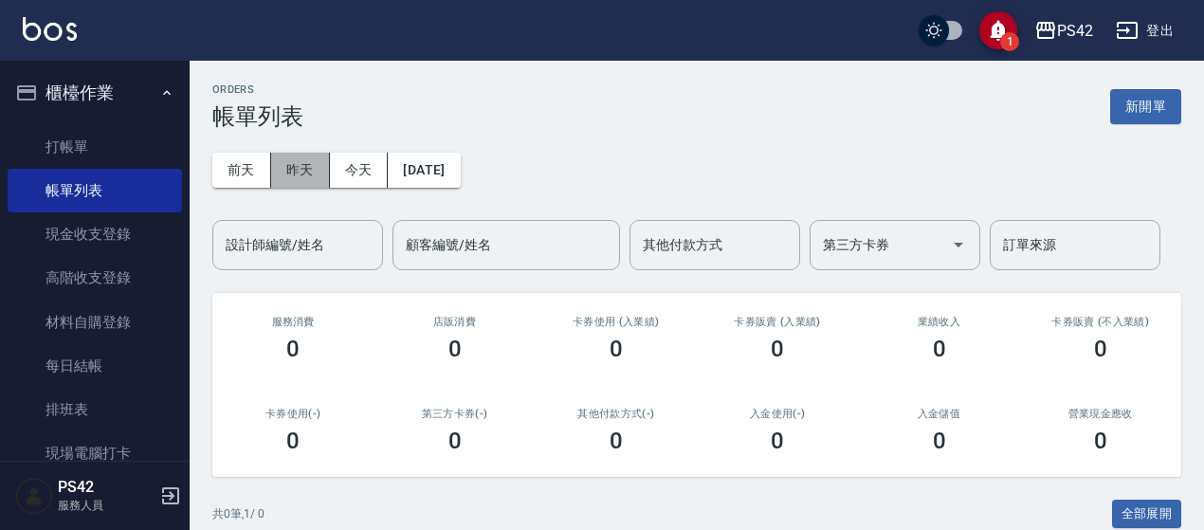
click at [312, 168] on button "昨天" at bounding box center [300, 170] width 59 height 35
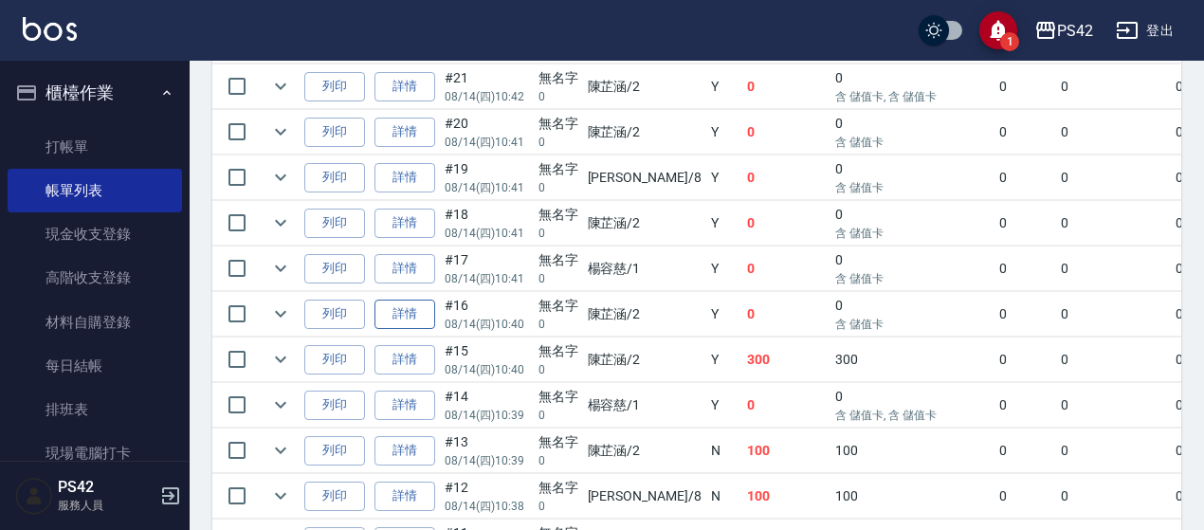
scroll to position [1232, 0]
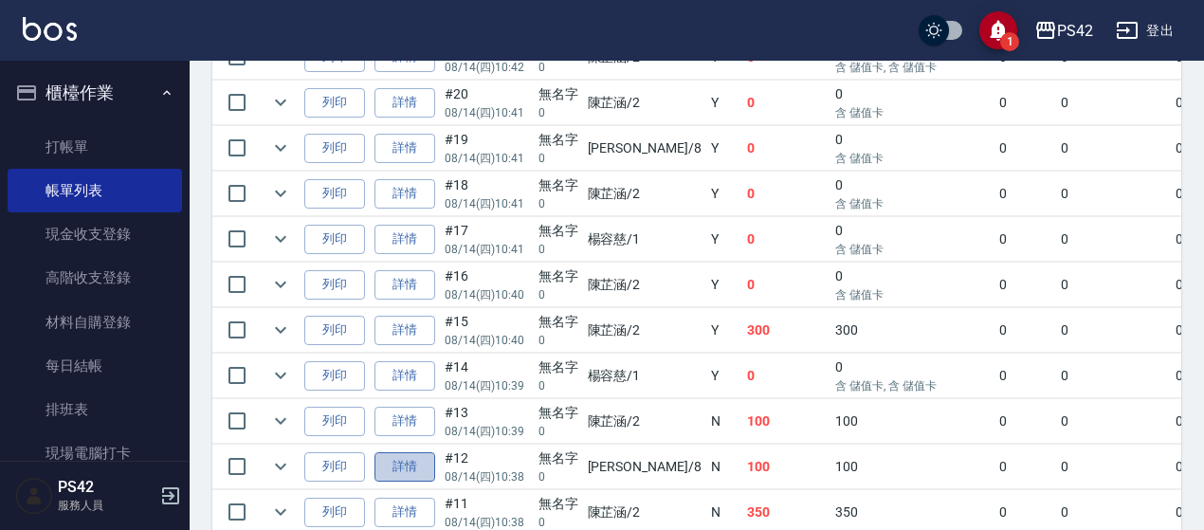
click at [396, 452] on link "詳情" at bounding box center [404, 466] width 61 height 29
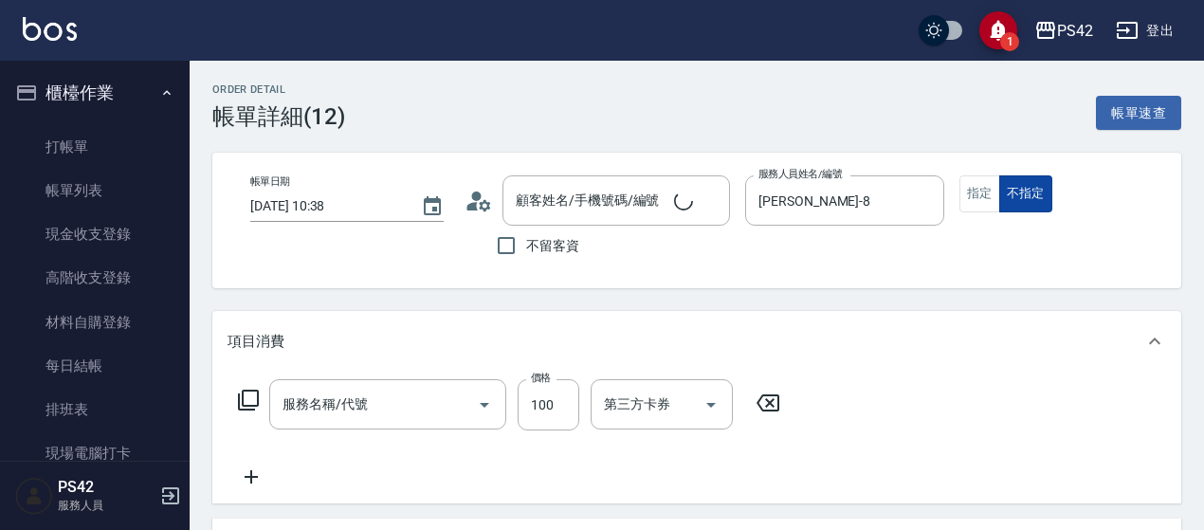
type input "[DATE] 10:38"
type input "[PERSON_NAME]-8"
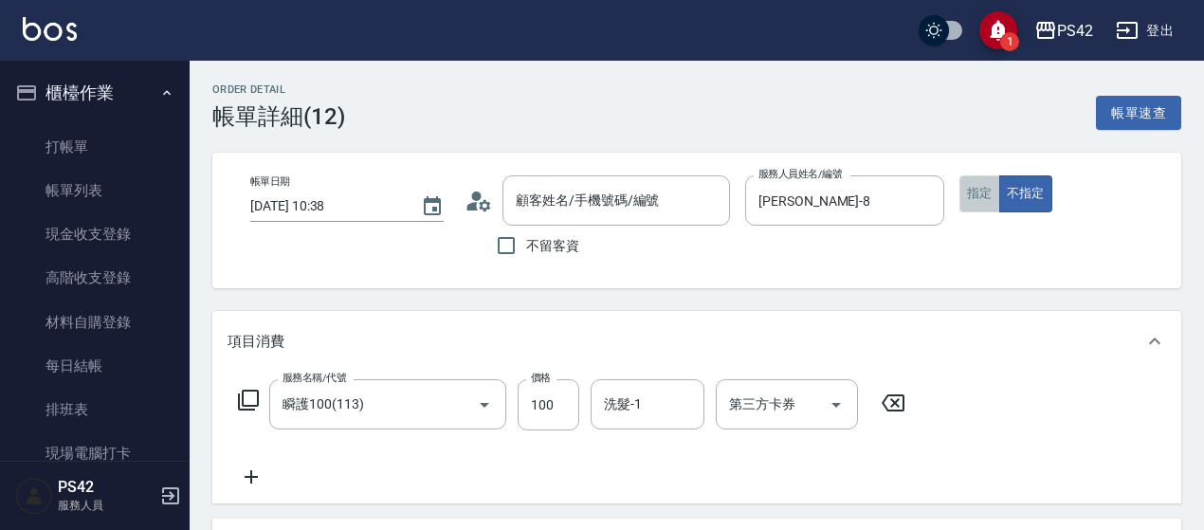
click at [986, 187] on button "指定" at bounding box center [979, 193] width 41 height 37
type input "無名字/0/null"
type input "瞬護100(113)"
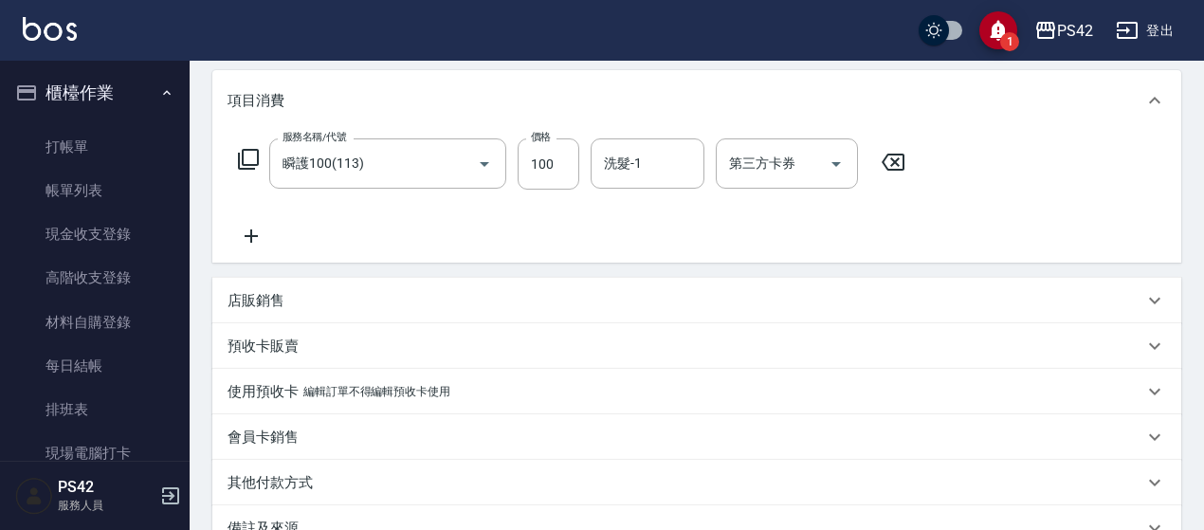
scroll to position [464, 0]
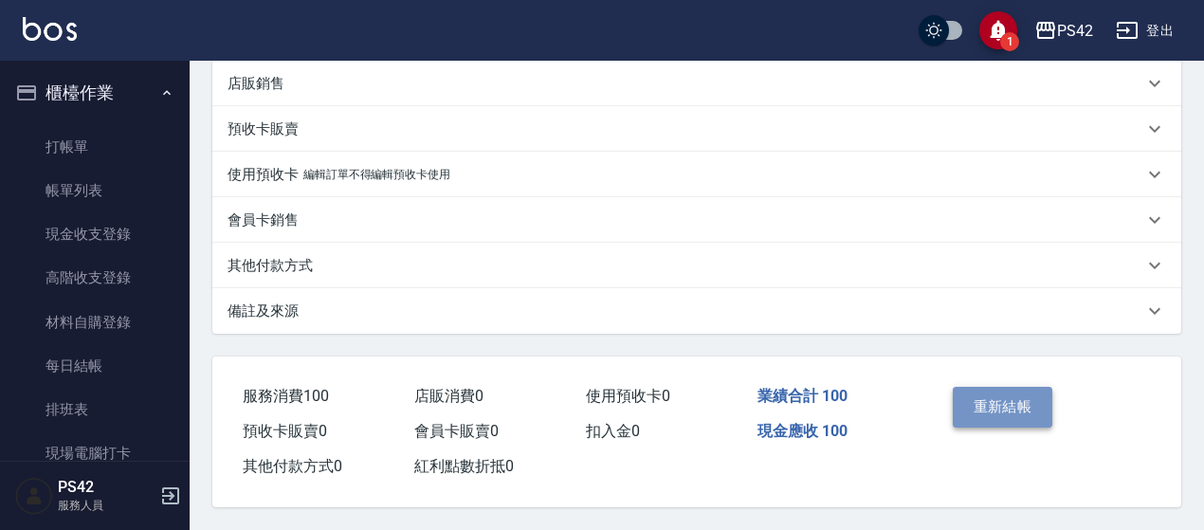
click at [990, 401] on button "重新結帳" at bounding box center [1002, 407] width 100 height 40
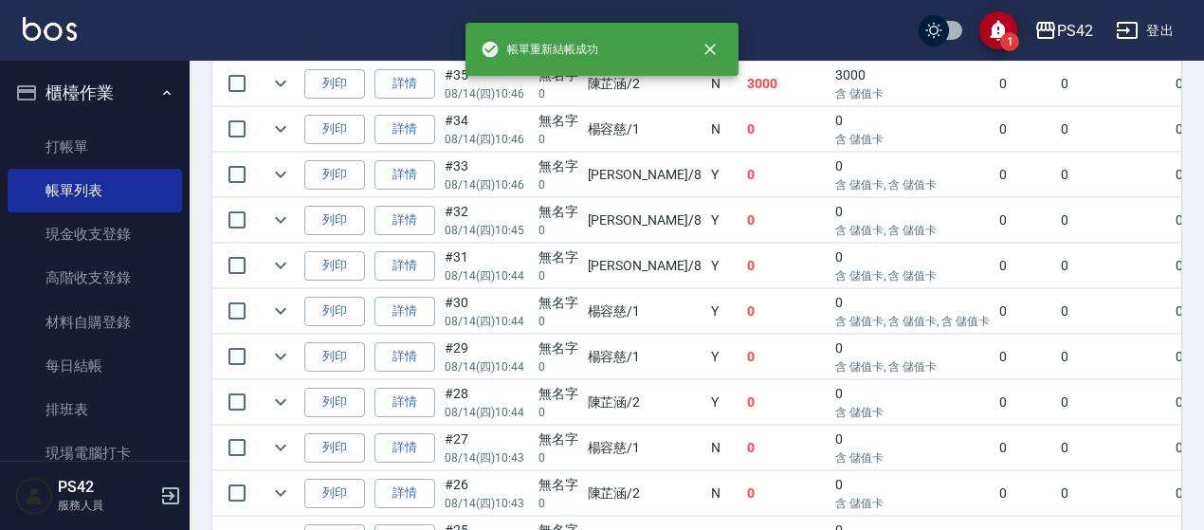
scroll to position [663, 0]
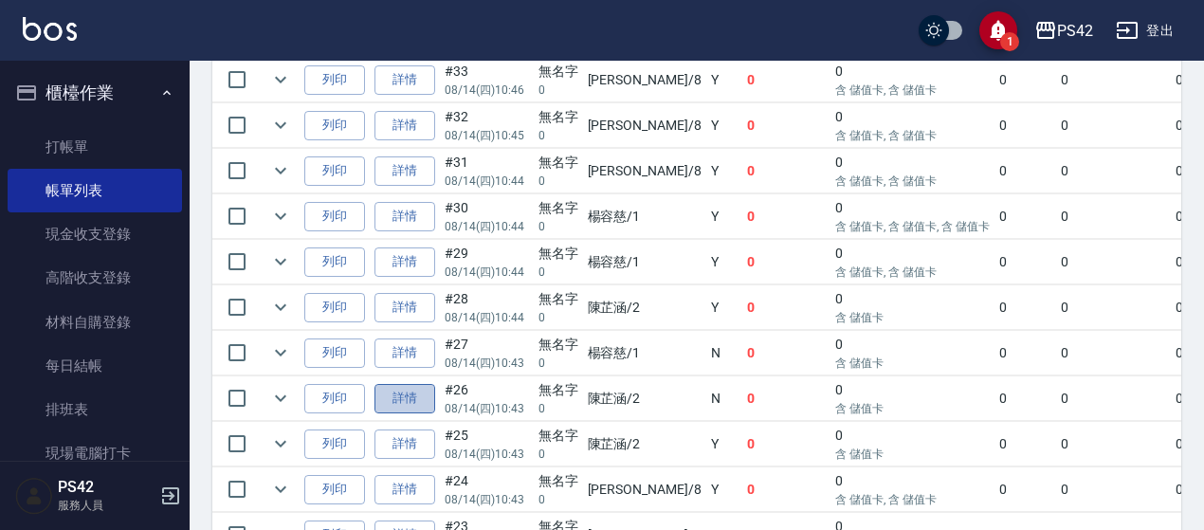
click at [394, 387] on link "詳情" at bounding box center [404, 398] width 61 height 29
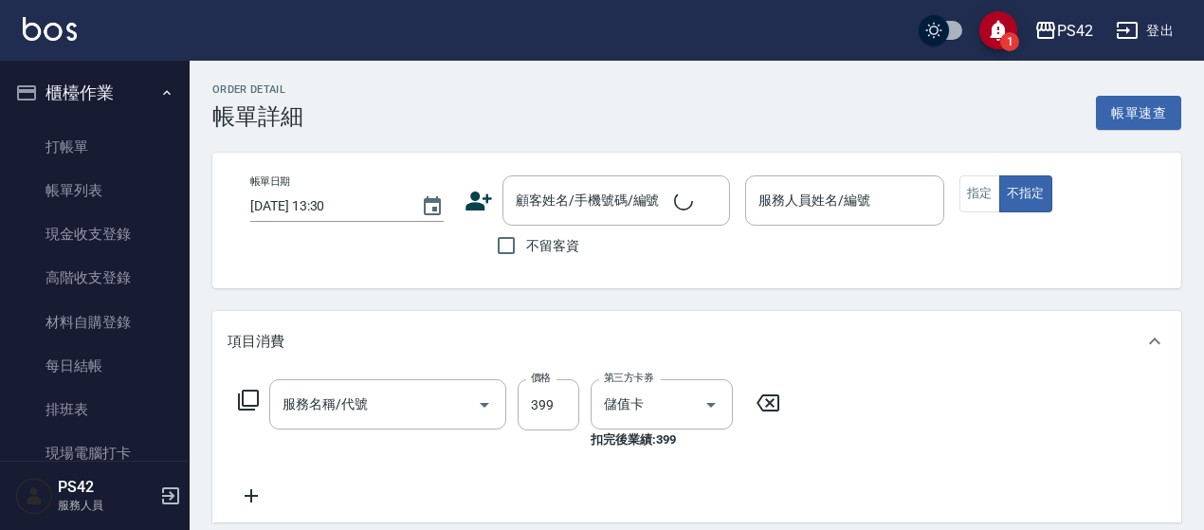
type input "[DATE] 10:43"
type input "[PERSON_NAME]-2"
type input "無名字/0/null"
type input "海鹽399(0399)"
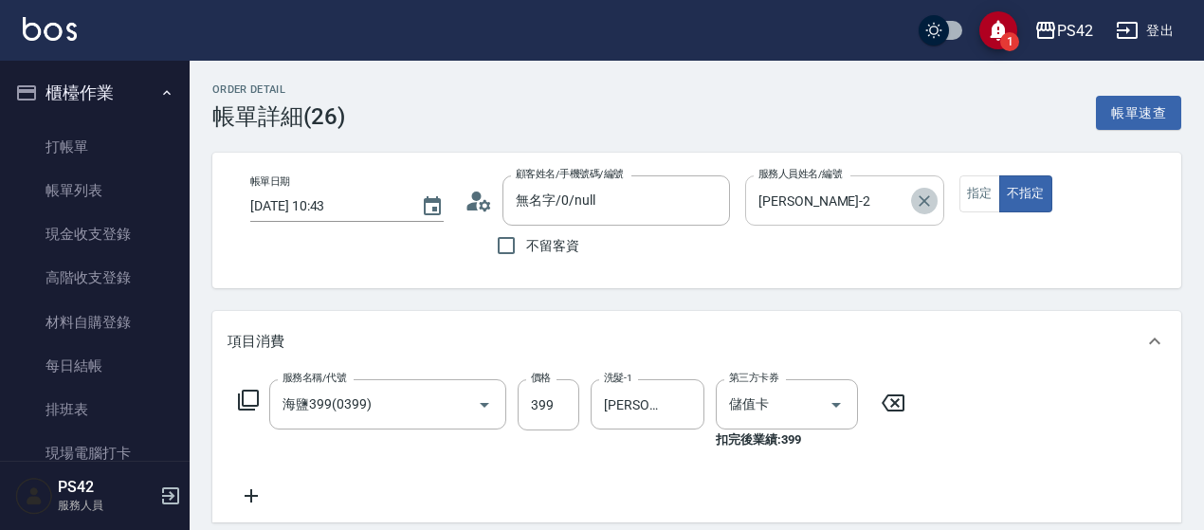
click at [924, 204] on icon "Clear" at bounding box center [924, 200] width 19 height 19
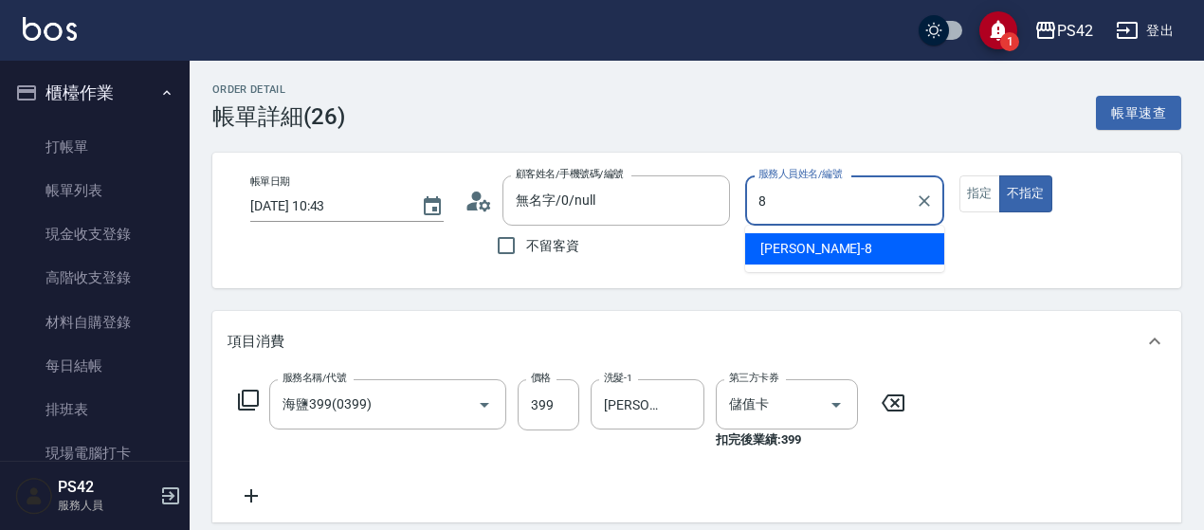
type input "8"
click at [1049, 272] on div "帳單日期 [DATE] 10:43 顧客姓名/手機號碼/編號 無名字/0/null 顧客姓名/手機號碼/編號 不留客資 服務人員姓名/編號 服務人員姓名/編號…" at bounding box center [696, 221] width 969 height 136
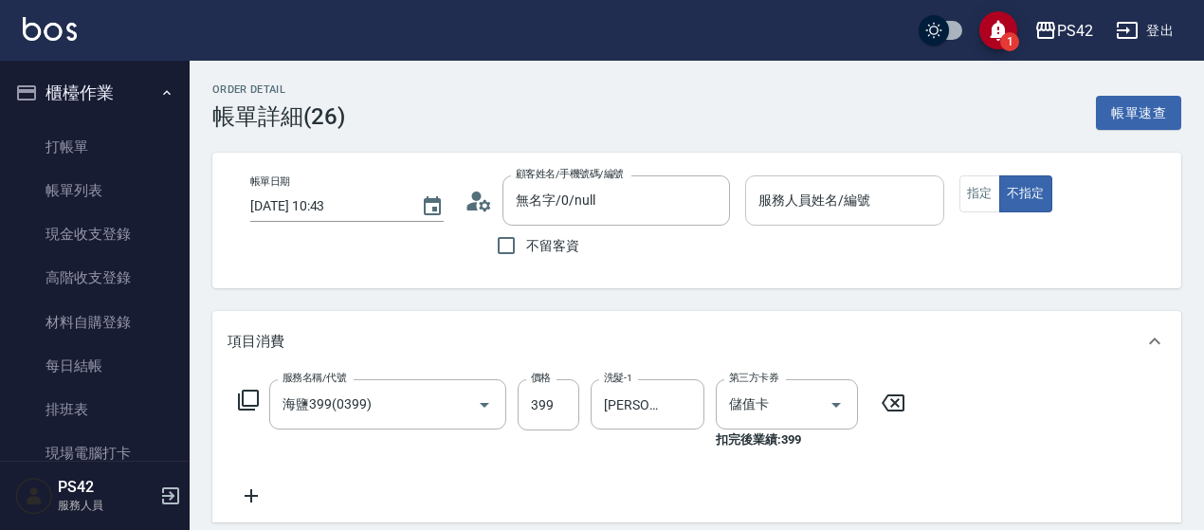
click at [820, 208] on input "服務人員姓名/編號" at bounding box center [844, 200] width 182 height 33
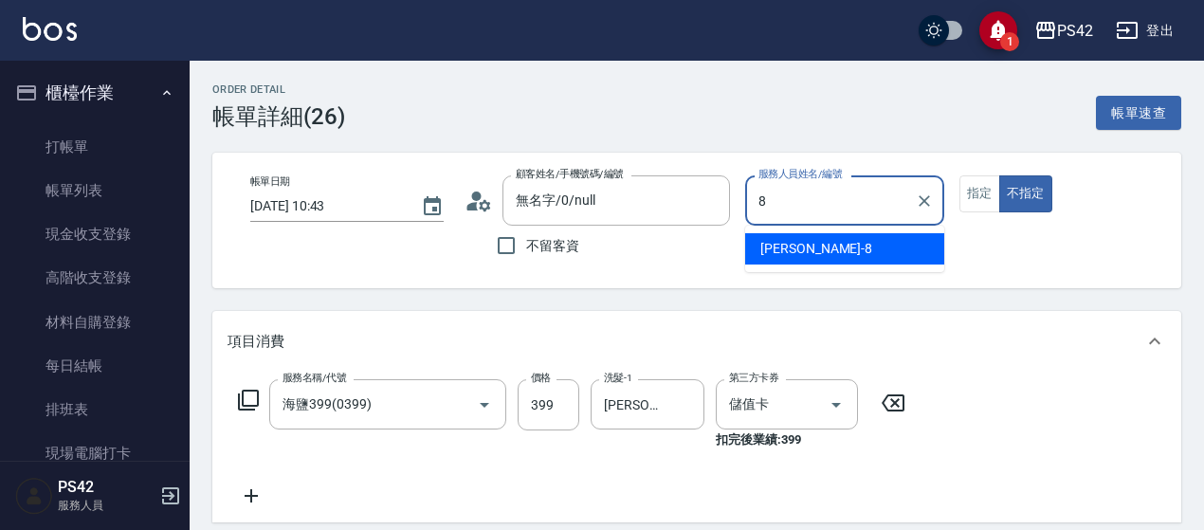
type input "[PERSON_NAME]-8"
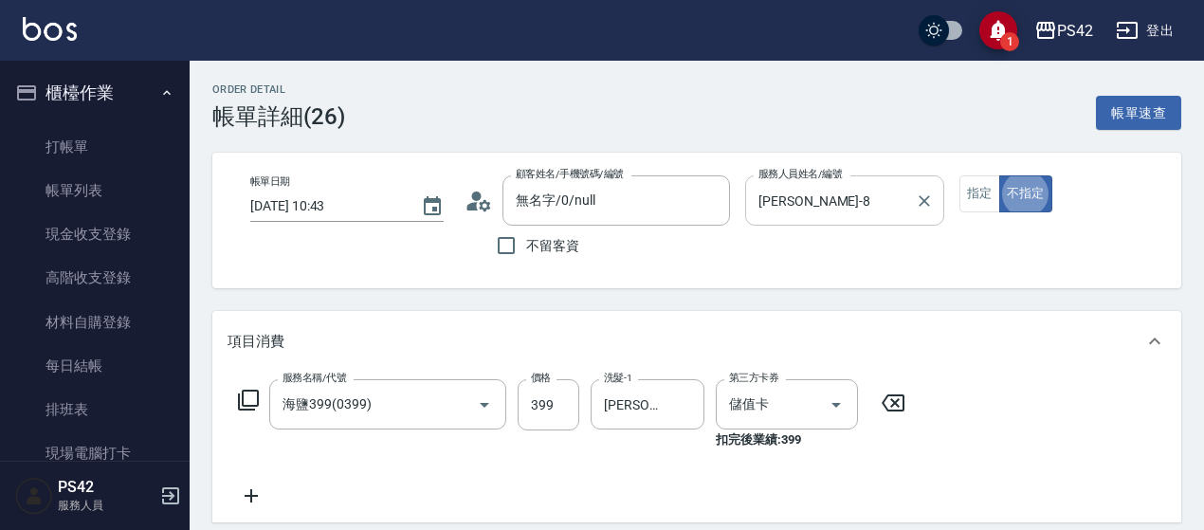
type button "false"
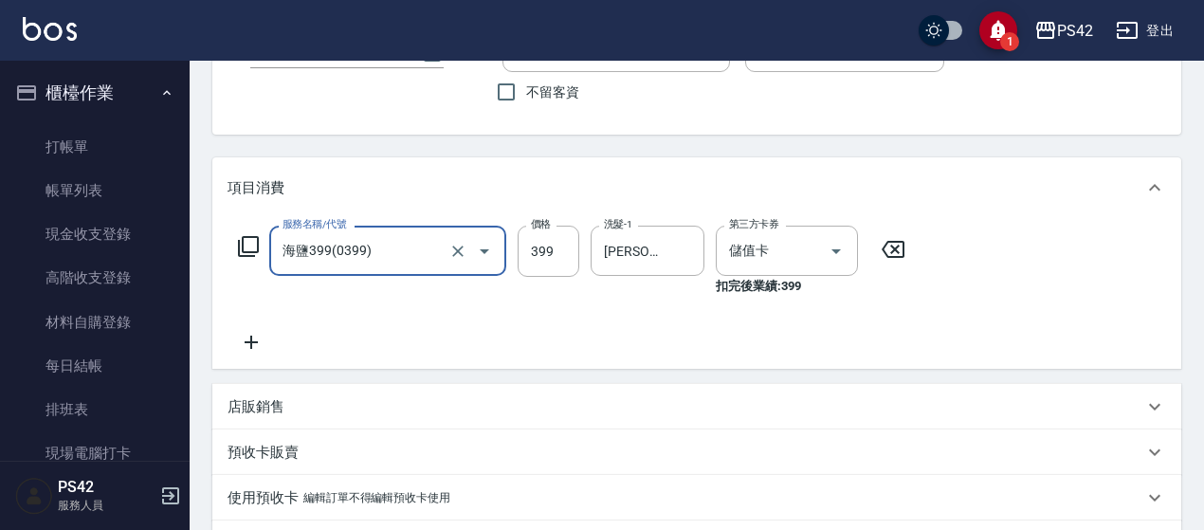
scroll to position [483, 0]
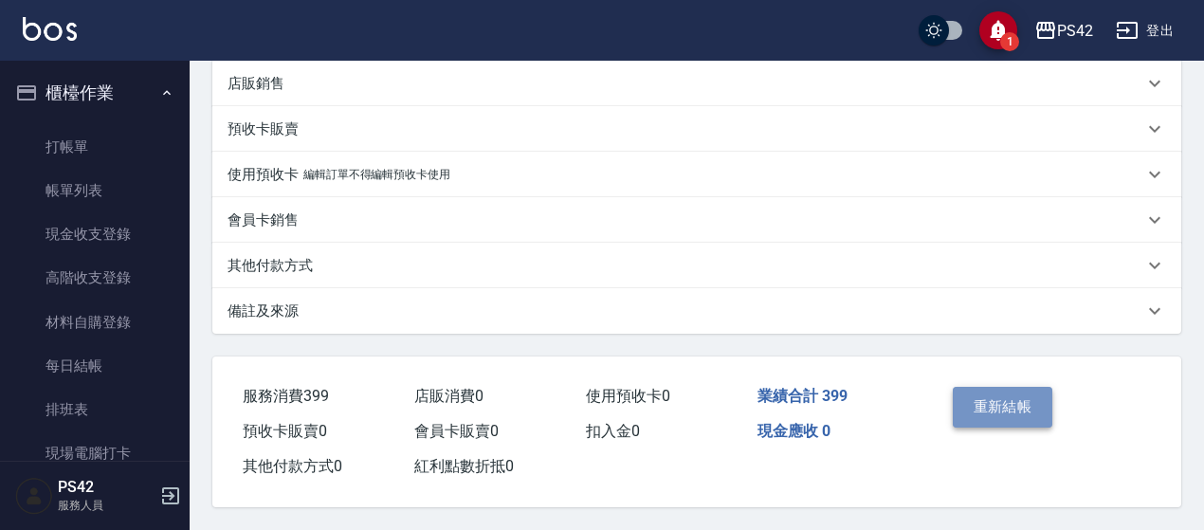
click at [1012, 404] on button "重新結帳" at bounding box center [1002, 407] width 100 height 40
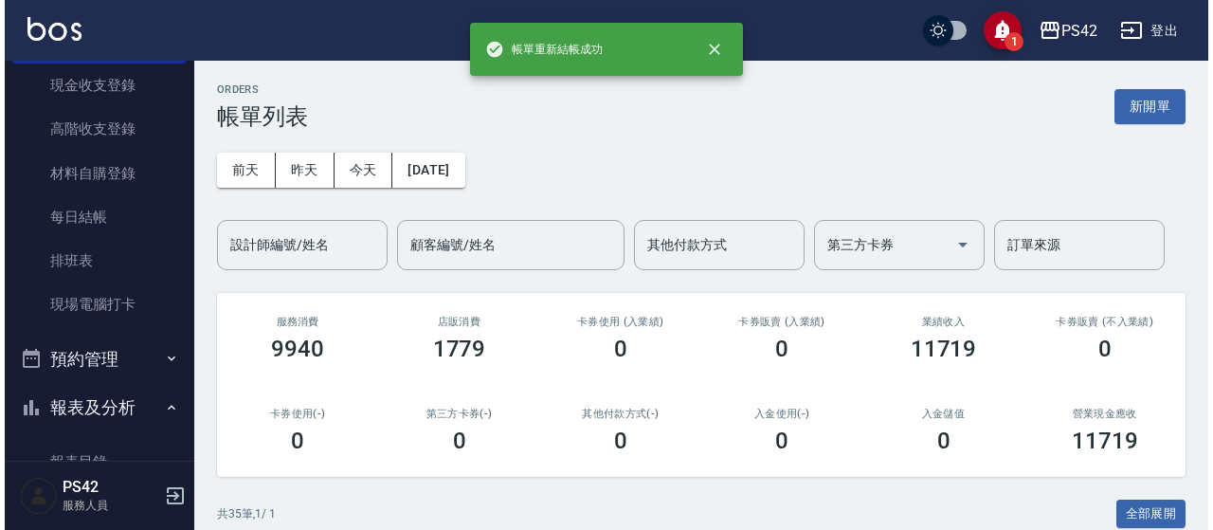
scroll to position [284, 0]
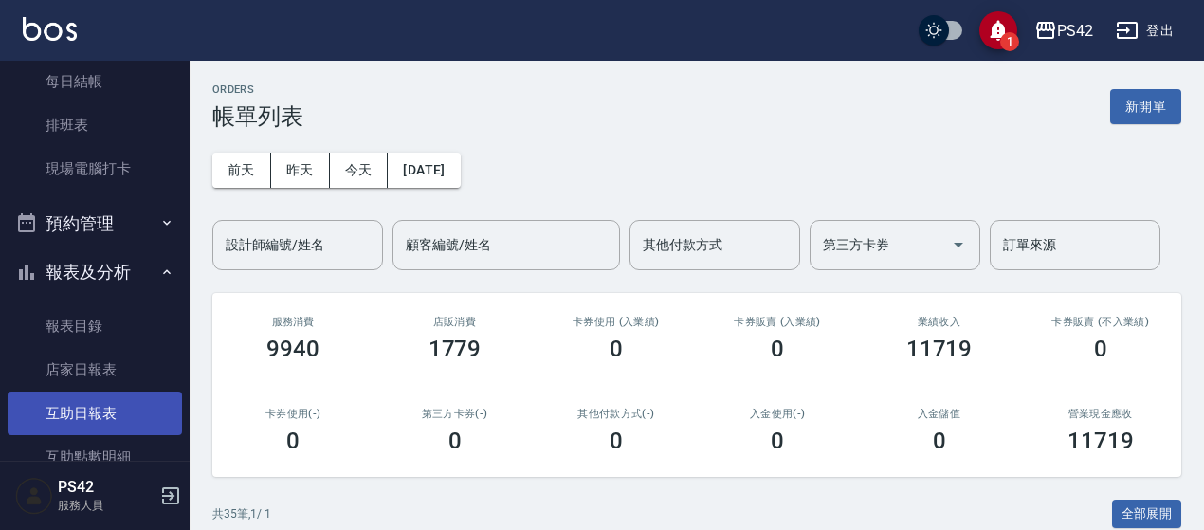
click at [91, 412] on link "互助日報表" at bounding box center [95, 413] width 174 height 44
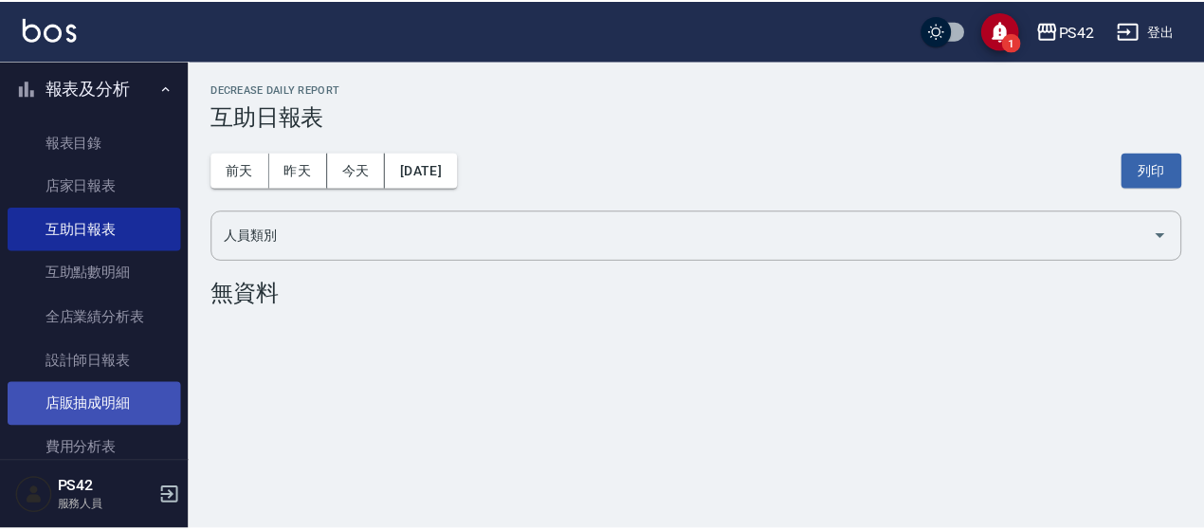
scroll to position [474, 0]
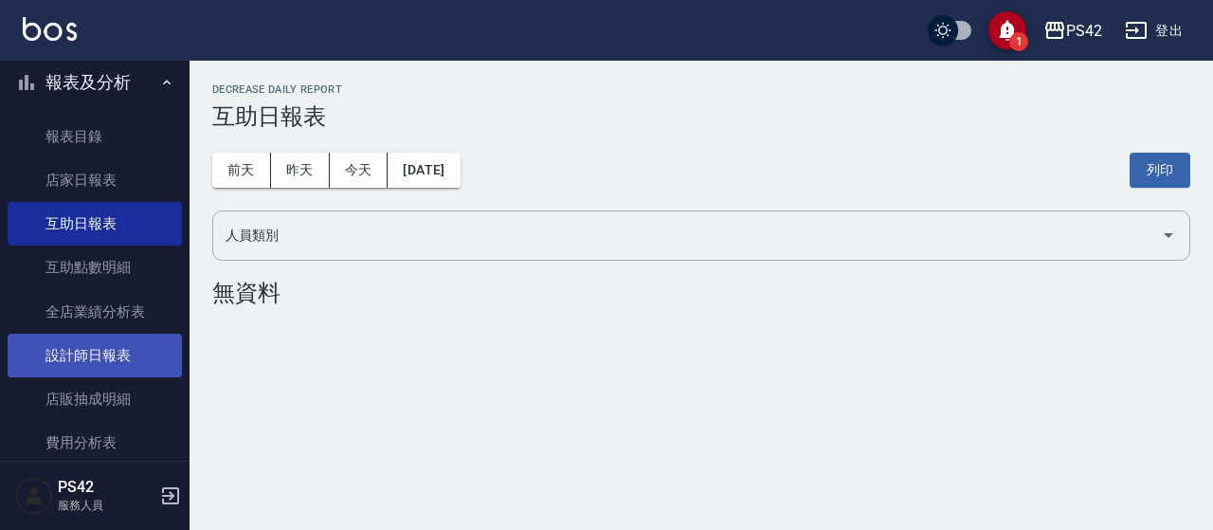
click at [99, 347] on link "設計師日報表" at bounding box center [95, 356] width 174 height 44
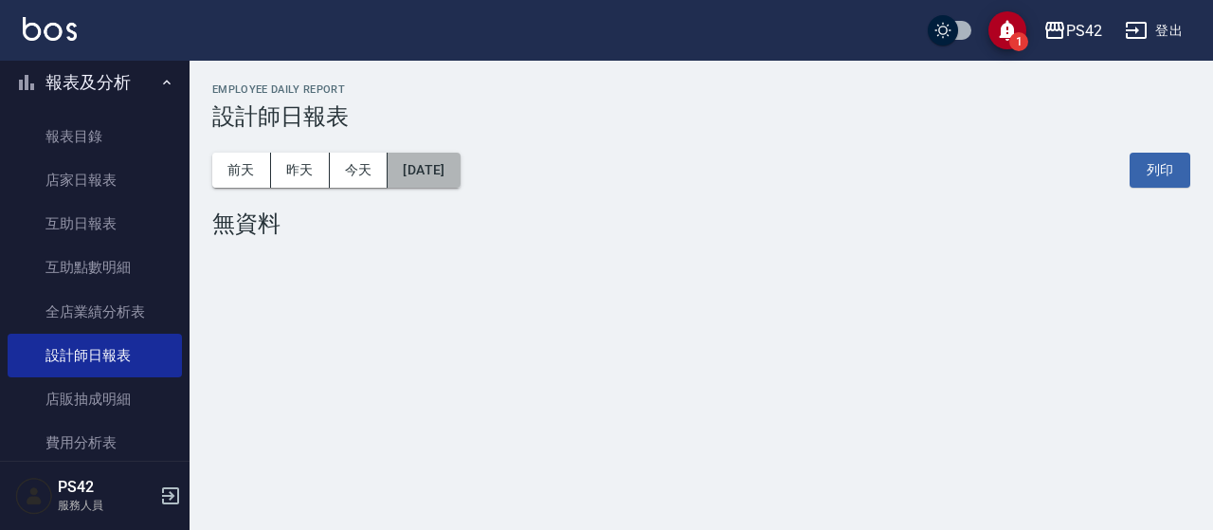
click at [428, 171] on button "[DATE]" at bounding box center [424, 170] width 72 height 35
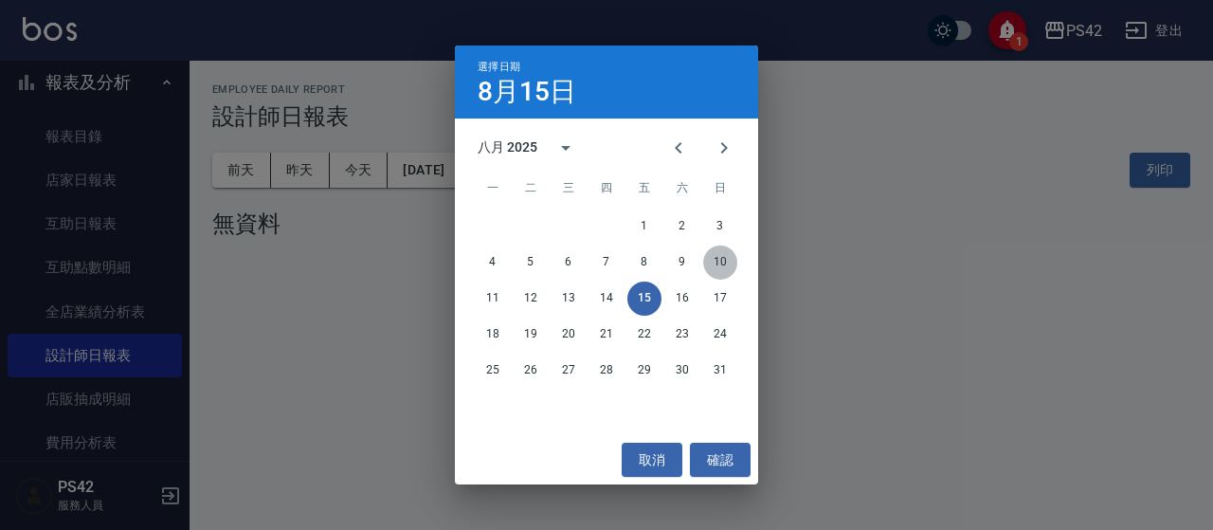
click at [716, 263] on button "10" at bounding box center [720, 262] width 34 height 34
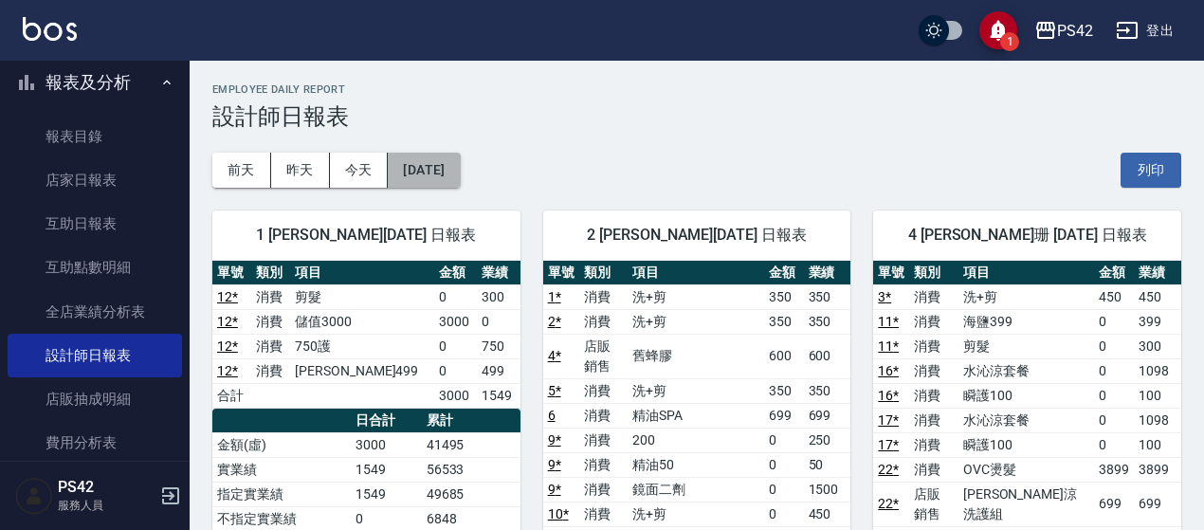
click at [460, 160] on button "[DATE]" at bounding box center [424, 170] width 72 height 35
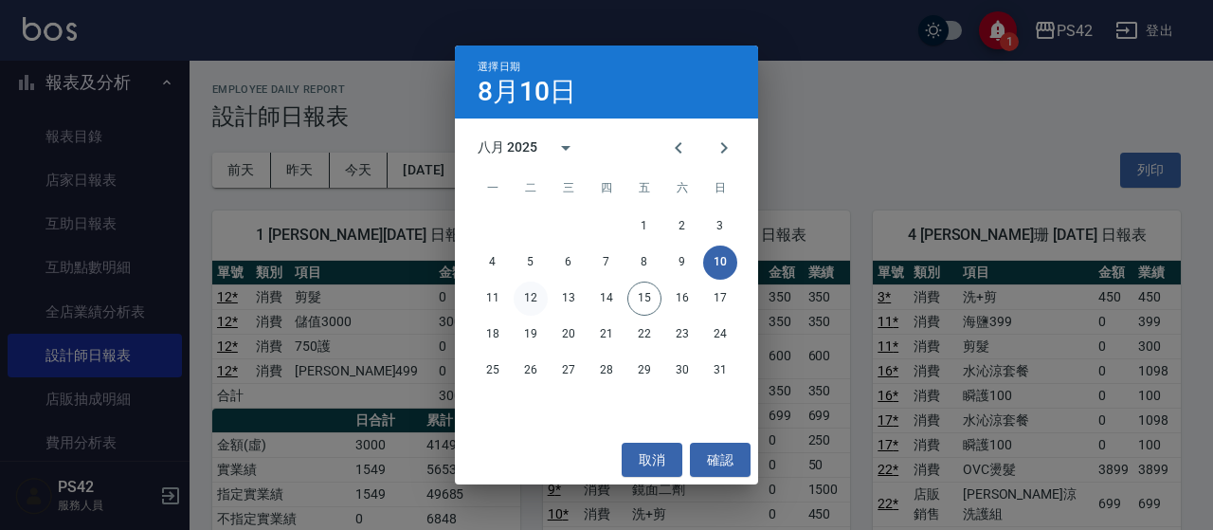
click at [535, 301] on button "12" at bounding box center [531, 298] width 34 height 34
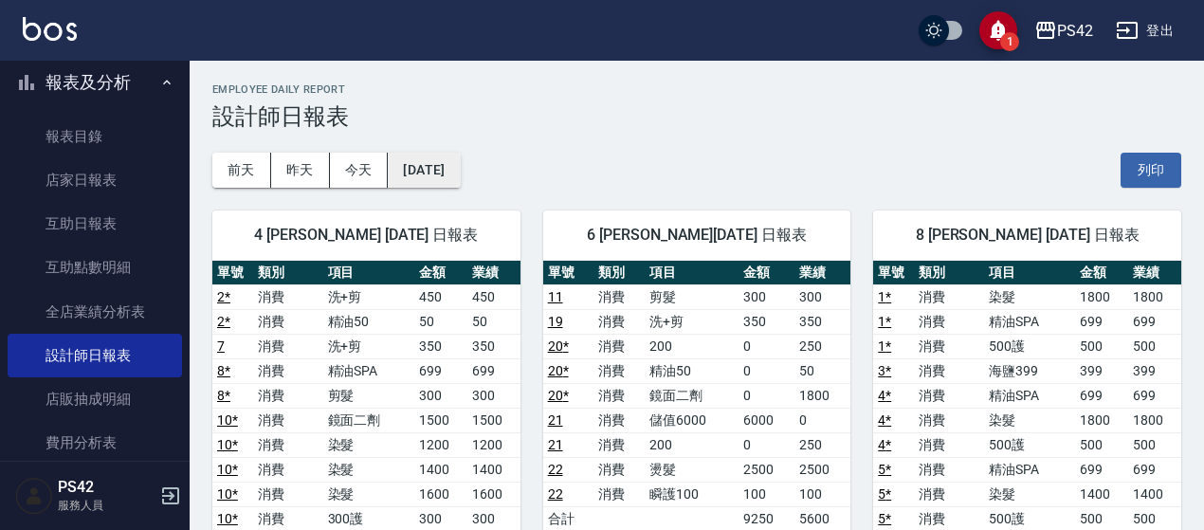
click at [388, 175] on button "[DATE]" at bounding box center [424, 170] width 72 height 35
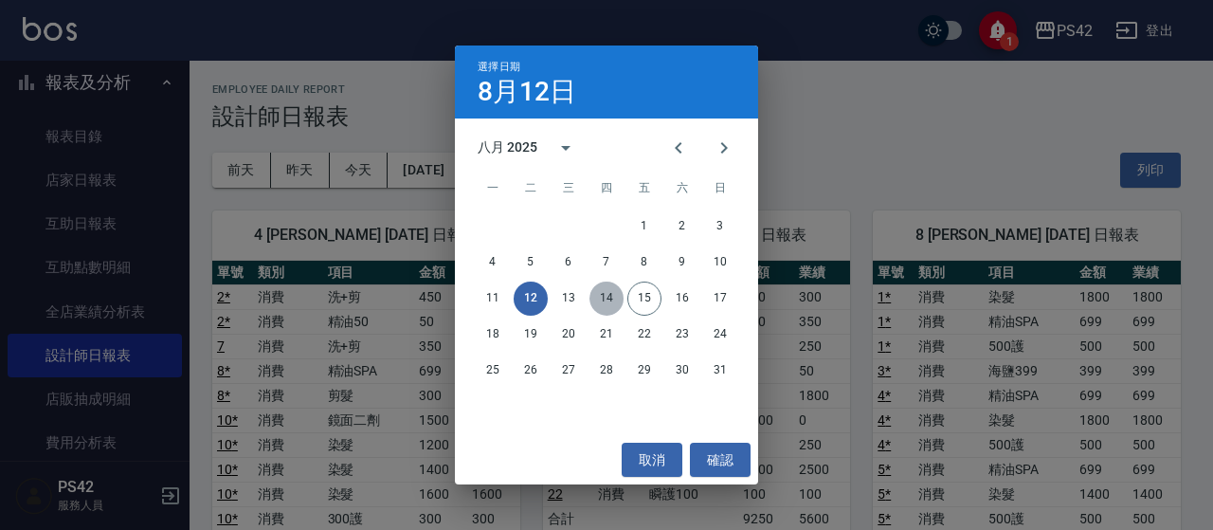
drag, startPoint x: 619, startPoint y: 296, endPoint x: 616, endPoint y: 312, distance: 16.4
click at [618, 307] on button "14" at bounding box center [607, 298] width 34 height 34
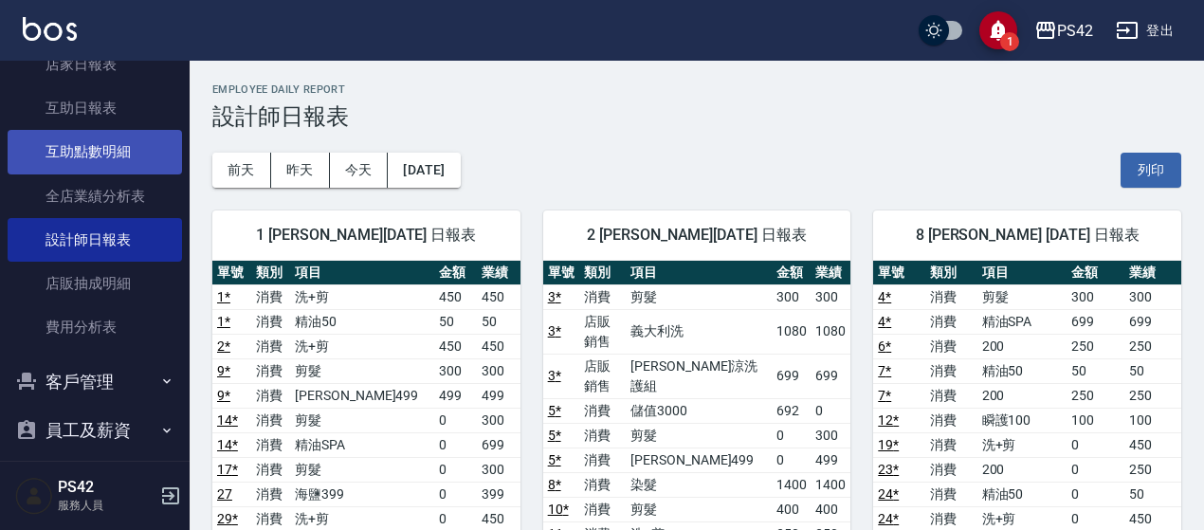
scroll to position [559, 0]
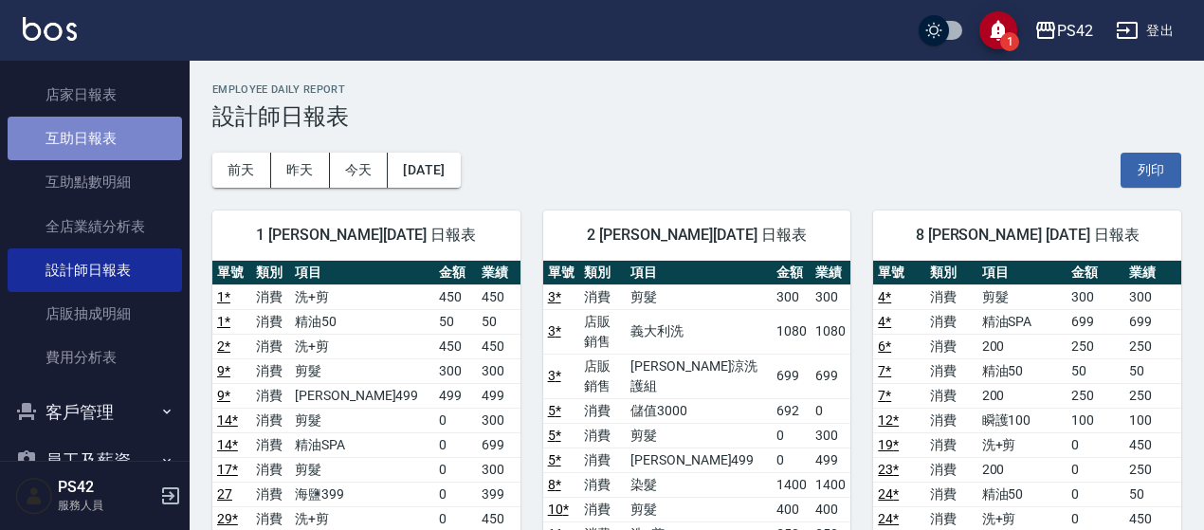
click at [95, 137] on link "互助日報表" at bounding box center [95, 139] width 174 height 44
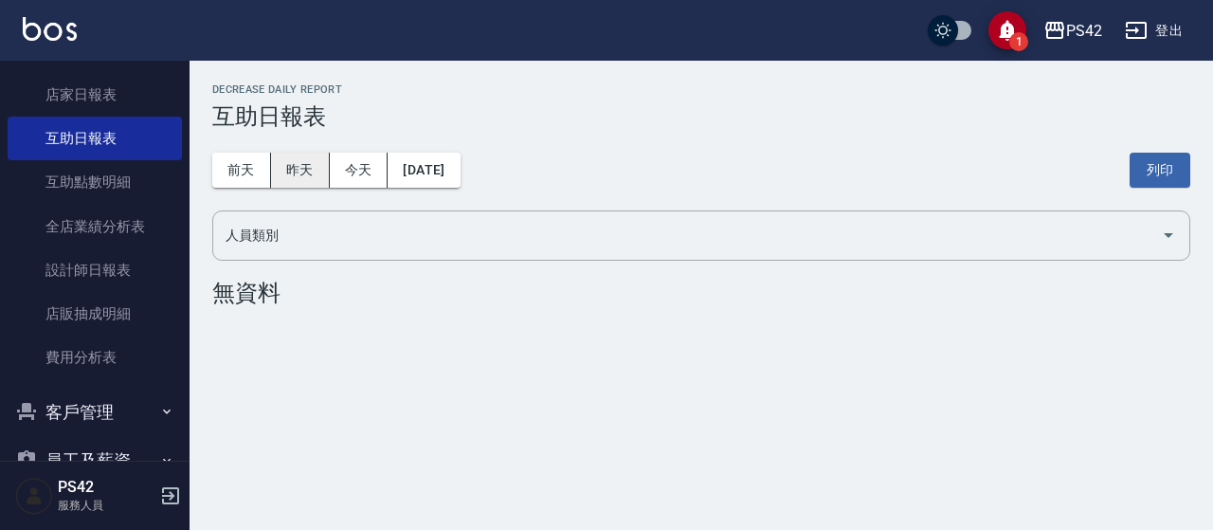
click at [290, 173] on button "昨天" at bounding box center [300, 170] width 59 height 35
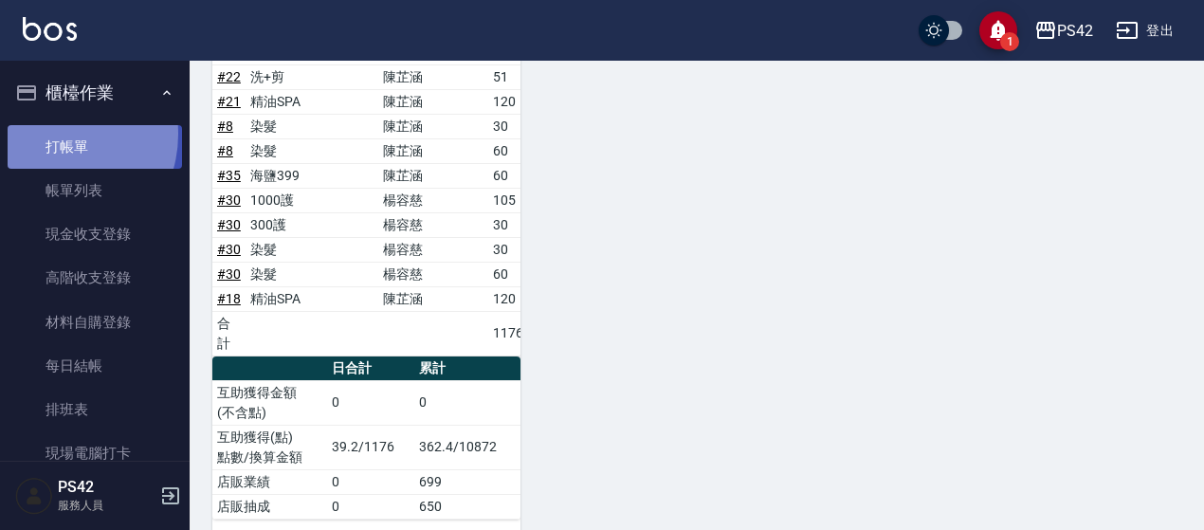
click at [53, 134] on link "打帳單" at bounding box center [95, 147] width 174 height 44
